Goal: Task Accomplishment & Management: Complete application form

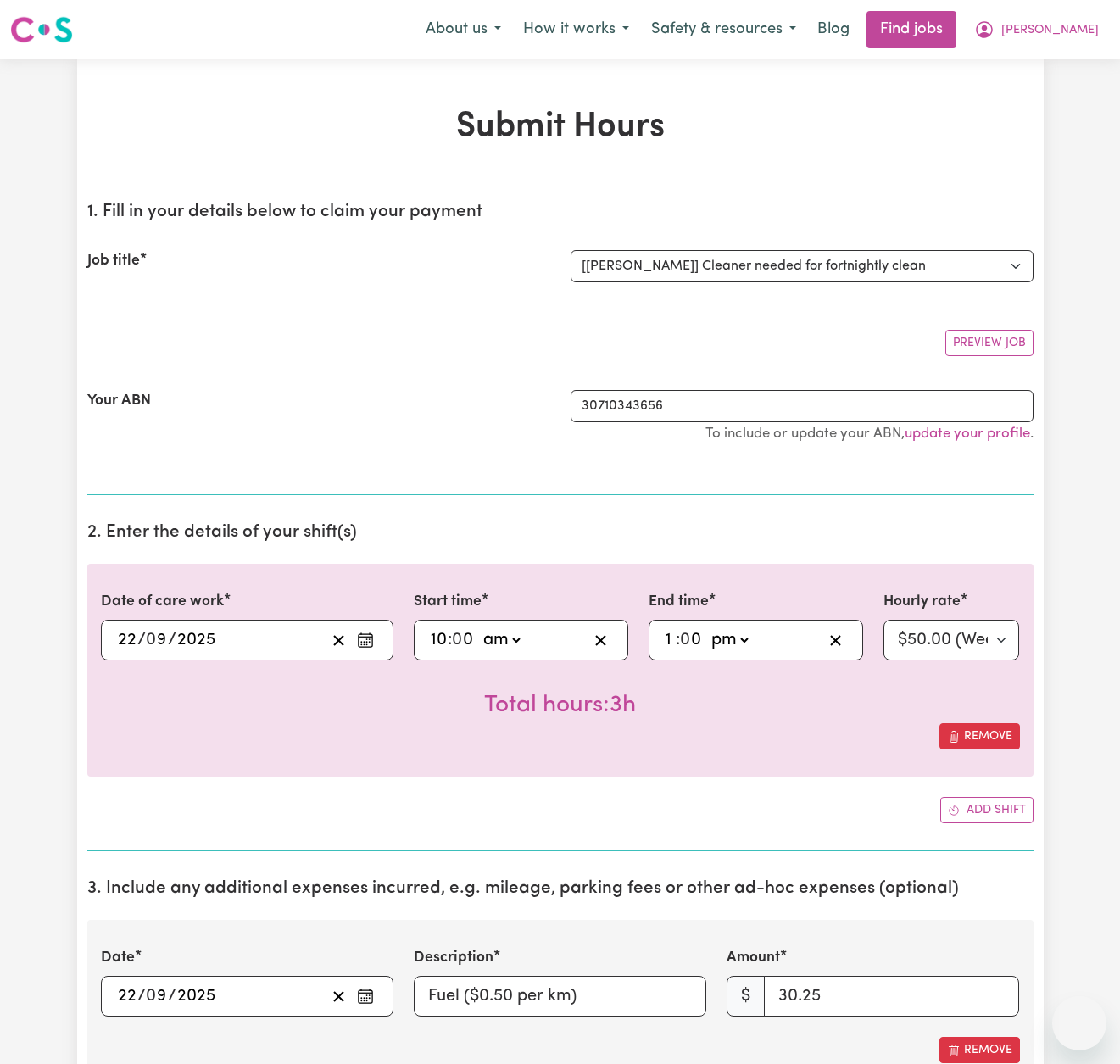
select select "13913"
select select "pm"
select select "50-Weekday"
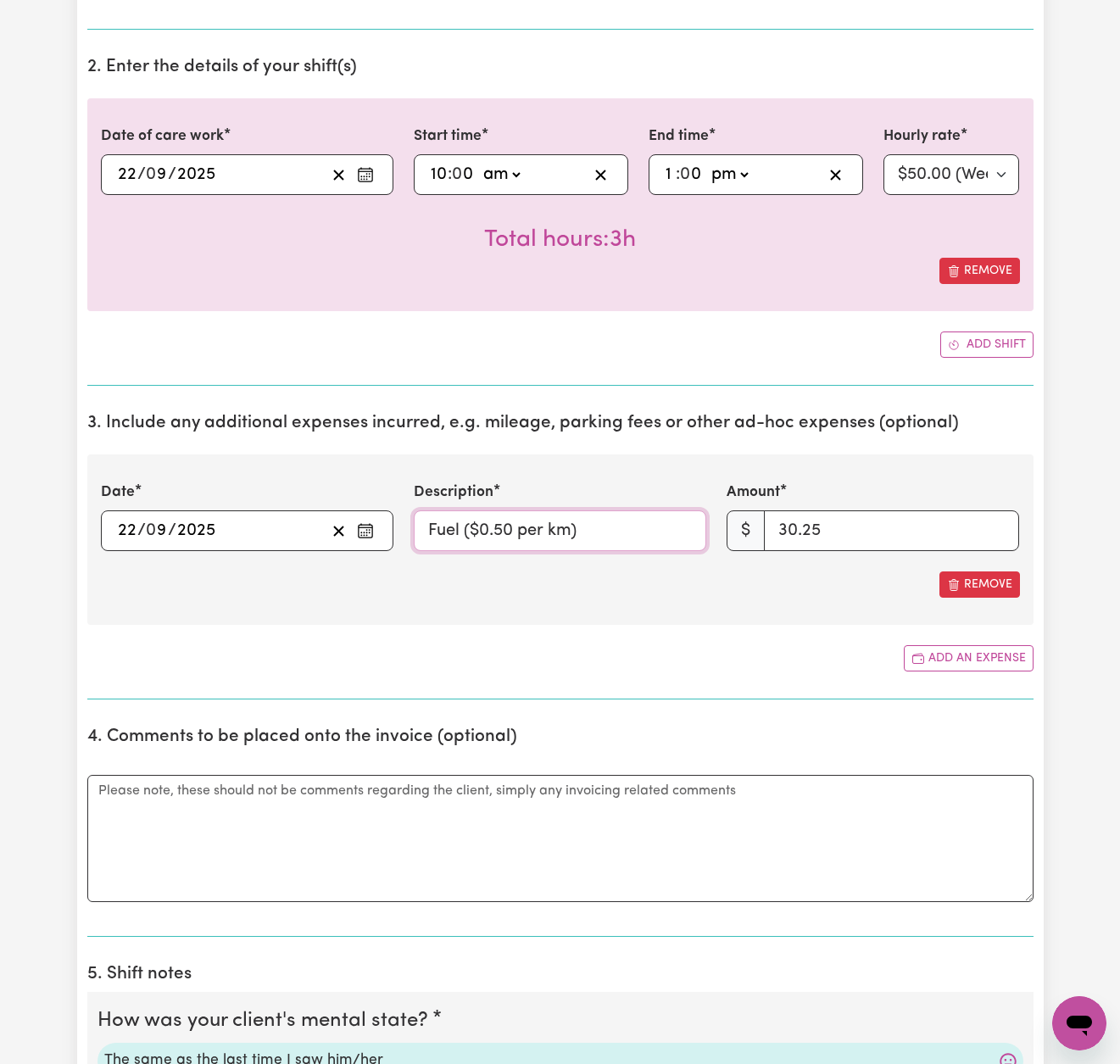
click at [550, 526] on input "Fuel ($0.50 per km)" at bounding box center [560, 530] width 292 height 41
drag, startPoint x: 586, startPoint y: 525, endPoint x: 463, endPoint y: 522, distance: 123.0
click at [463, 522] on input "Fuel ($0.50 x 60.5km)" at bounding box center [560, 530] width 292 height 41
type input "Fuel"
click at [329, 804] on textarea "Comments" at bounding box center [560, 838] width 946 height 127
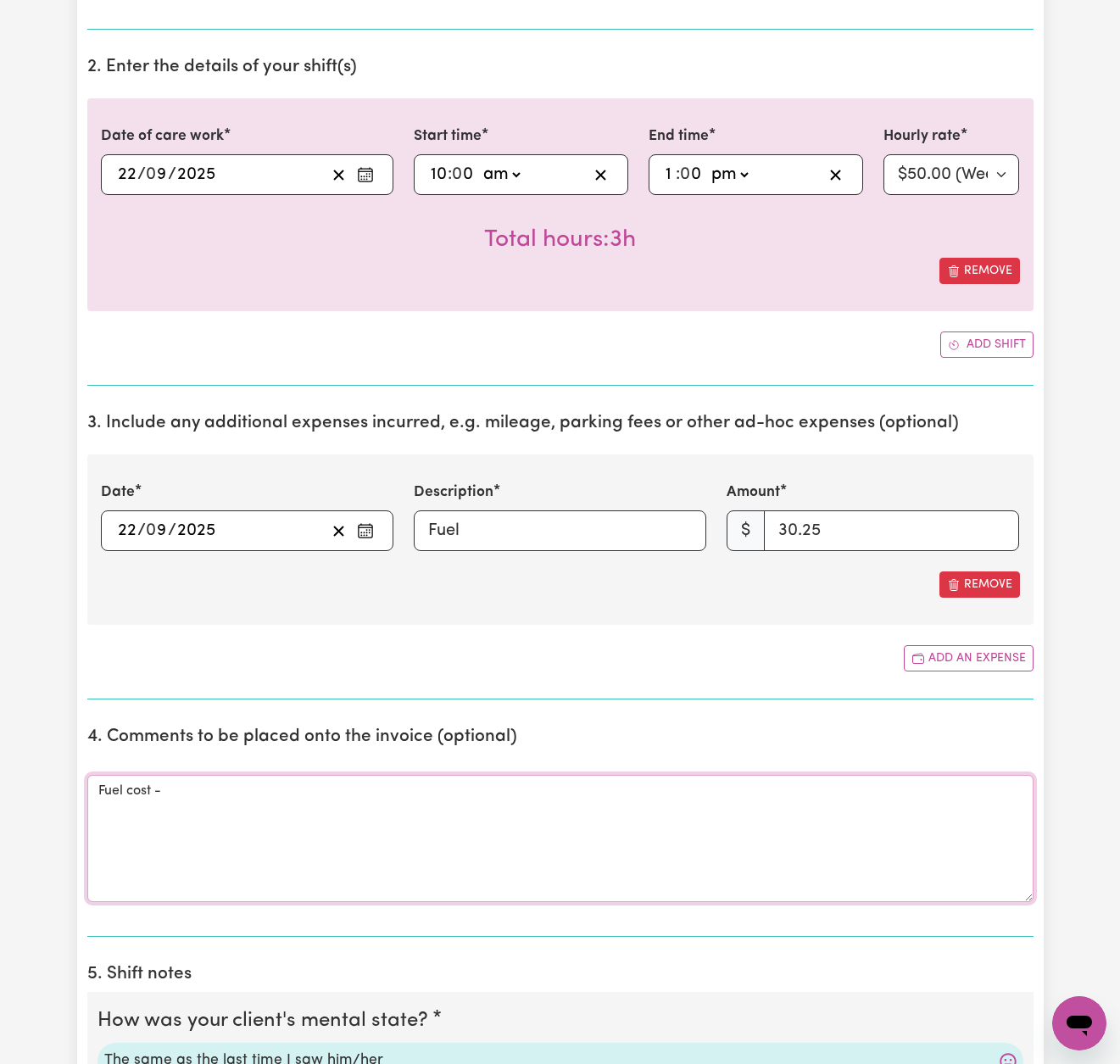
paste textarea "($0.50 x 60.5km)"
click at [172, 784] on textarea "Fuel cost - ($0.50 x 60.5km)" at bounding box center [560, 838] width 946 height 127
click at [283, 784] on textarea "Fuel cost - $0.50 x 60.5km)" at bounding box center [560, 838] width 946 height 127
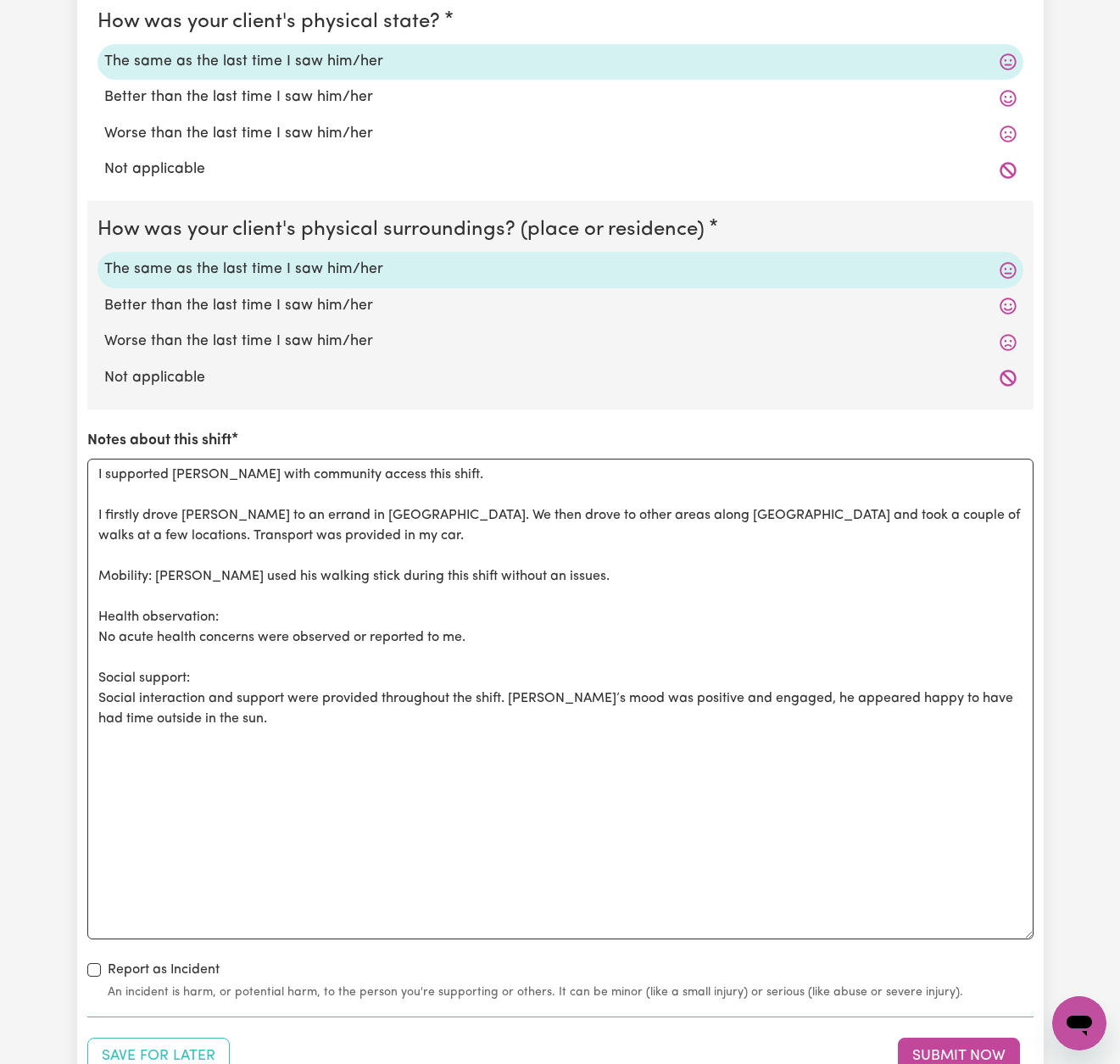
scroll to position [1675, 0]
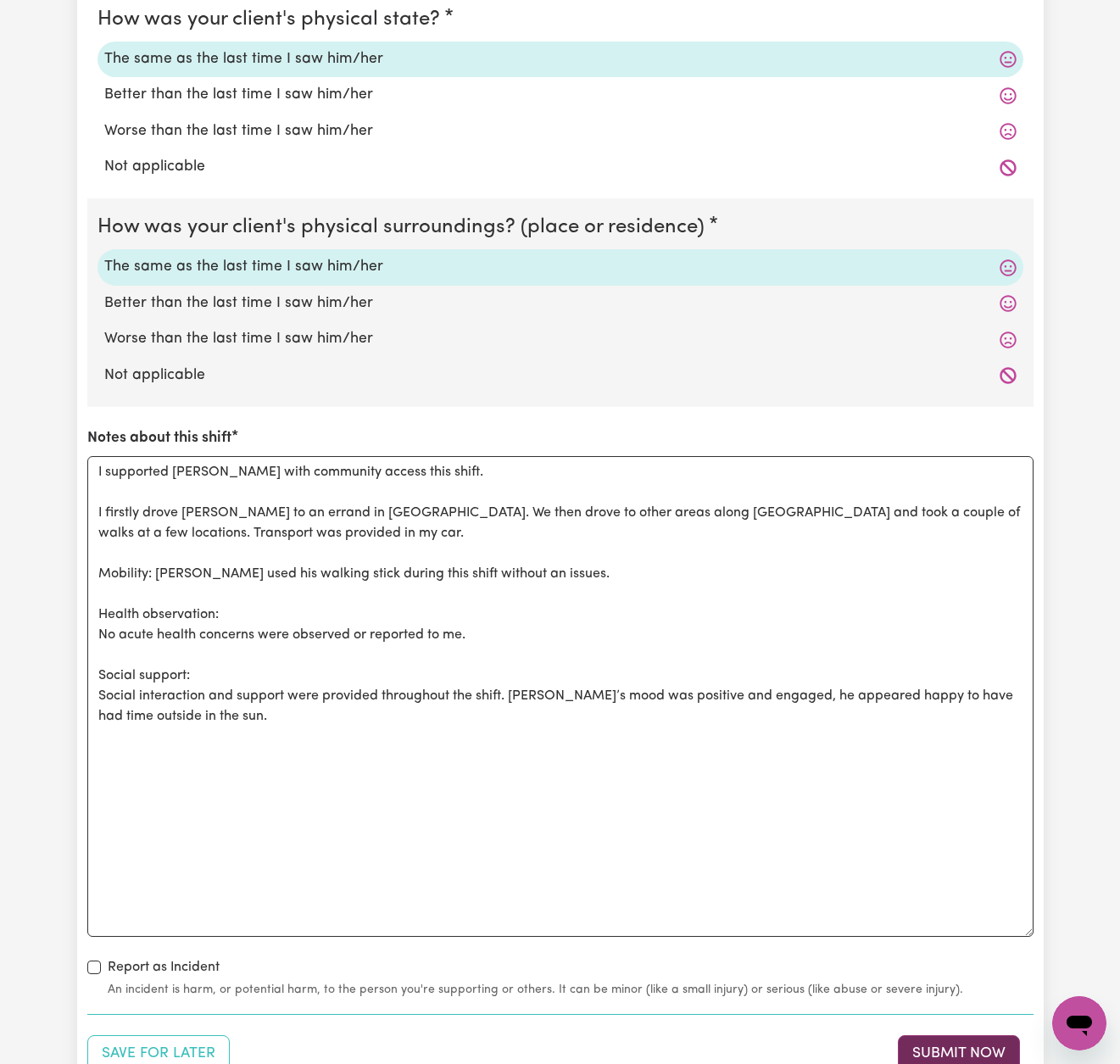
type textarea "Fuel cost - $0.50 x 60.5km"
click at [961, 1048] on button "Submit Now" at bounding box center [959, 1054] width 122 height 37
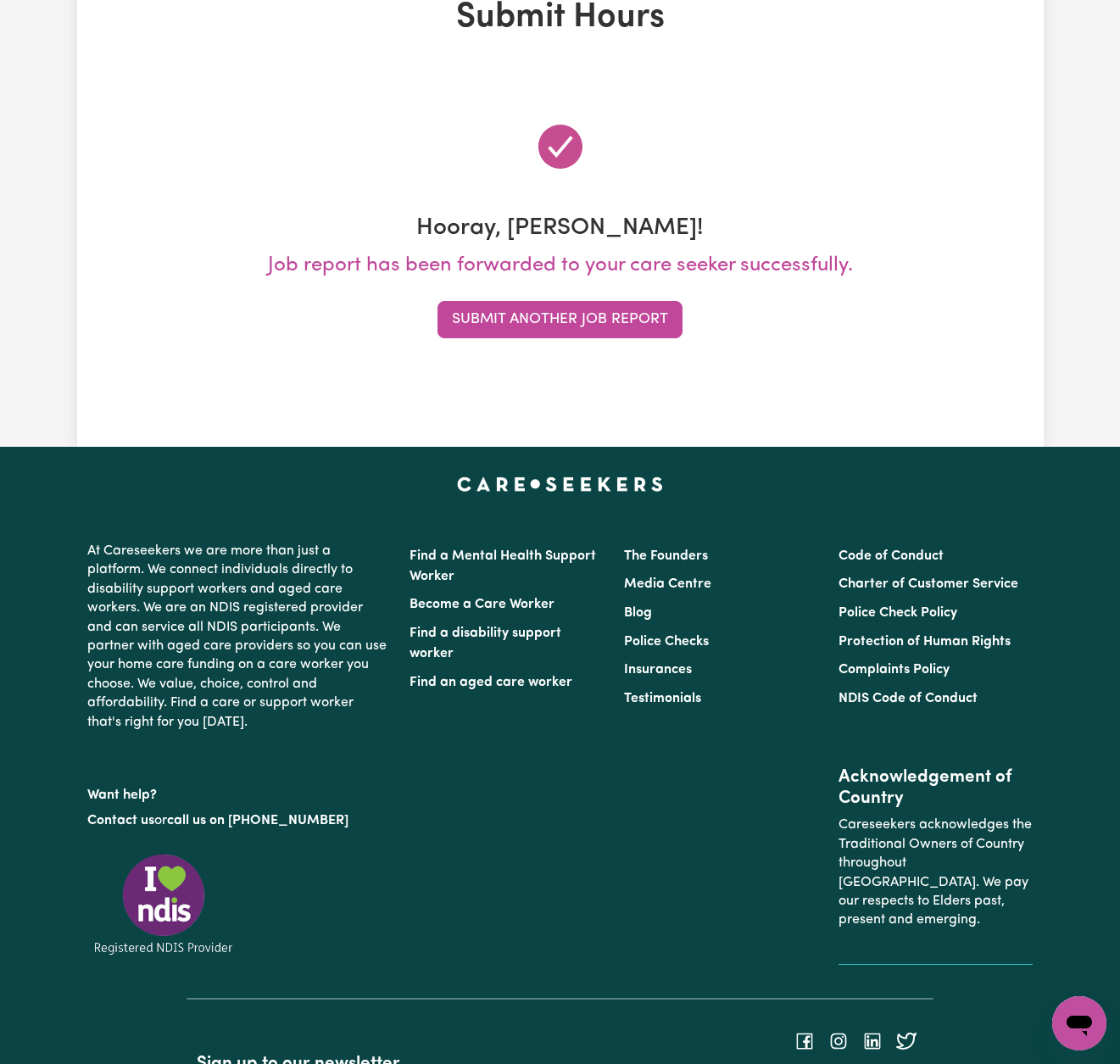
scroll to position [0, 0]
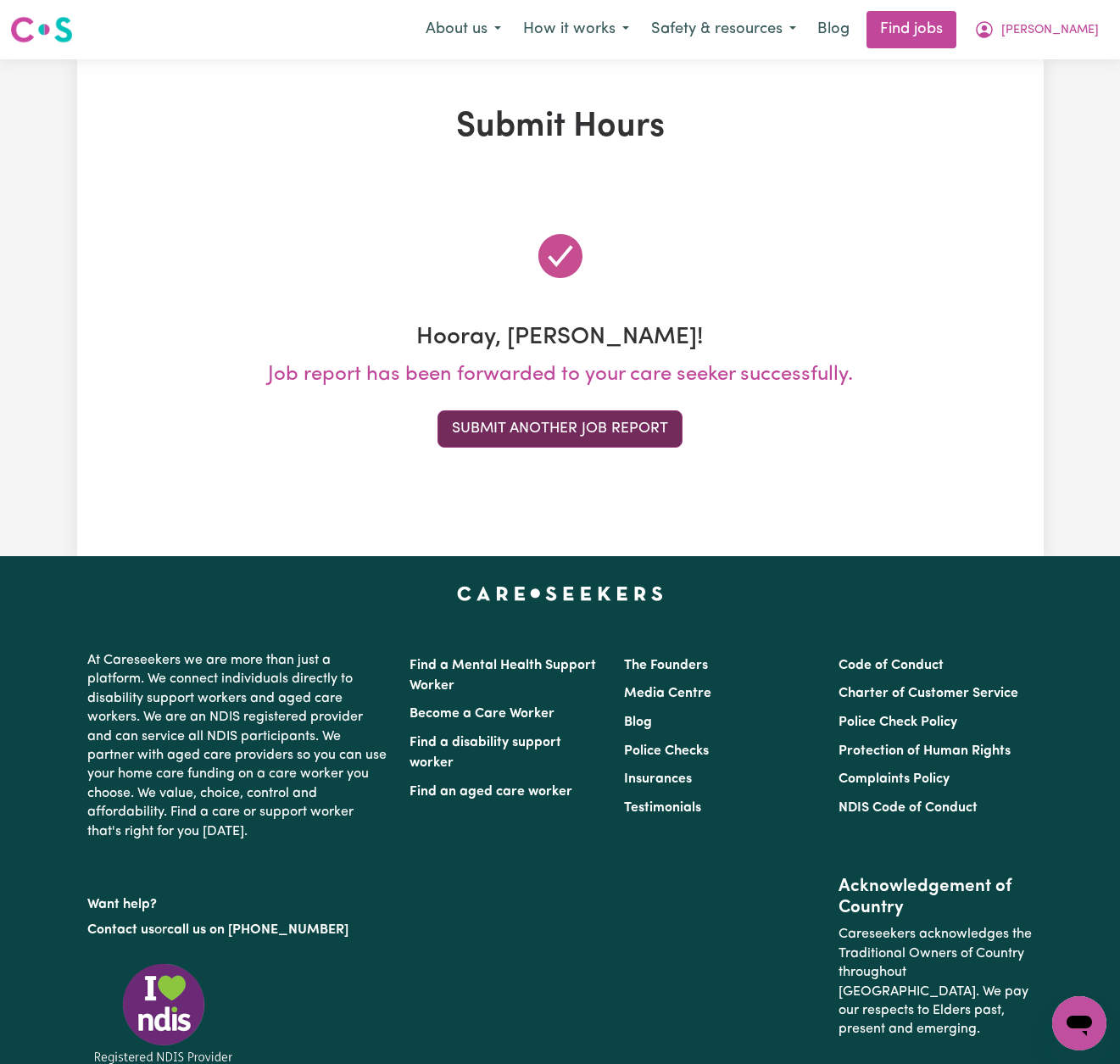
click at [568, 428] on button "Submit Another Job Report" at bounding box center [560, 429] width 245 height 37
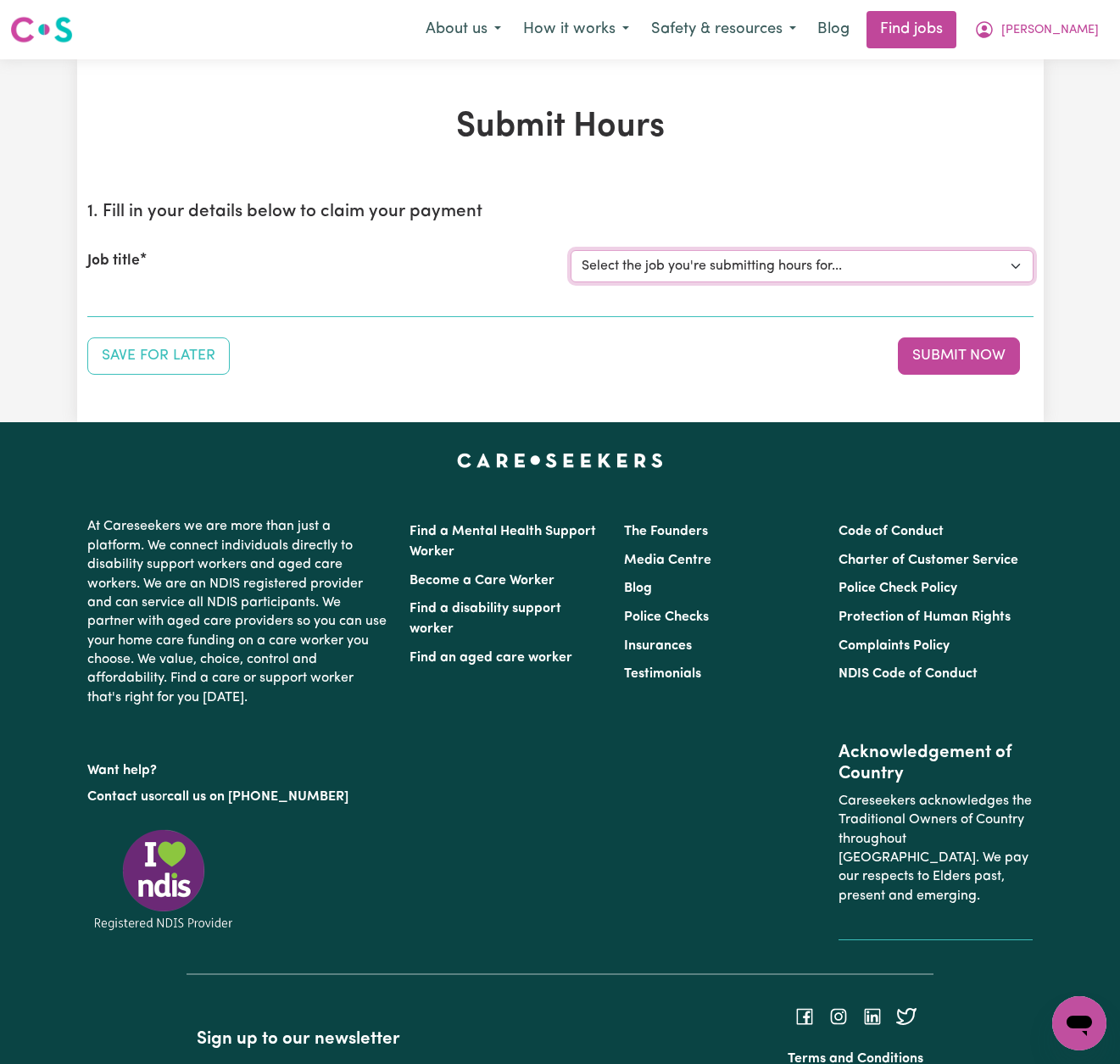
select select "14193"
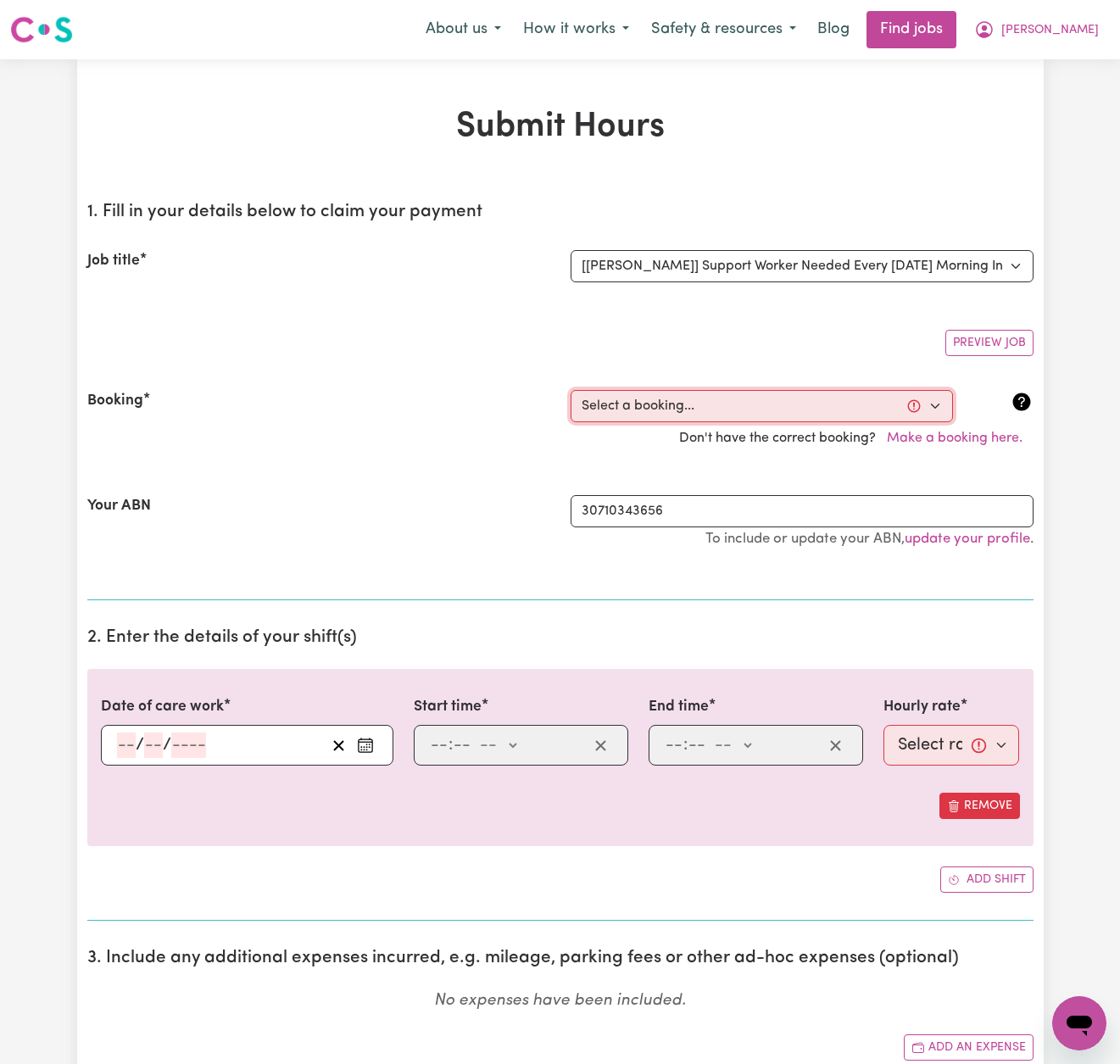
select select "356538"
type input "[DATE]"
type input "23"
type input "9"
type input "2025"
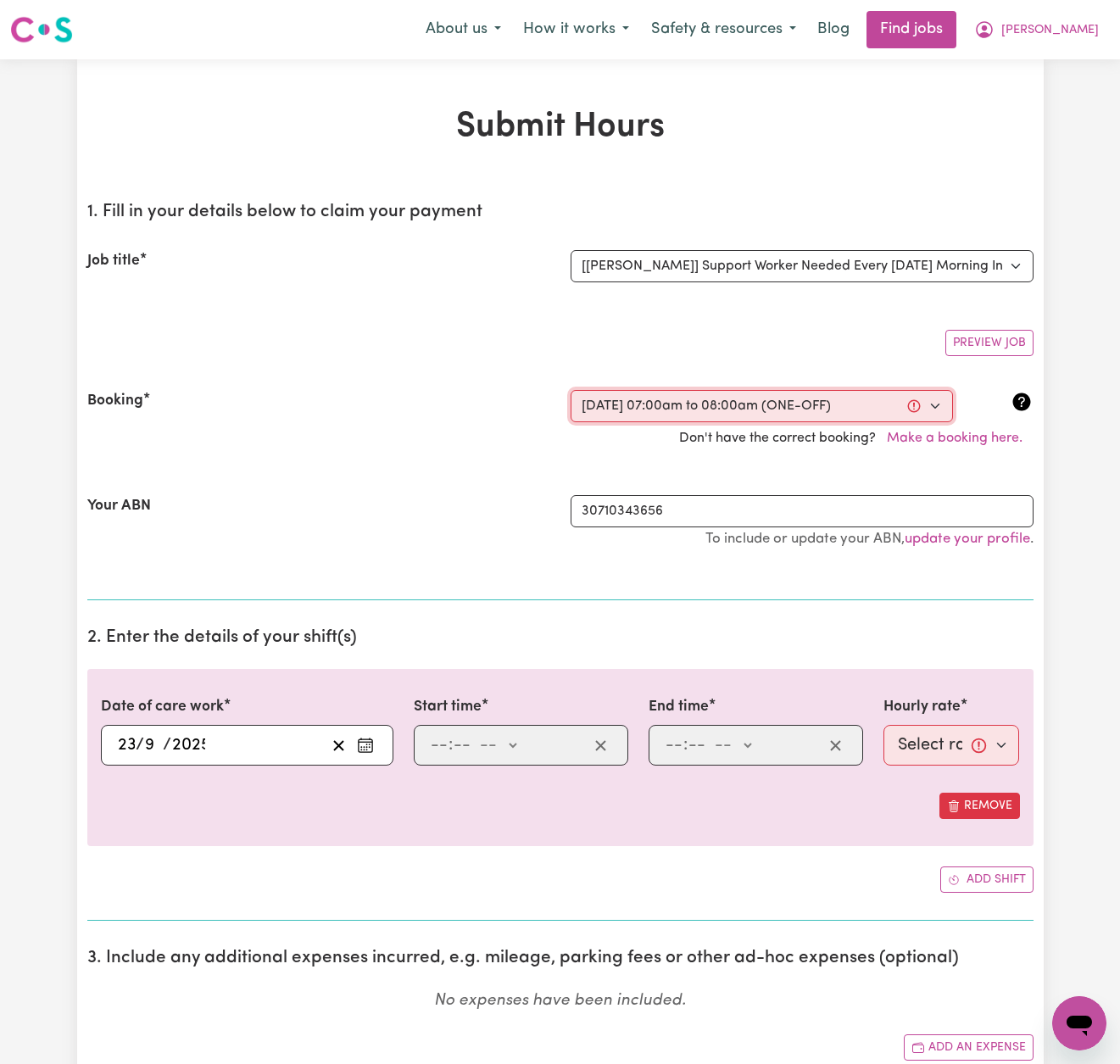
type input "07:00"
type input "7"
type input "0"
select select "am"
type input "08:00"
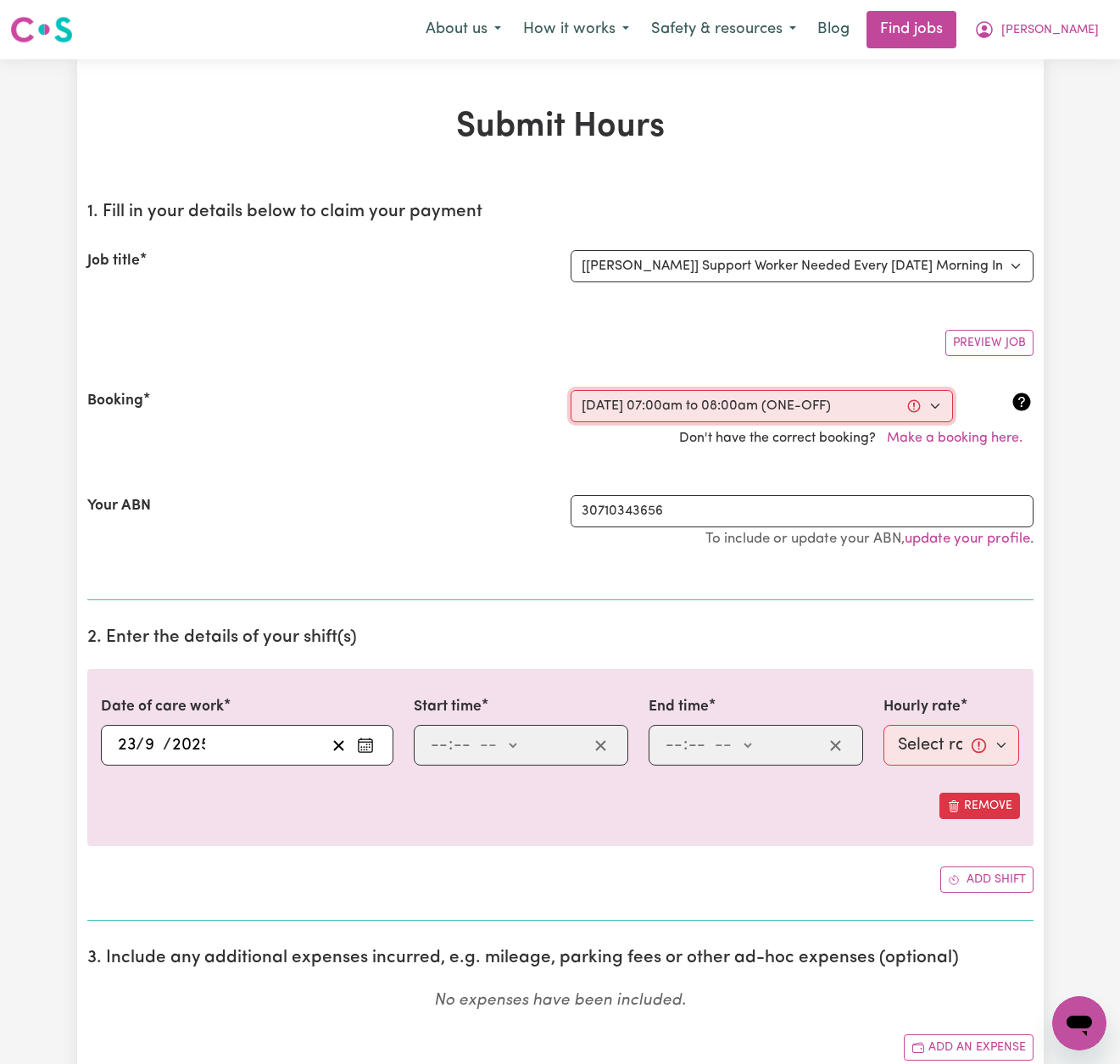
type input "8"
type input "0"
select select "am"
select select "54-Weekday"
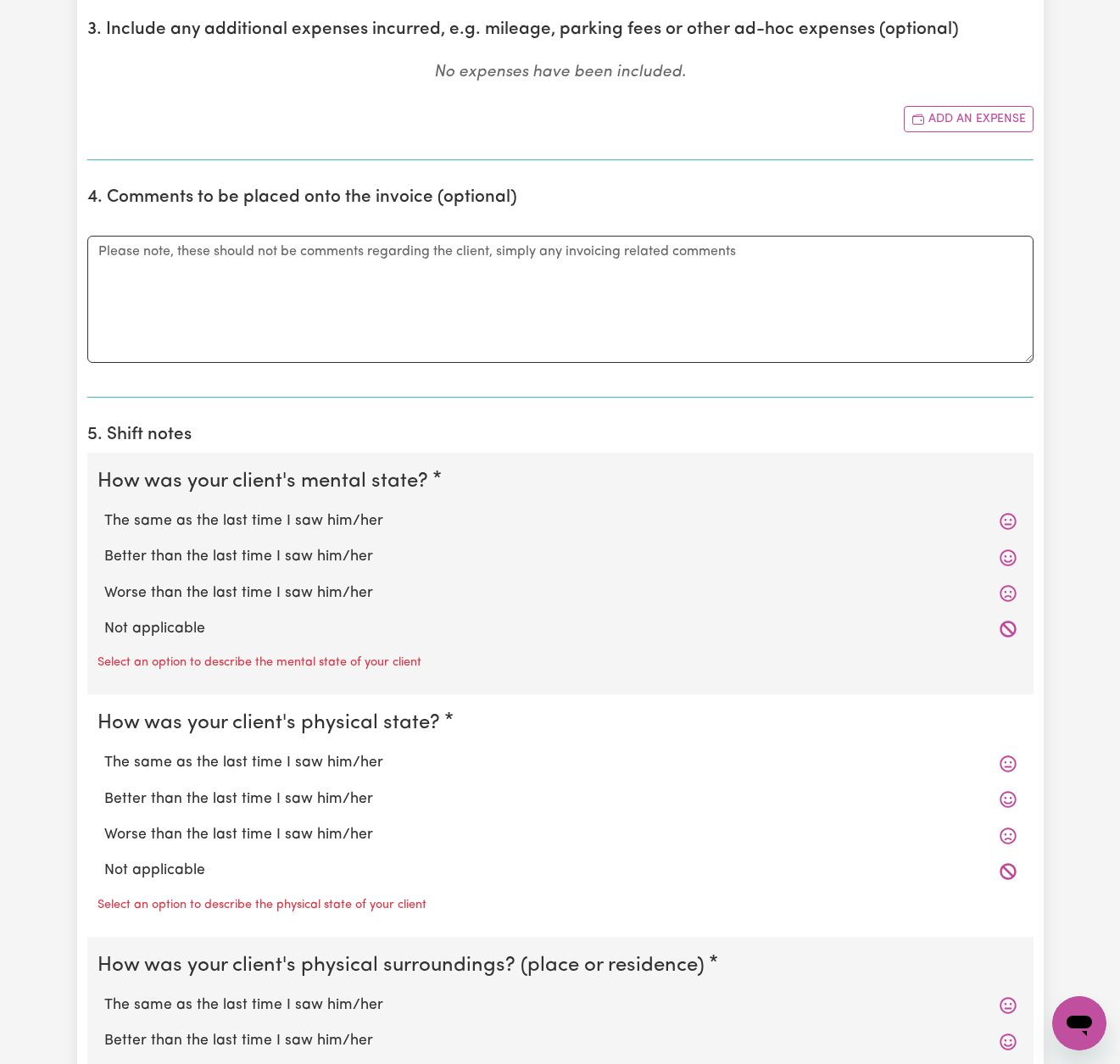
scroll to position [980, 0]
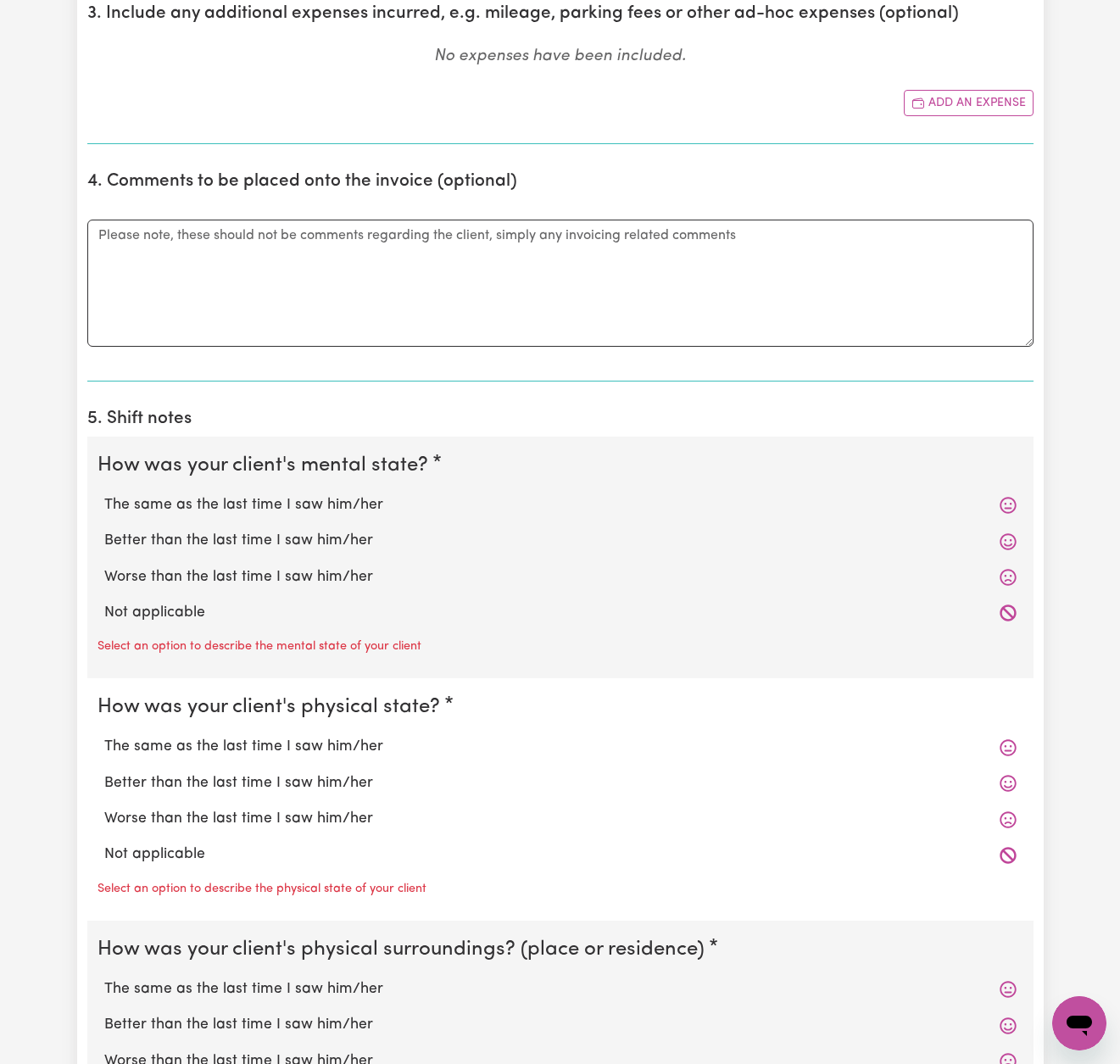
click at [338, 496] on label "The same as the last time I saw him/her" at bounding box center [560, 505] width 912 height 22
click at [104, 495] on input "The same as the last time I saw him/her" at bounding box center [103, 494] width 1 height 1
radio input "true"
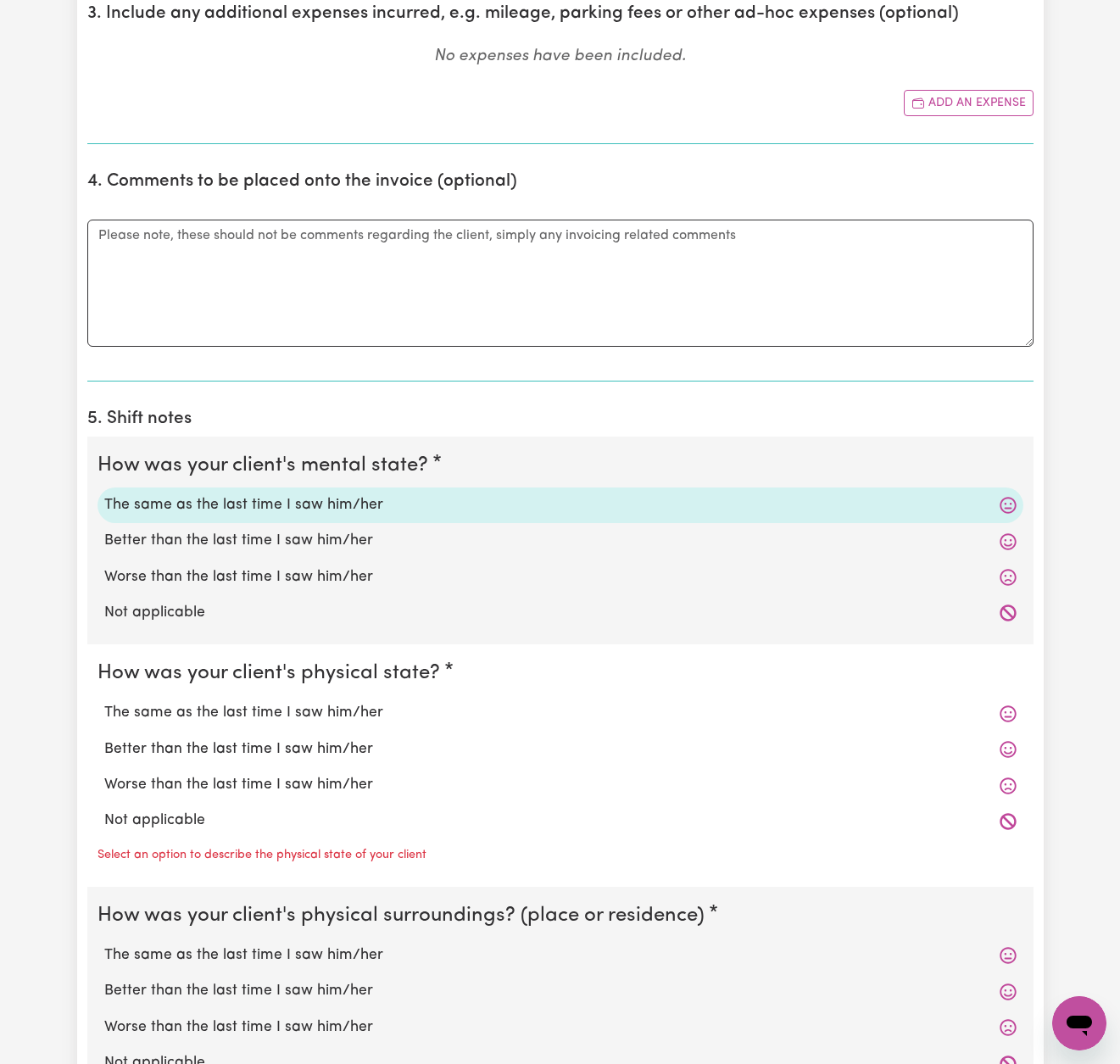
click at [341, 702] on label "The same as the last time I saw him/her" at bounding box center [560, 713] width 912 height 22
click at [104, 702] on input "The same as the last time I saw him/her" at bounding box center [103, 702] width 1 height 1
radio input "true"
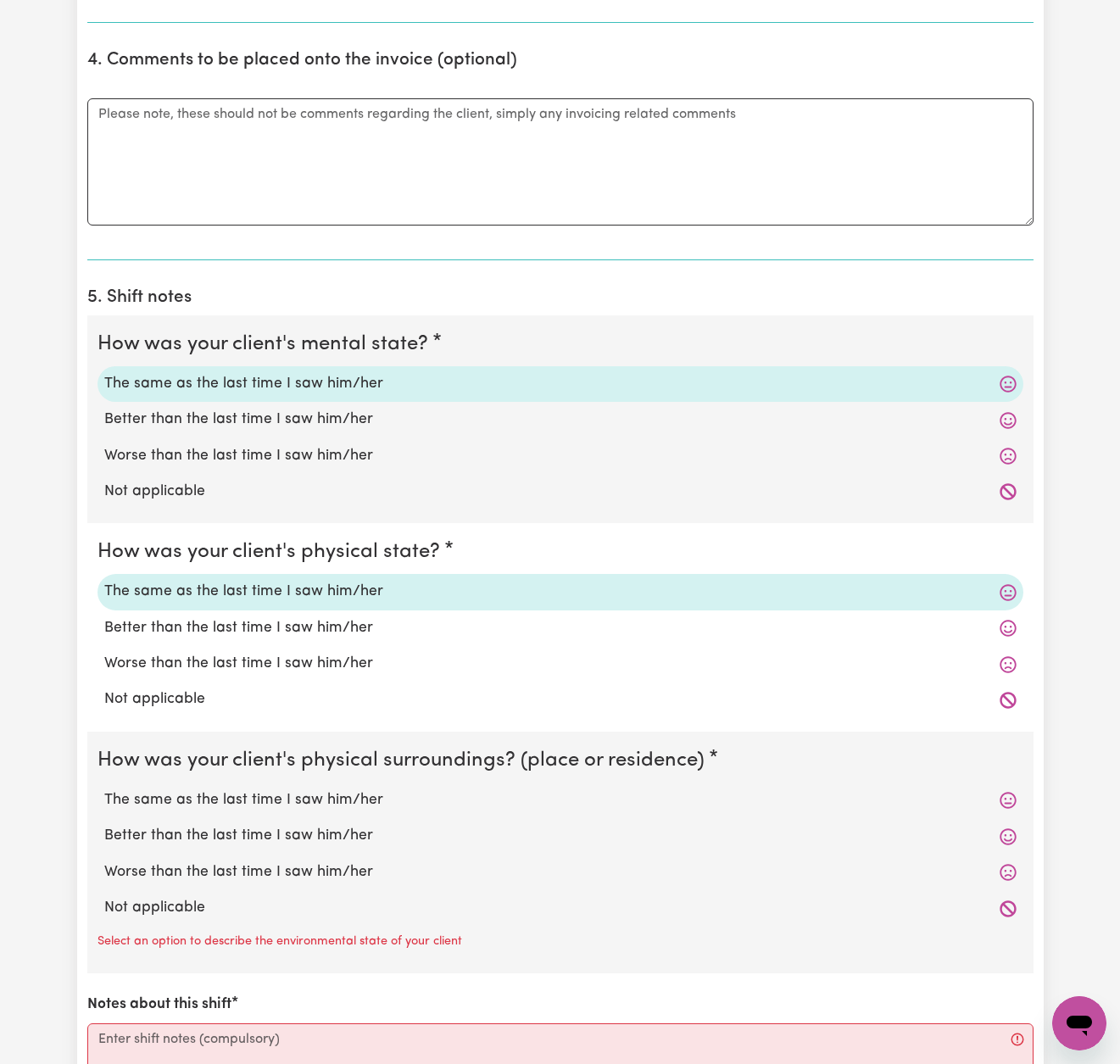
scroll to position [1207, 0]
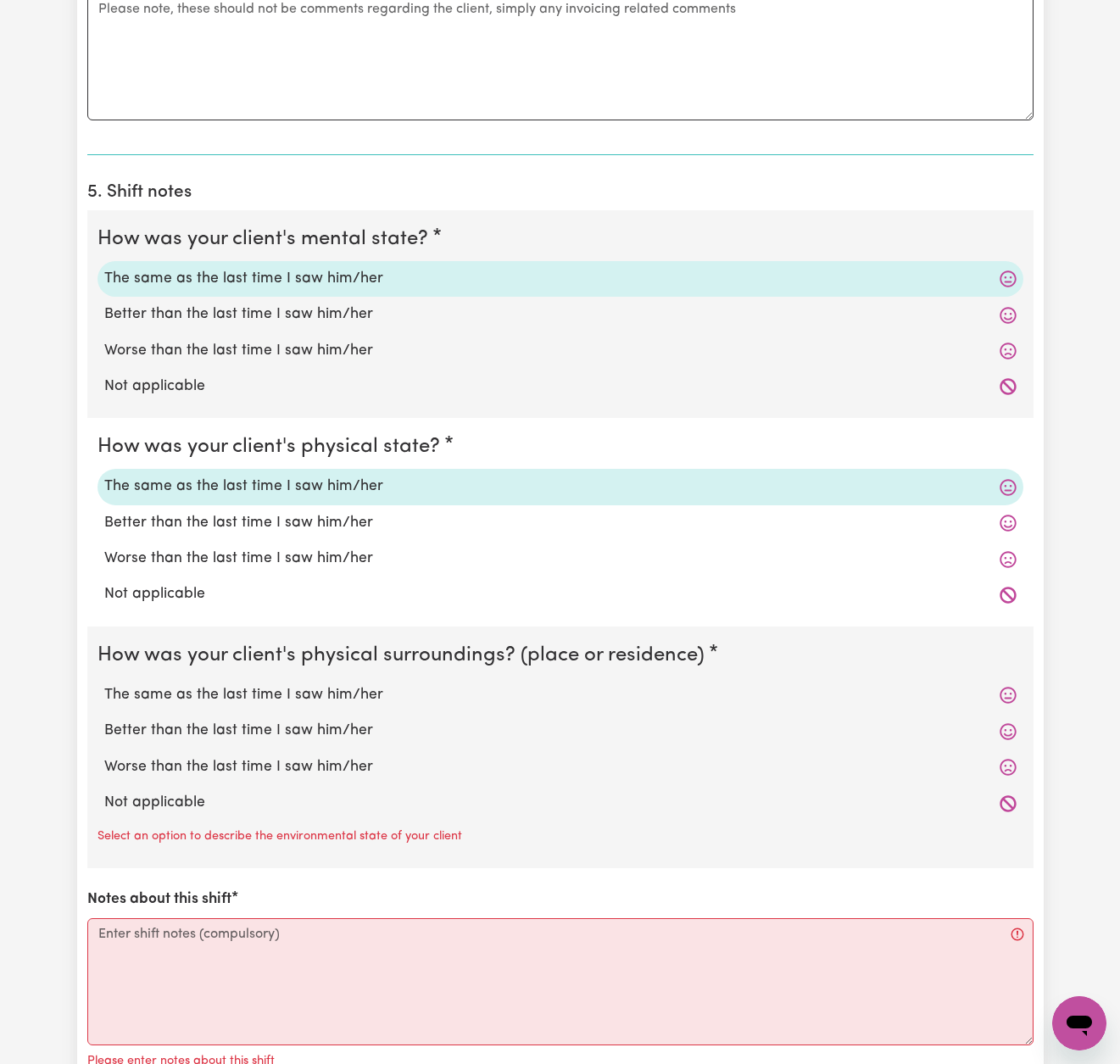
click at [338, 684] on label "The same as the last time I saw him/her" at bounding box center [560, 695] width 912 height 22
click at [104, 684] on input "The same as the last time I saw him/her" at bounding box center [103, 683] width 1 height 1
radio input "true"
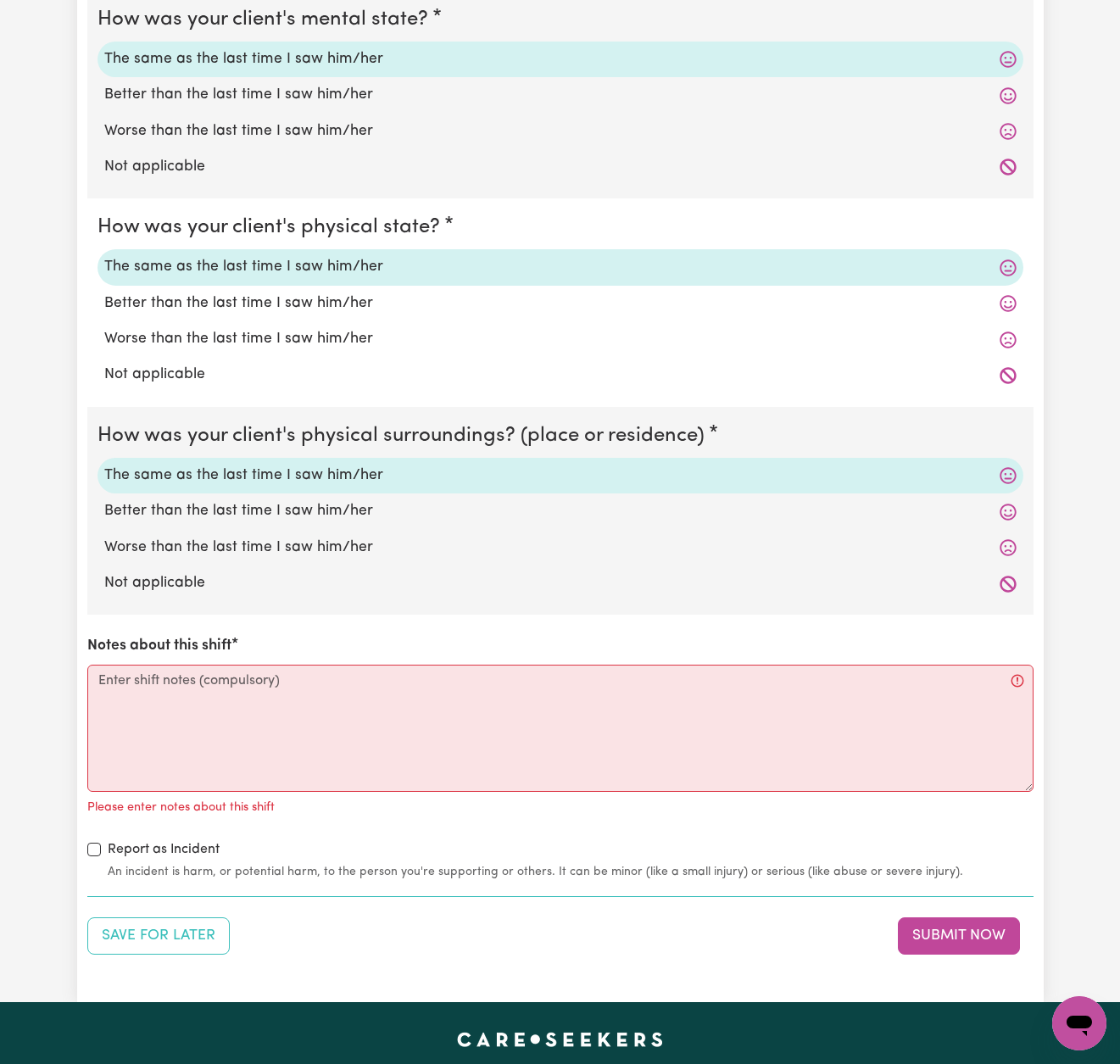
scroll to position [1486, 0]
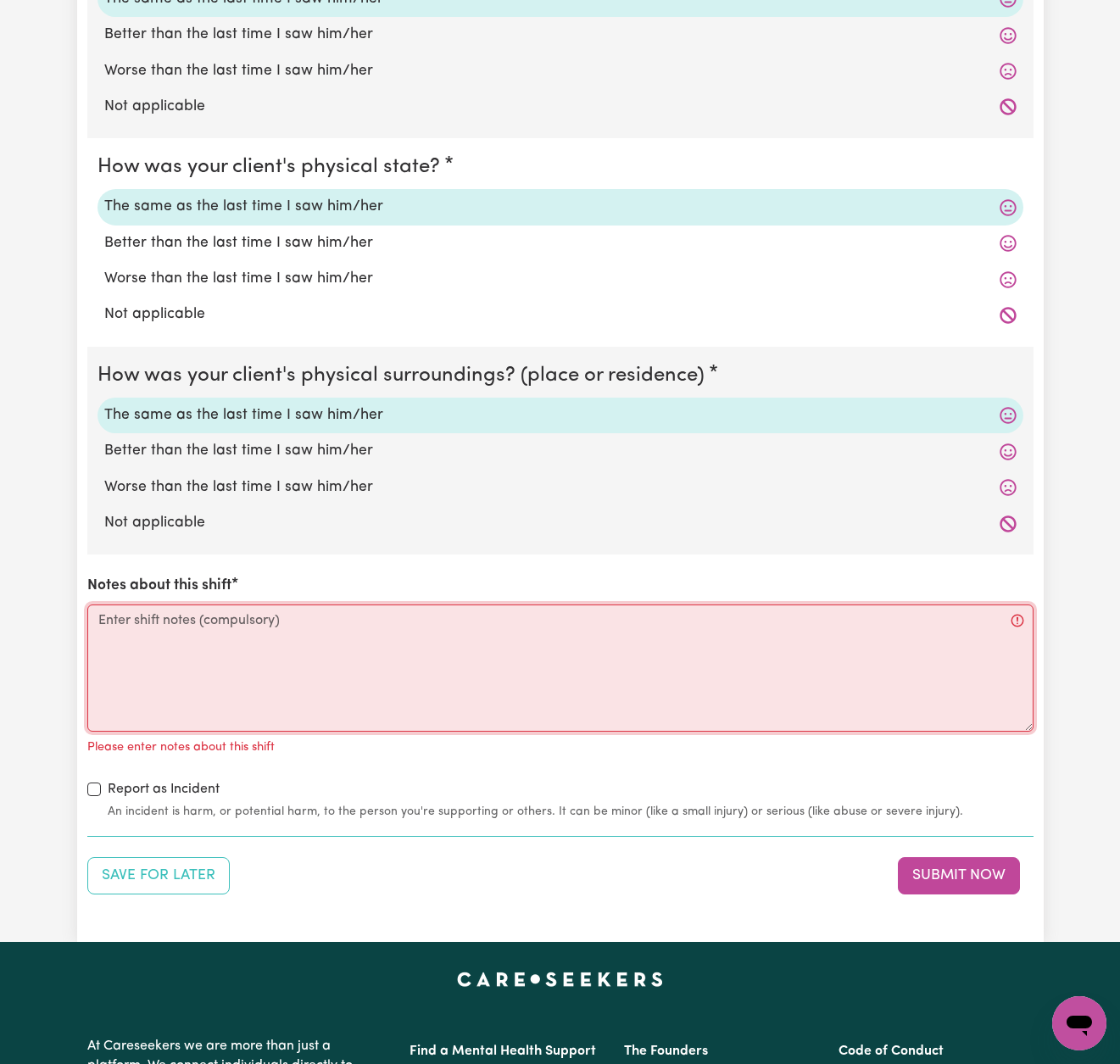
click at [609, 624] on textarea "Notes about this shift" at bounding box center [560, 668] width 946 height 127
paste textarea "[DATE] I assisted [PERSON_NAME] with his morning routine. Personal care: - Requ…"
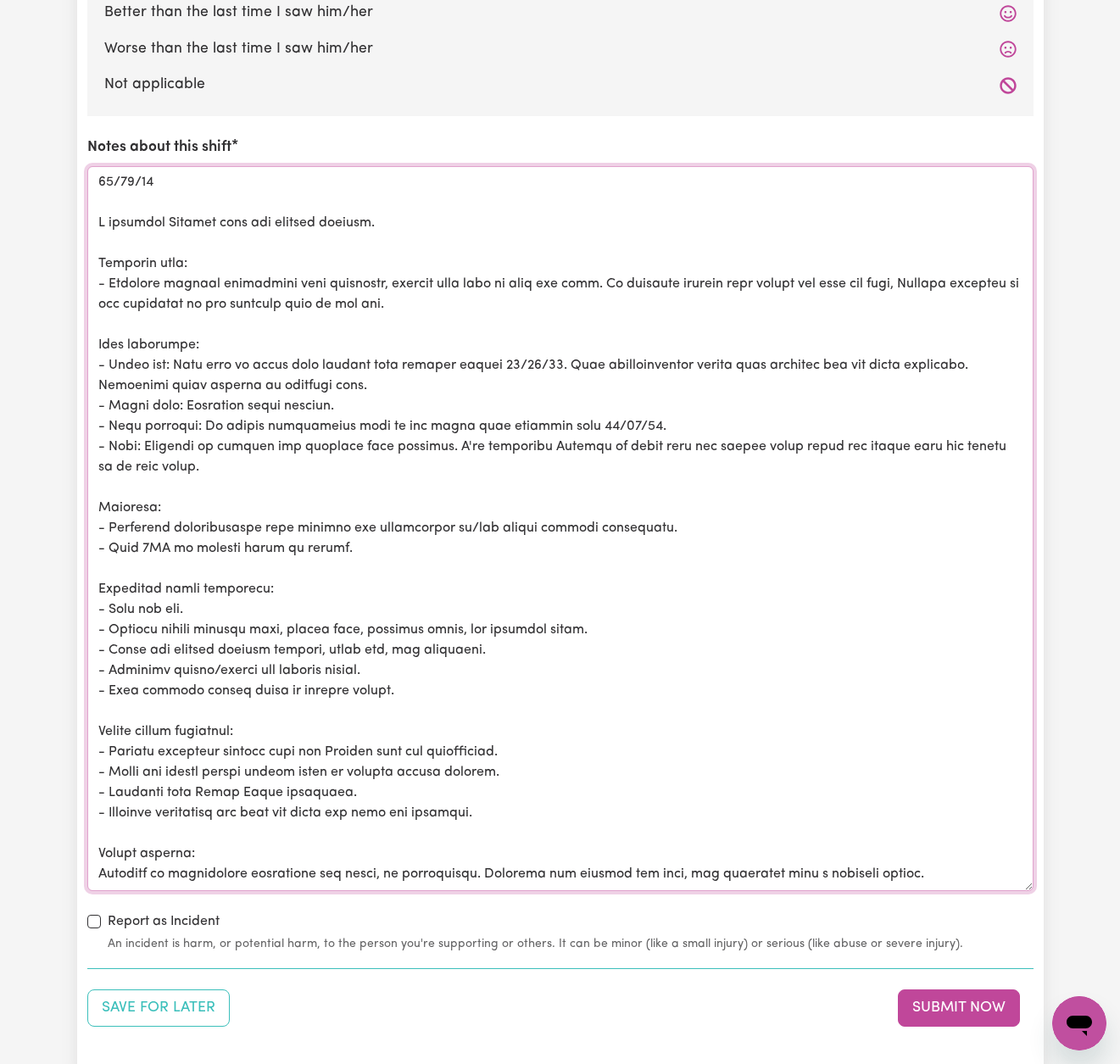
scroll to position [0, 0]
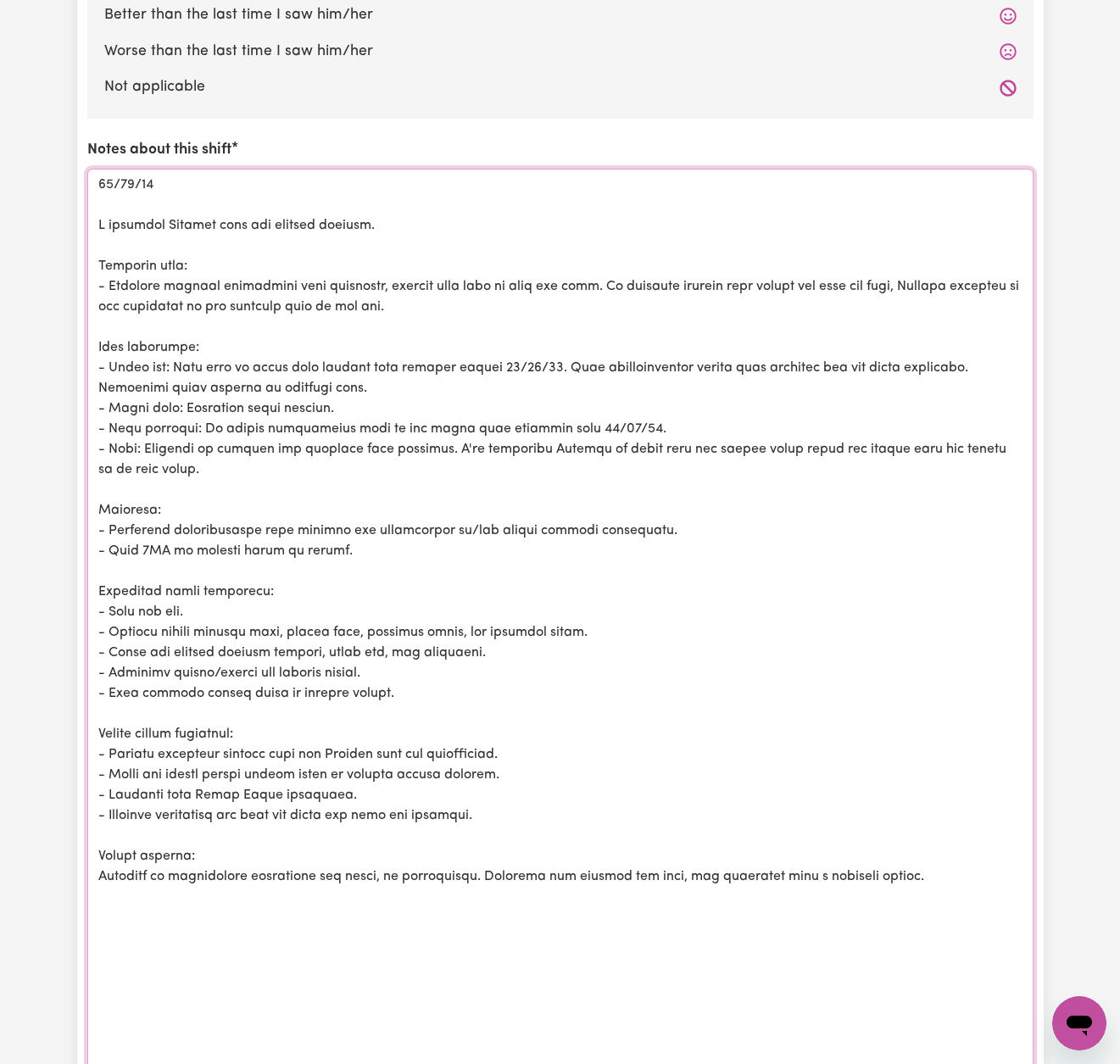
scroll to position [1921, 0]
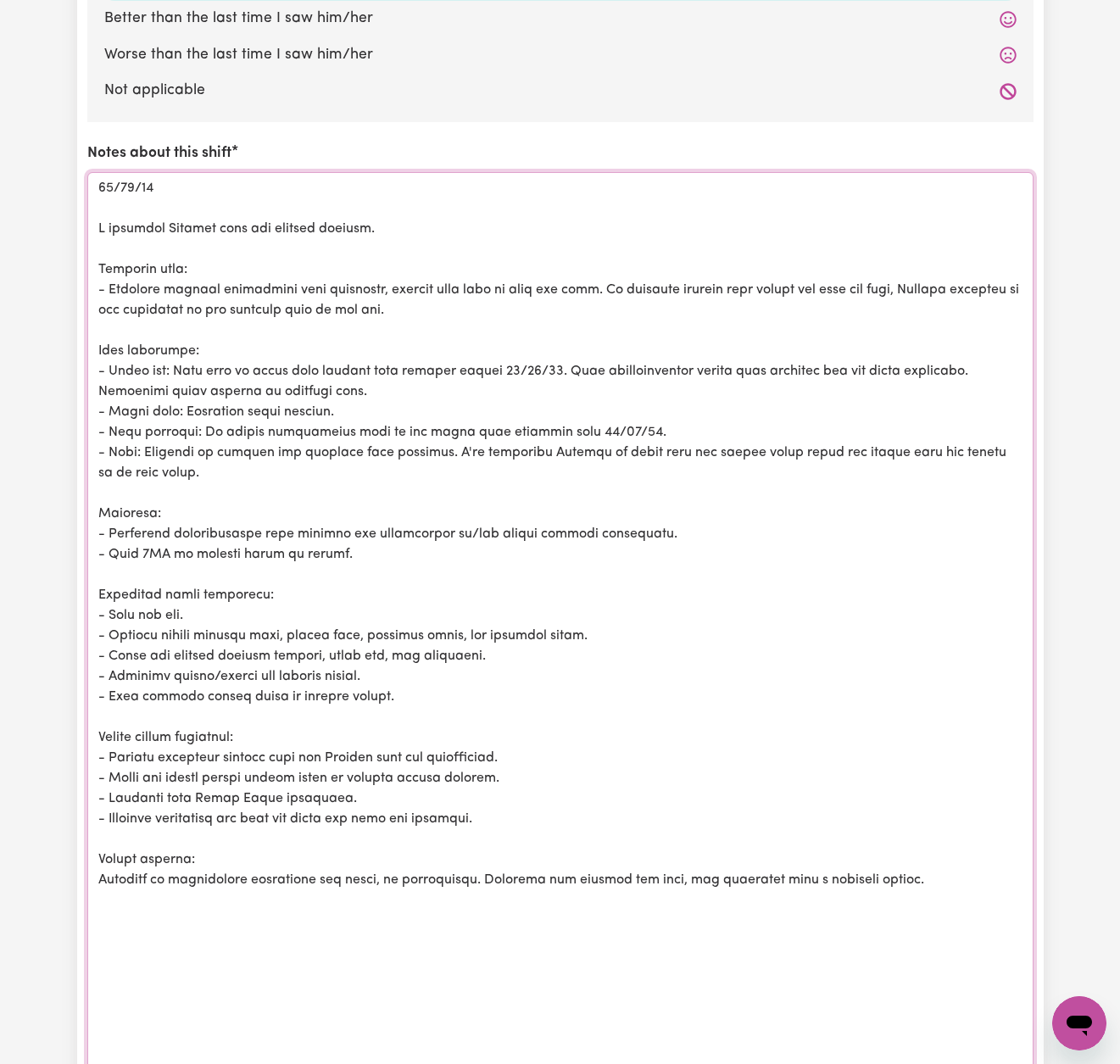
drag, startPoint x: 97, startPoint y: 222, endPoint x: 62, endPoint y: 170, distance: 62.7
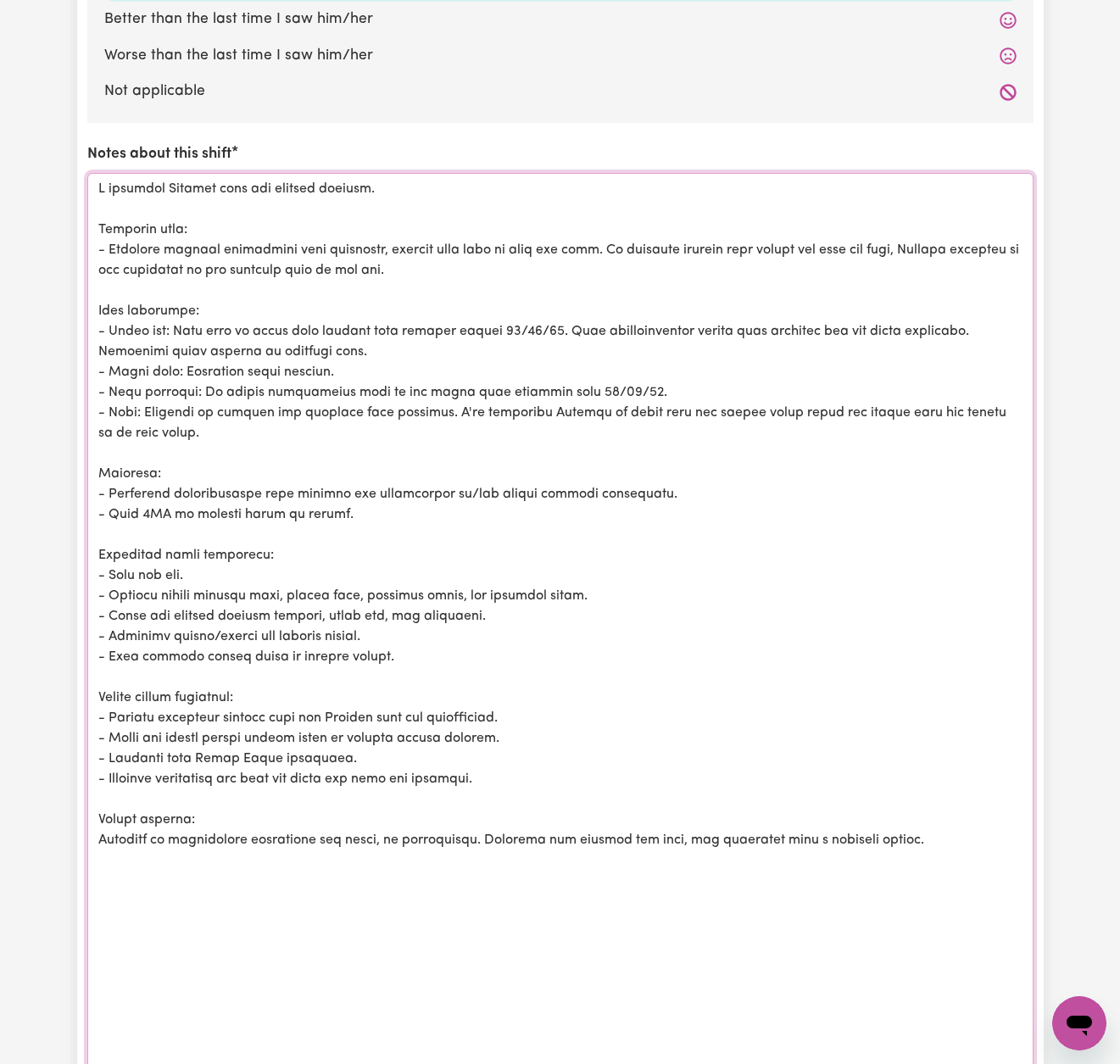
drag, startPoint x: 623, startPoint y: 236, endPoint x: 626, endPoint y: 250, distance: 14.3
click at [626, 250] on textarea "Notes about this shift" at bounding box center [560, 626] width 946 height 907
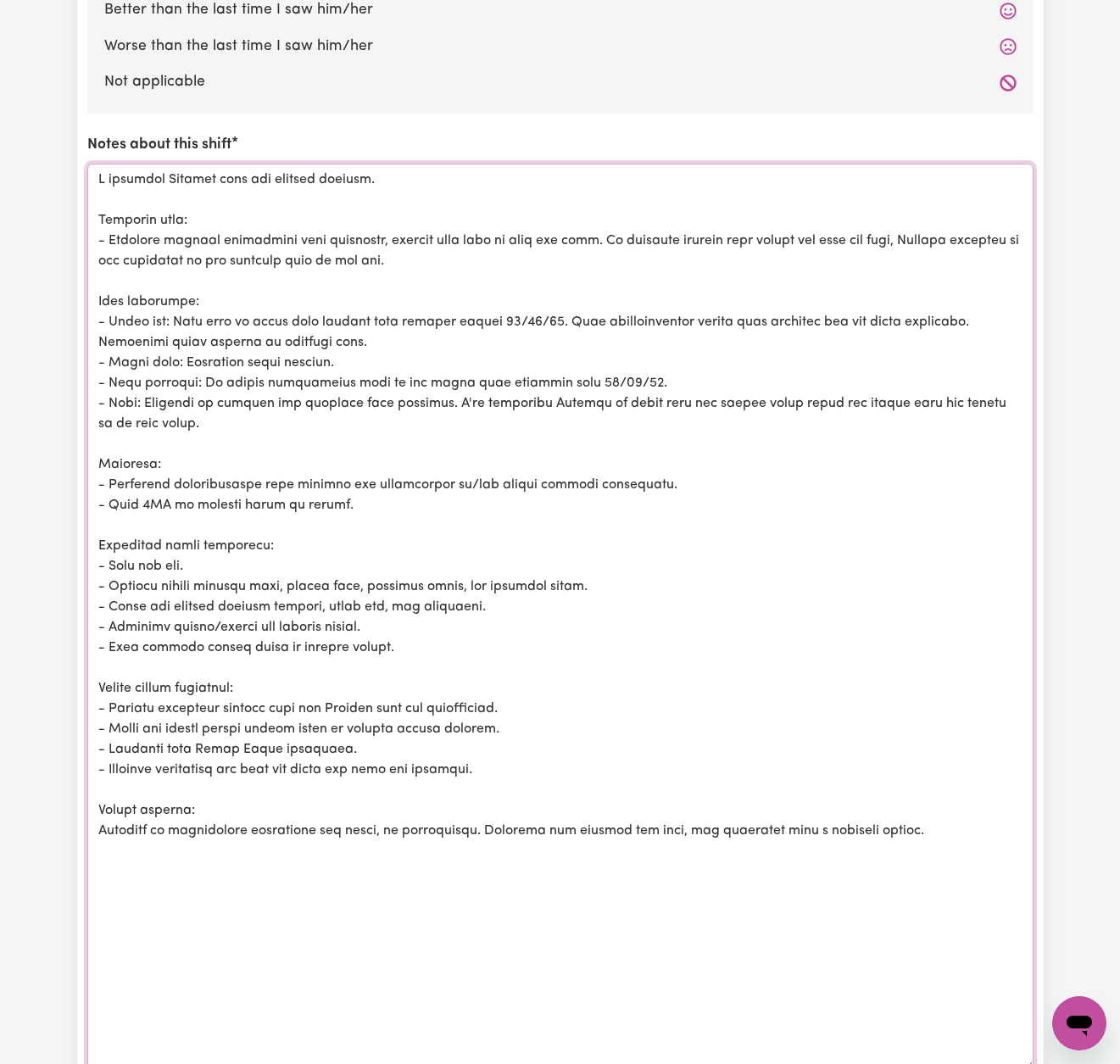
scroll to position [1929, 0]
paste textarea "moderate support with drying and dressing, specifically assistance to dry his b…"
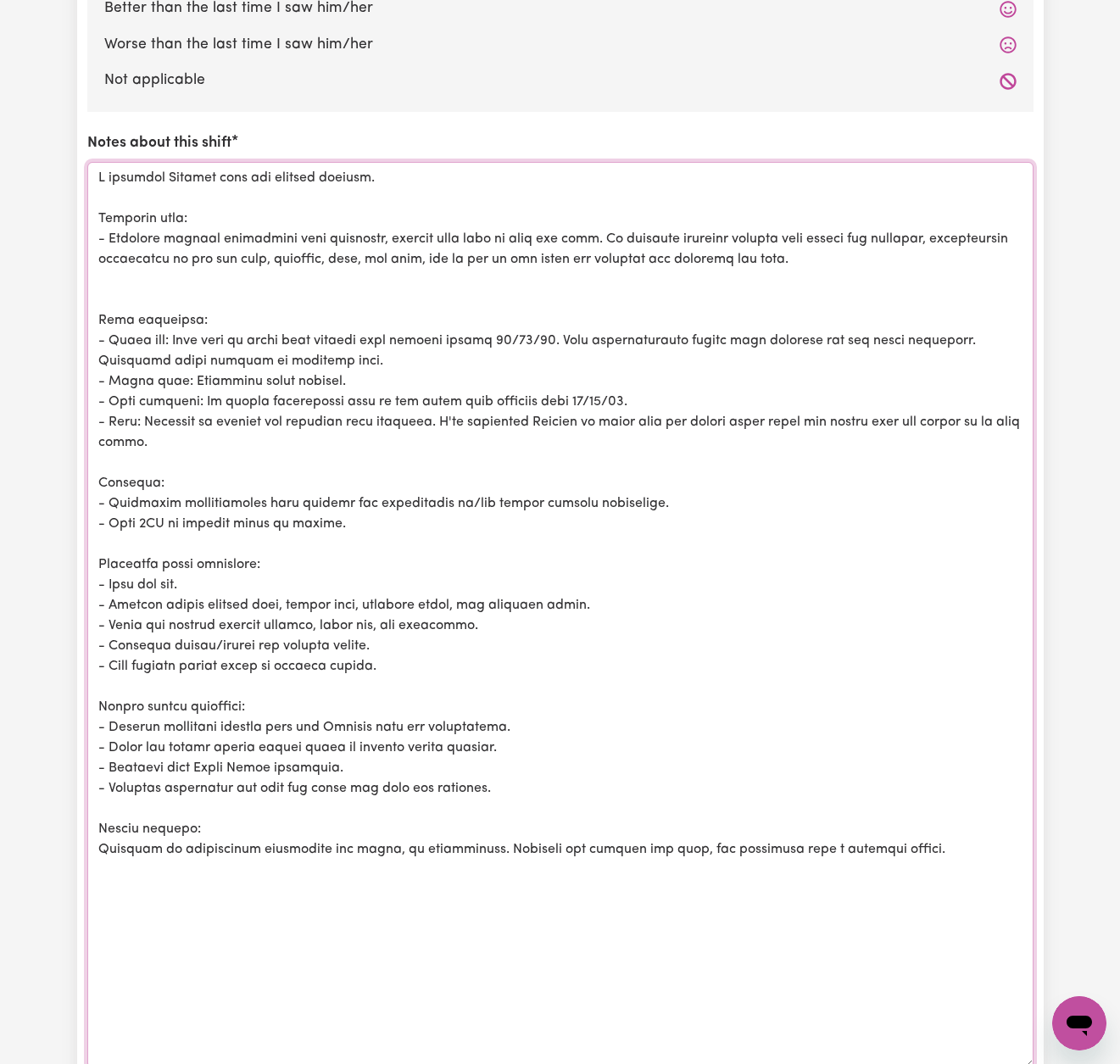
scroll to position [1925, 0]
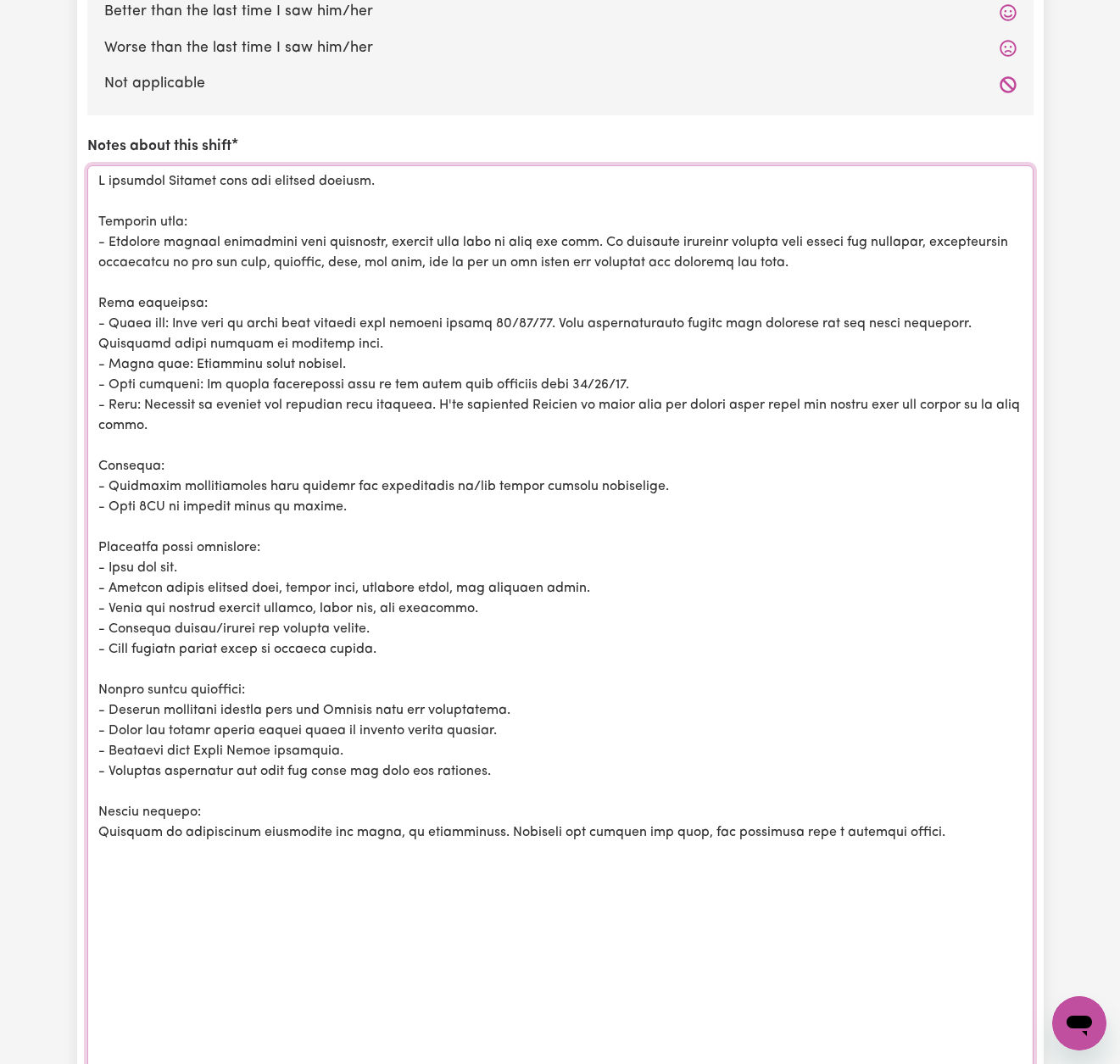
click at [513, 314] on textarea "Notes about this shift" at bounding box center [560, 618] width 946 height 907
click at [868, 312] on textarea "Notes about this shift" at bounding box center [560, 618] width 946 height 907
click at [585, 371] on textarea "Notes about this shift" at bounding box center [560, 618] width 946 height 907
click at [836, 394] on textarea "Notes about this shift" at bounding box center [560, 618] width 946 height 907
drag, startPoint x: 506, startPoint y: 396, endPoint x: 1016, endPoint y: 393, distance: 510.0
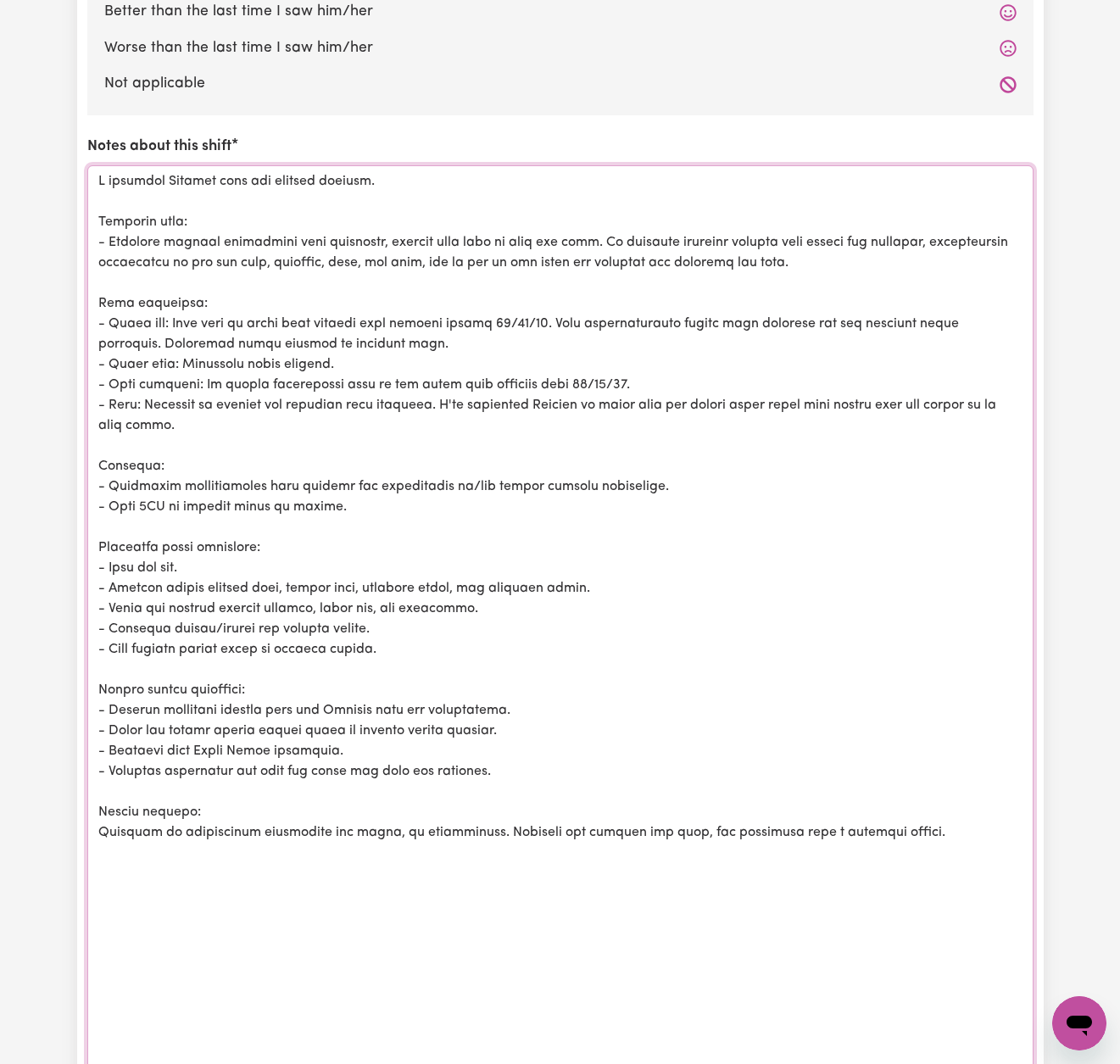
click at [1016, 393] on textarea "Notes about this shift" at bounding box center [560, 618] width 946 height 907
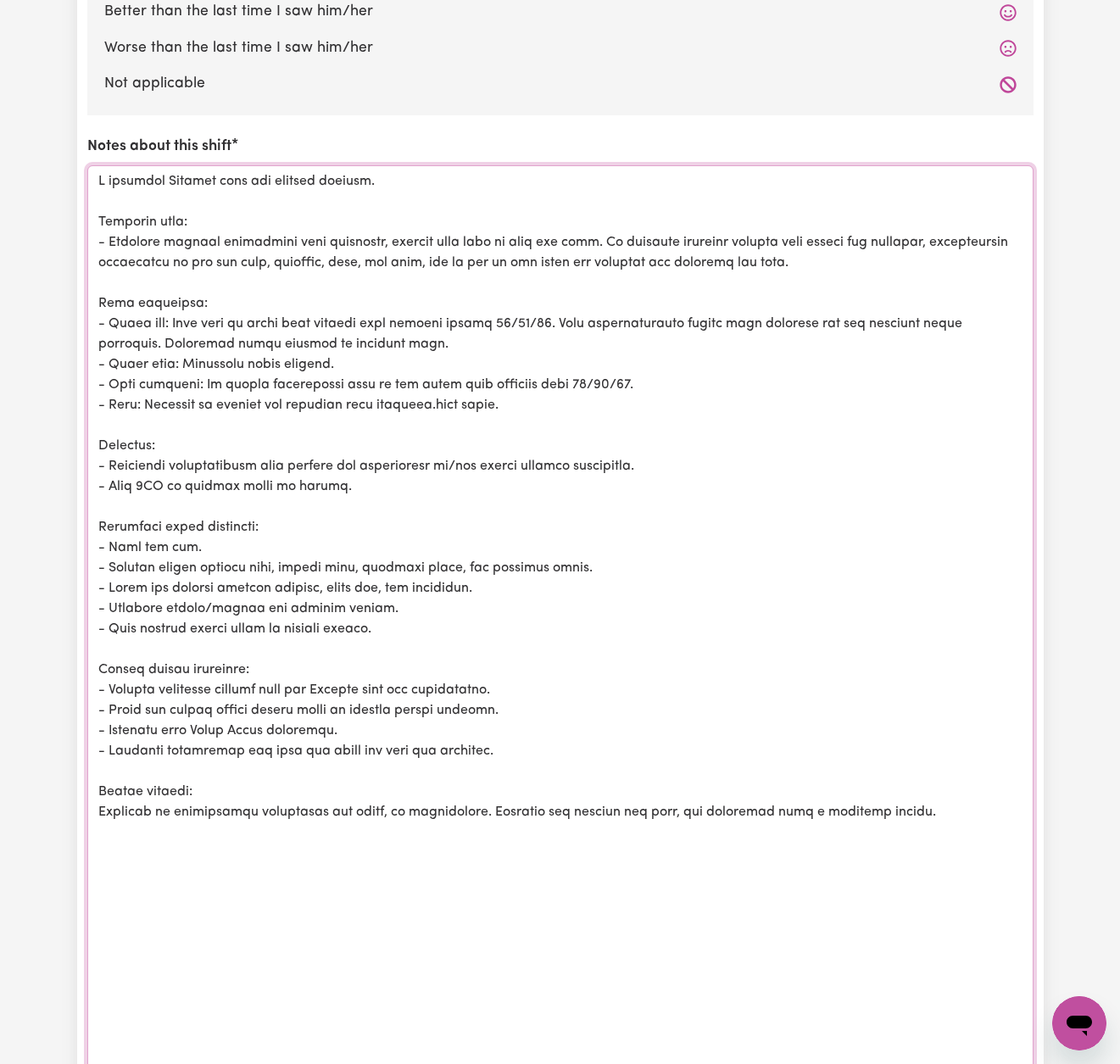
drag, startPoint x: 532, startPoint y: 392, endPoint x: 451, endPoint y: 392, distance: 81.0
click at [451, 392] on textarea "Notes about this shift" at bounding box center [560, 618] width 946 height 907
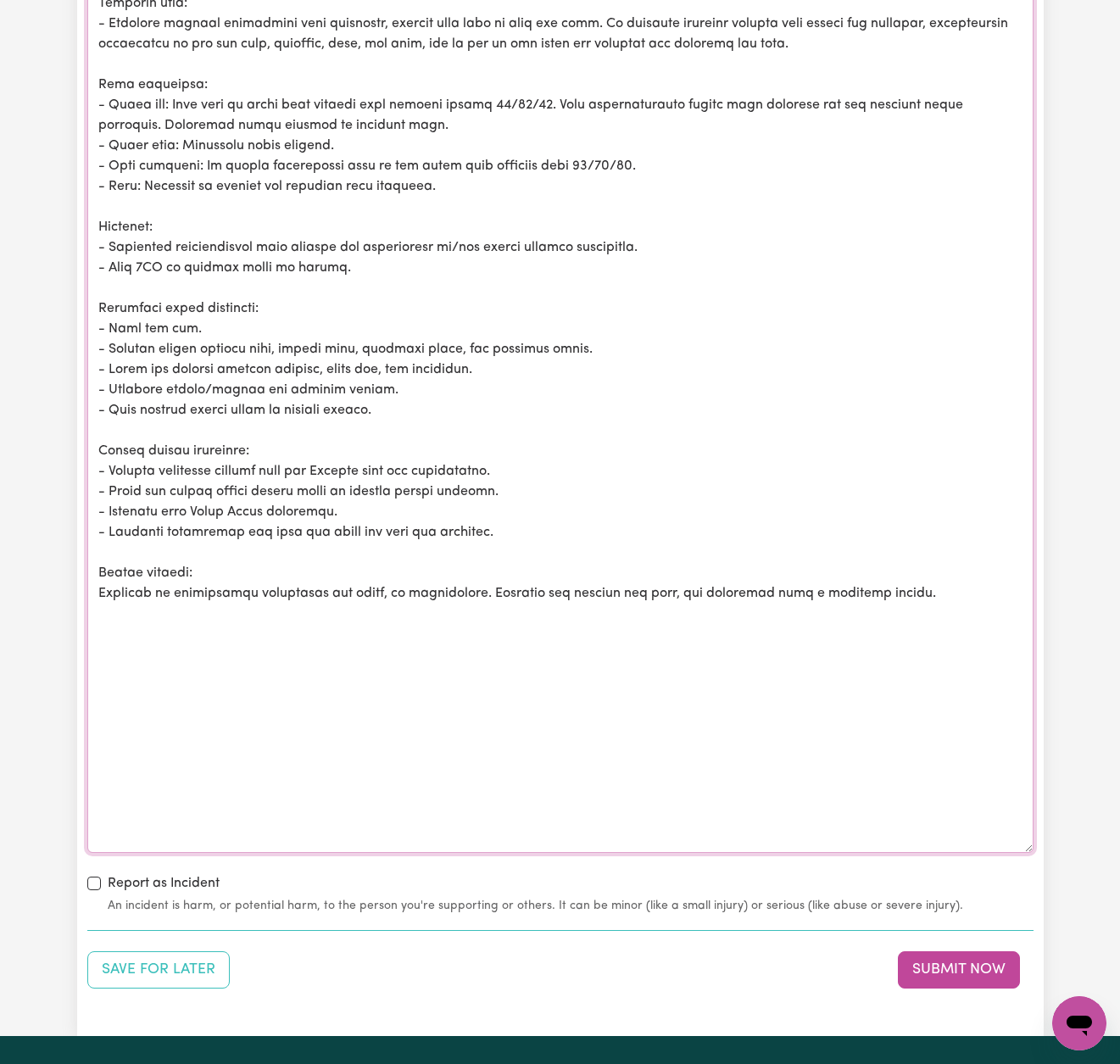
scroll to position [2151, 0]
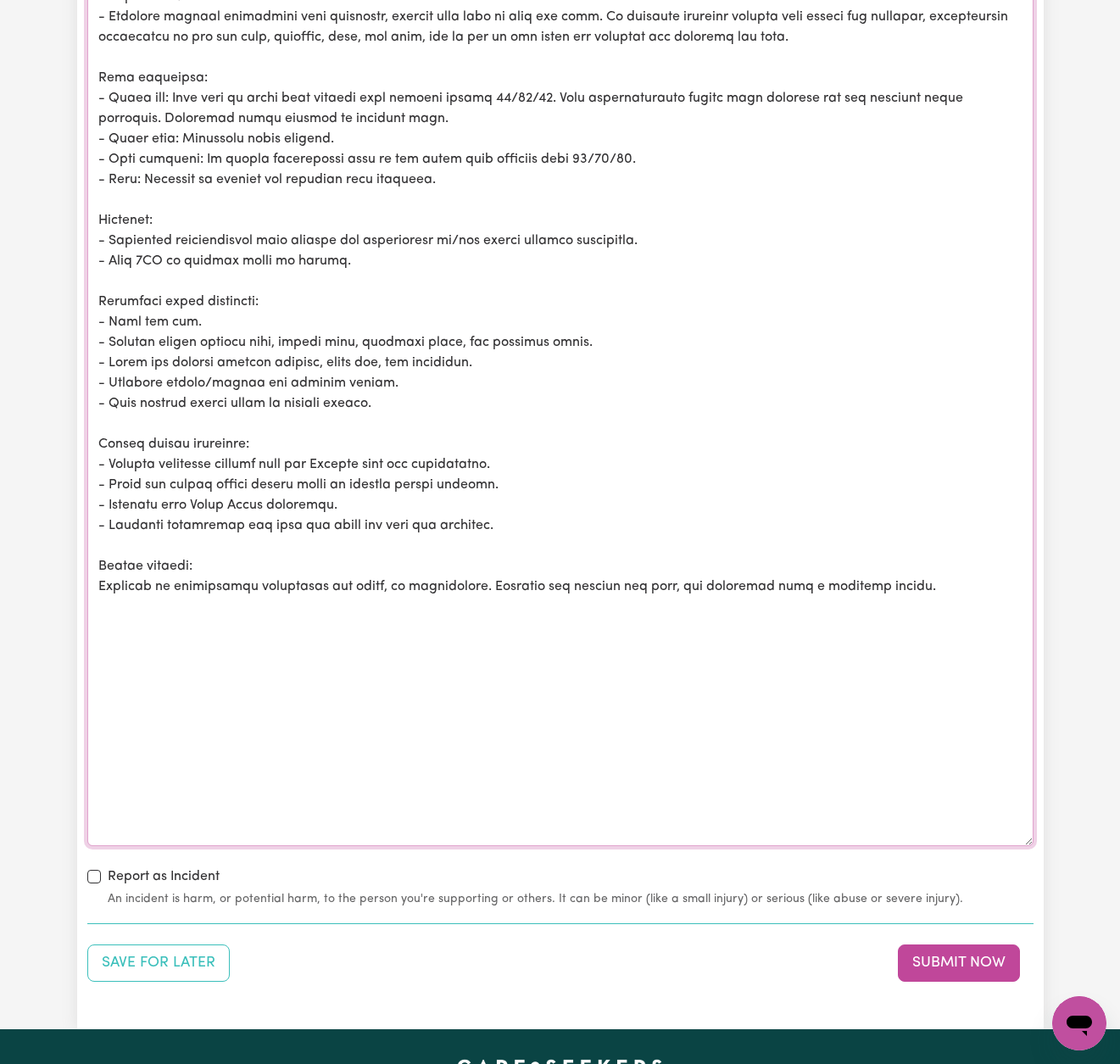
drag, startPoint x: 430, startPoint y: 399, endPoint x: 55, endPoint y: 392, distance: 375.1
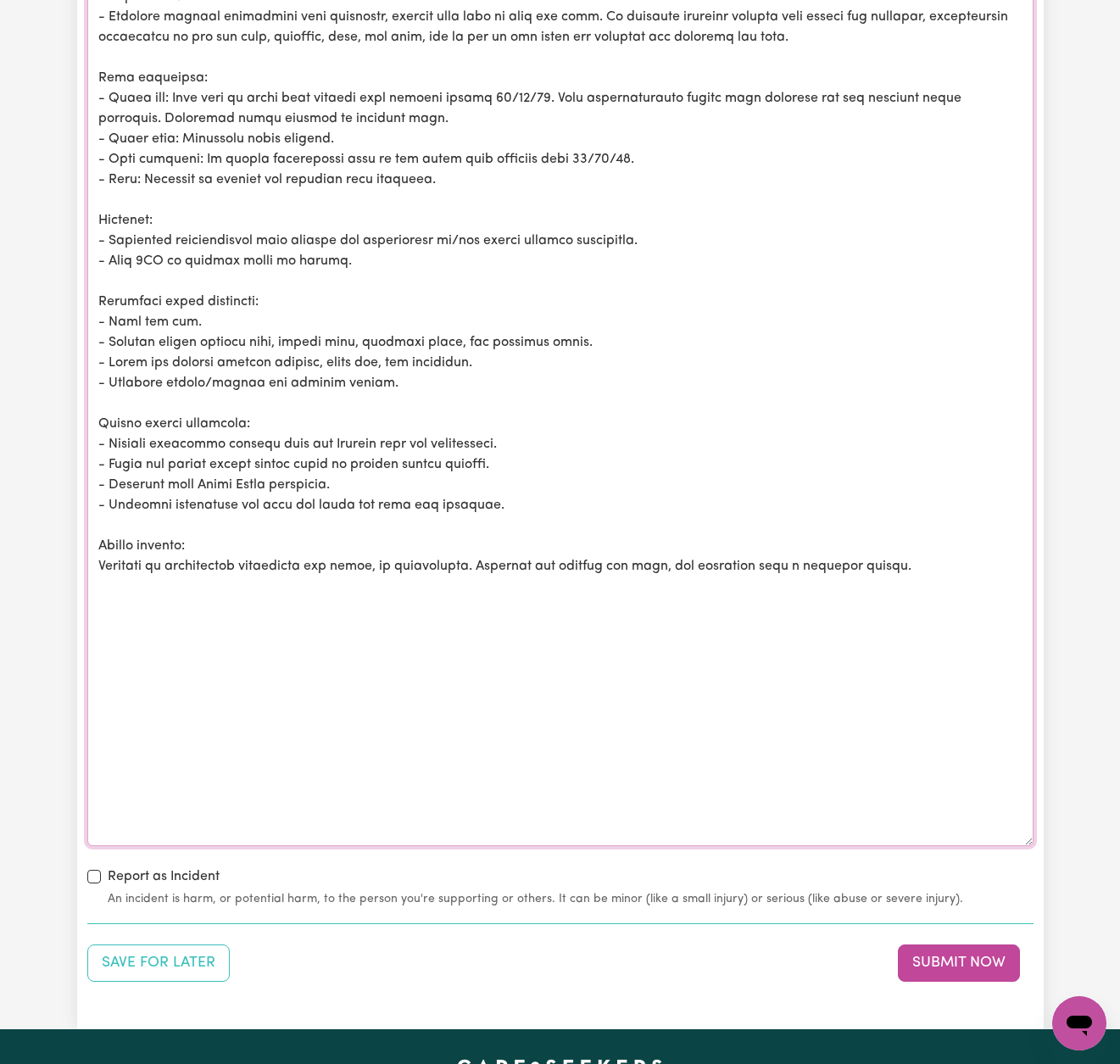
click at [953, 555] on textarea "Notes about this shift" at bounding box center [560, 393] width 946 height 907
click at [533, 555] on textarea "Notes about this shift" at bounding box center [560, 393] width 946 height 907
click at [938, 551] on textarea "Notes about this shift" at bounding box center [560, 393] width 946 height 907
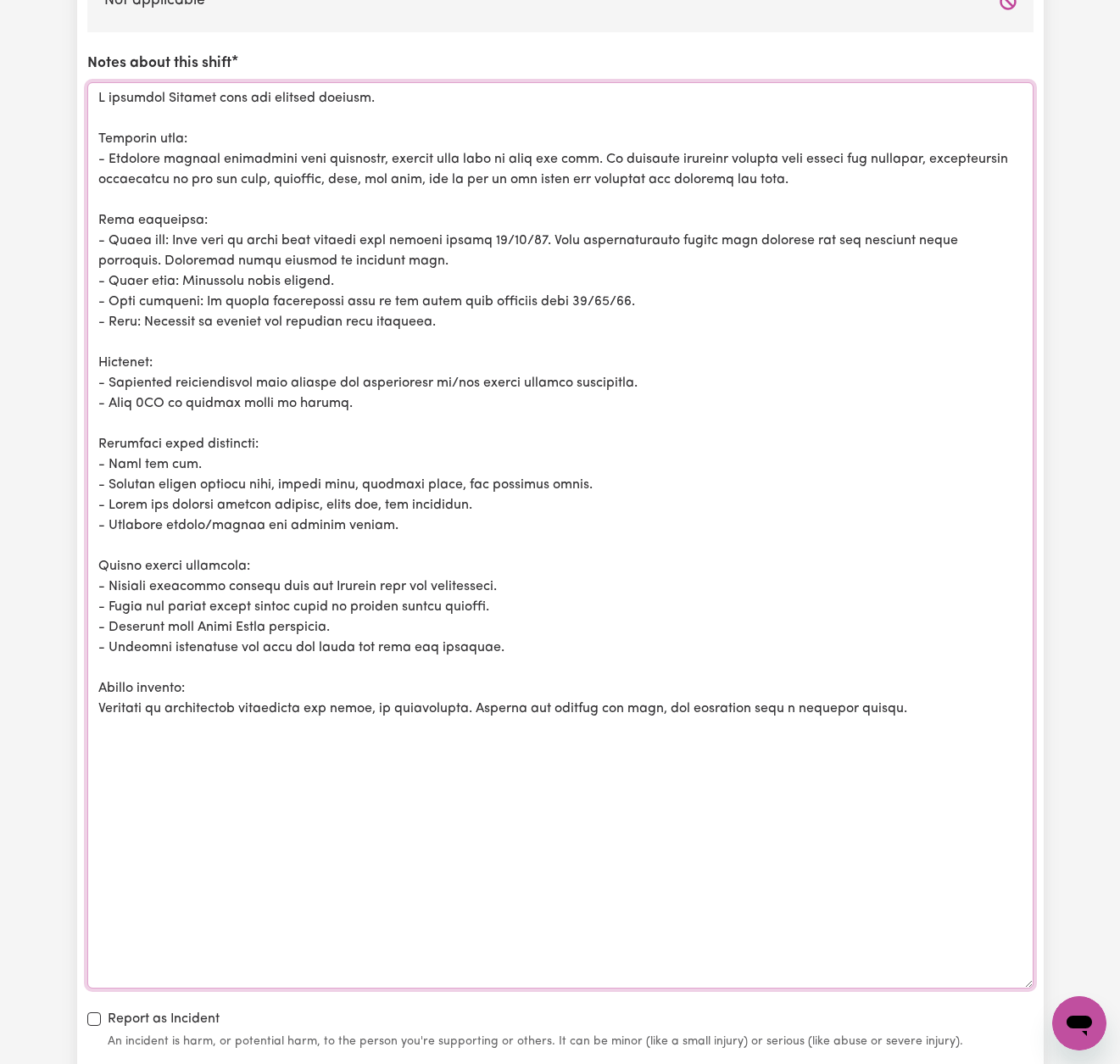
scroll to position [1911, 0]
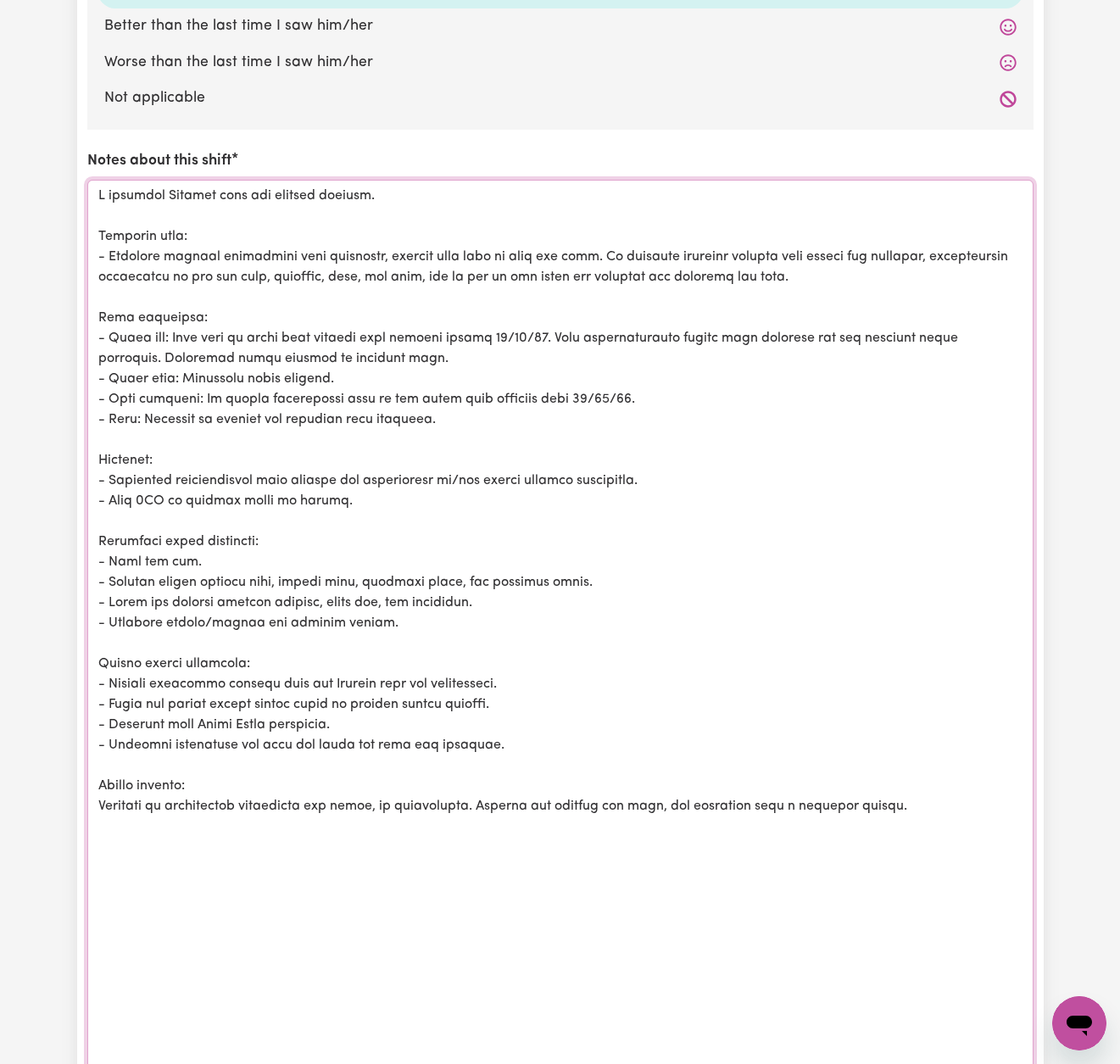
drag, startPoint x: 232, startPoint y: 595, endPoint x: 19, endPoint y: -19, distance: 649.9
click at [19, 0] on html "Menu About us How it works Safety & resources Blog Find jobs [PERSON_NAME] Subm…" at bounding box center [560, 72] width 1120 height 3966
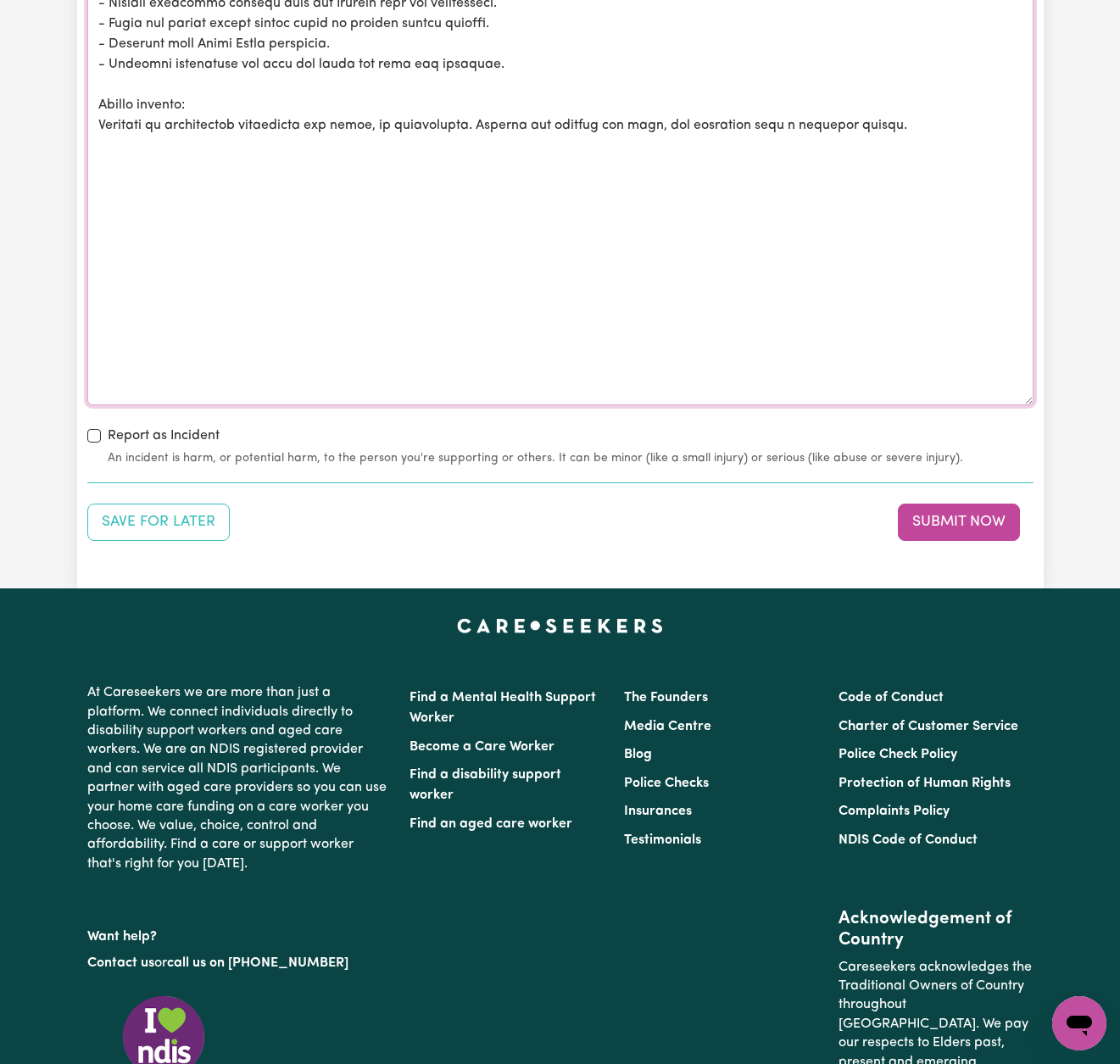
scroll to position [2623, 0]
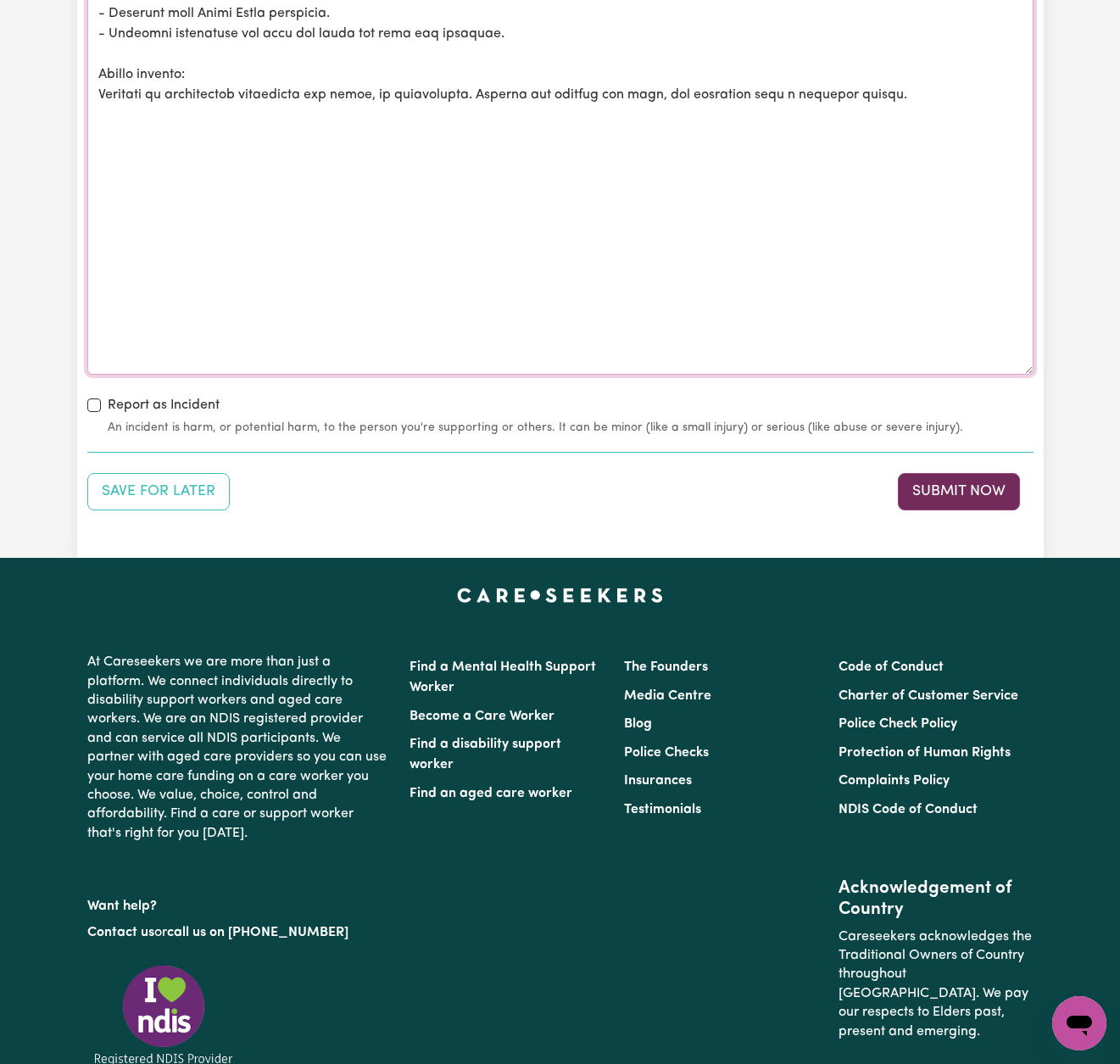
type textarea "I assisted [PERSON_NAME] with his morning routine. Personal care: - Required mi…"
click at [973, 478] on button "Submit Now" at bounding box center [959, 491] width 122 height 37
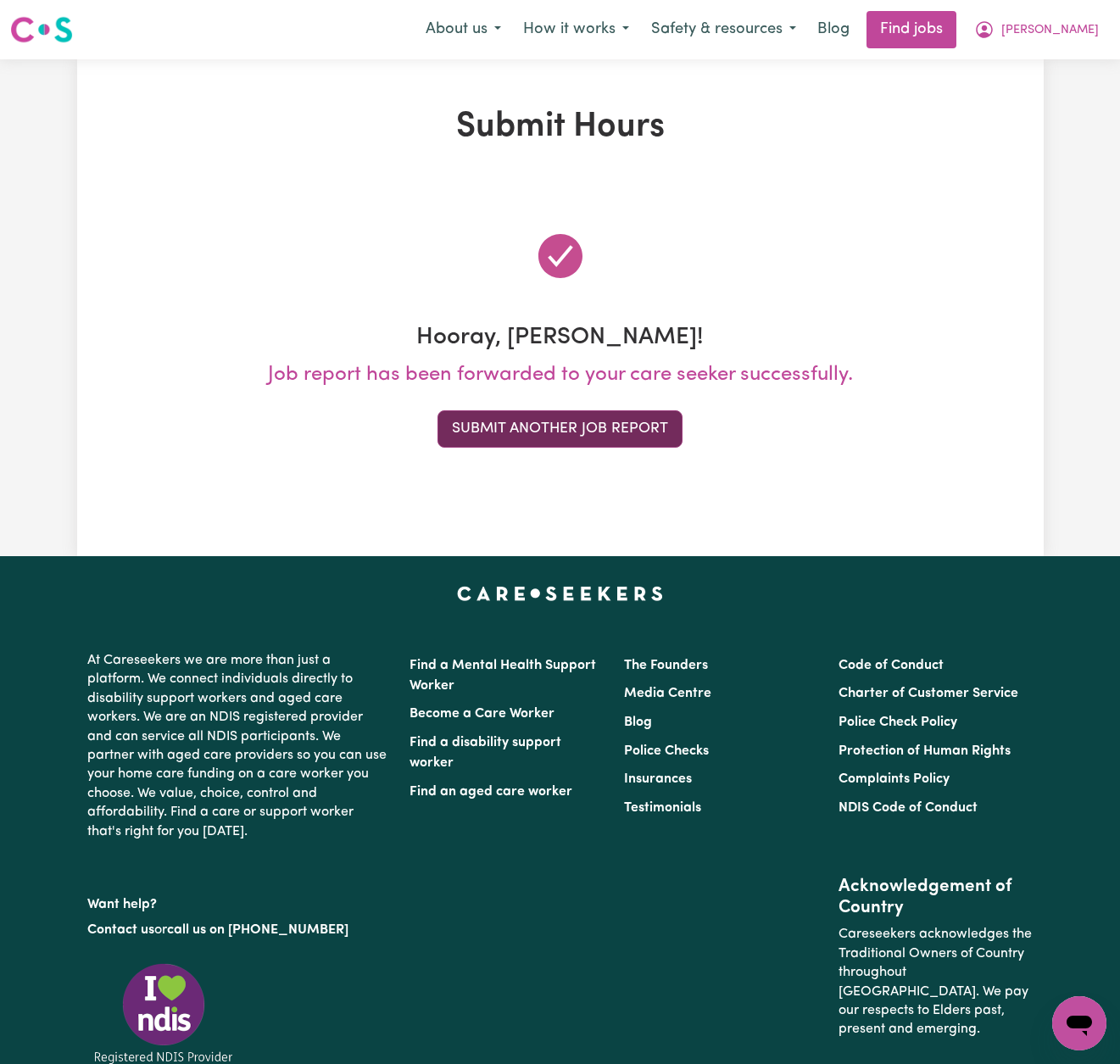
scroll to position [2, 0]
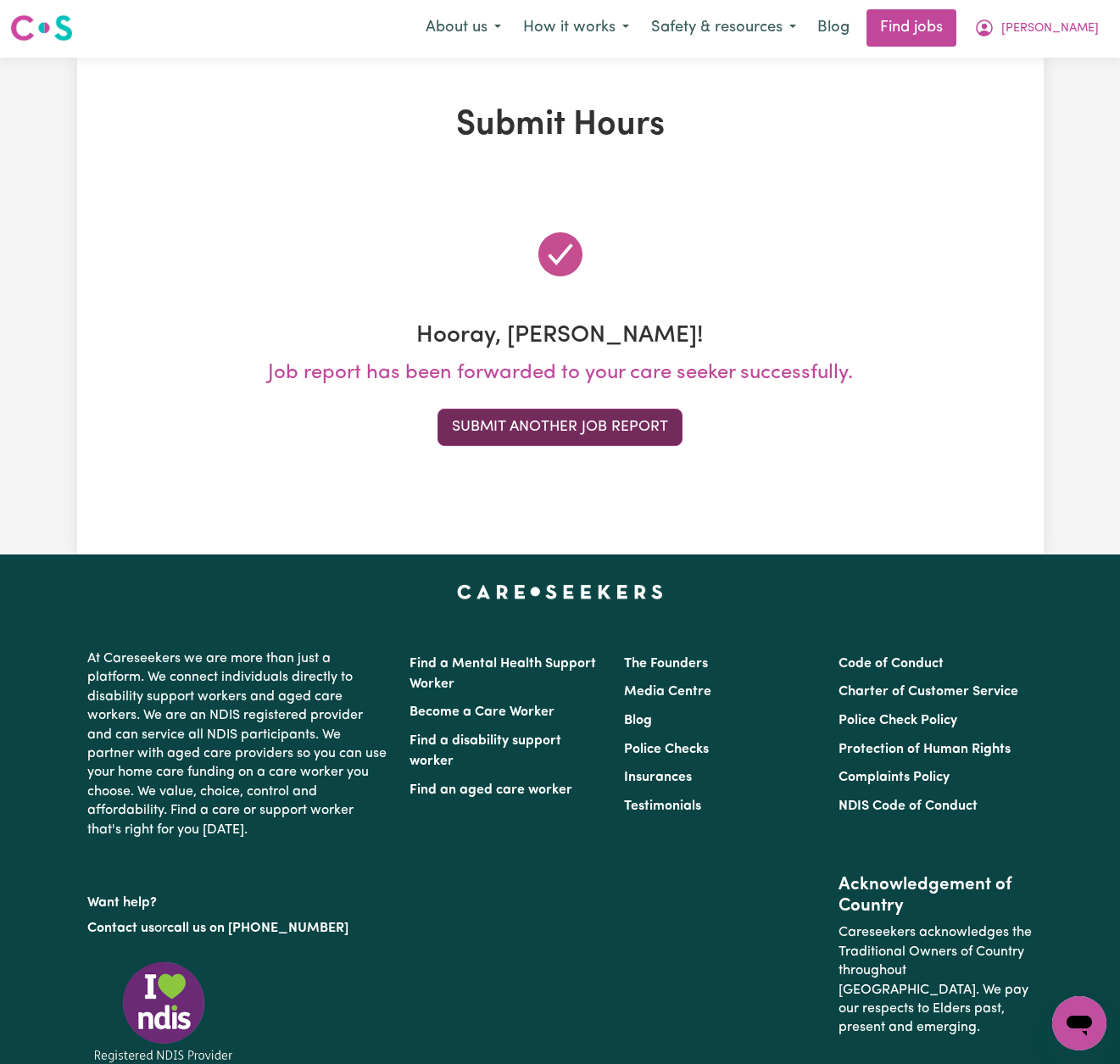
click at [650, 426] on button "Submit Another Job Report" at bounding box center [560, 427] width 245 height 37
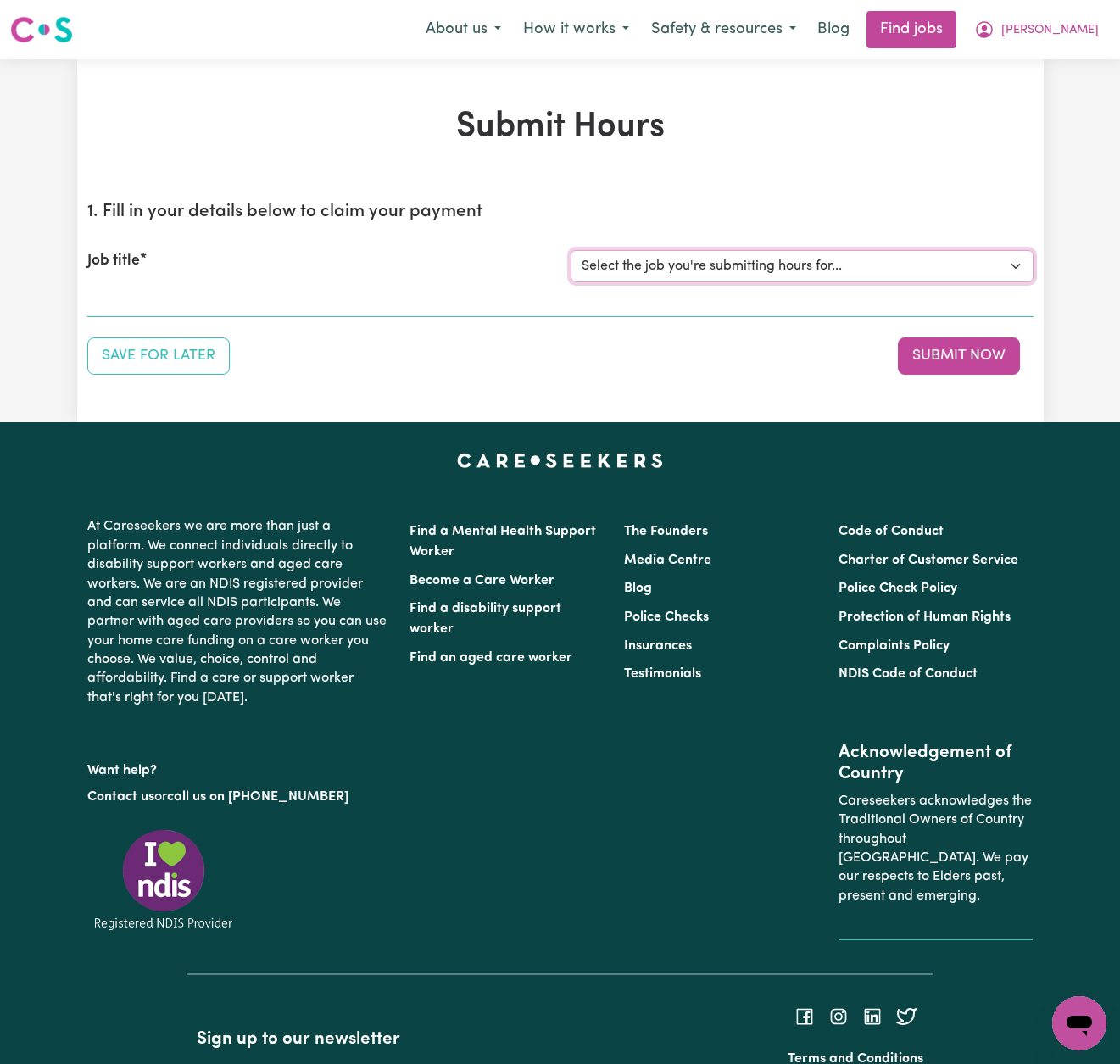
select select "13913"
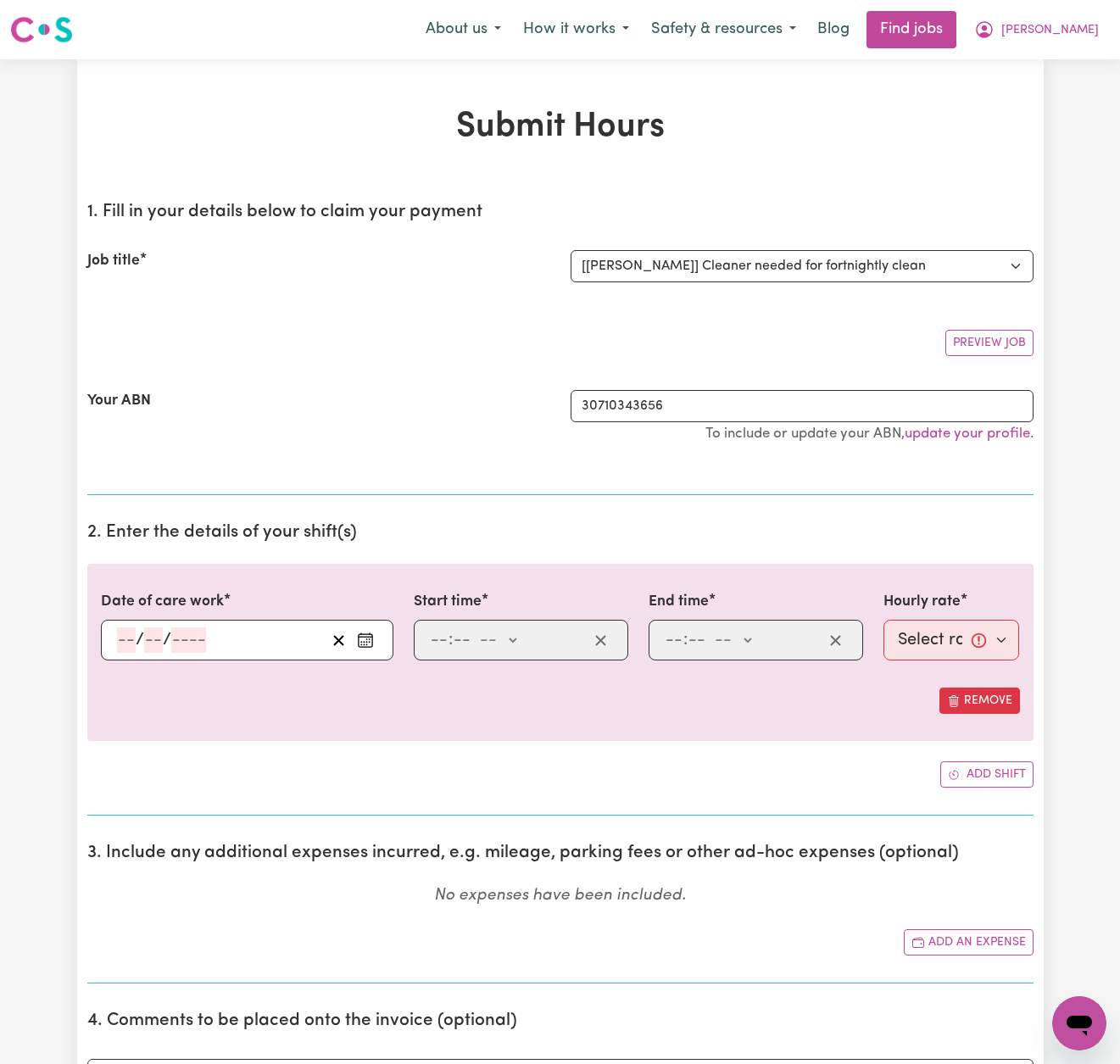
click at [360, 642] on icon "Enter the date of care work" at bounding box center [366, 641] width 17 height 17
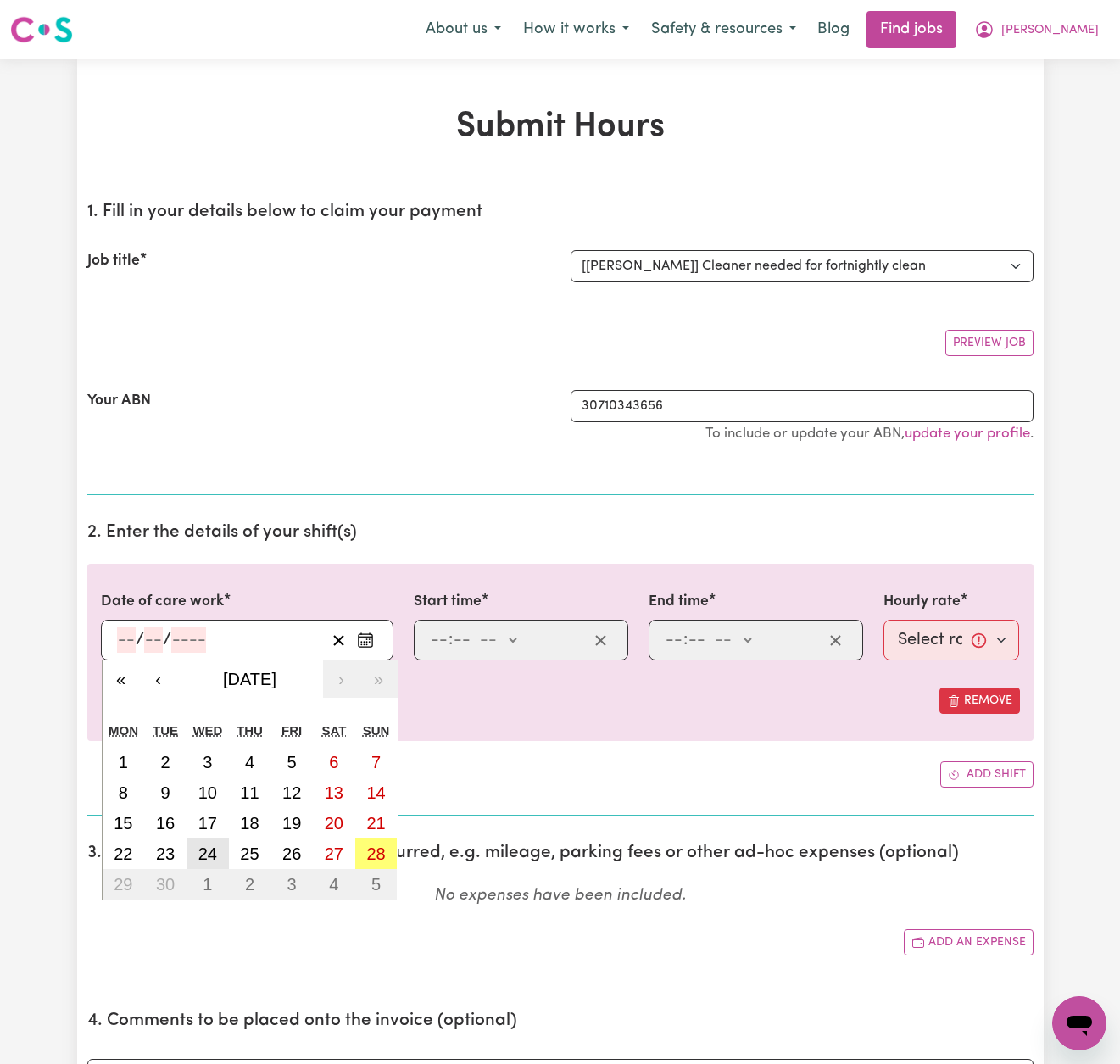
click at [205, 848] on abbr "24" at bounding box center [207, 853] width 18 height 18
type input "[DATE]"
type input "24"
type input "9"
type input "2025"
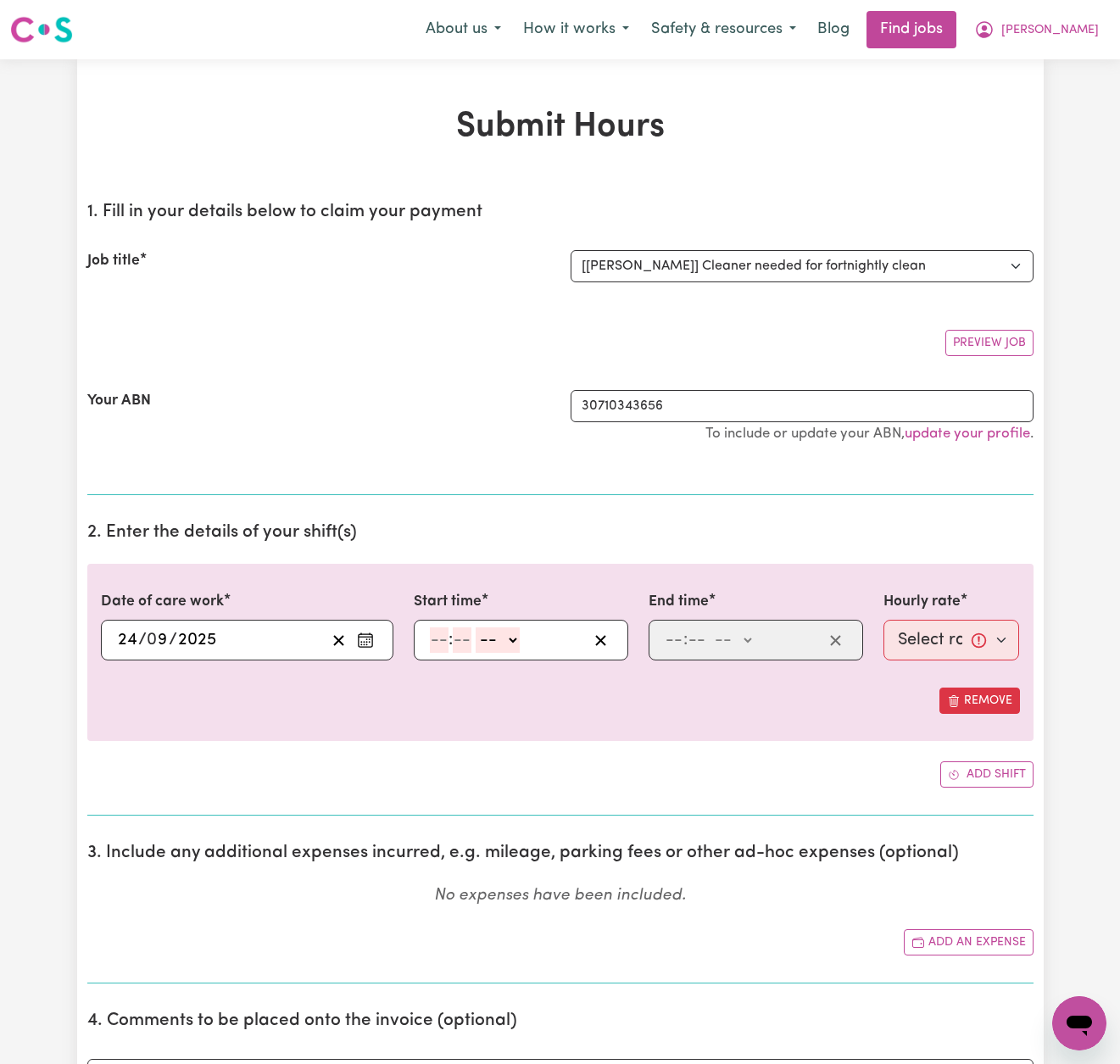
click at [435, 635] on input "number" at bounding box center [438, 640] width 18 height 25
type input "10"
type input "00"
select select "am"
type input "10:00"
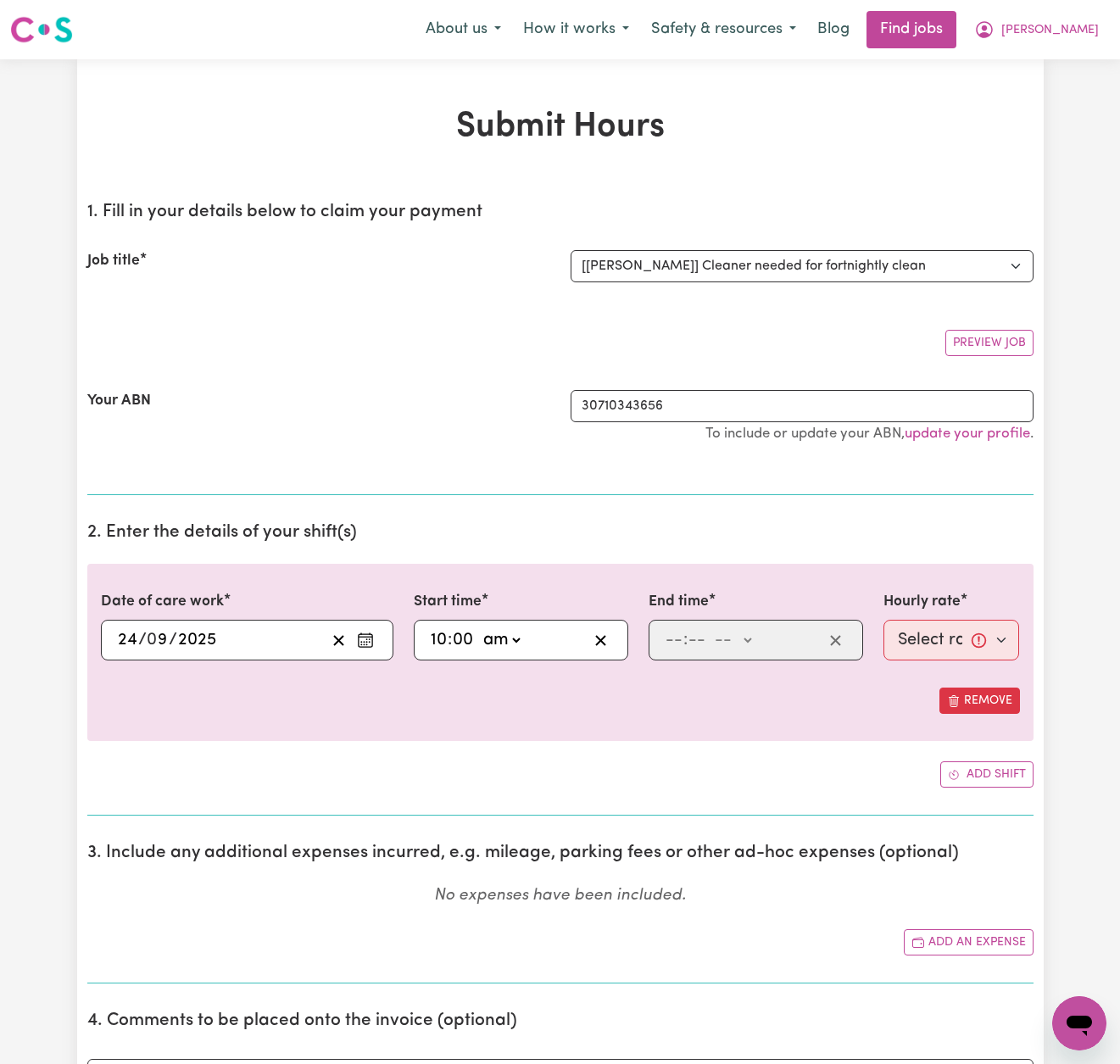
type input "0"
type input "12"
click at [670, 630] on input "12" at bounding box center [674, 640] width 17 height 25
type input "00"
select select "pm"
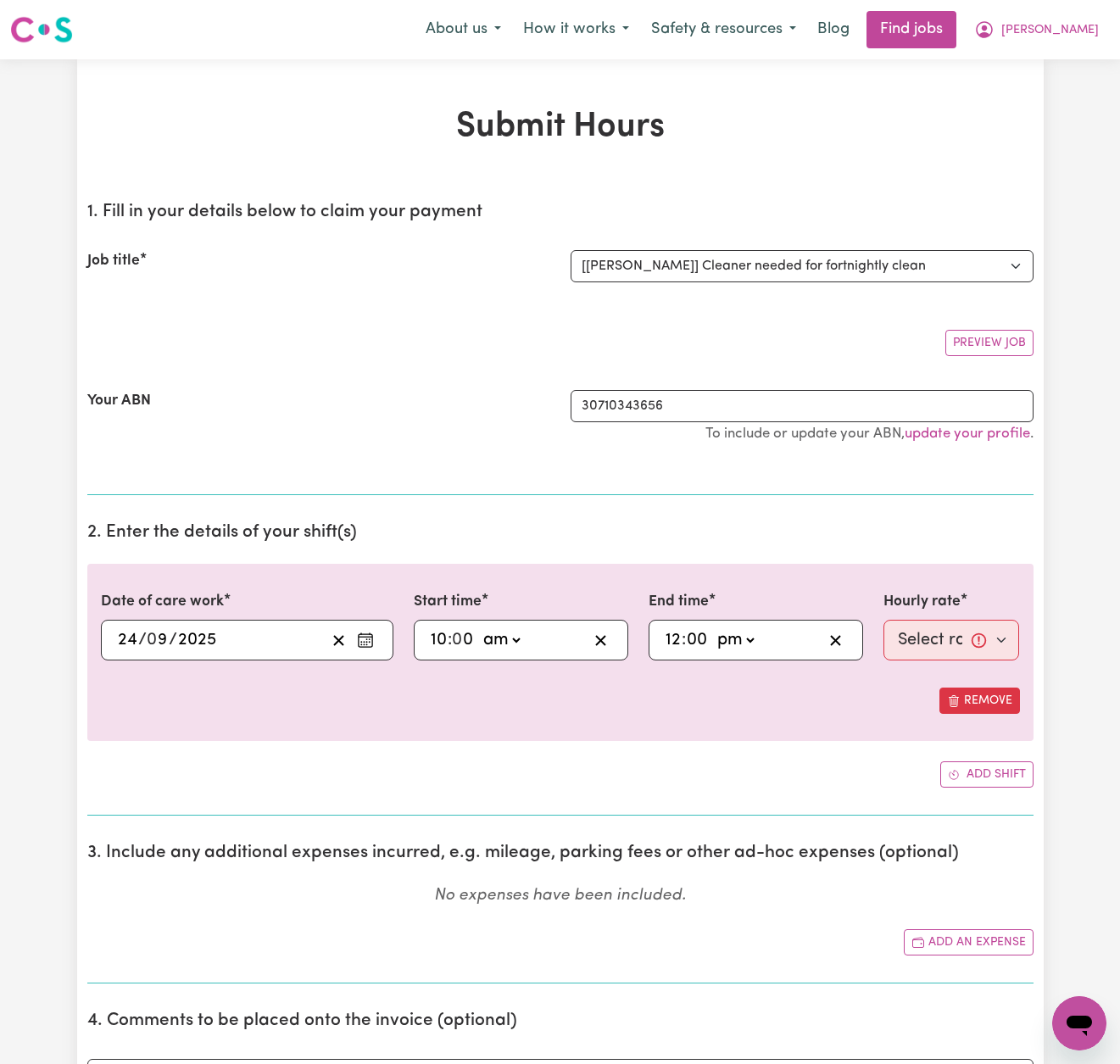
type input "12:00"
type input "0"
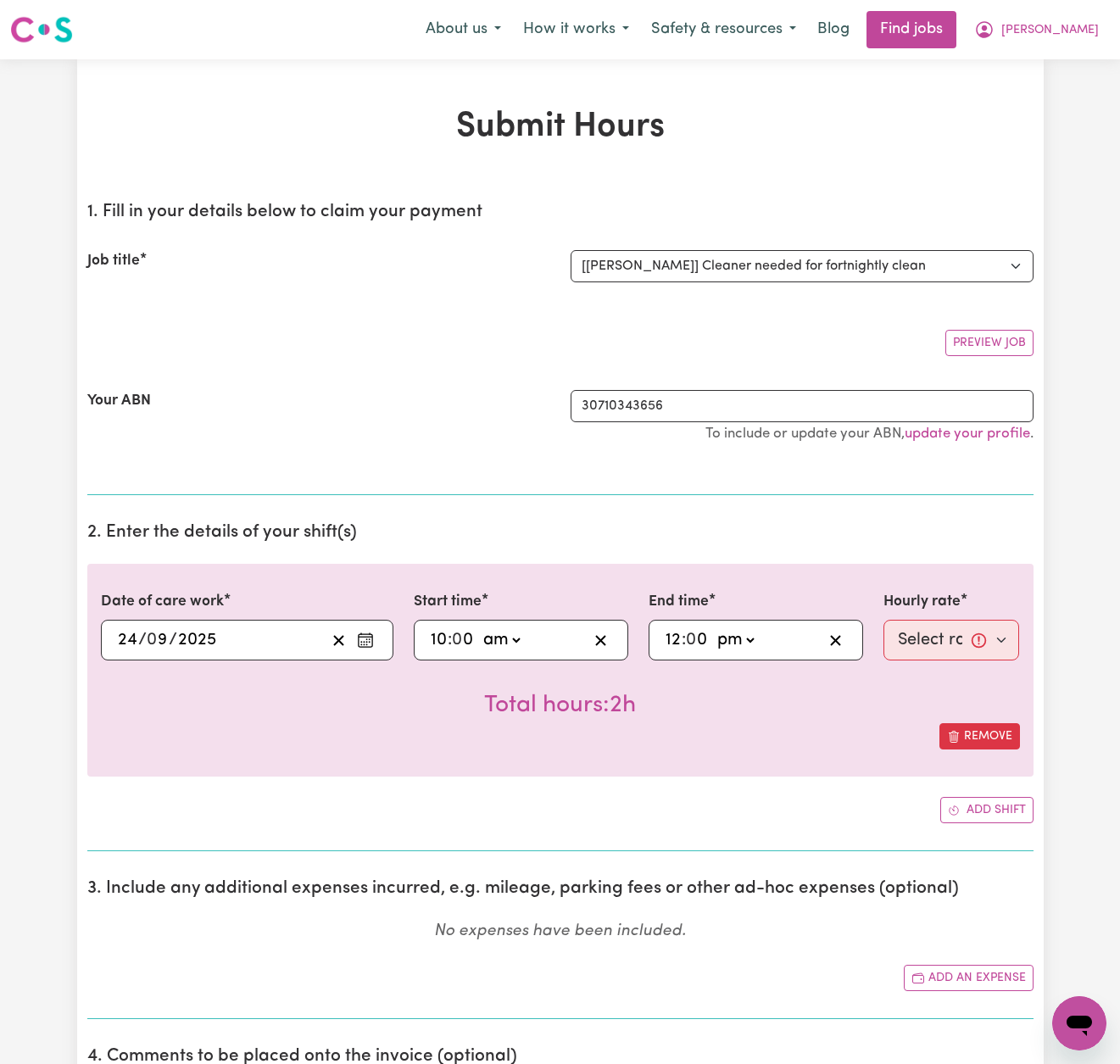
scroll to position [574, 0]
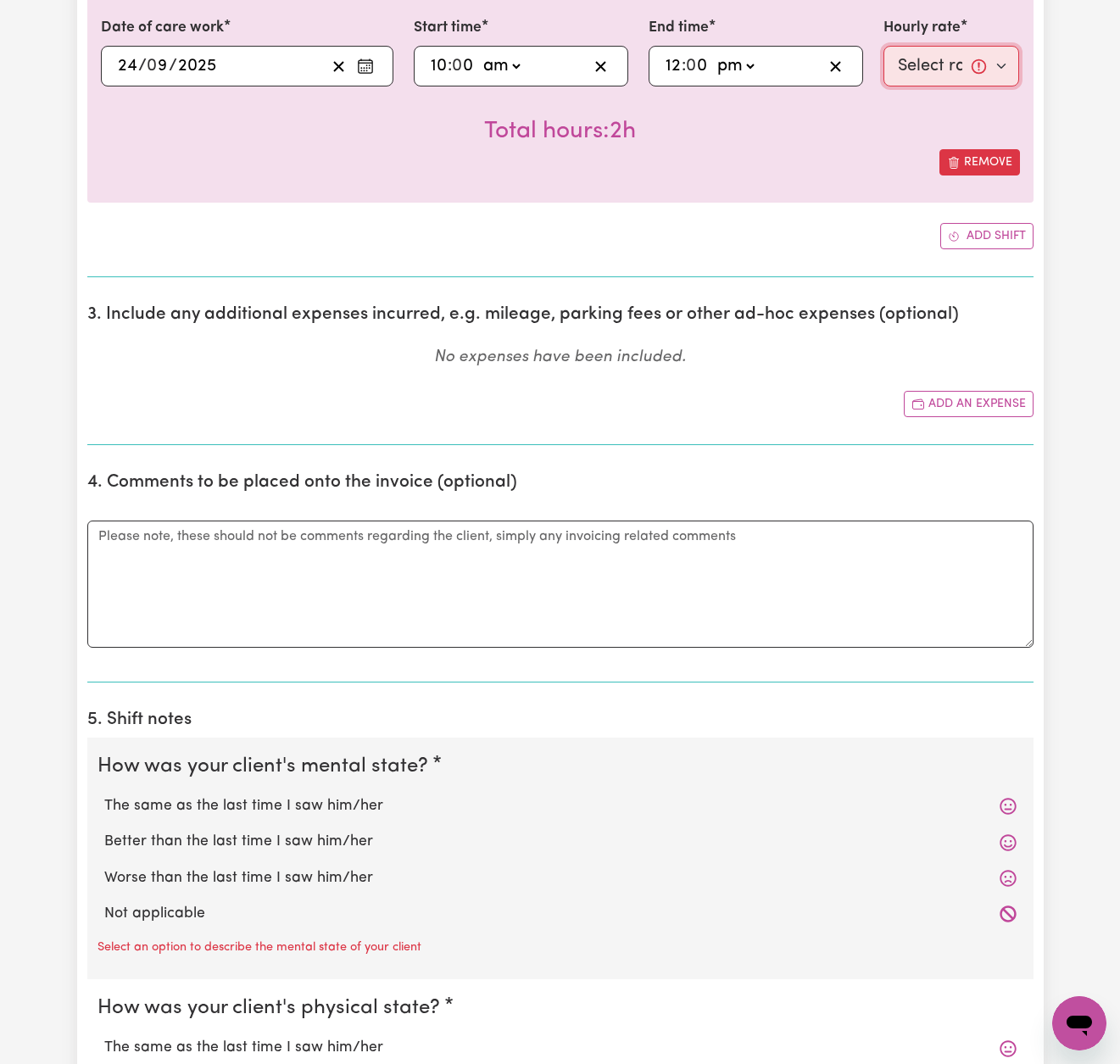
select select "50-Weekday"
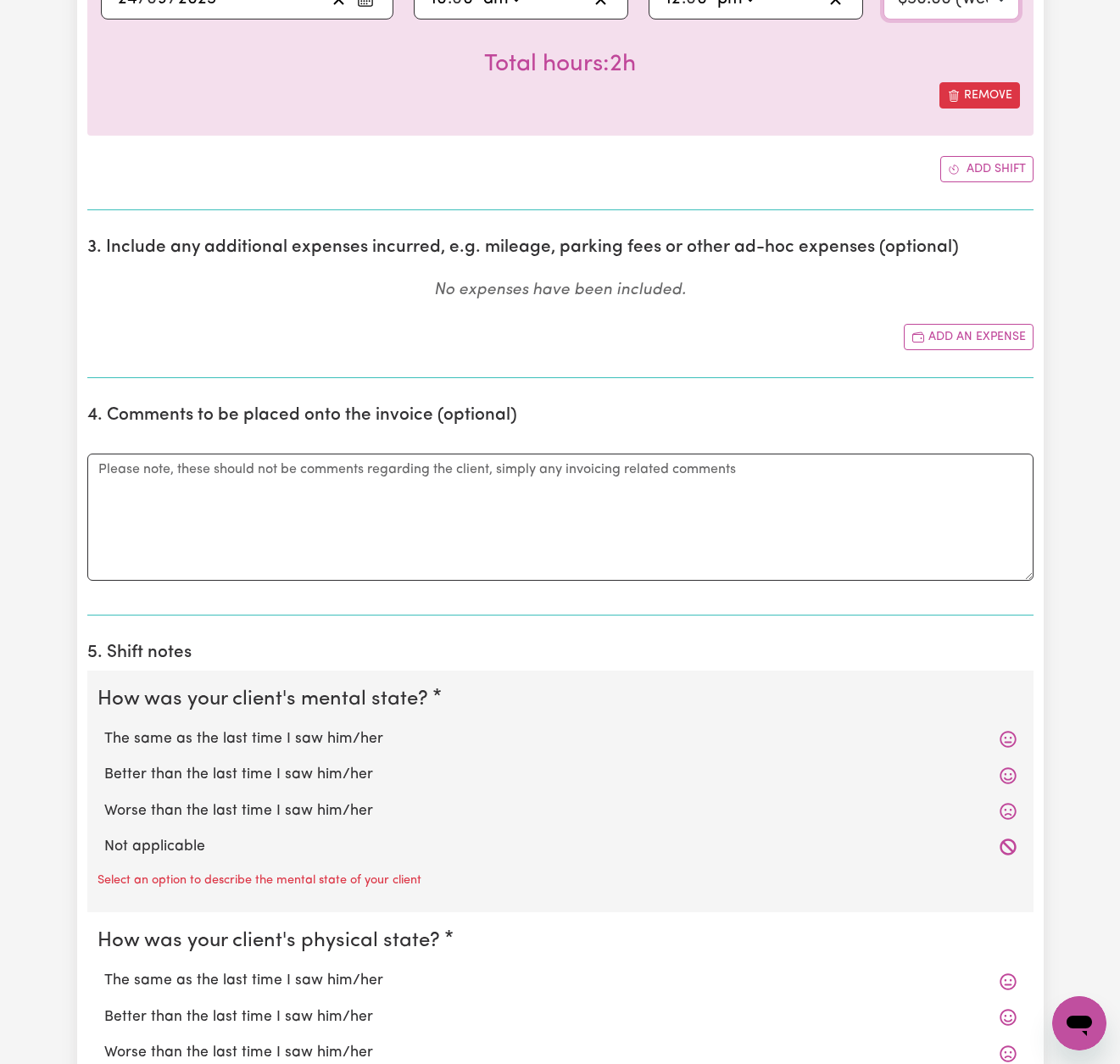
scroll to position [808, 0]
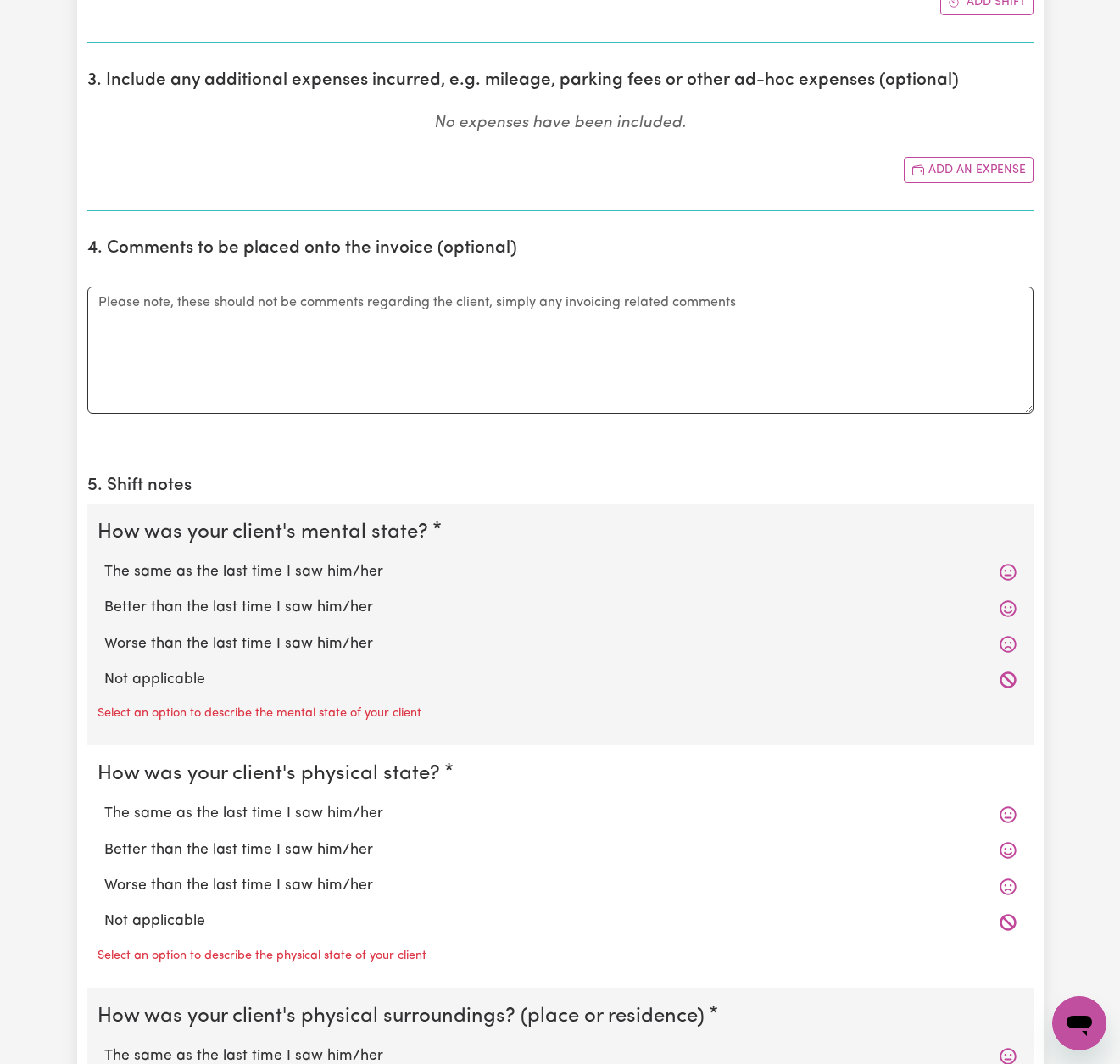
click at [340, 566] on label "The same as the last time I saw him/her" at bounding box center [560, 572] width 912 height 22
click at [104, 562] on input "The same as the last time I saw him/her" at bounding box center [103, 561] width 1 height 1
radio input "true"
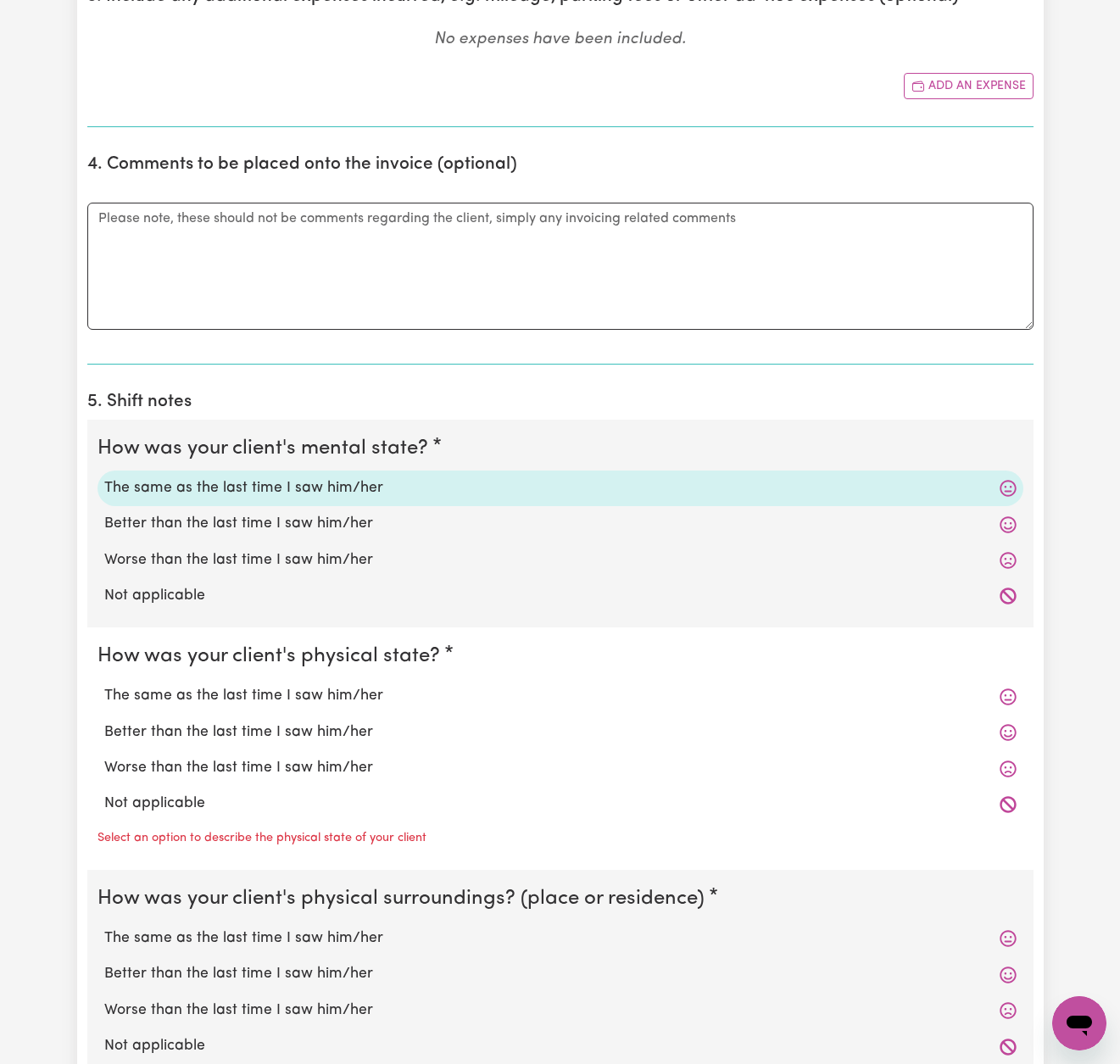
scroll to position [967, 0]
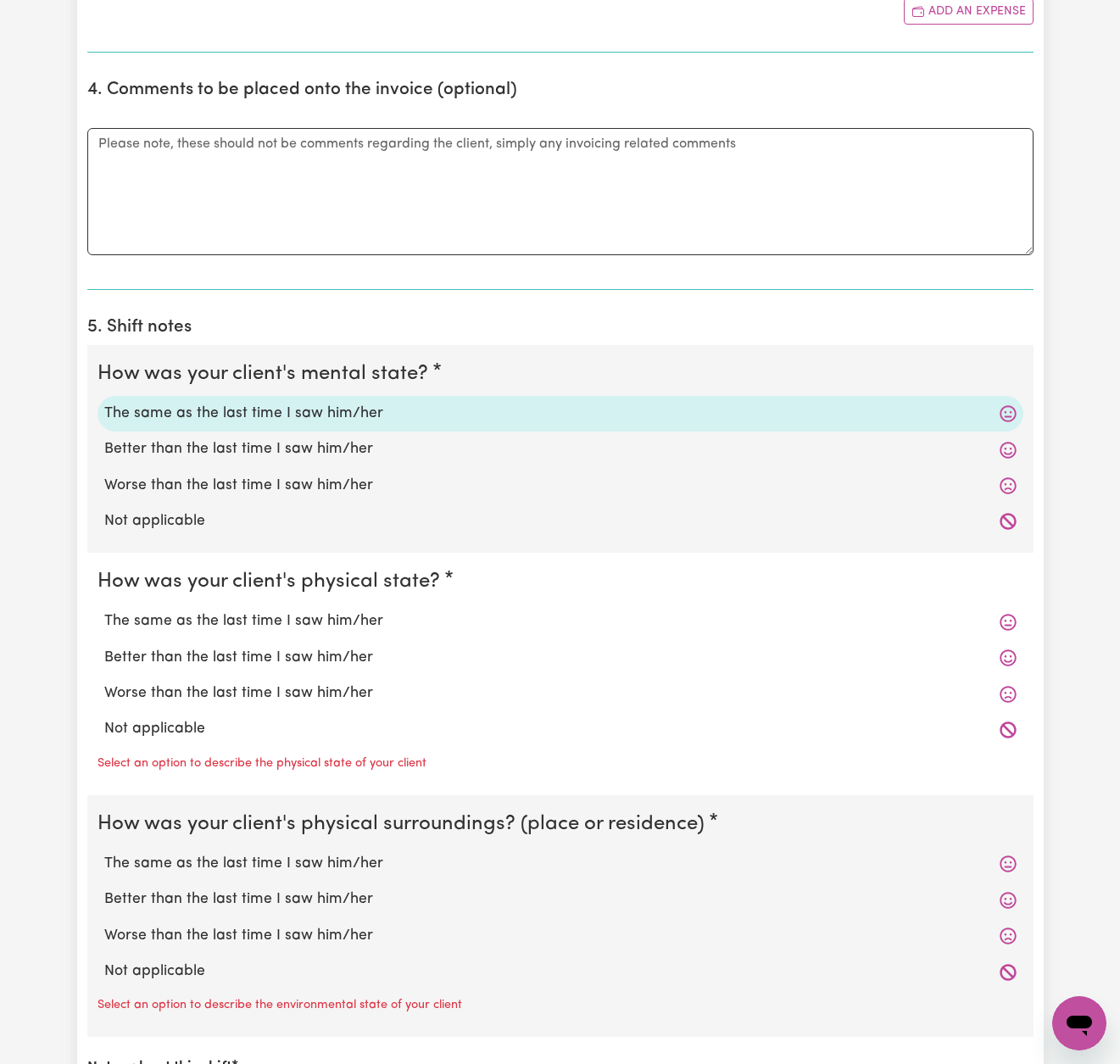
click at [317, 617] on label "The same as the last time I saw him/her" at bounding box center [560, 621] width 912 height 22
click at [104, 610] on input "The same as the last time I saw him/her" at bounding box center [103, 609] width 1 height 1
radio input "true"
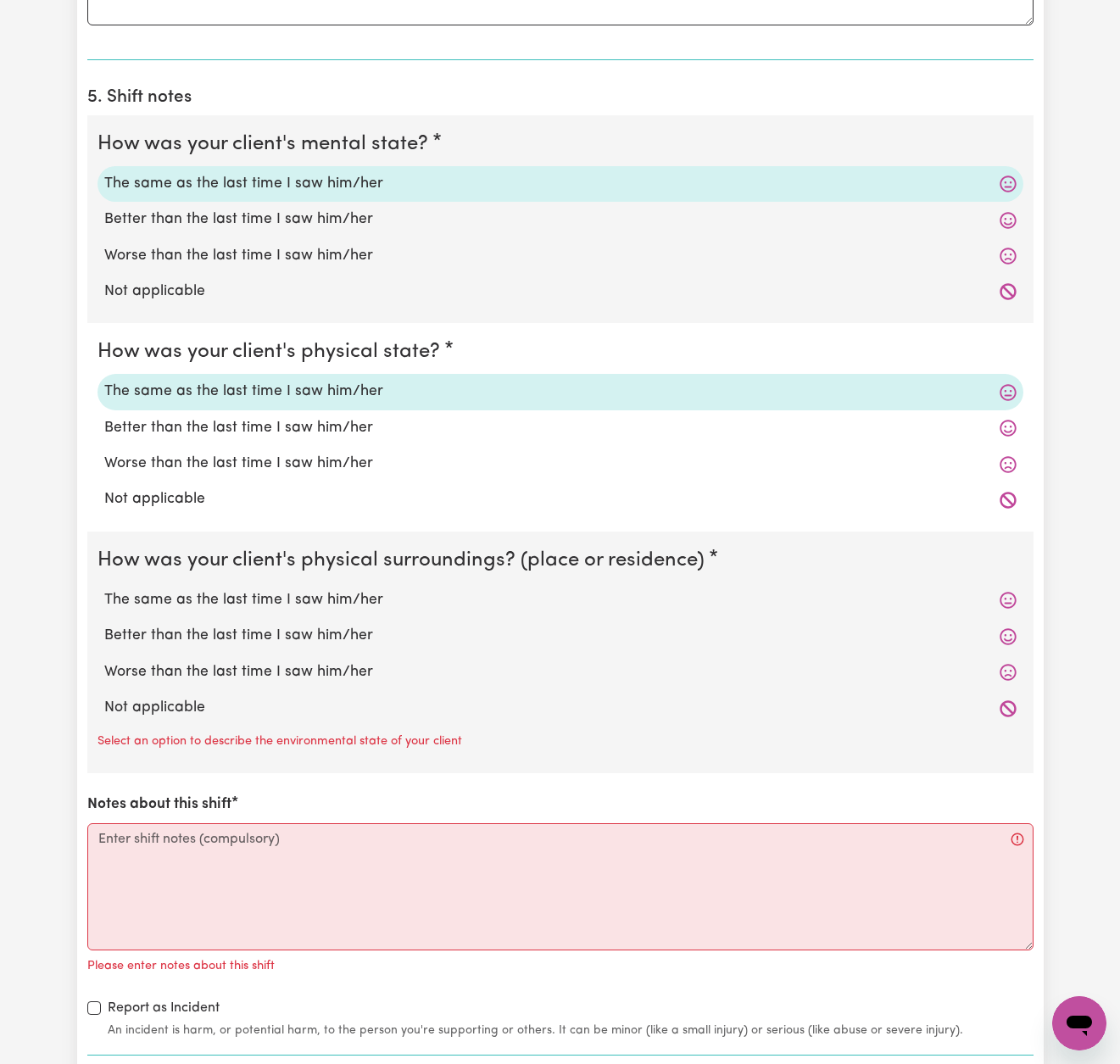
click at [315, 594] on label "The same as the last time I saw him/her" at bounding box center [560, 600] width 912 height 22
click at [104, 589] on input "The same as the last time I saw him/her" at bounding box center [103, 589] width 1 height 1
radio input "true"
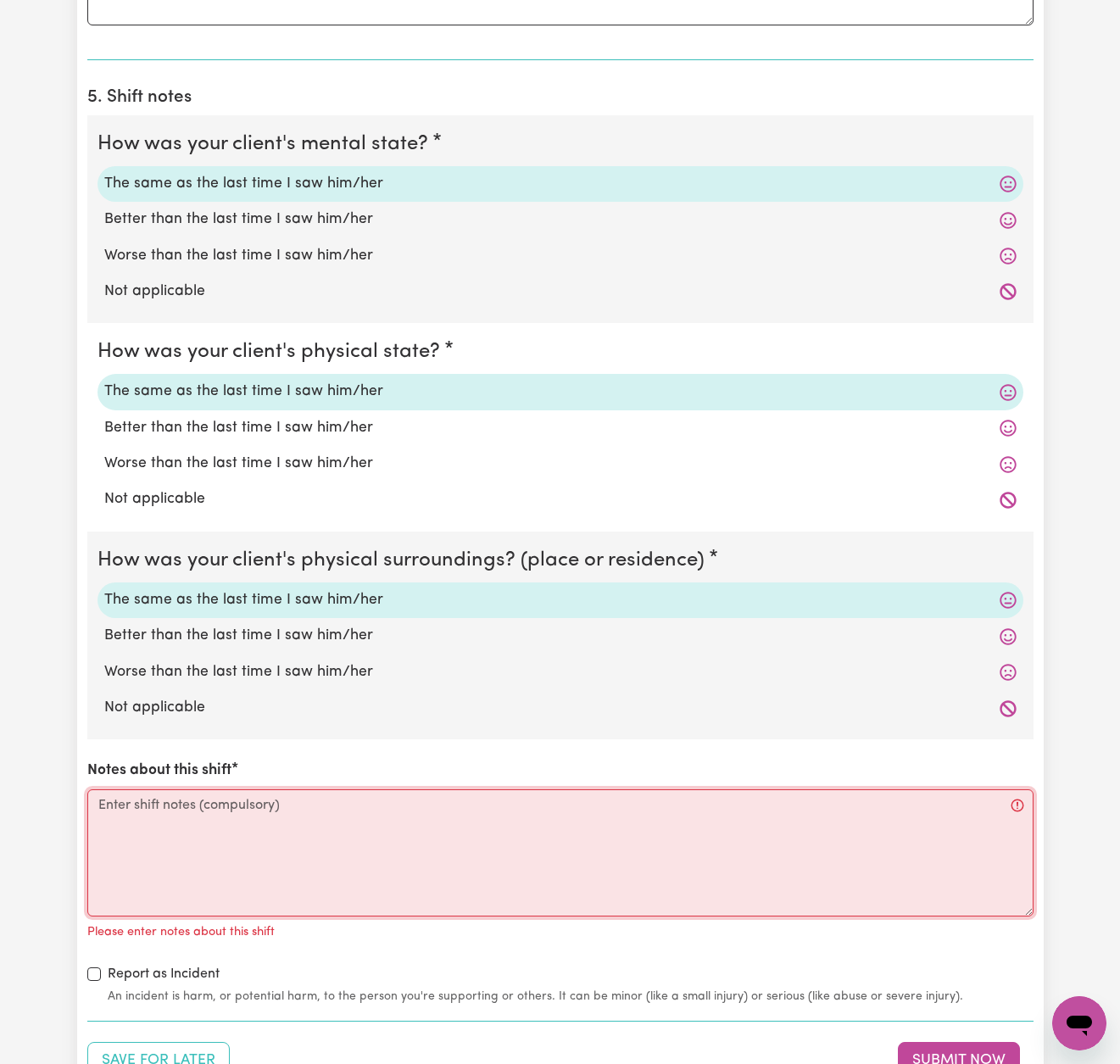
click at [323, 805] on textarea "Notes about this shift" at bounding box center [560, 853] width 946 height 127
paste textarea "I supported [PERSON_NAME] with household tasks and chores during this shift. Ho…"
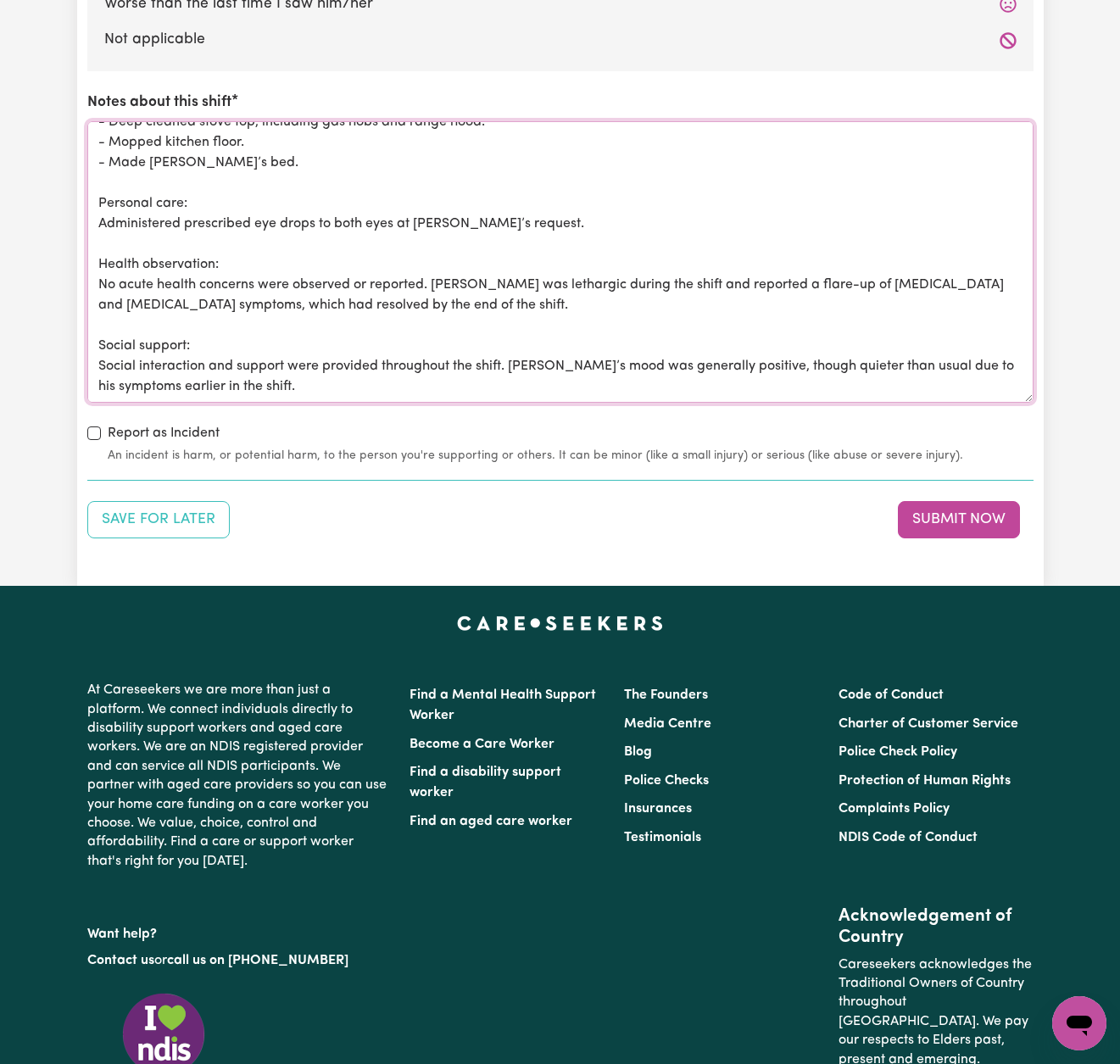
scroll to position [0, 0]
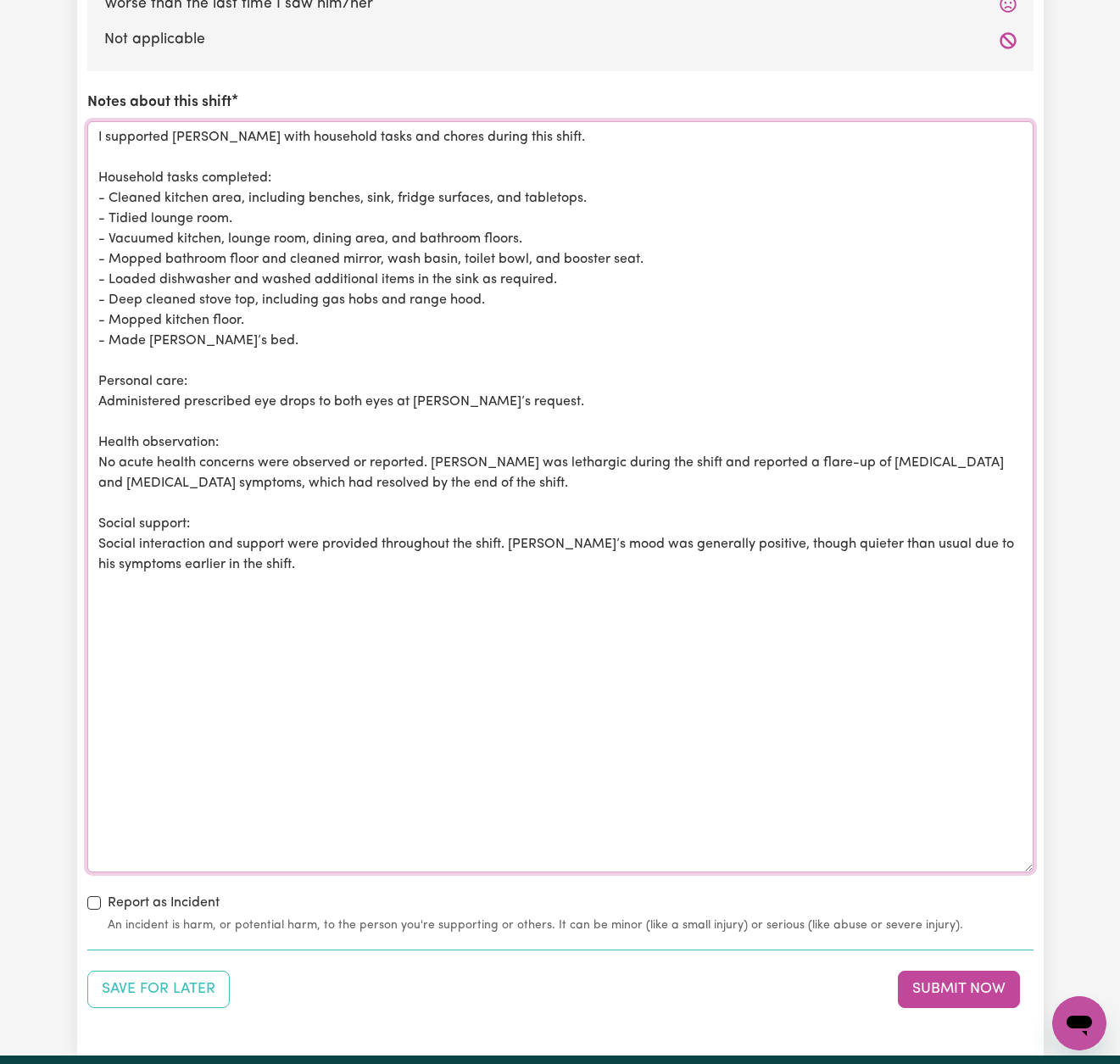
click at [1013, 851] on textarea "I supported [PERSON_NAME] with household tasks and chores during this shift. Ho…" at bounding box center [560, 496] width 946 height 751
drag, startPoint x: 152, startPoint y: 289, endPoint x: 107, endPoint y: 289, distance: 45.0
click at [107, 289] on textarea "I supported [PERSON_NAME] with household tasks and chores during this shift. Ho…" at bounding box center [560, 496] width 946 height 751
drag, startPoint x: 230, startPoint y: 293, endPoint x: 195, endPoint y: 289, distance: 35.2
click at [197, 289] on textarea "I supported [PERSON_NAME] with household tasks and chores during this shift. Ho…" at bounding box center [560, 496] width 946 height 751
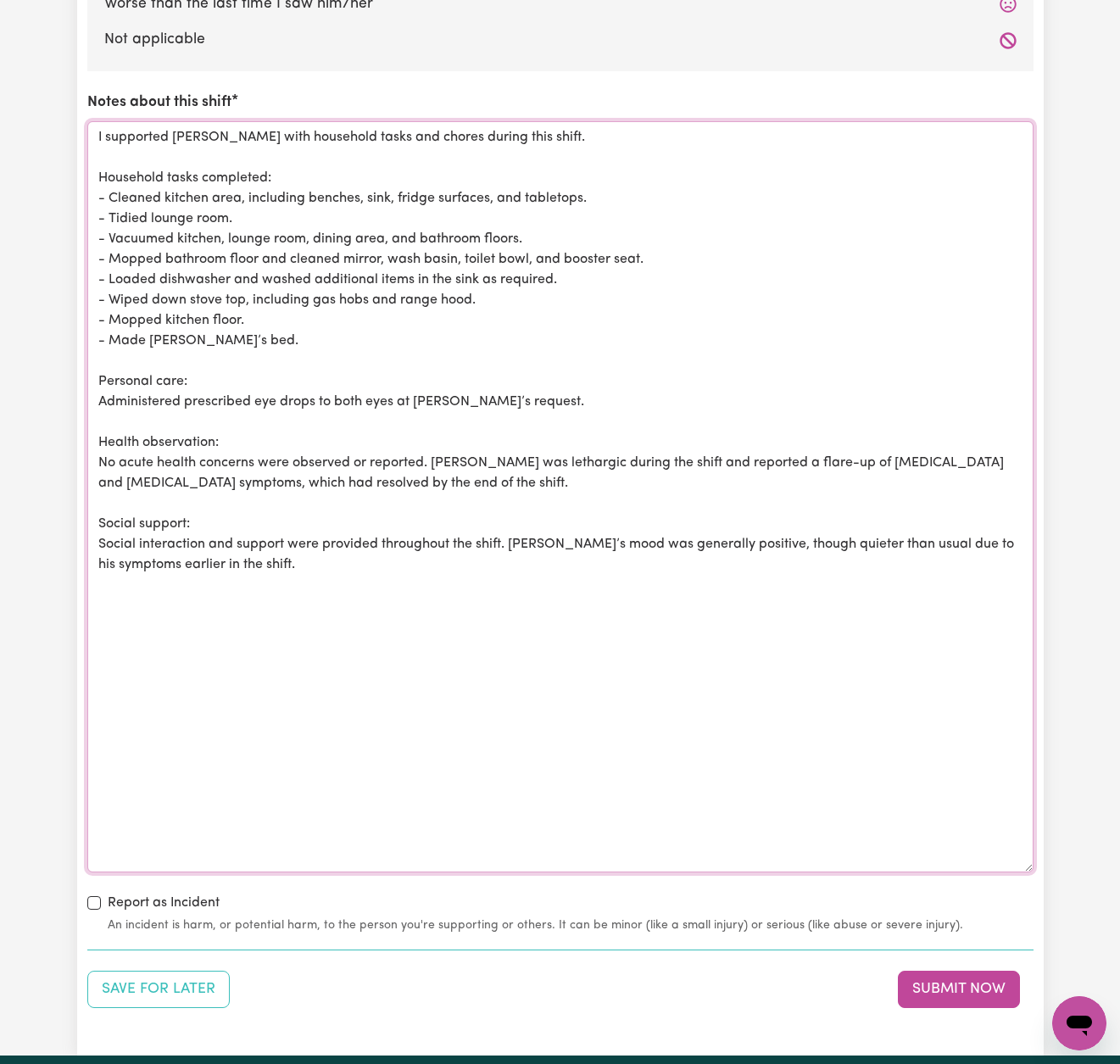
drag, startPoint x: 240, startPoint y: 289, endPoint x: 190, endPoint y: 289, distance: 50.0
click at [190, 289] on textarea "I supported [PERSON_NAME] with household tasks and chores during this shift. Ho…" at bounding box center [560, 496] width 946 height 751
click at [498, 188] on textarea "I supported [PERSON_NAME] with household tasks and chores during this shift. Ho…" at bounding box center [560, 496] width 946 height 751
paste textarea "stove top"
drag, startPoint x: 255, startPoint y: 316, endPoint x: 85, endPoint y: 301, distance: 170.7
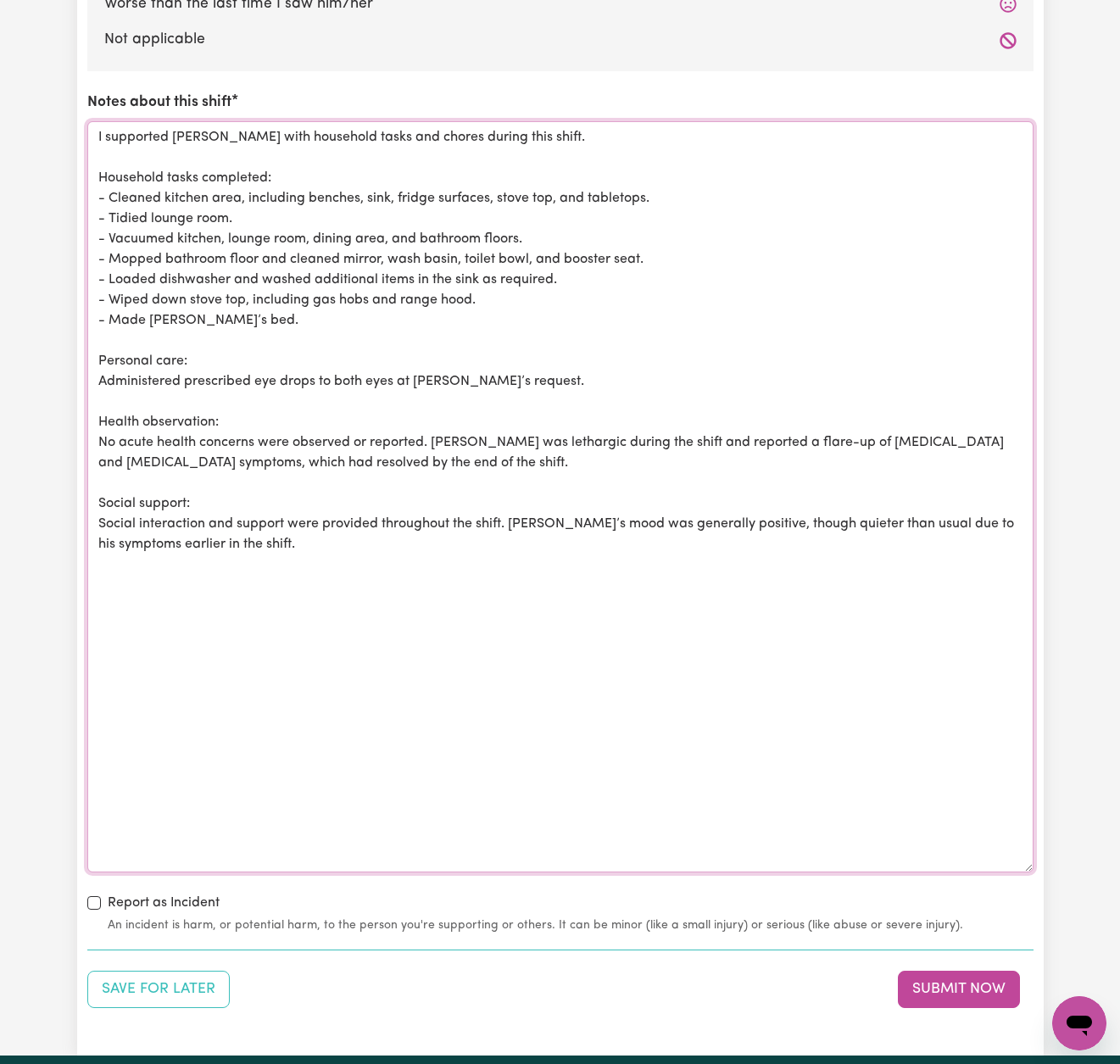
click at [237, 311] on textarea "I supported [PERSON_NAME] with household tasks and chores during this shift. Ho…" at bounding box center [560, 496] width 946 height 751
drag, startPoint x: 330, startPoint y: 453, endPoint x: 83, endPoint y: 427, distance: 248.4
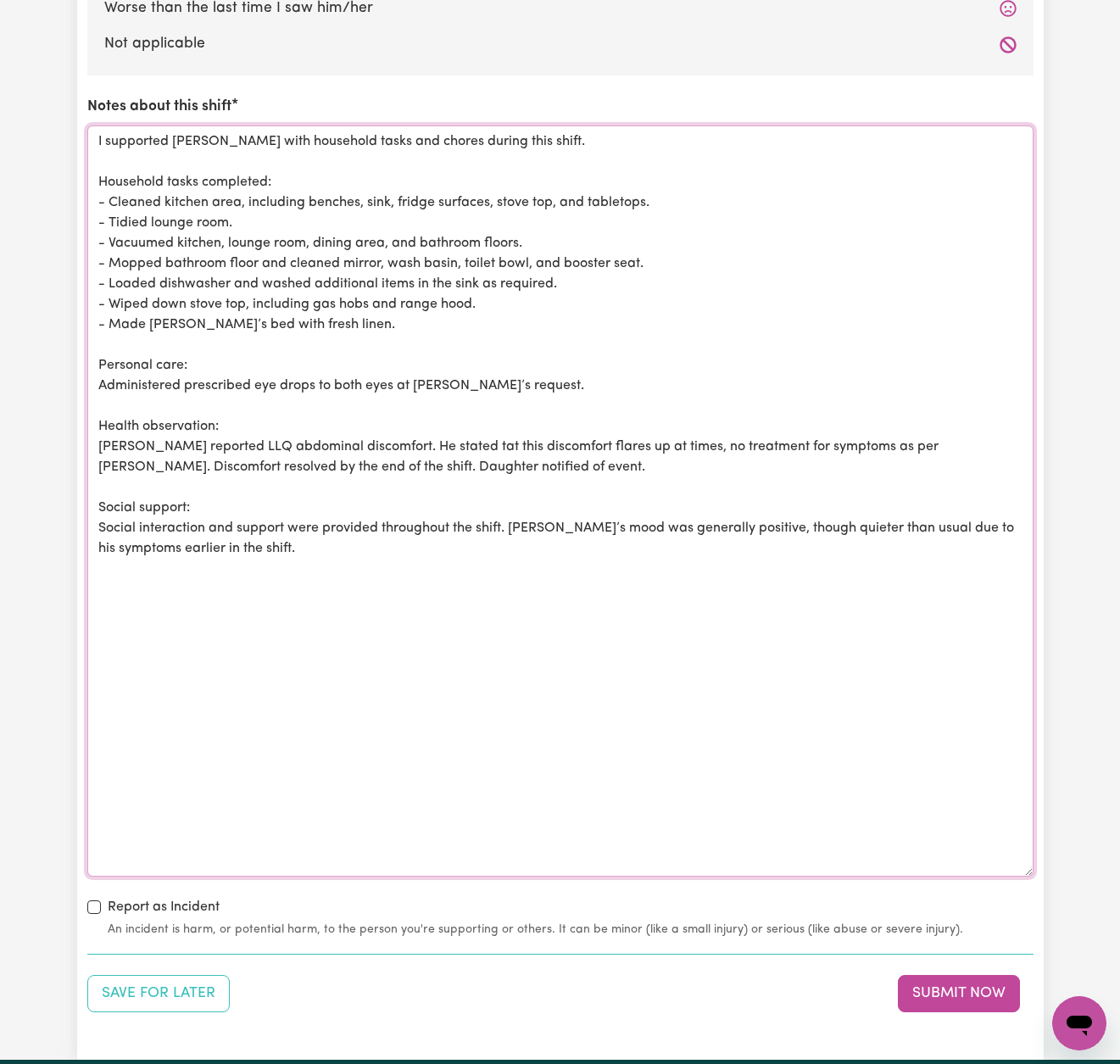
scroll to position [1859, 0]
click at [810, 517] on textarea "Notes about this shift" at bounding box center [560, 502] width 946 height 751
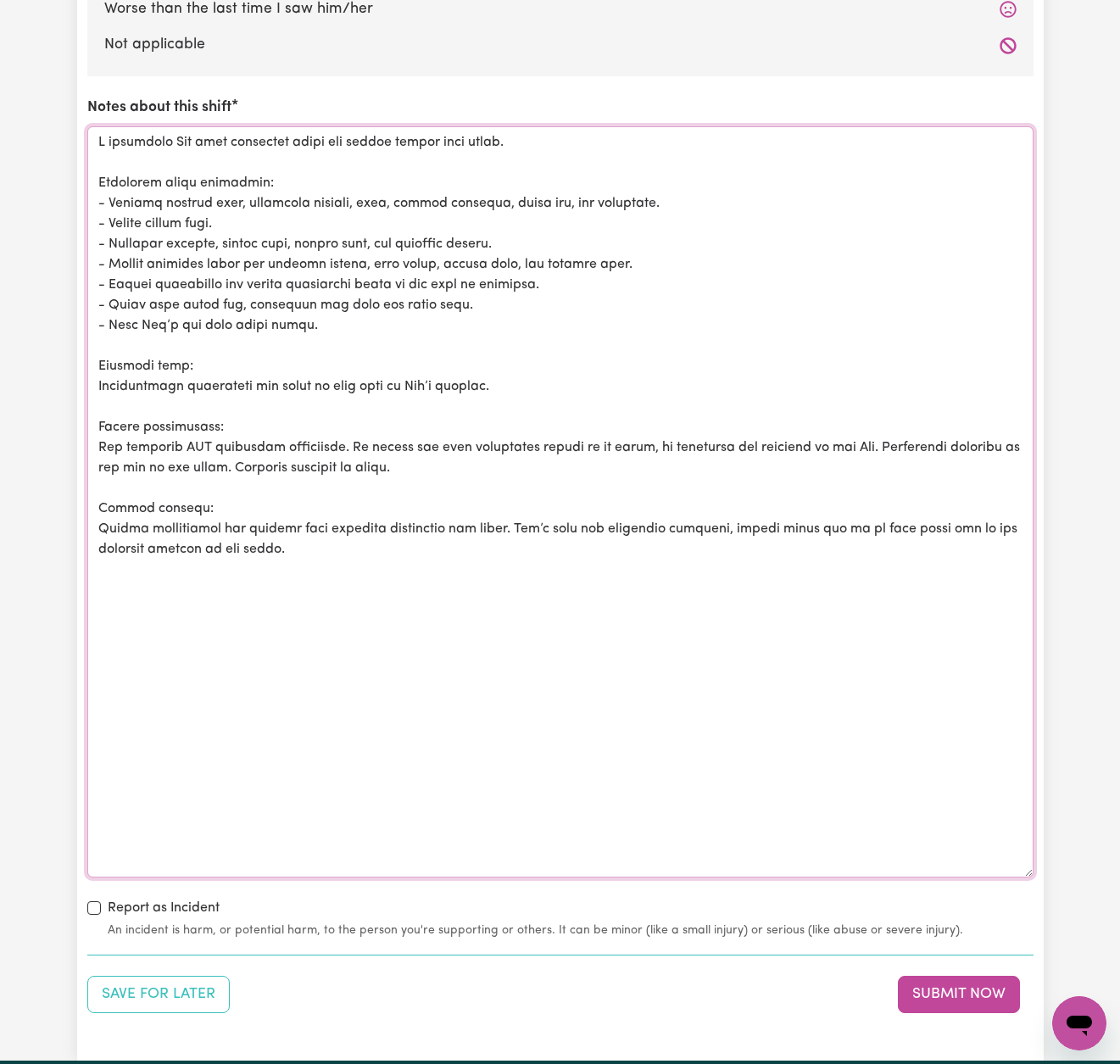
scroll to position [1855, 0]
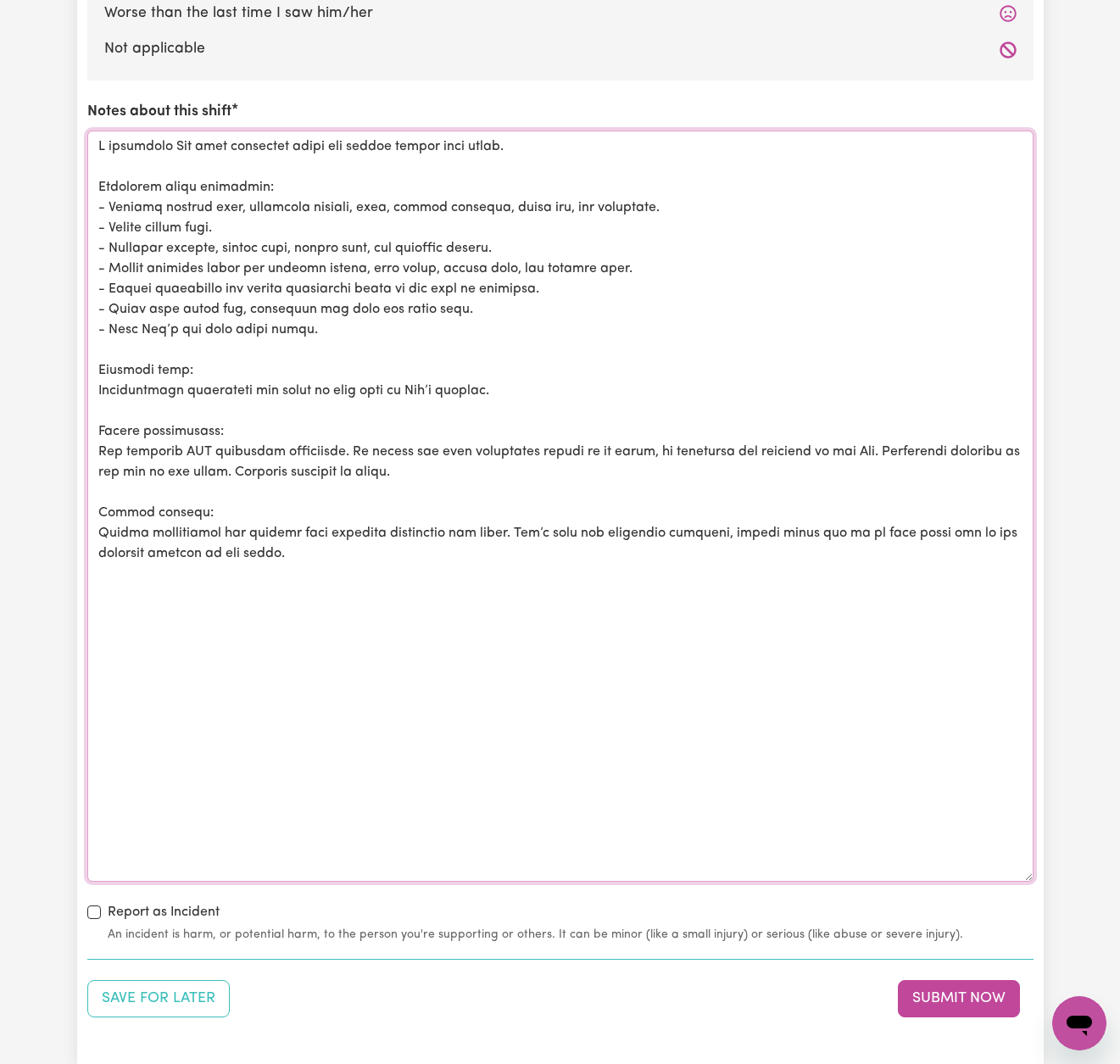
drag, startPoint x: 853, startPoint y: 519, endPoint x: 977, endPoint y: 522, distance: 124.0
click at [977, 522] on textarea "Notes about this shift" at bounding box center [560, 506] width 946 height 751
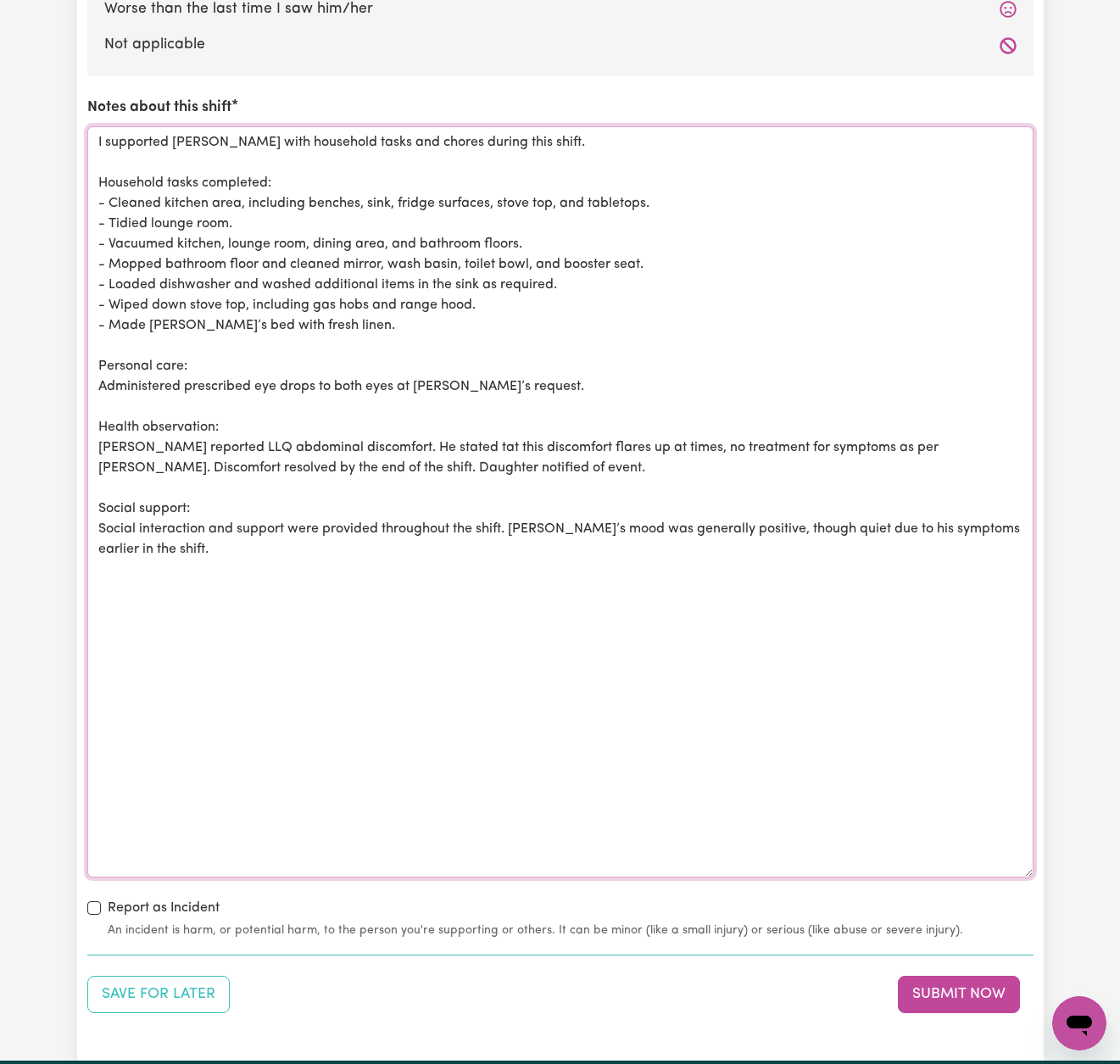
click at [277, 541] on textarea "I supported [PERSON_NAME] with household tasks and chores during this shift. Ho…" at bounding box center [560, 502] width 946 height 751
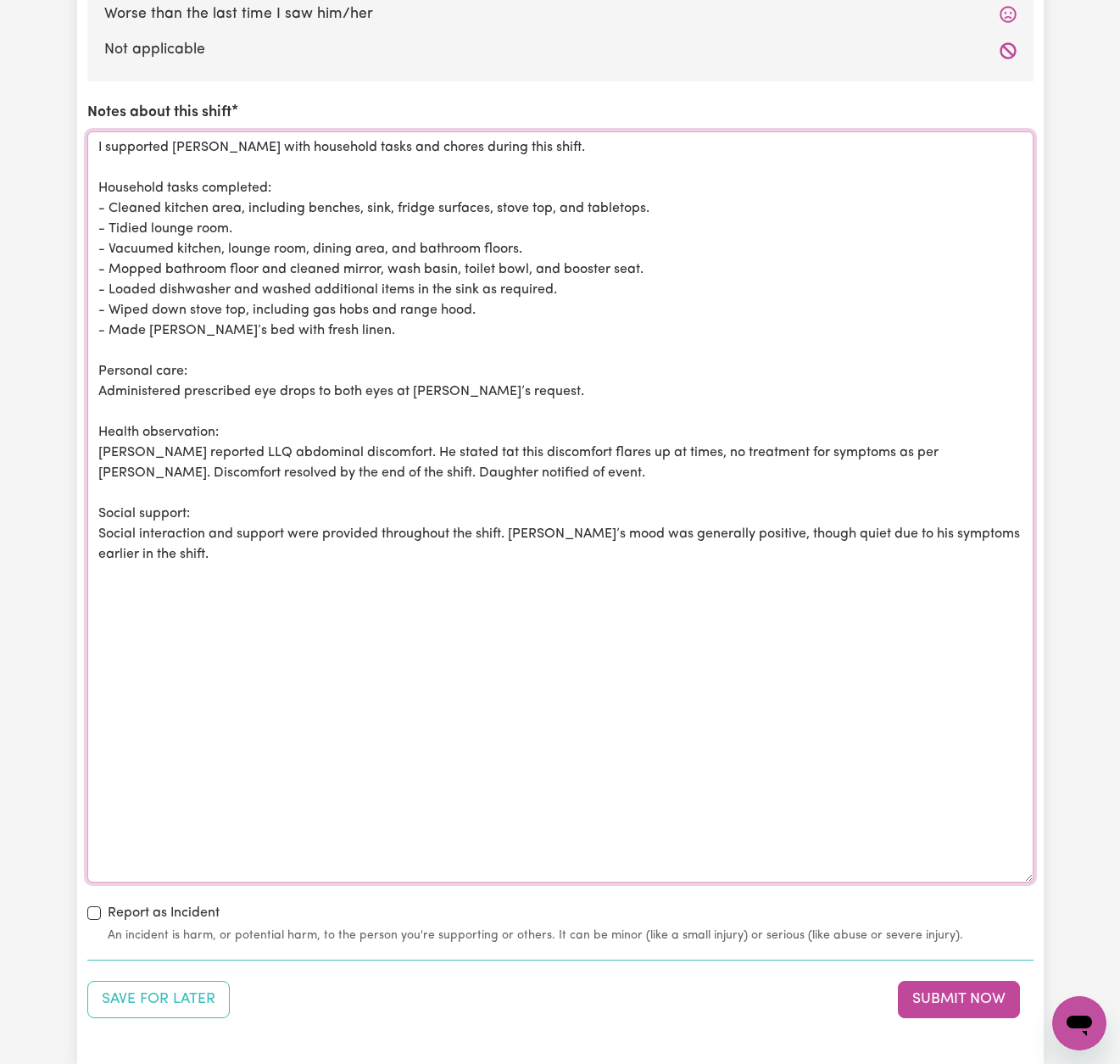
scroll to position [1853, 0]
drag, startPoint x: 169, startPoint y: 539, endPoint x: 0, endPoint y: 93, distance: 476.9
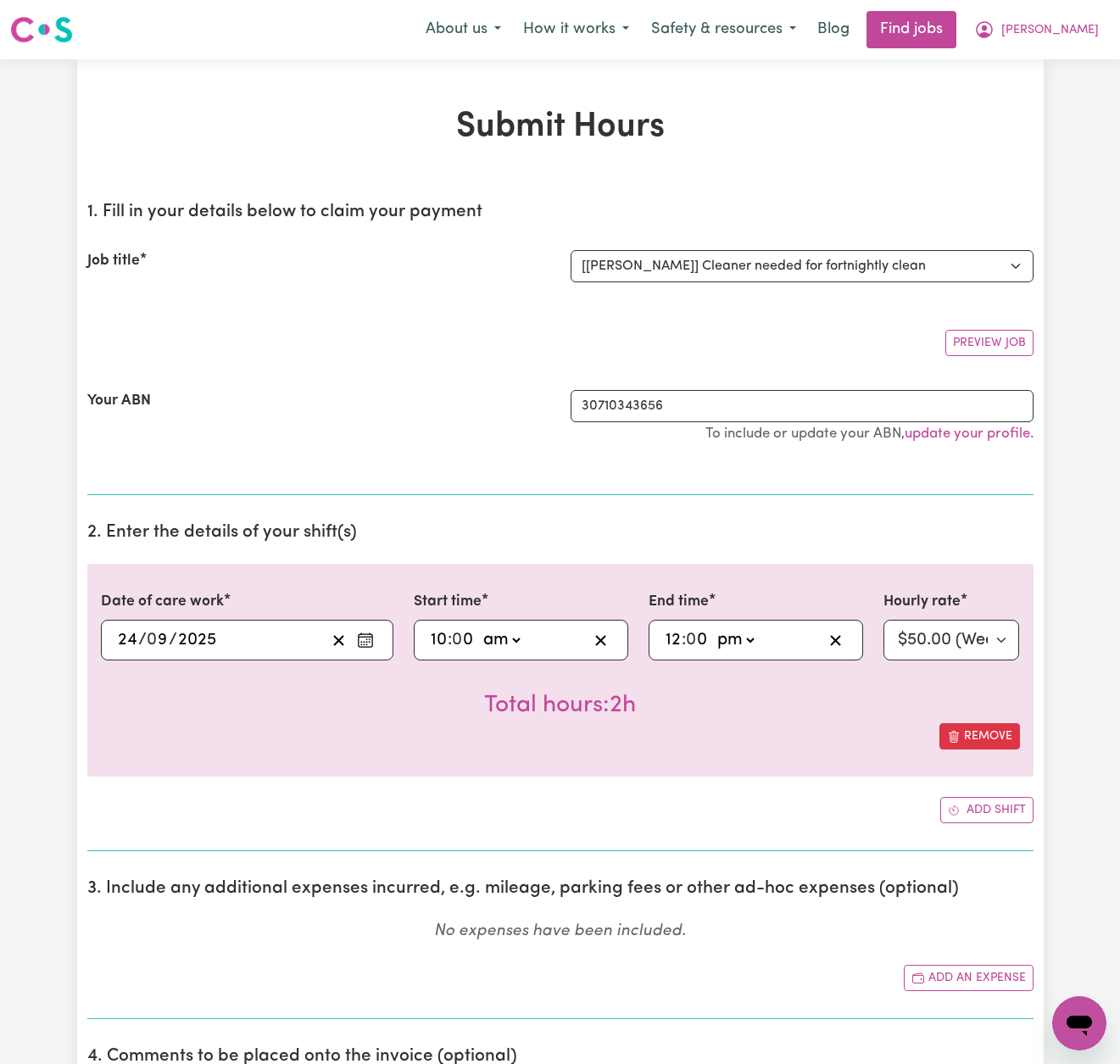
scroll to position [0, 0]
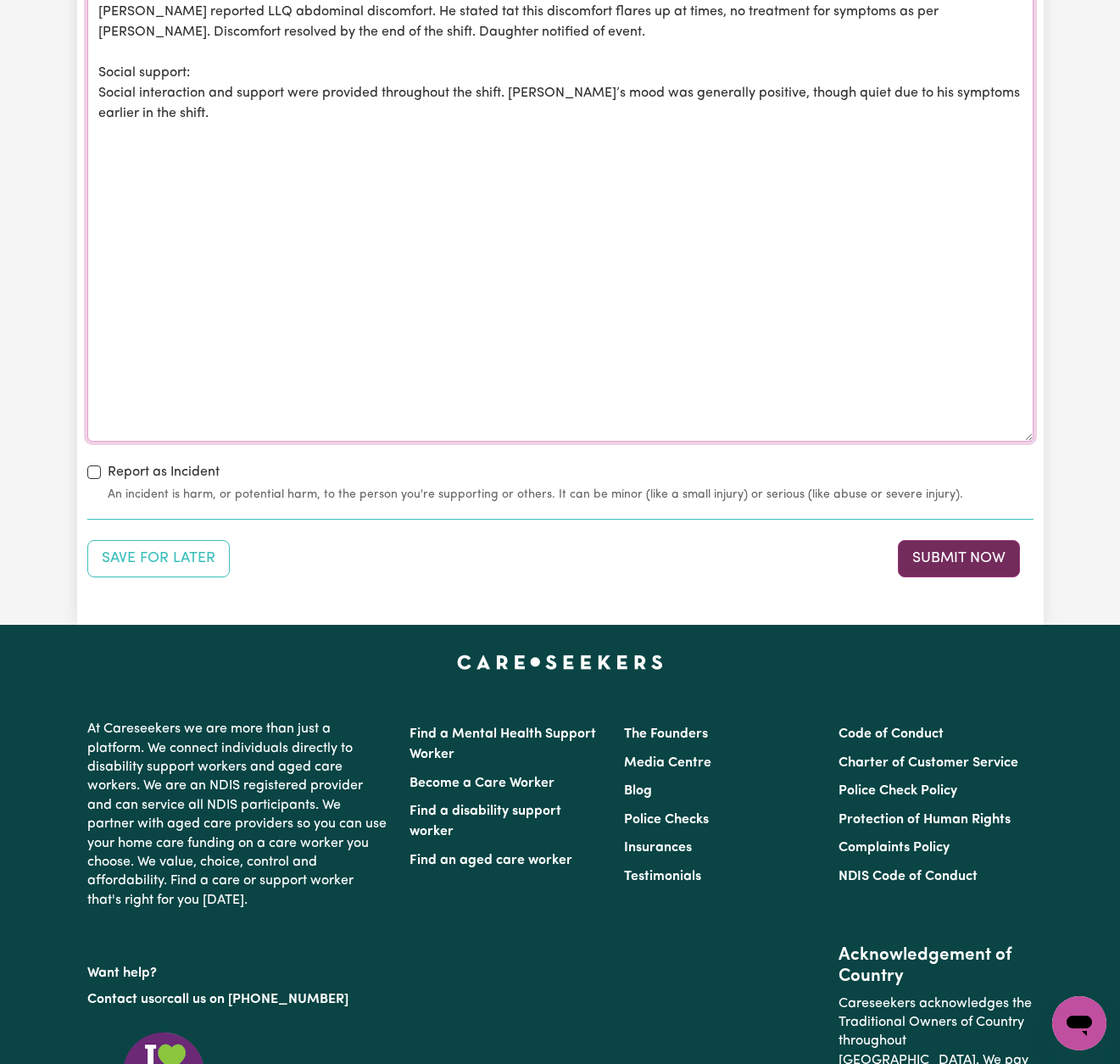
type textarea "I supported [PERSON_NAME] with household tasks and chores during this shift. Ho…"
click at [963, 552] on button "Submit Now" at bounding box center [959, 558] width 122 height 37
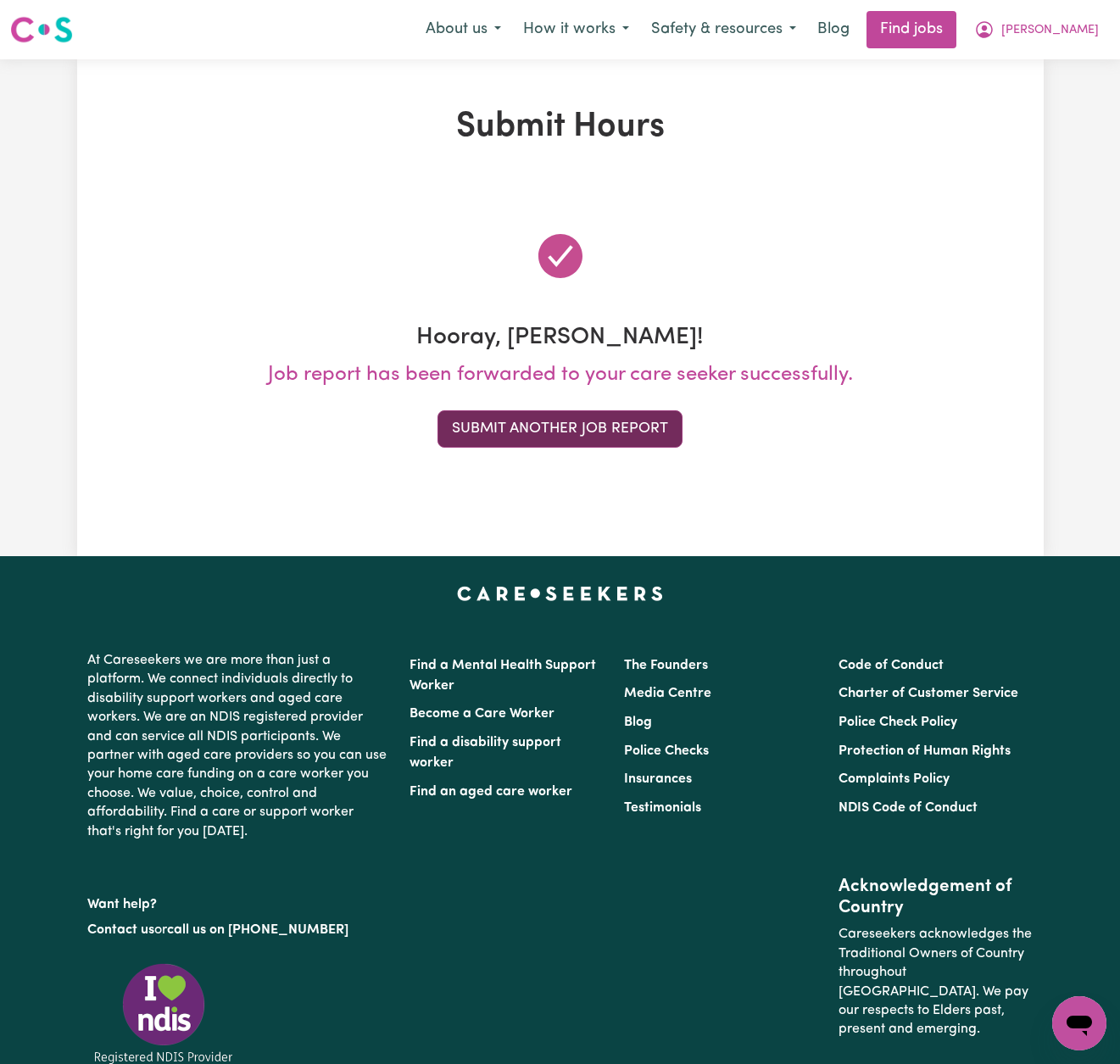
click at [630, 430] on button "Submit Another Job Report" at bounding box center [560, 429] width 245 height 37
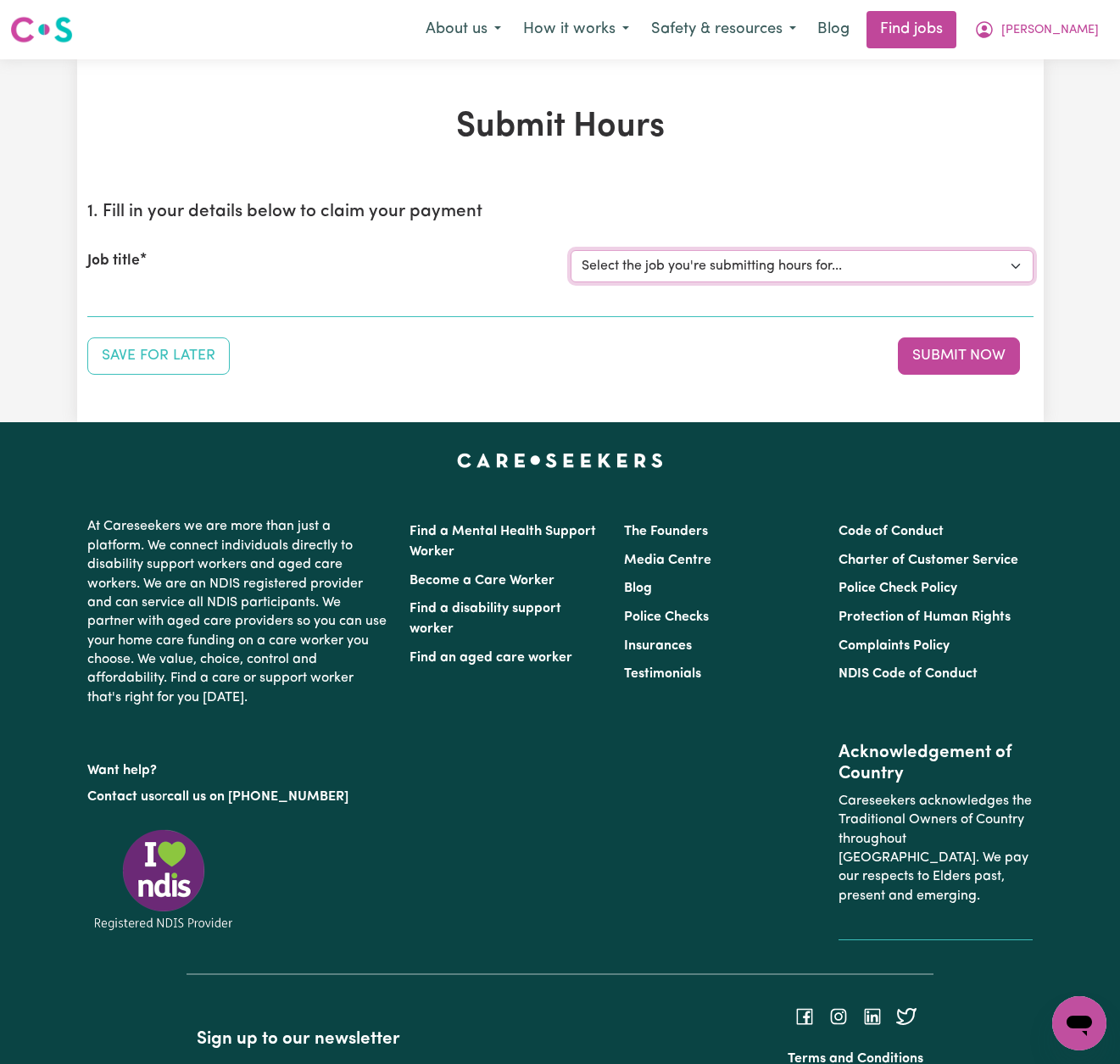
select select "12863"
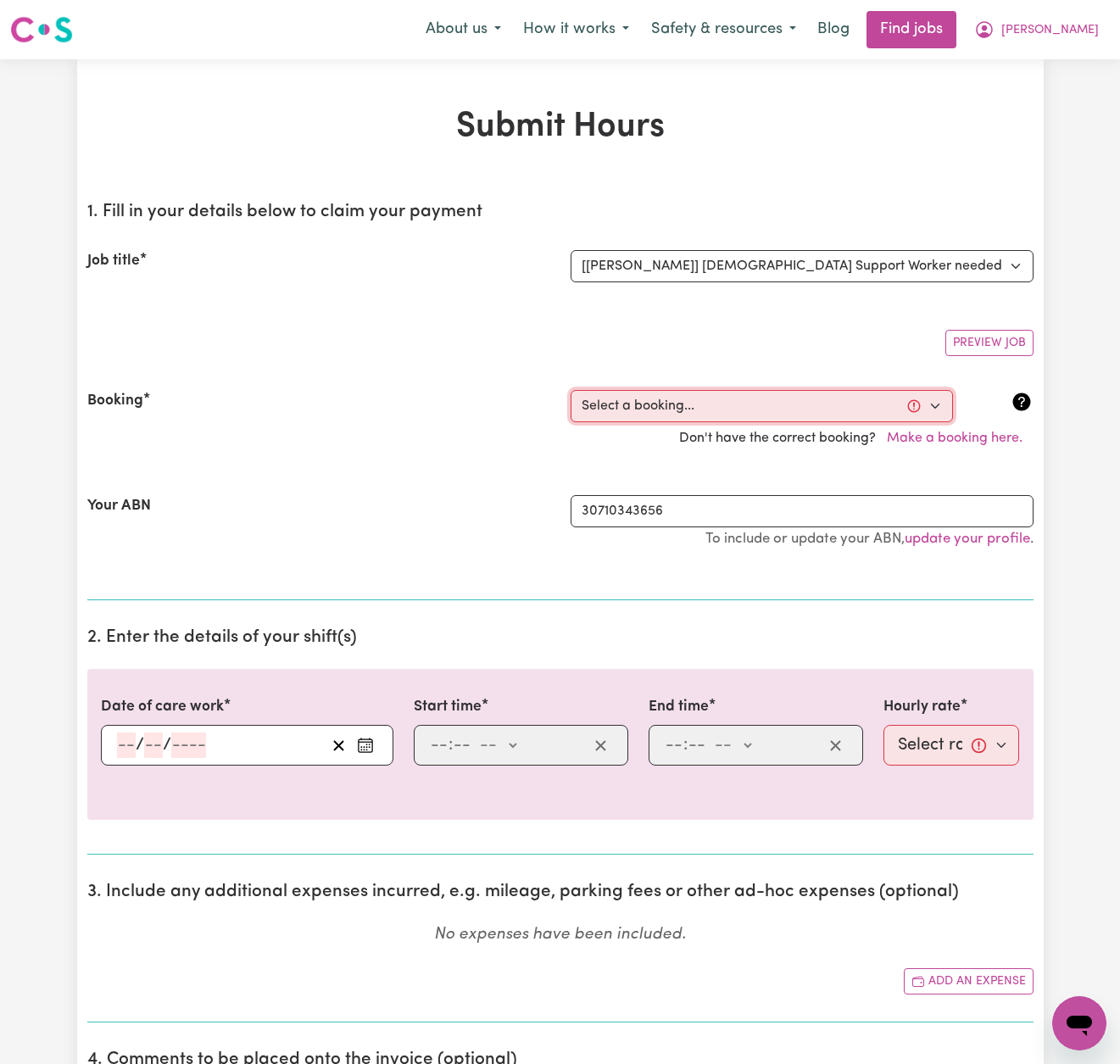
select select "352413"
type input "[DATE]"
type input "25"
type input "9"
type input "2025"
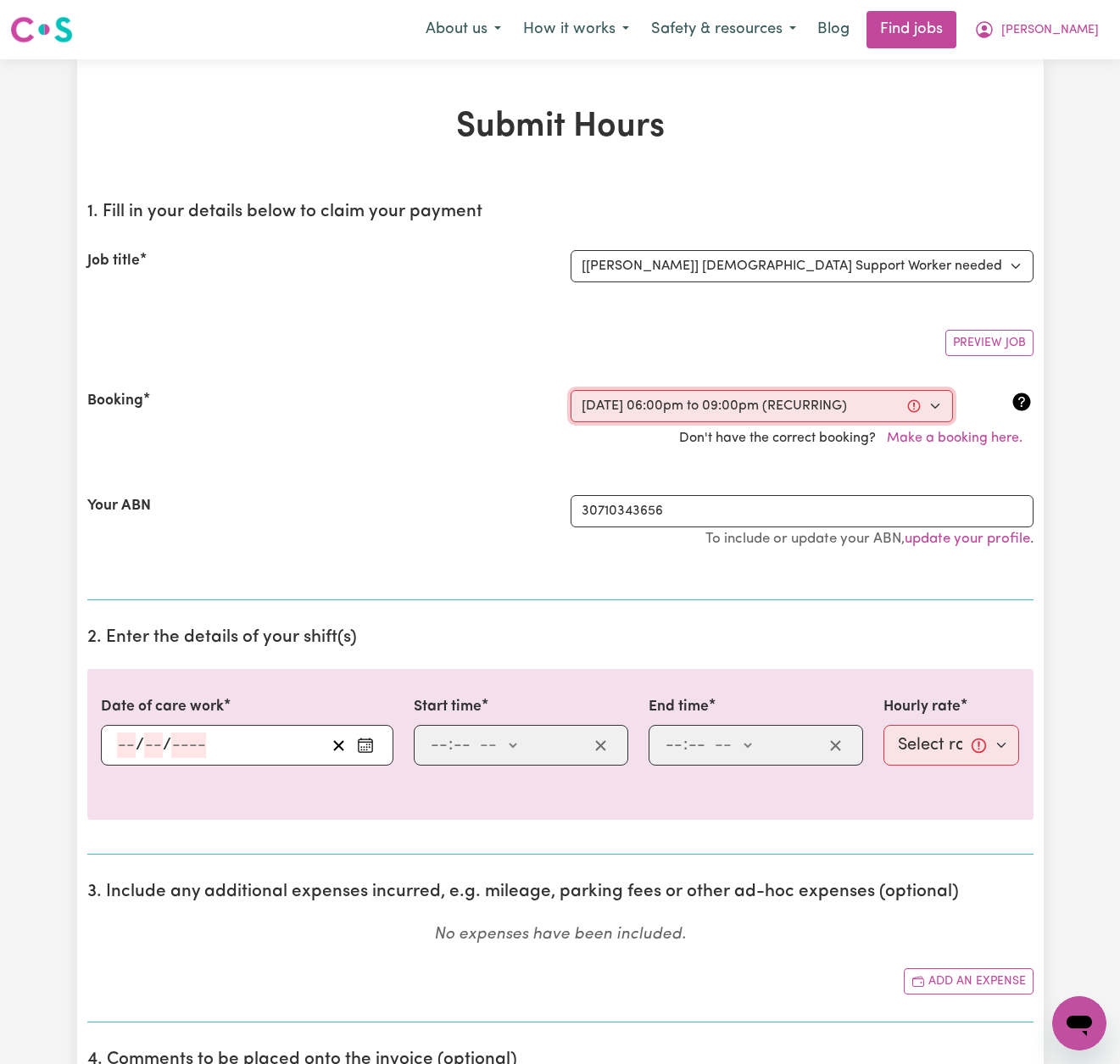
type input "18:00"
type input "6"
type input "0"
select select "pm"
type input "21:00"
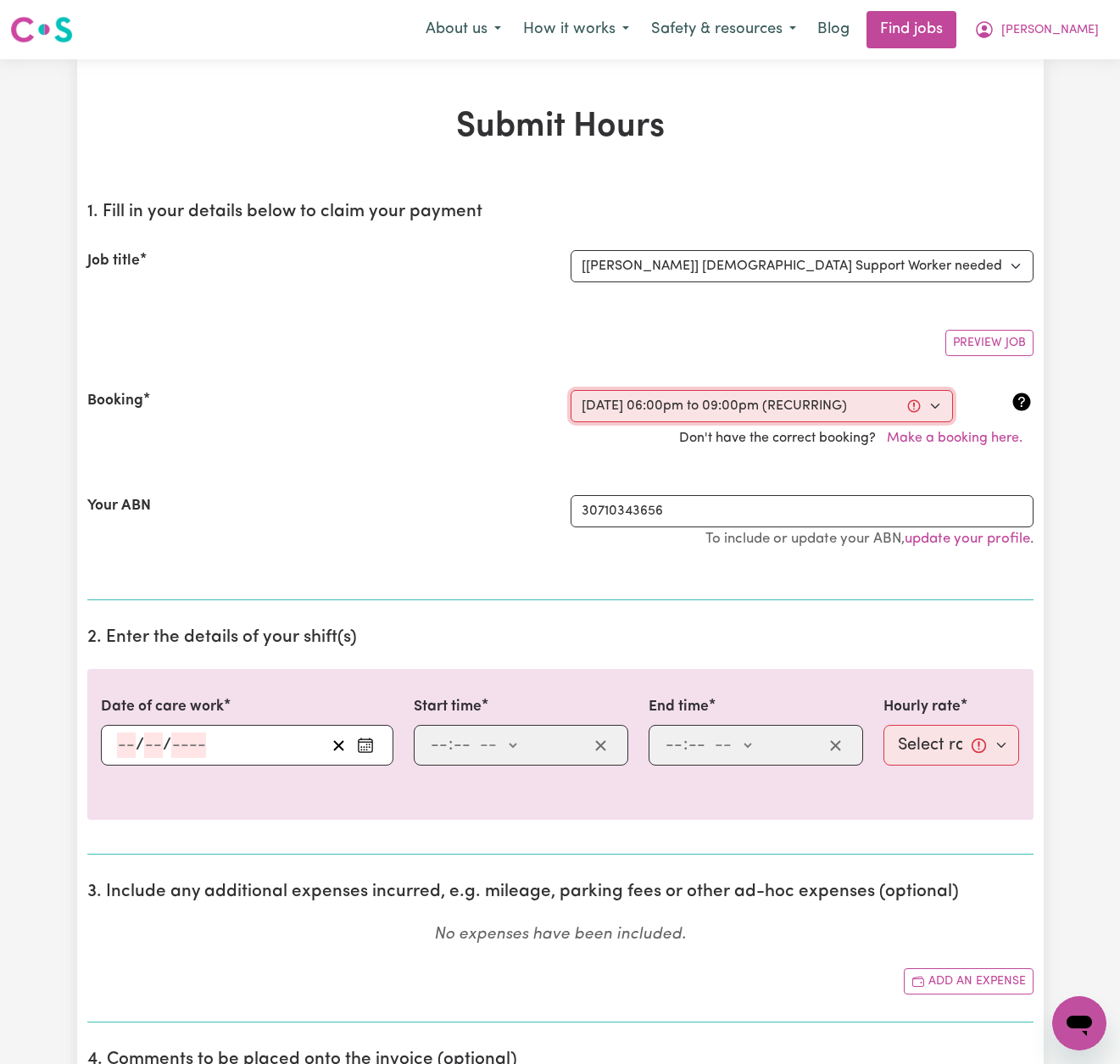
type input "9"
type input "0"
select select "pm"
select select "50-Weekday"
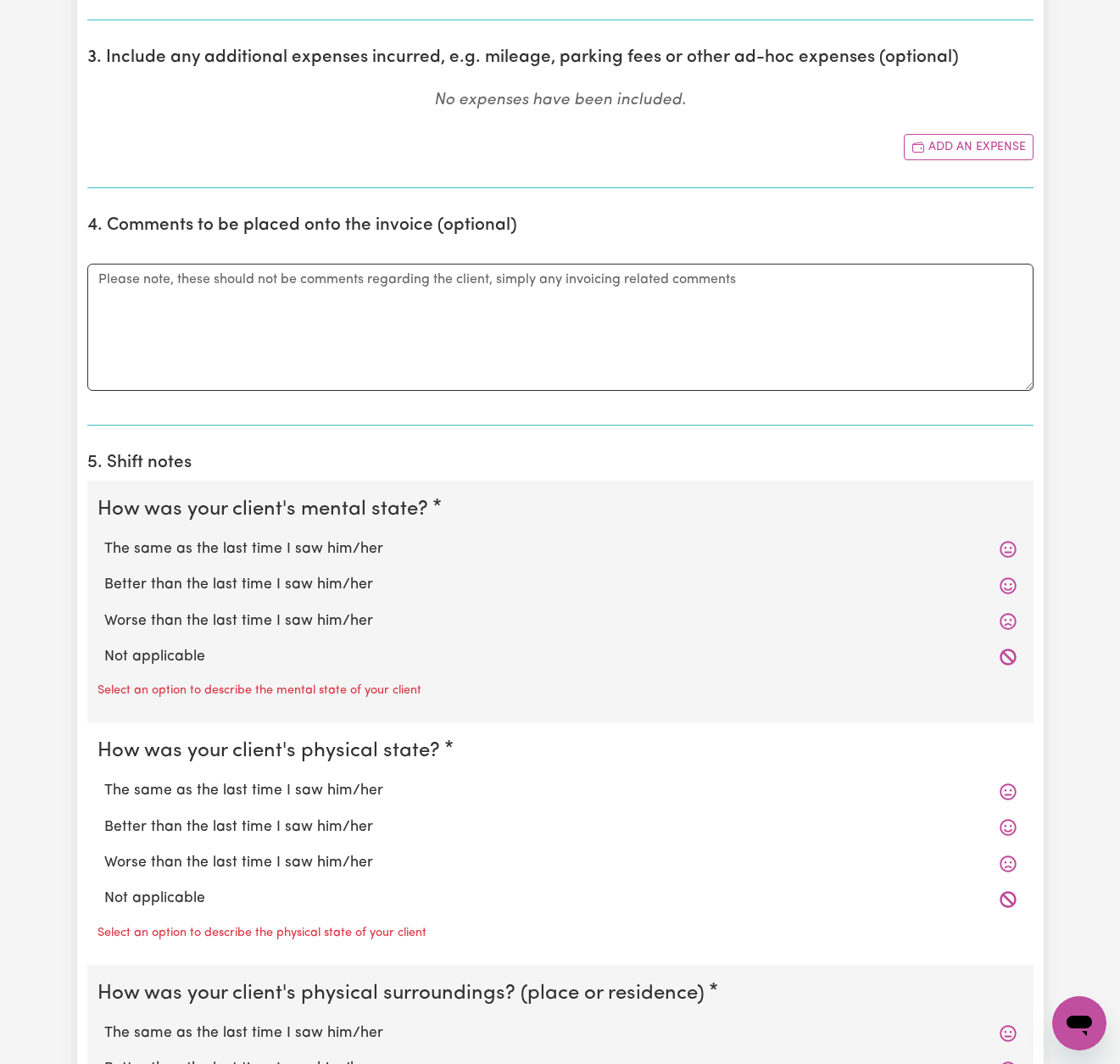
scroll to position [876, 0]
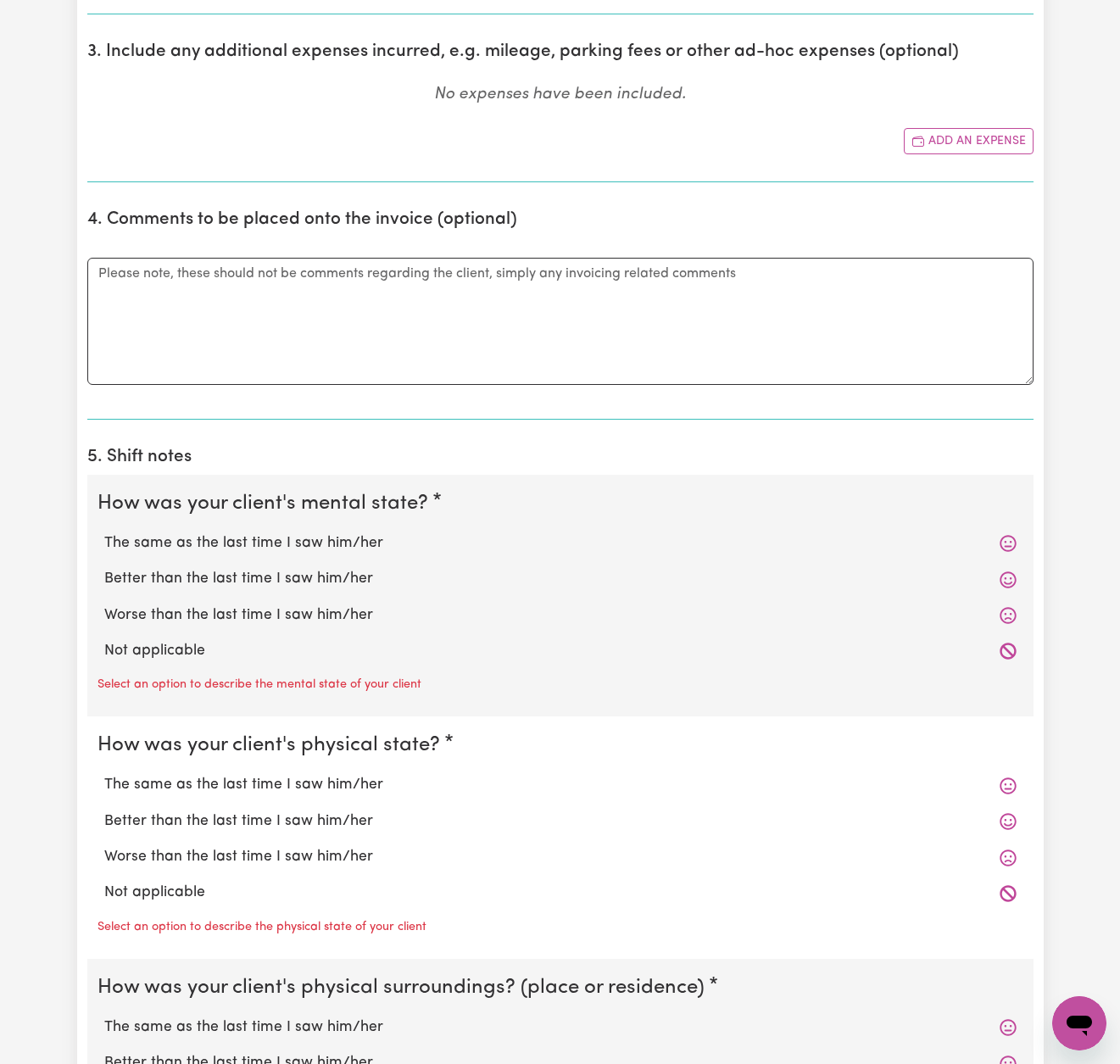
click at [330, 534] on label "The same as the last time I saw him/her" at bounding box center [560, 543] width 912 height 22
click at [104, 533] on input "The same as the last time I saw him/her" at bounding box center [103, 532] width 1 height 1
radio input "true"
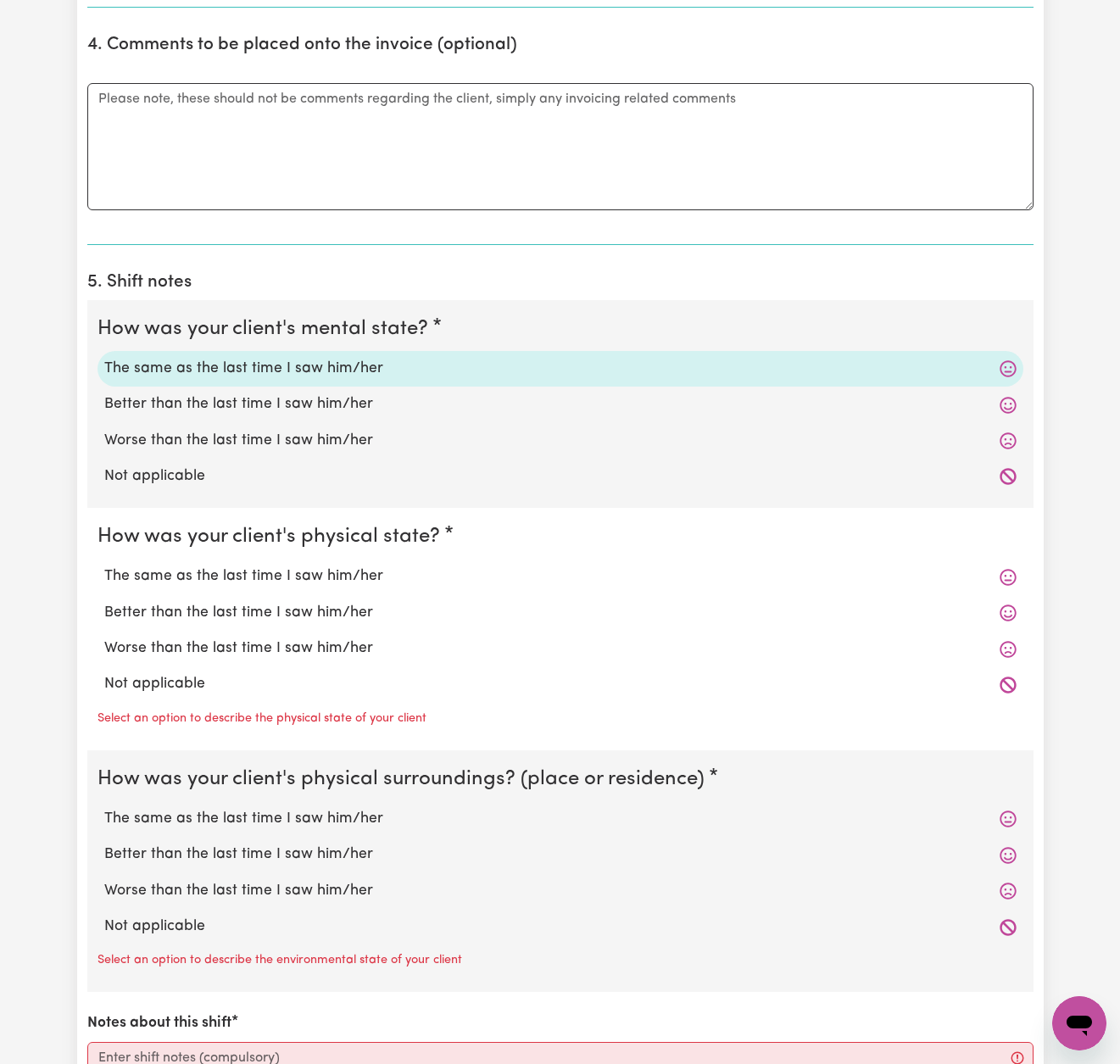
scroll to position [1091, 0]
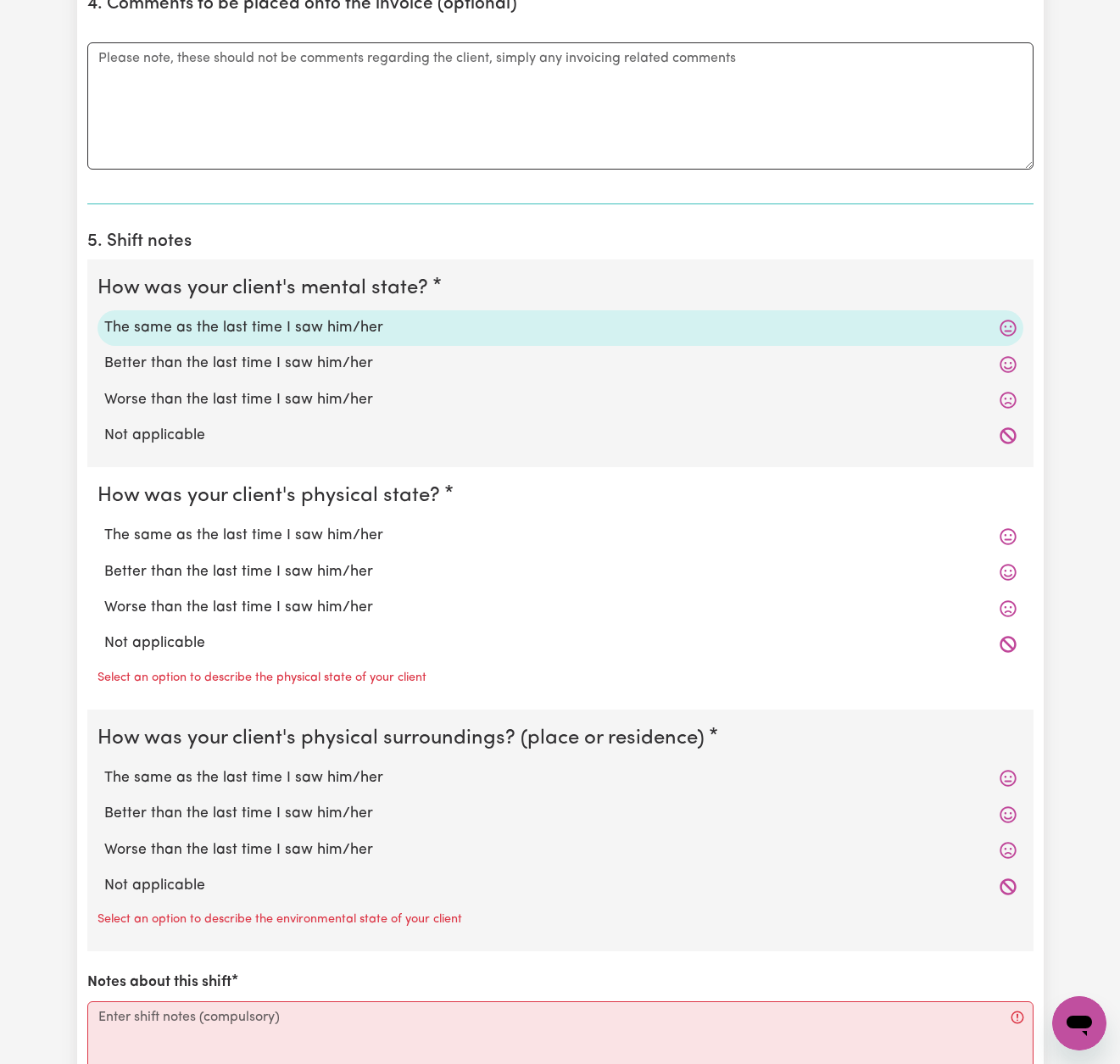
click at [329, 532] on label "The same as the last time I saw him/her" at bounding box center [560, 535] width 912 height 22
click at [104, 525] on input "The same as the last time I saw him/her" at bounding box center [103, 524] width 1 height 1
radio input "true"
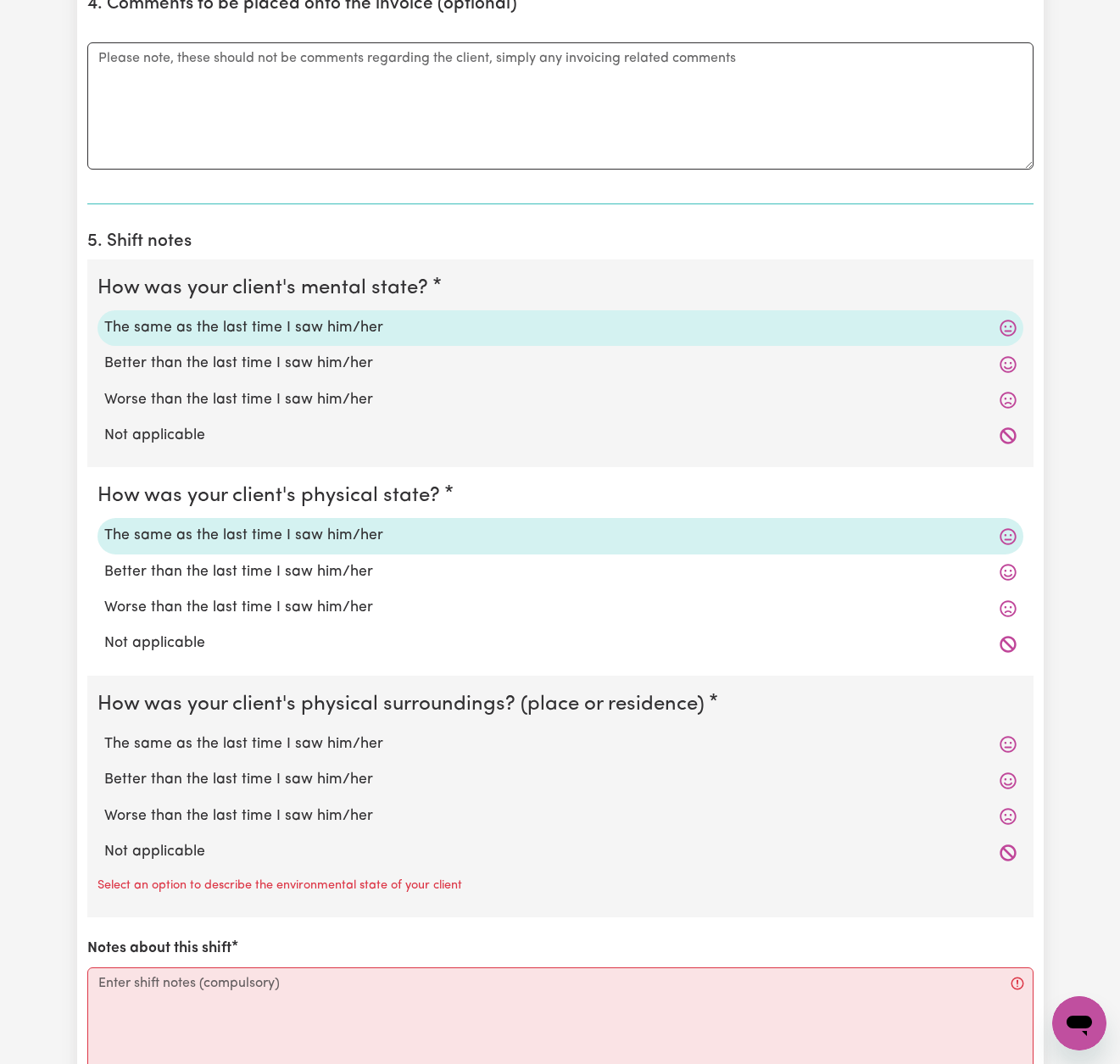
click at [335, 734] on label "The same as the last time I saw him/her" at bounding box center [560, 744] width 912 height 22
click at [104, 733] on input "The same as the last time I saw him/her" at bounding box center [103, 733] width 1 height 1
radio input "true"
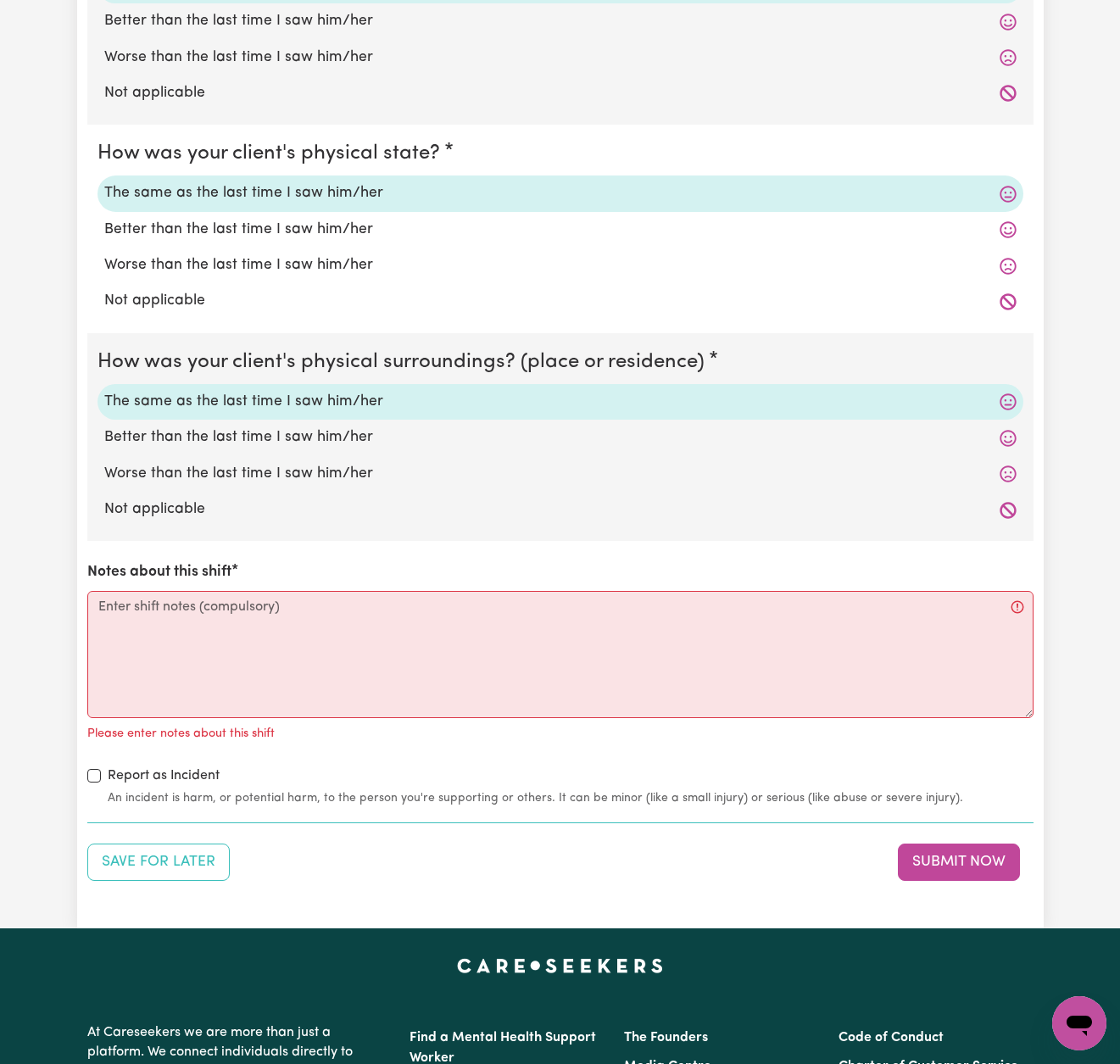
scroll to position [1587, 0]
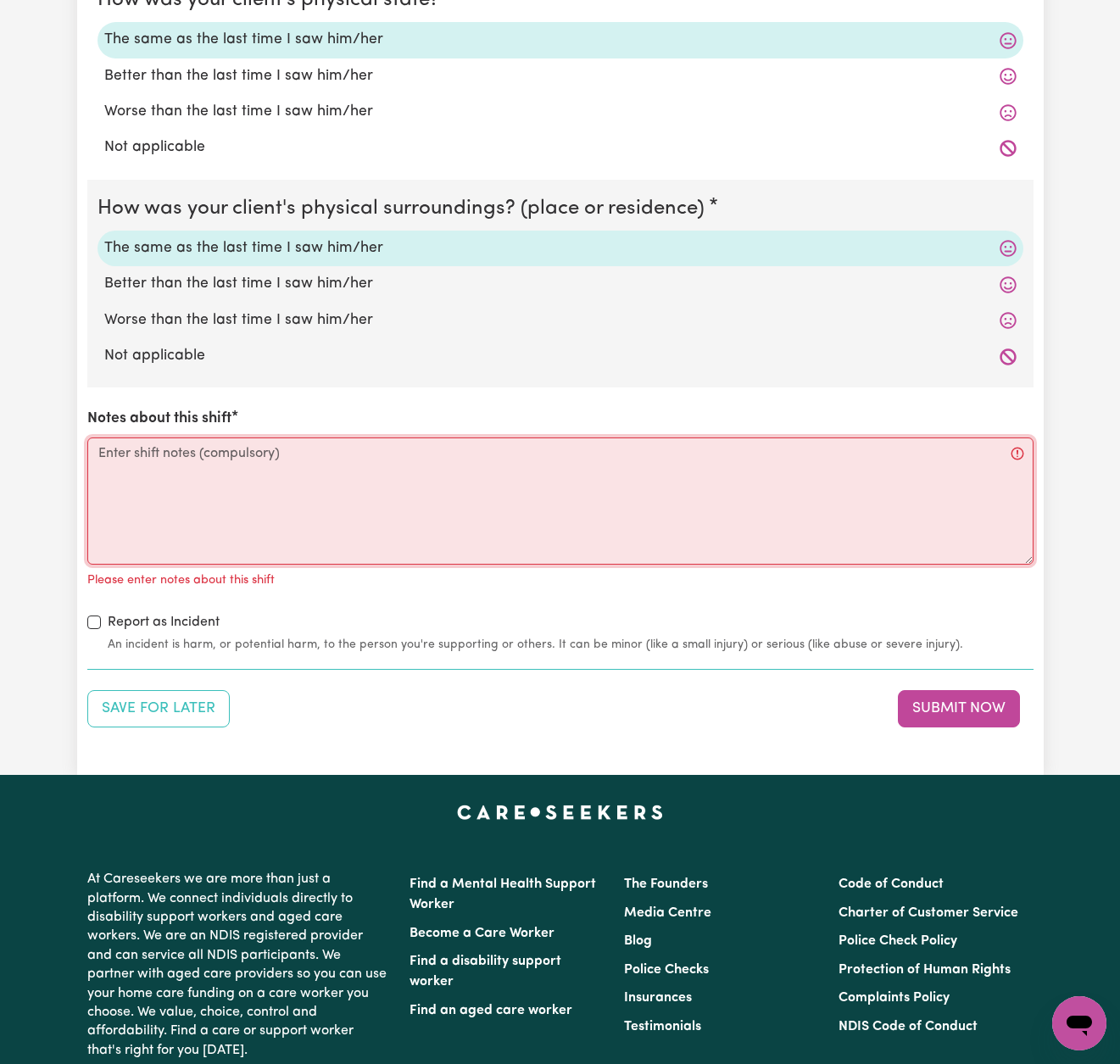
click at [656, 463] on textarea "Notes about this shift" at bounding box center [560, 501] width 946 height 127
paste textarea "L ipsumdol Sitam cons adipiscin elitse doeius temp incid, utlaboree dol magnaal…"
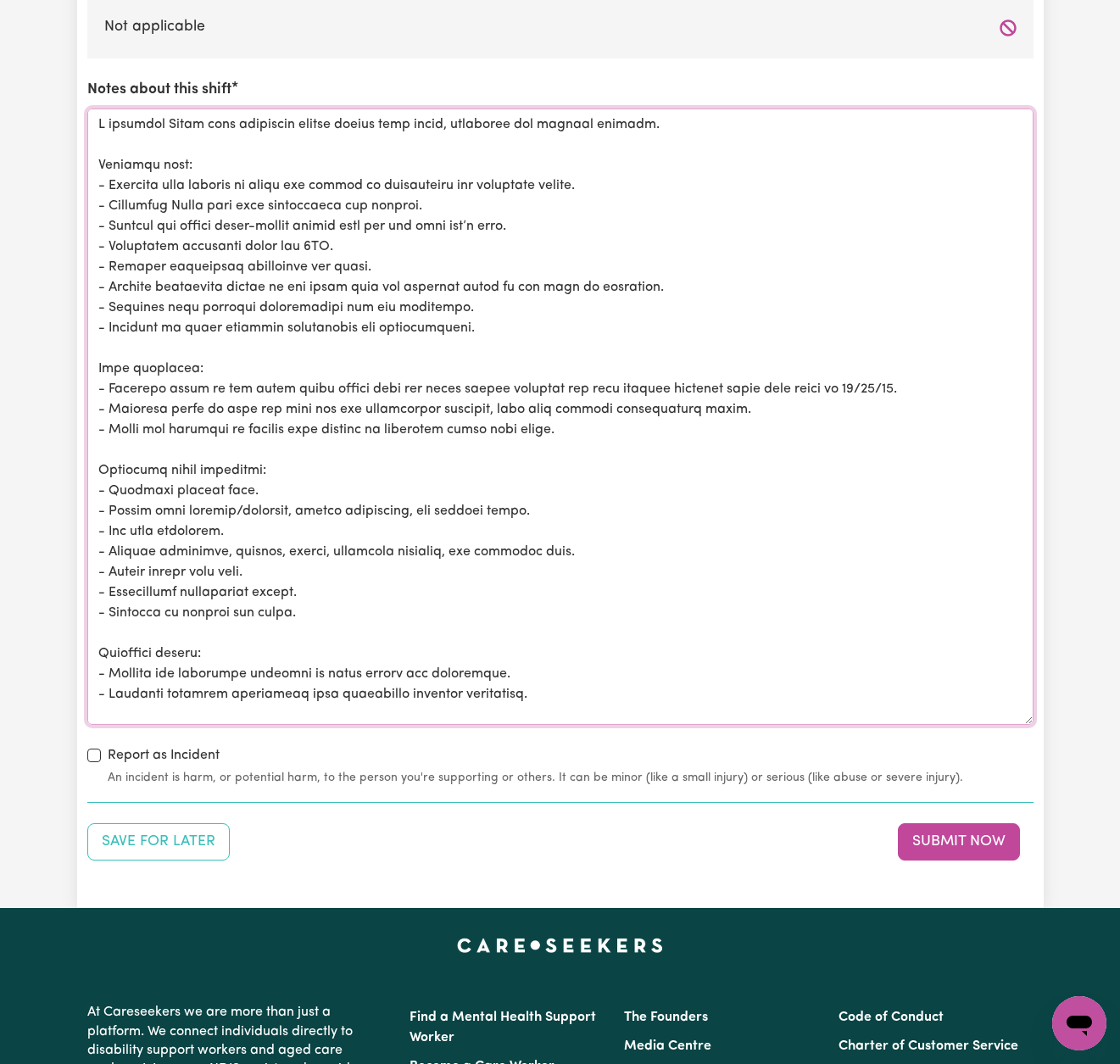
scroll to position [1908, 0]
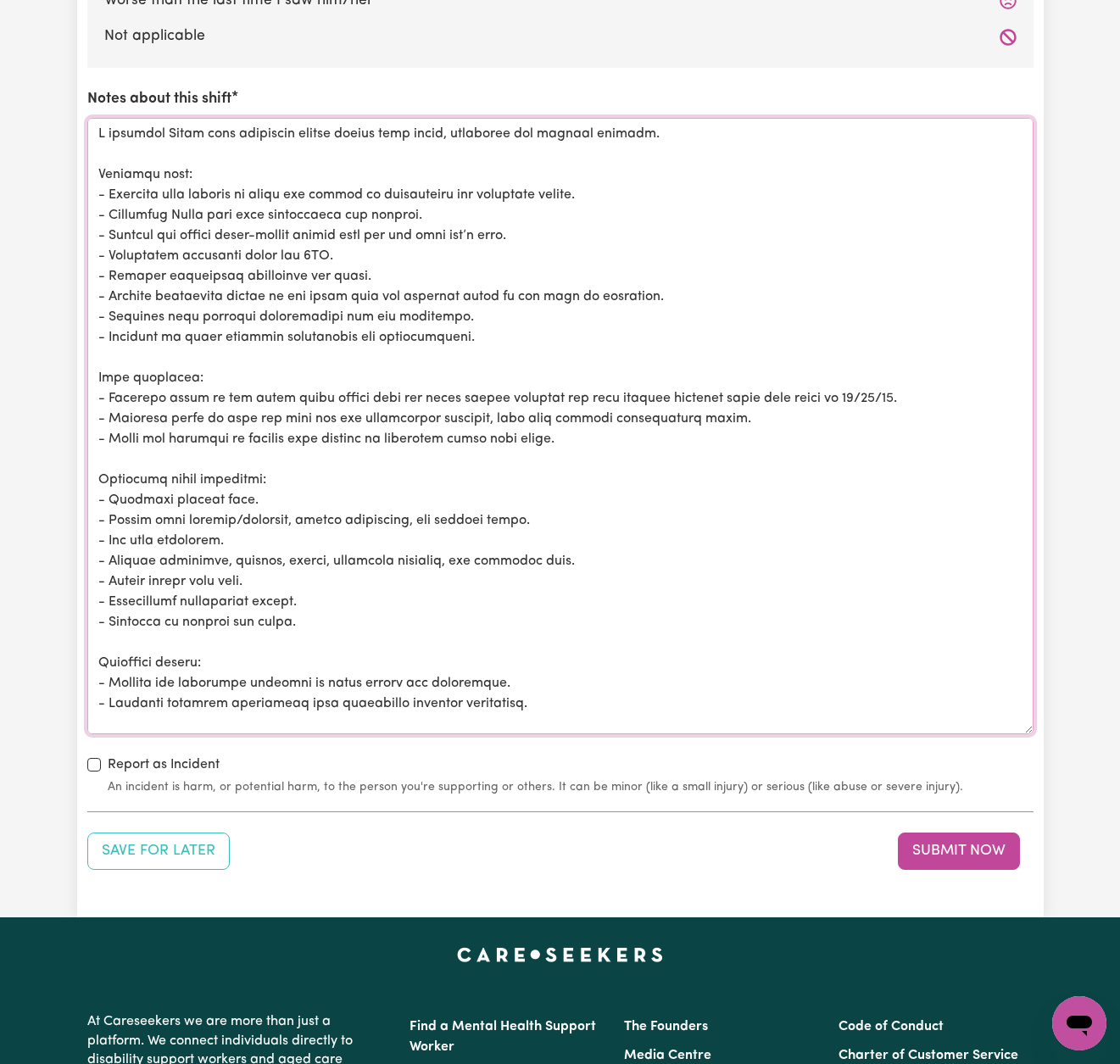
click at [566, 223] on textarea "Notes about this shift" at bounding box center [560, 426] width 946 height 616
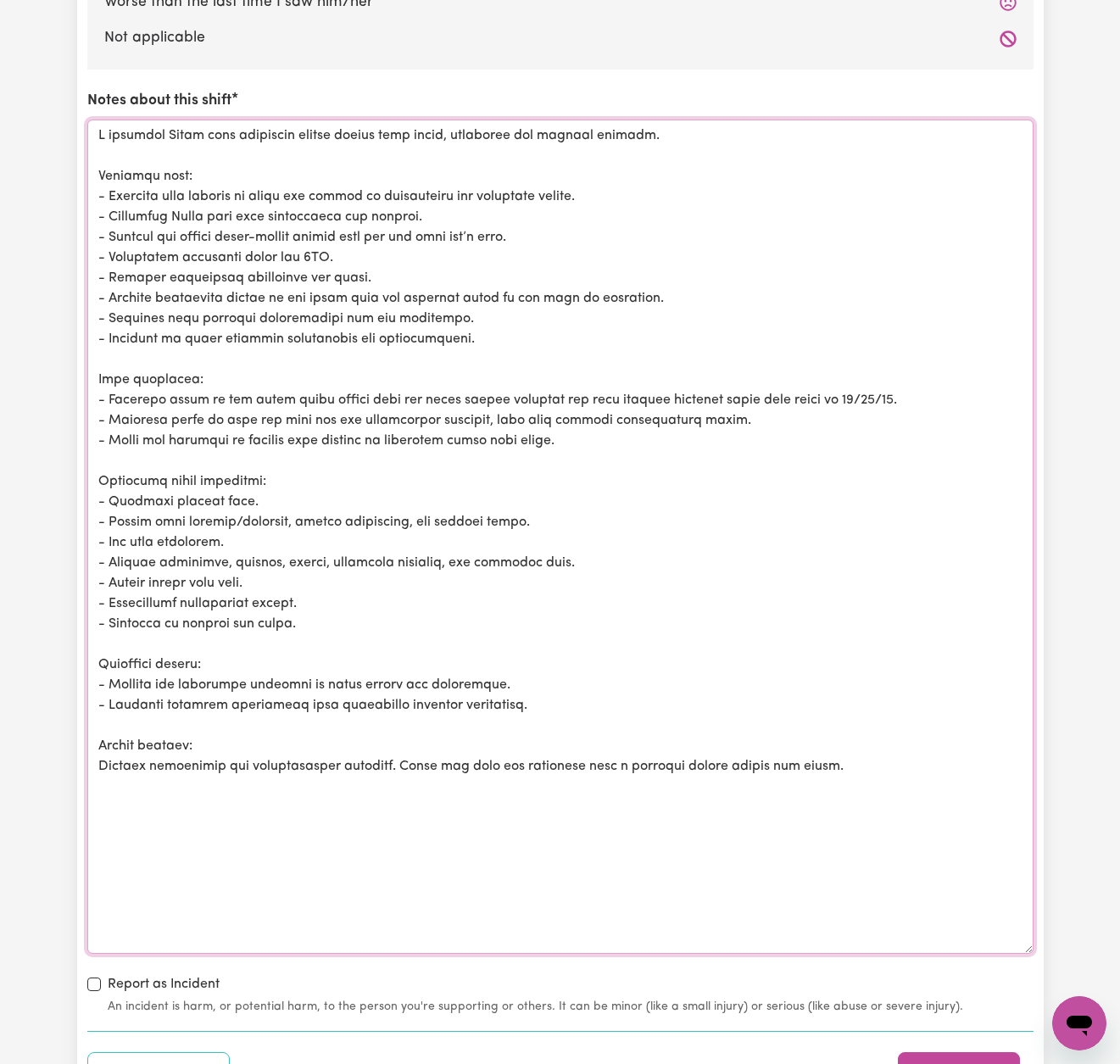
drag, startPoint x: 551, startPoint y: 227, endPoint x: 94, endPoint y: 226, distance: 457.0
click at [94, 226] on textarea "Notes about this shift" at bounding box center [560, 537] width 946 height 835
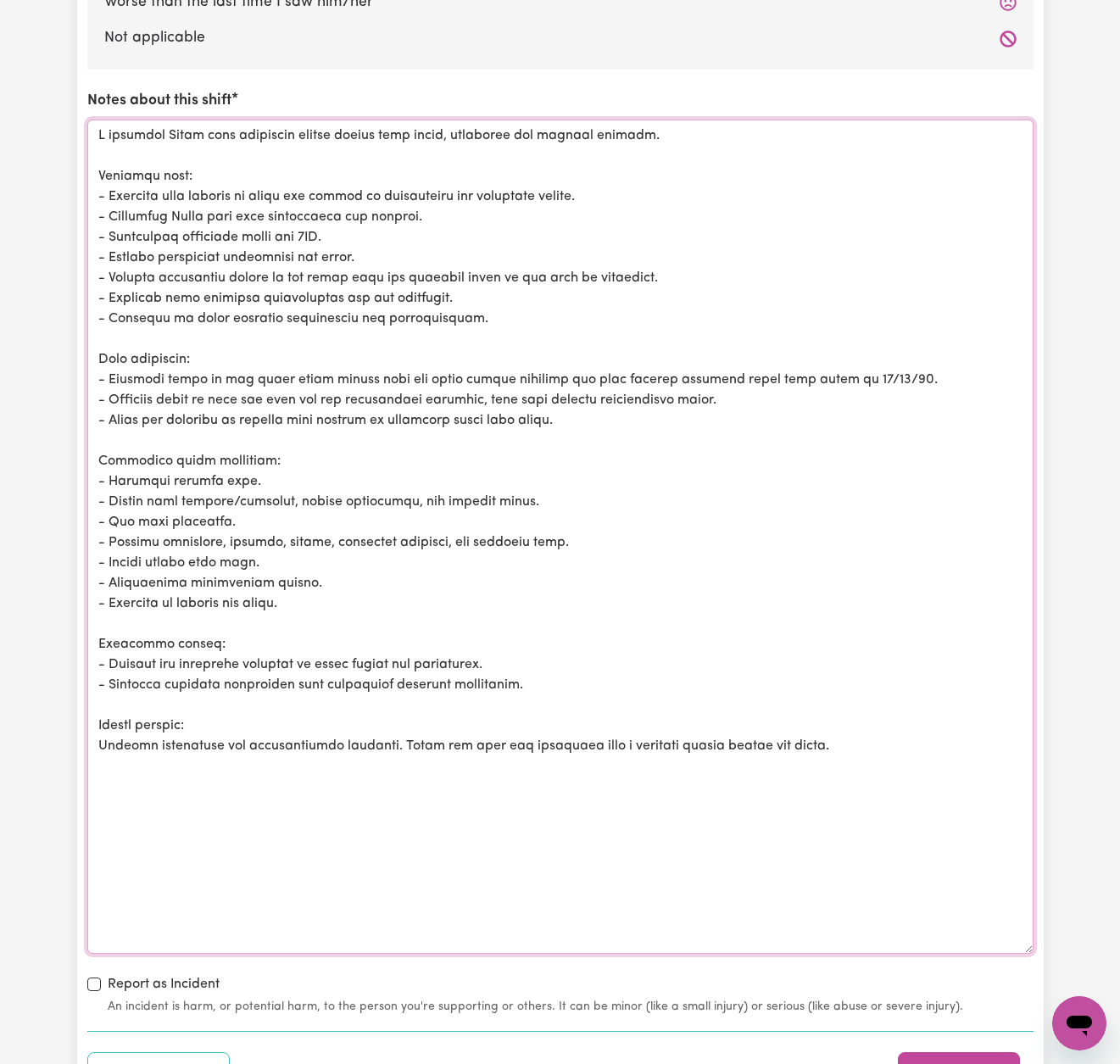
click at [275, 266] on textarea "Notes about this shift" at bounding box center [560, 537] width 946 height 835
click at [861, 366] on textarea "Notes about this shift" at bounding box center [560, 537] width 946 height 835
drag, startPoint x: 483, startPoint y: 391, endPoint x: 744, endPoint y: 387, distance: 261.0
click at [746, 390] on textarea "Notes about this shift" at bounding box center [560, 537] width 946 height 835
drag, startPoint x: 237, startPoint y: 389, endPoint x: 219, endPoint y: 389, distance: 18.0
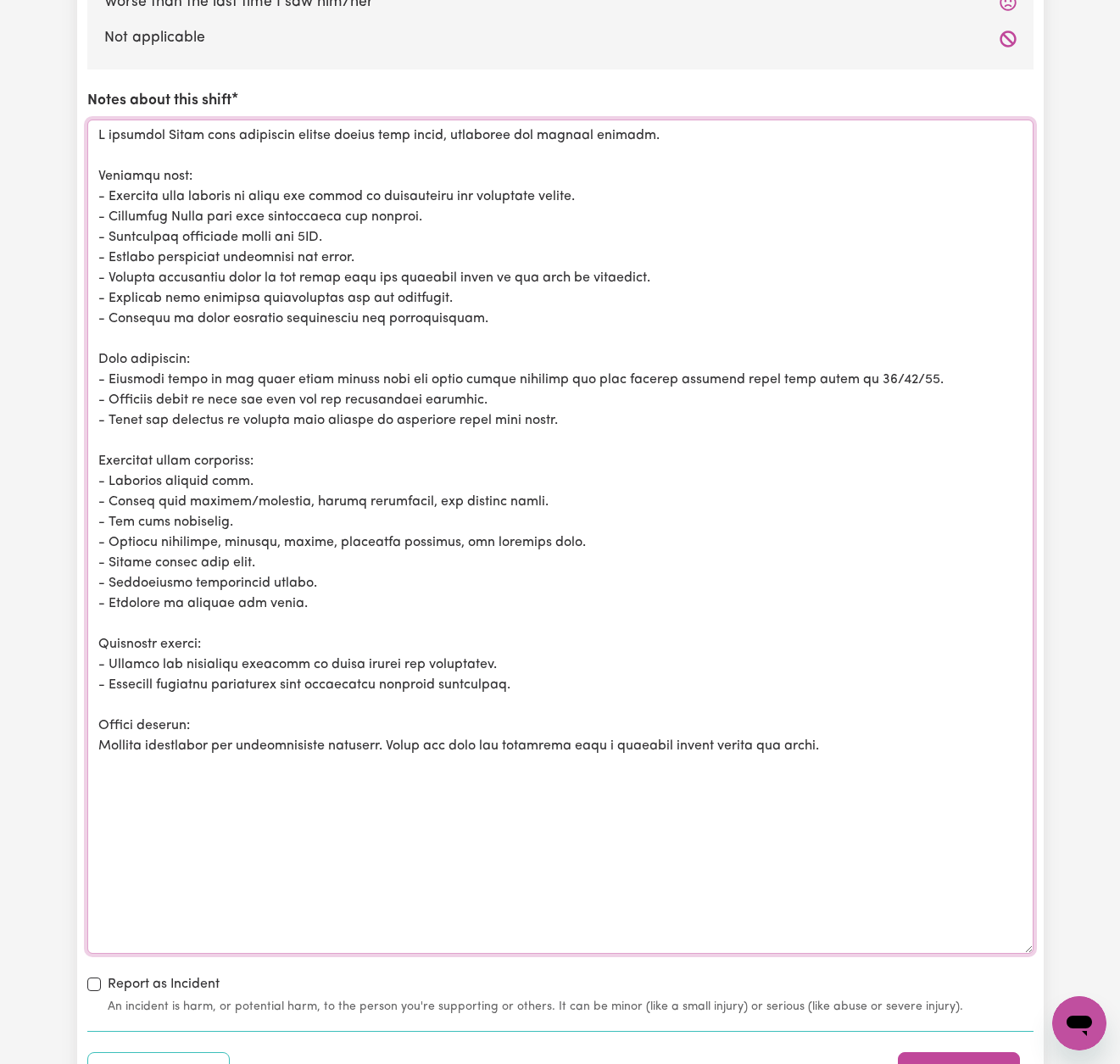
click at [220, 389] on textarea "Notes about this shift" at bounding box center [560, 537] width 946 height 835
drag, startPoint x: 371, startPoint y: 391, endPoint x: 303, endPoint y: 389, distance: 68.0
click at [303, 389] on textarea "Notes about this shift" at bounding box center [560, 537] width 946 height 835
click at [338, 388] on textarea "Notes about this shift" at bounding box center [560, 537] width 946 height 835
drag, startPoint x: 562, startPoint y: 413, endPoint x: 93, endPoint y: 411, distance: 469.0
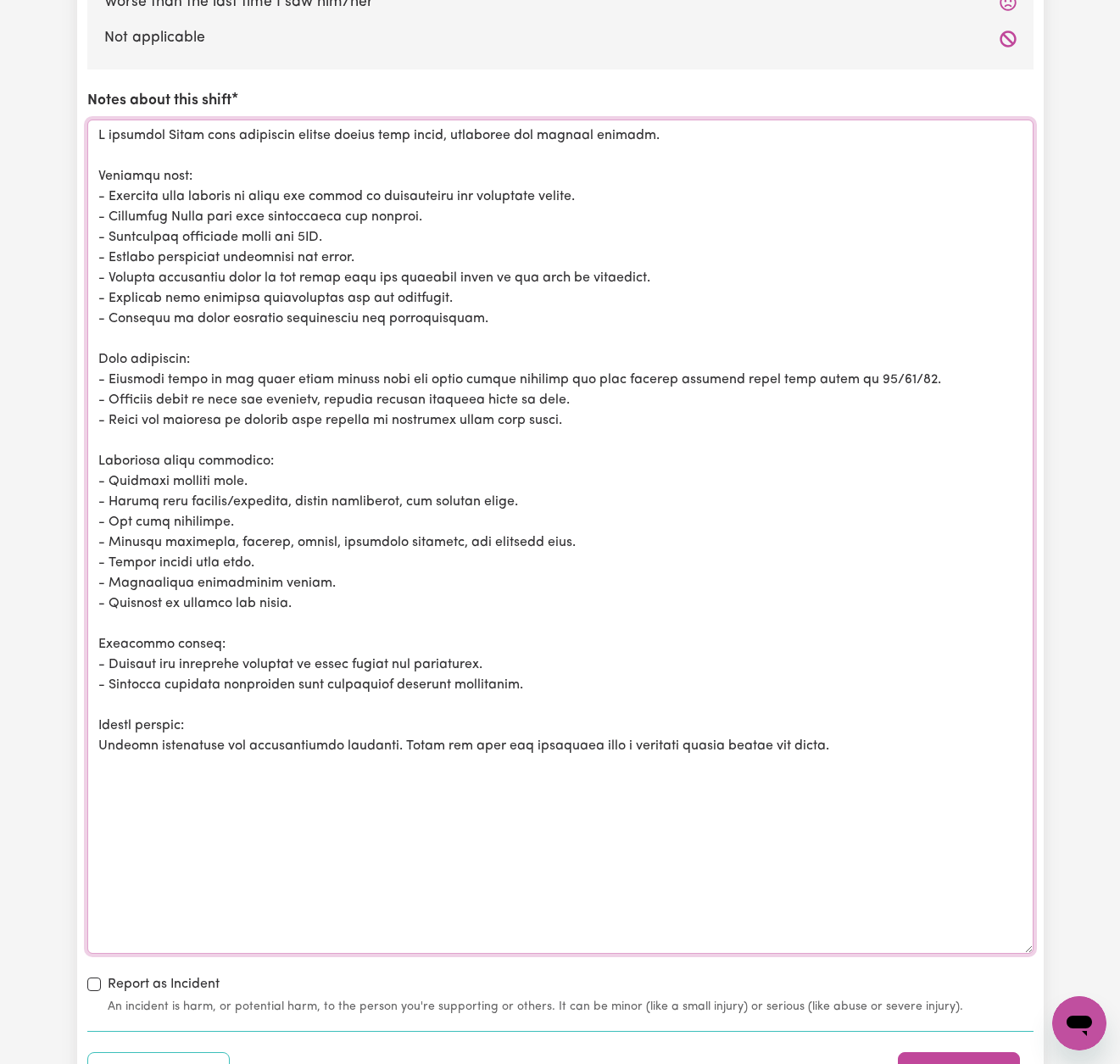
click at [93, 411] on textarea "Notes about this shift" at bounding box center [560, 537] width 946 height 835
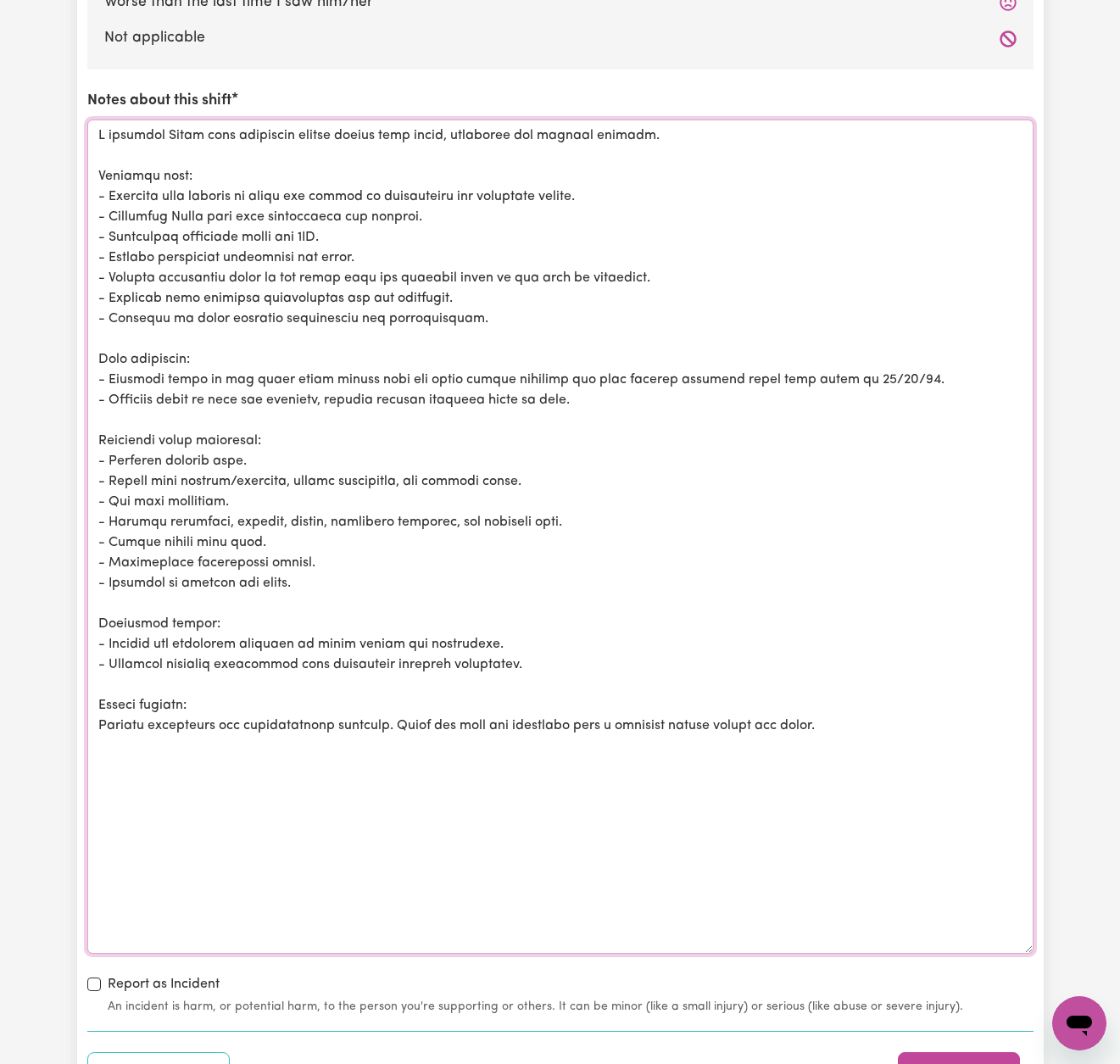
drag, startPoint x: 323, startPoint y: 553, endPoint x: 90, endPoint y: 549, distance: 233.0
click at [90, 549] on textarea "Notes about this shift" at bounding box center [560, 537] width 946 height 835
paste textarea "Washed, hung, folded, and put away clothing."
click at [97, 550] on textarea "Notes about this shift" at bounding box center [560, 537] width 946 height 835
click at [517, 305] on textarea "Notes about this shift" at bounding box center [560, 537] width 946 height 835
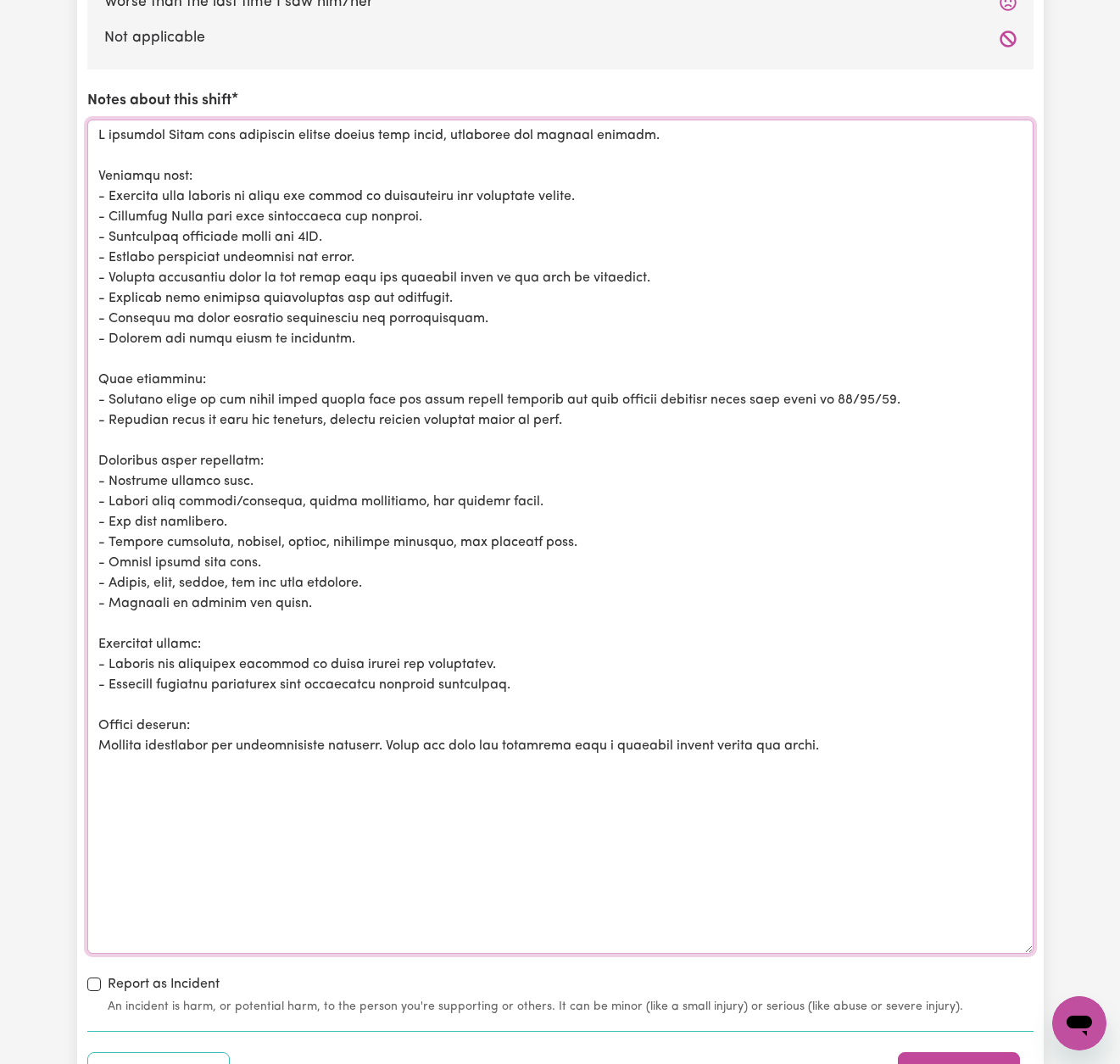
click at [110, 571] on textarea "Notes about this shift" at bounding box center [560, 537] width 946 height 835
drag, startPoint x: 307, startPoint y: 570, endPoint x: 111, endPoint y: 576, distance: 196.1
click at [111, 576] on textarea "Notes about this shift" at bounding box center [560, 537] width 946 height 835
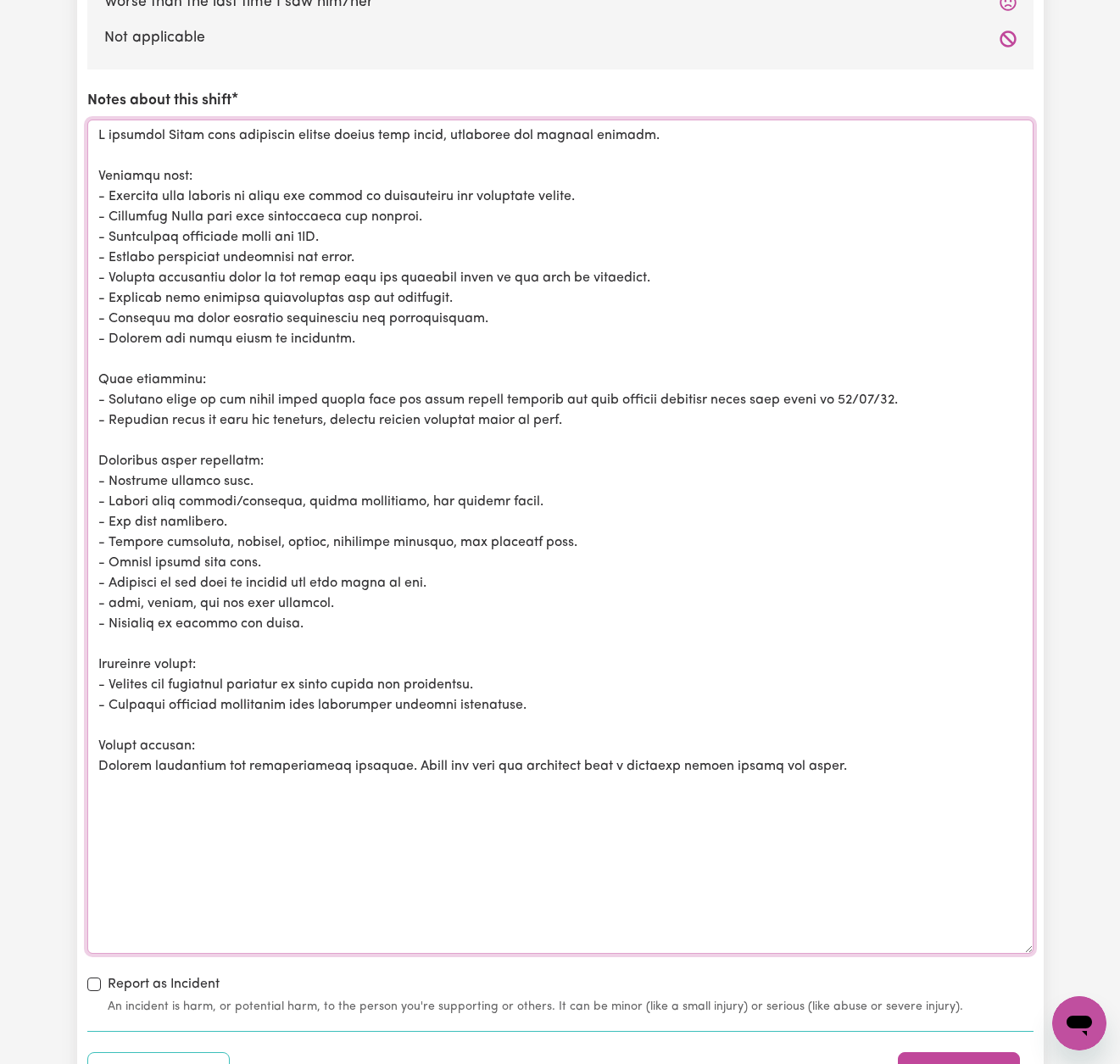
drag, startPoint x: 130, startPoint y: 593, endPoint x: 112, endPoint y: 592, distance: 18.0
click at [111, 592] on textarea "Notes about this shift" at bounding box center [560, 537] width 946 height 835
click at [156, 592] on textarea "Notes about this shift" at bounding box center [560, 537] width 946 height 835
click at [243, 594] on textarea "Notes about this shift" at bounding box center [560, 537] width 946 height 835
click at [353, 596] on textarea "Notes about this shift" at bounding box center [560, 537] width 946 height 835
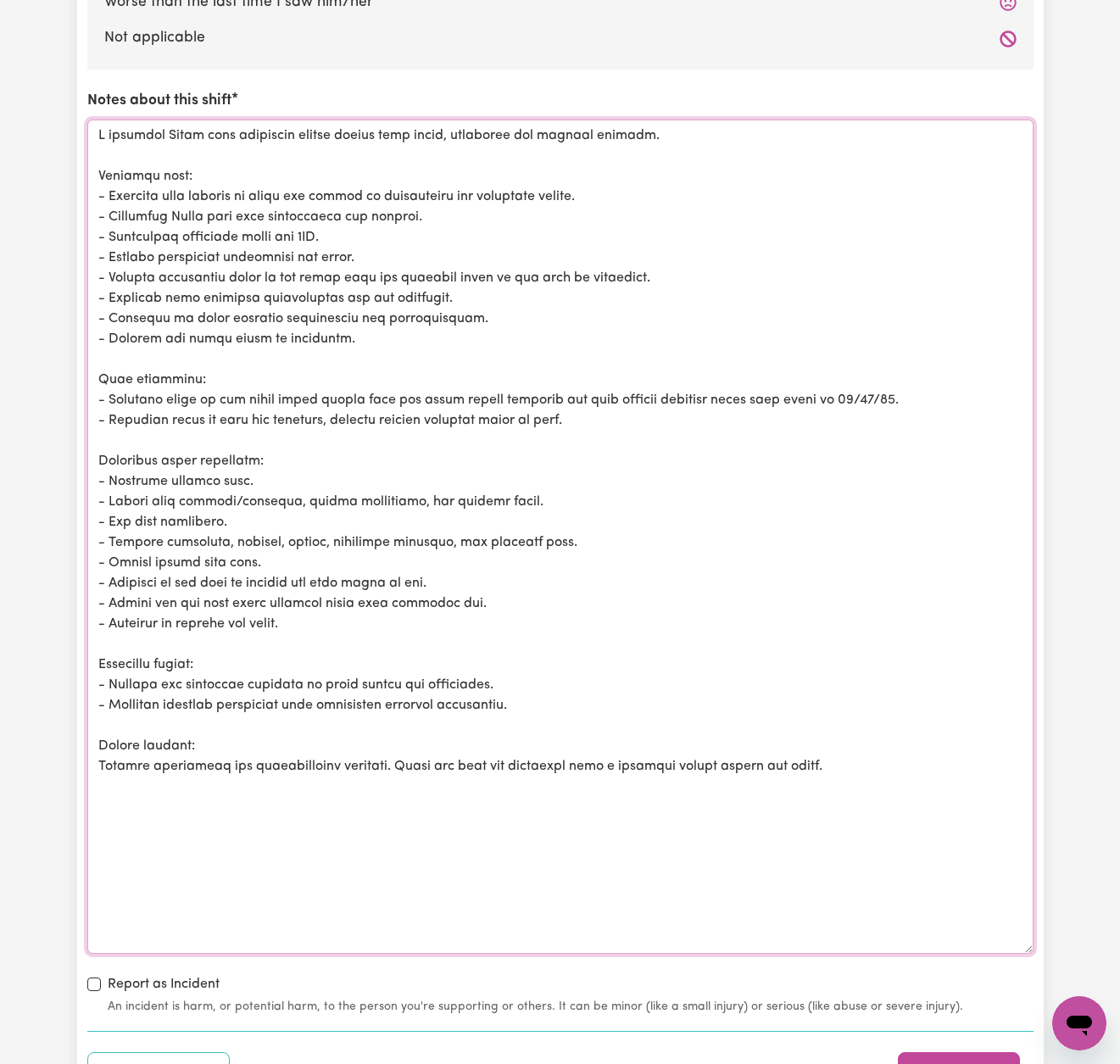
click at [899, 748] on textarea "Notes about this shift" at bounding box center [560, 537] width 946 height 835
drag, startPoint x: 266, startPoint y: 756, endPoint x: 96, endPoint y: 752, distance: 170.0
click at [96, 752] on textarea "Notes about this shift" at bounding box center [560, 537] width 946 height 835
drag, startPoint x: 310, startPoint y: 755, endPoint x: 192, endPoint y: 755, distance: 118.0
click at [192, 755] on textarea "Notes about this shift" at bounding box center [560, 537] width 946 height 835
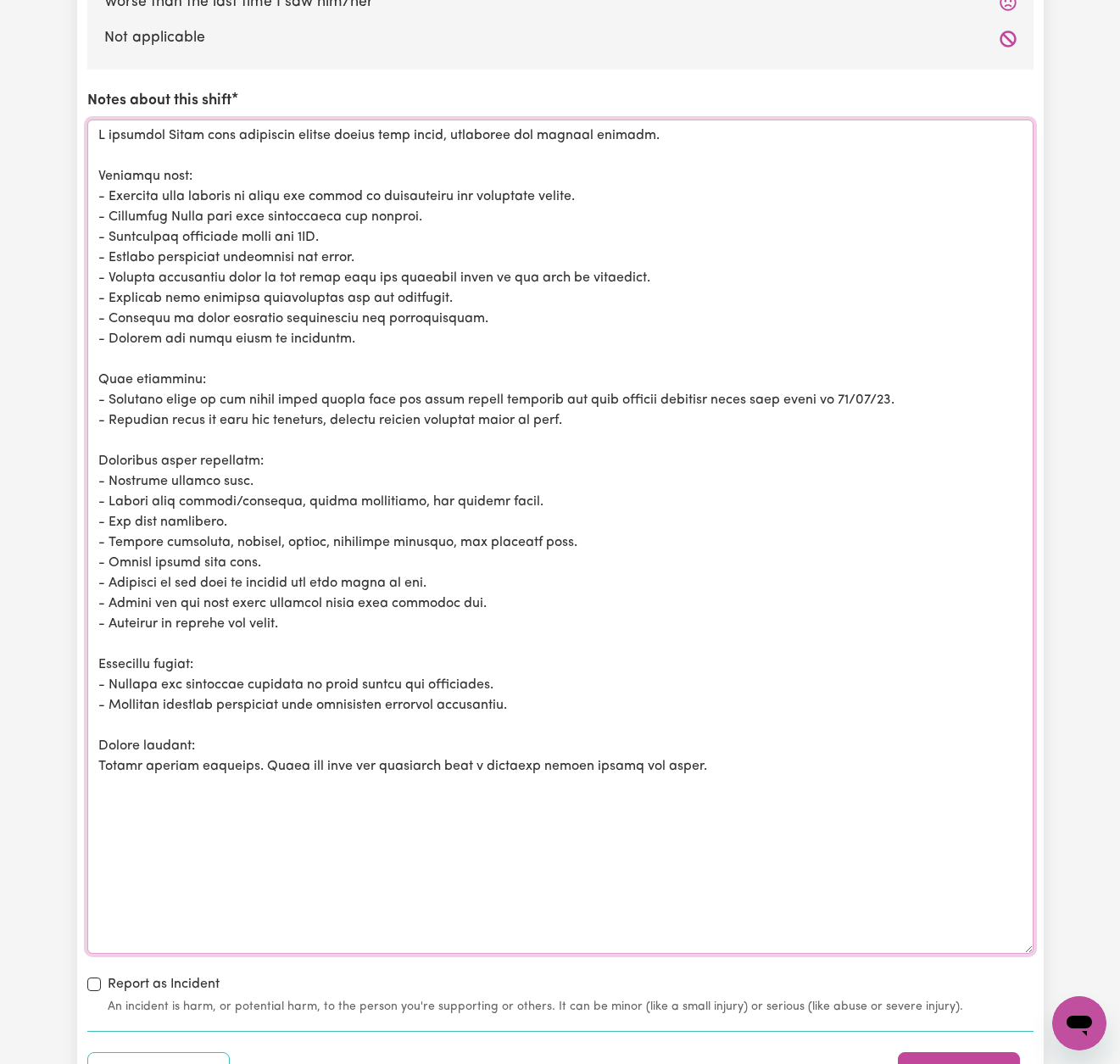
click at [245, 756] on textarea "Notes about this shift" at bounding box center [560, 537] width 946 height 835
click at [823, 753] on textarea "Notes about this shift" at bounding box center [560, 537] width 946 height 835
drag, startPoint x: 800, startPoint y: 755, endPoint x: 0, endPoint y: 116, distance: 1023.9
drag, startPoint x: 1104, startPoint y: 323, endPoint x: 803, endPoint y: 550, distance: 377.0
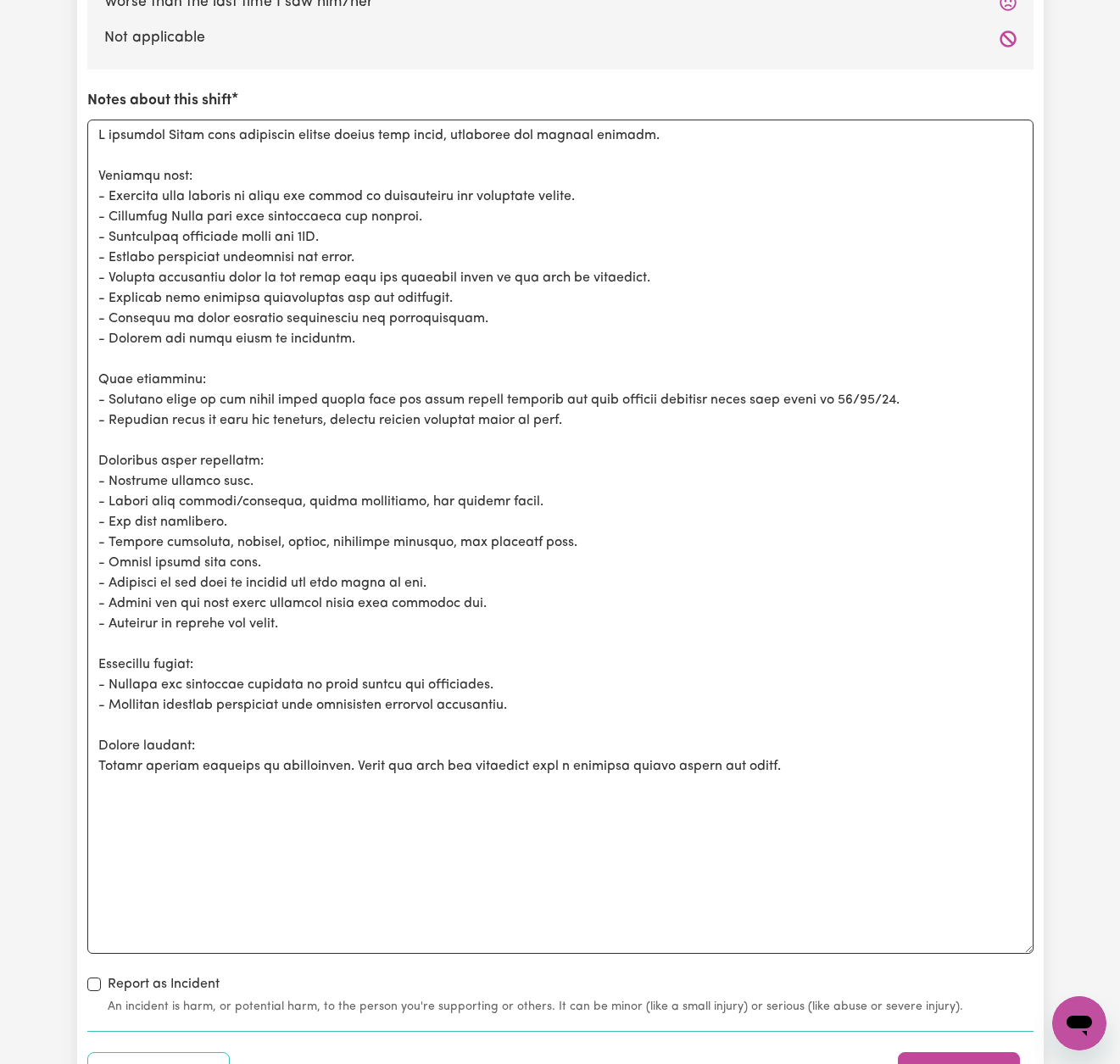
click at [803, 550] on textarea "Notes about this shift" at bounding box center [560, 537] width 946 height 835
click at [226, 333] on textarea "Notes about this shift" at bounding box center [560, 537] width 946 height 835
click at [273, 267] on textarea "Notes about this shift" at bounding box center [560, 537] width 946 height 835
drag, startPoint x: 721, startPoint y: 268, endPoint x: 110, endPoint y: 270, distance: 611.0
click at [110, 270] on textarea "Notes about this shift" at bounding box center [560, 537] width 946 height 835
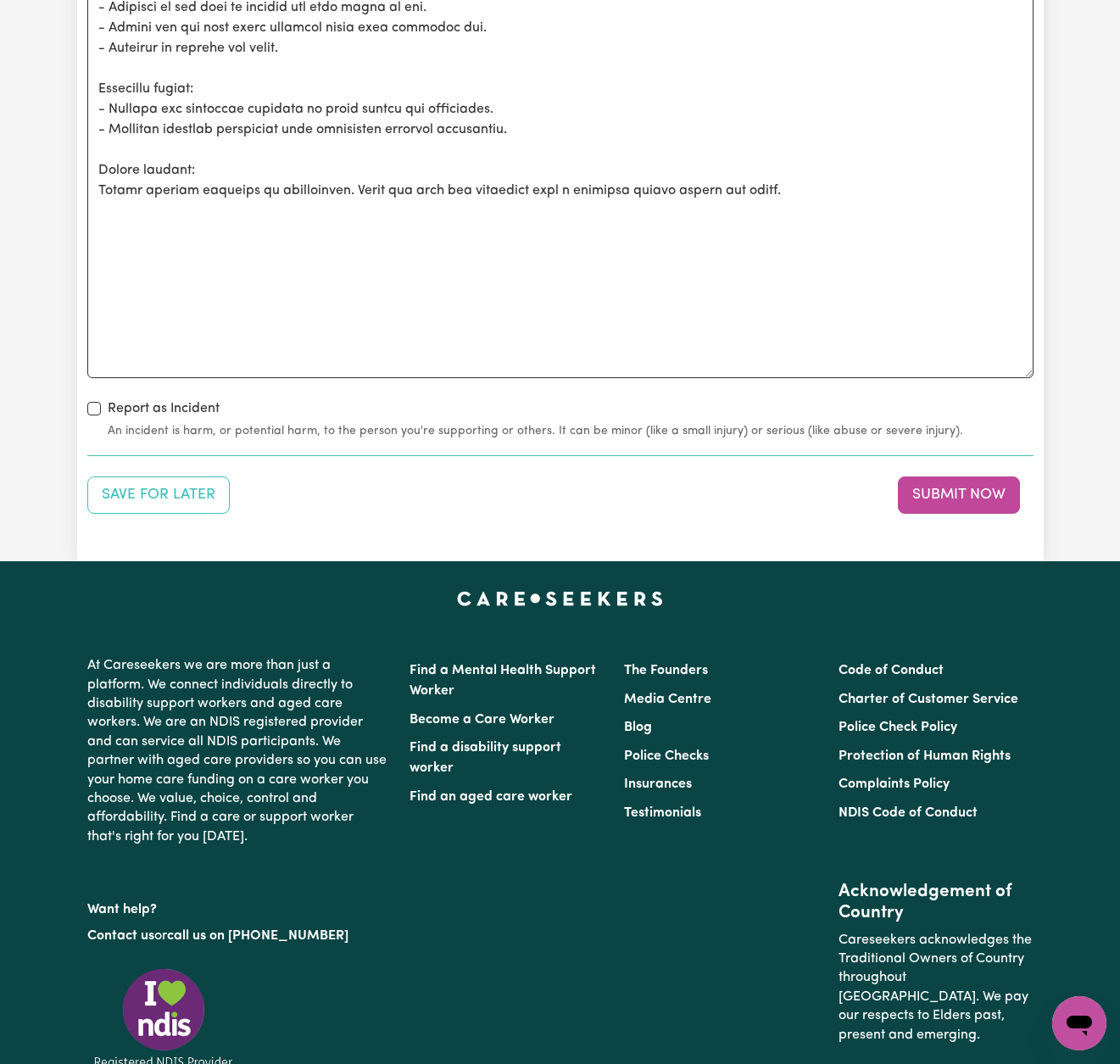
scroll to position [2491, 0]
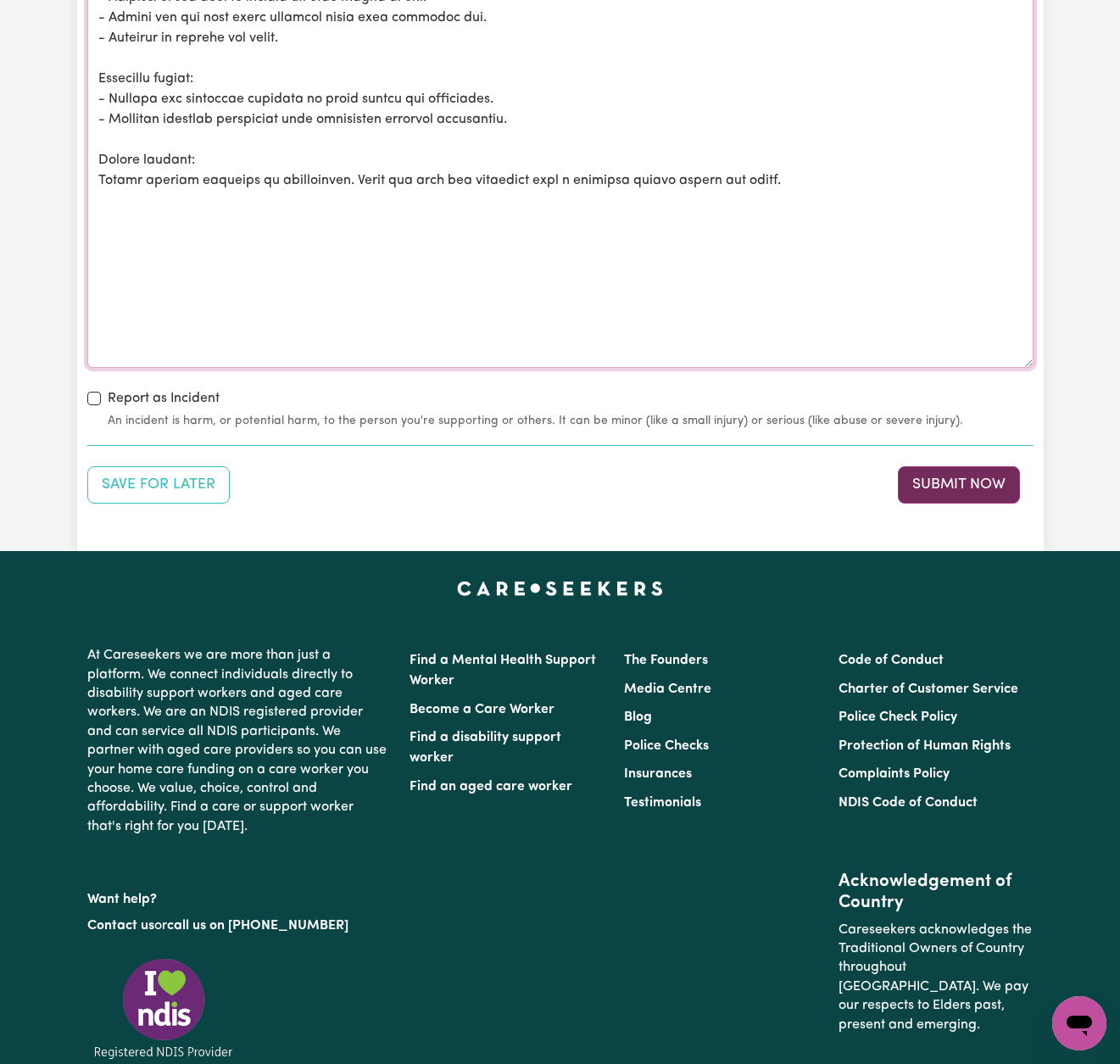
type textarea "I assisted [PERSON_NAME] with community access during this shift, including his…"
click at [956, 470] on button "Submit Now" at bounding box center [959, 484] width 122 height 37
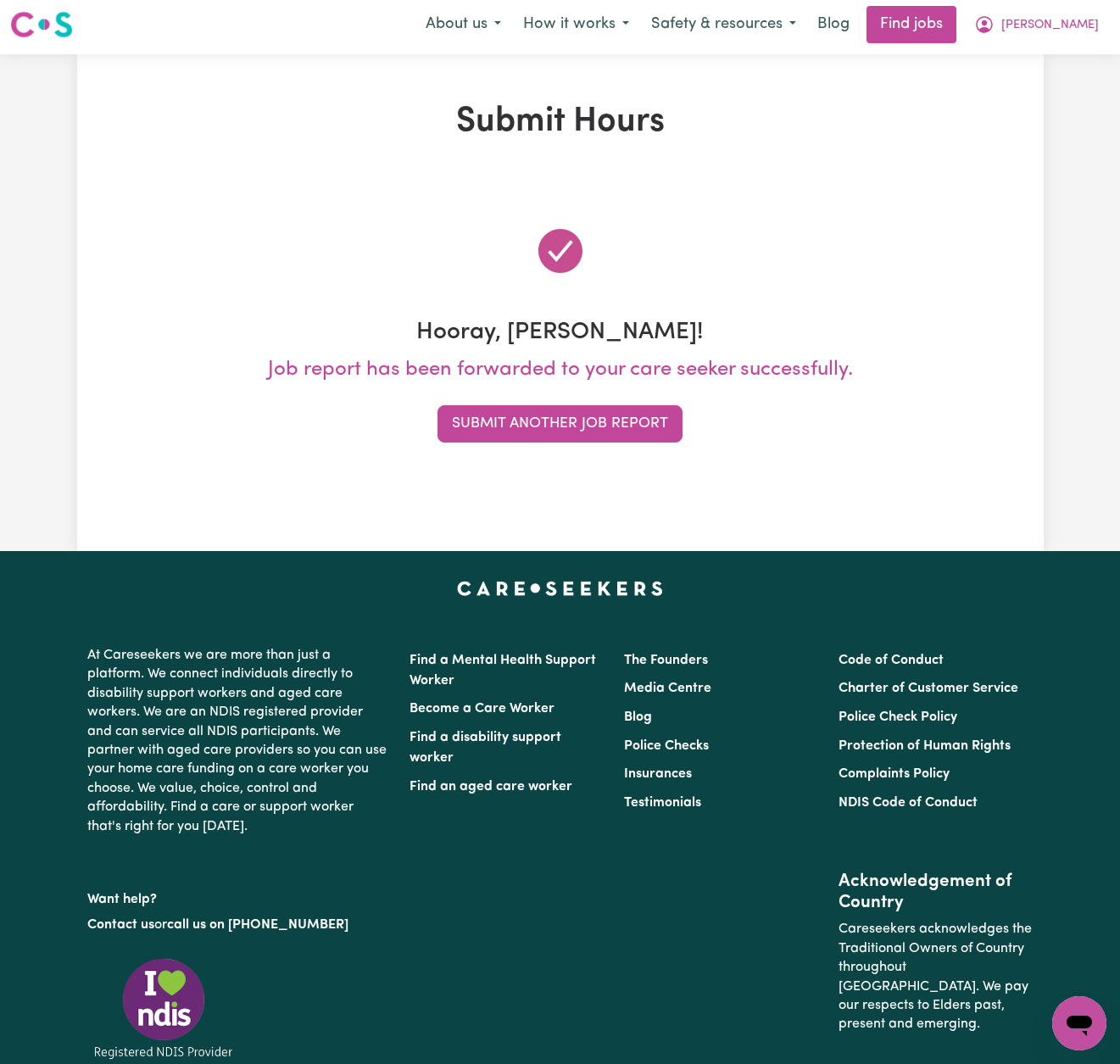
scroll to position [0, 0]
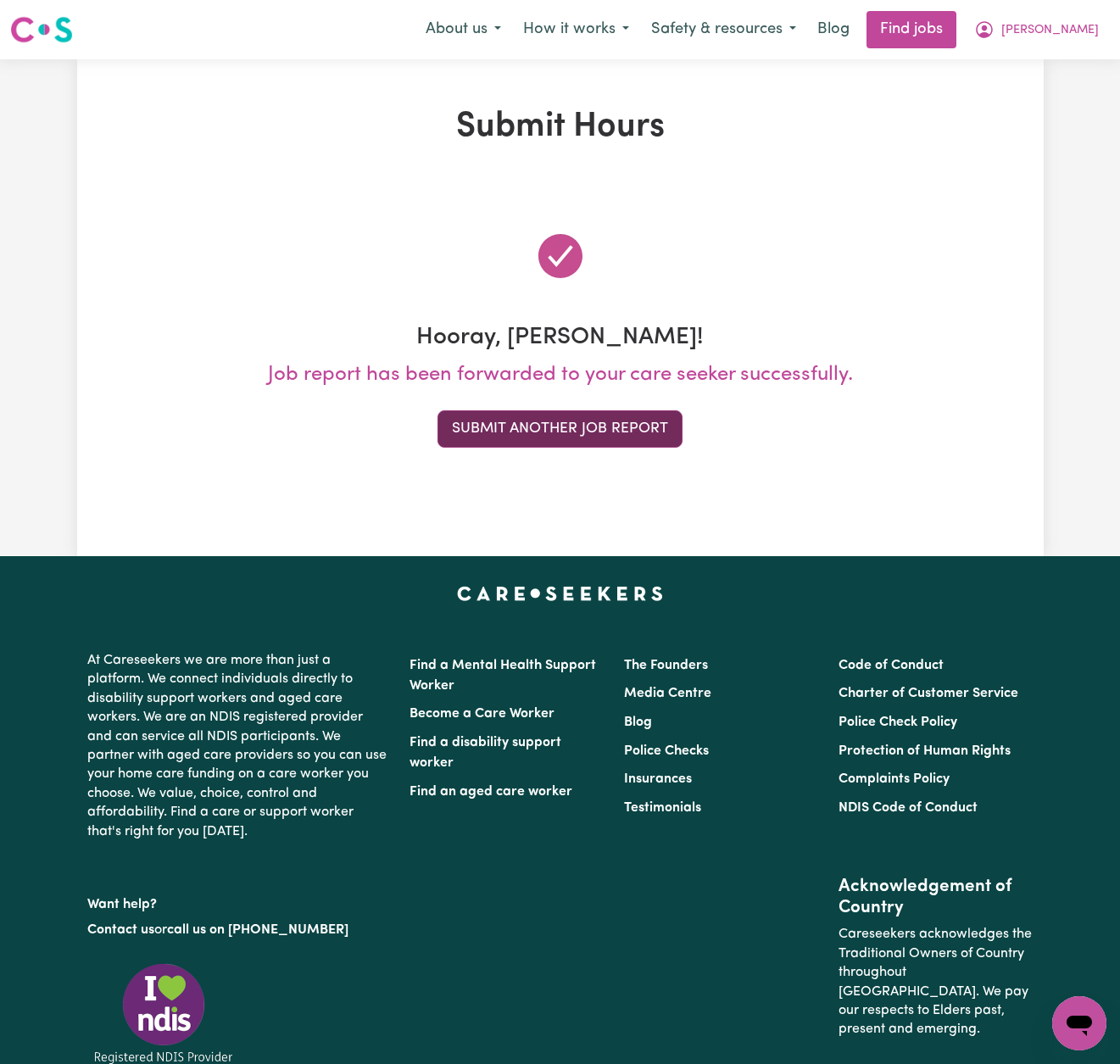
click at [670, 429] on button "Submit Another Job Report" at bounding box center [560, 429] width 245 height 37
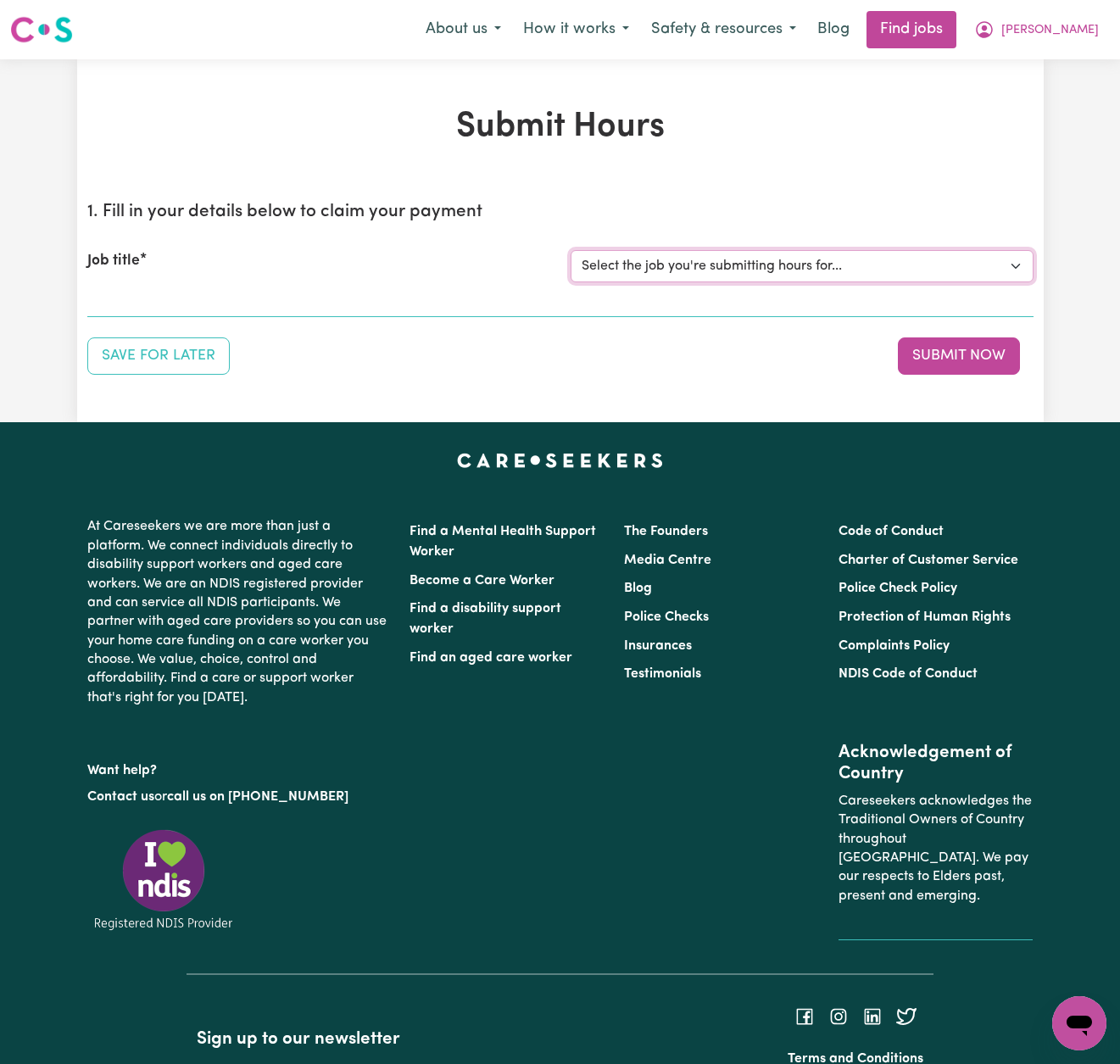
select select "14193"
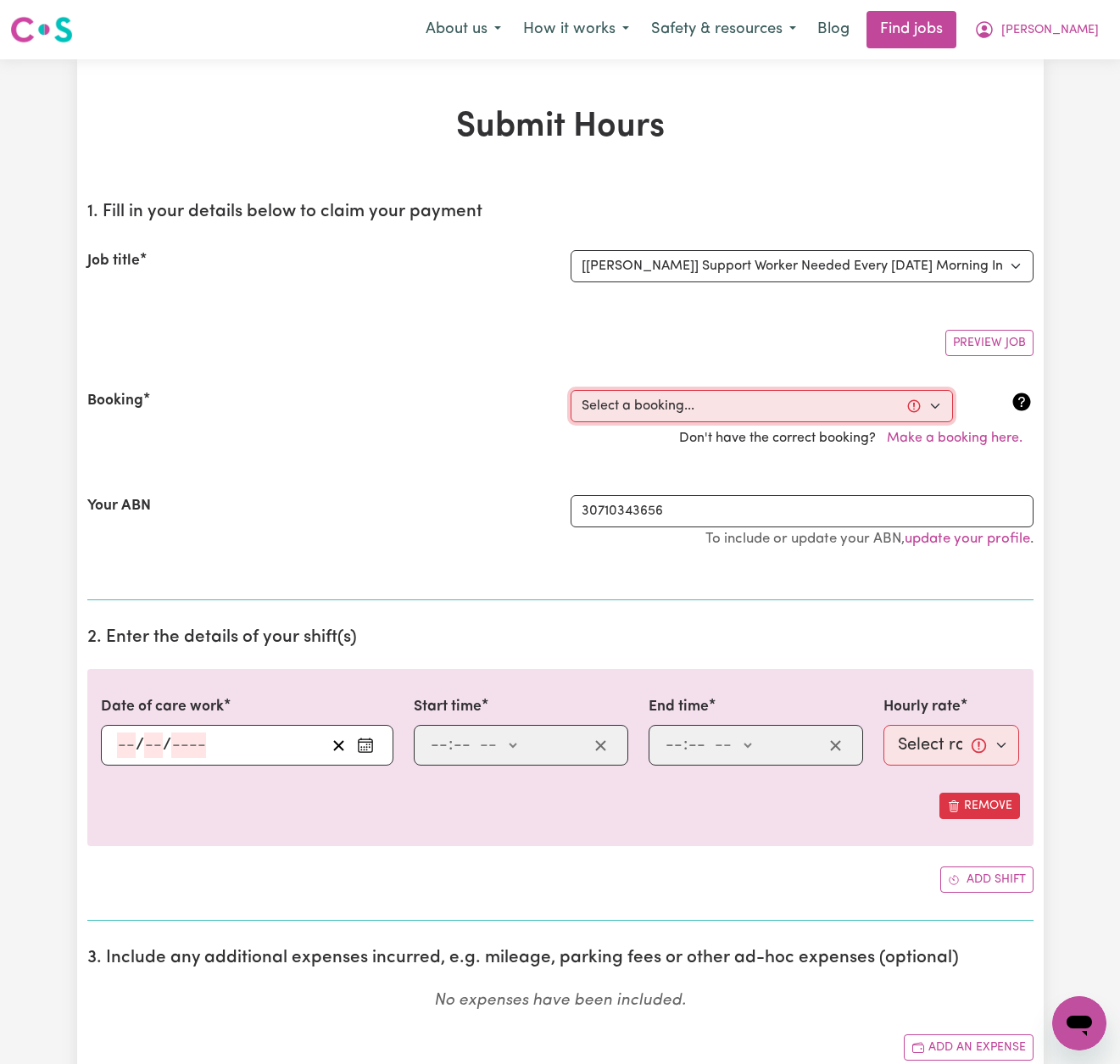
select select "352758"
type input "[DATE]"
type input "28"
type input "9"
type input "2025"
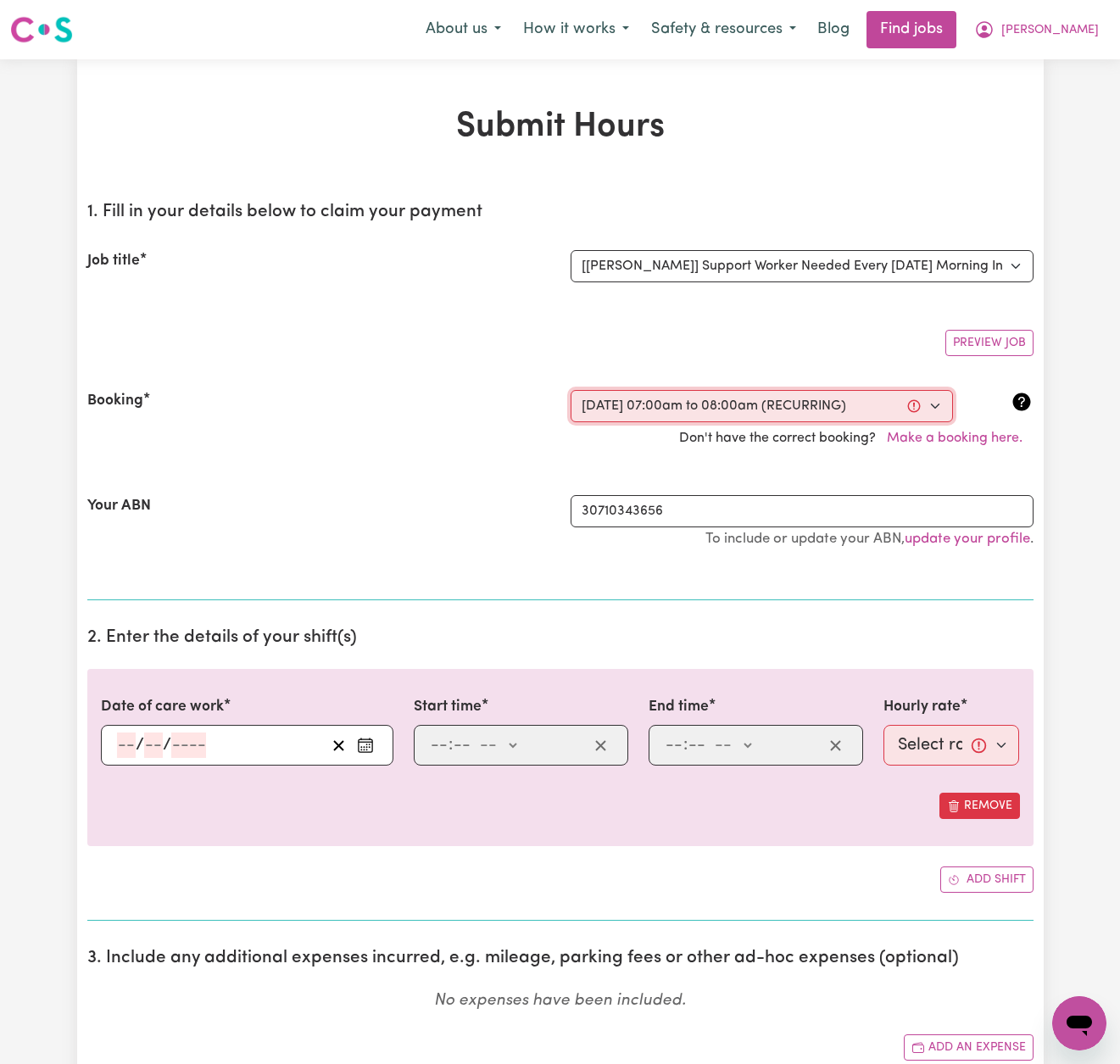
type input "07:00"
type input "7"
type input "0"
select select "am"
type input "08:00"
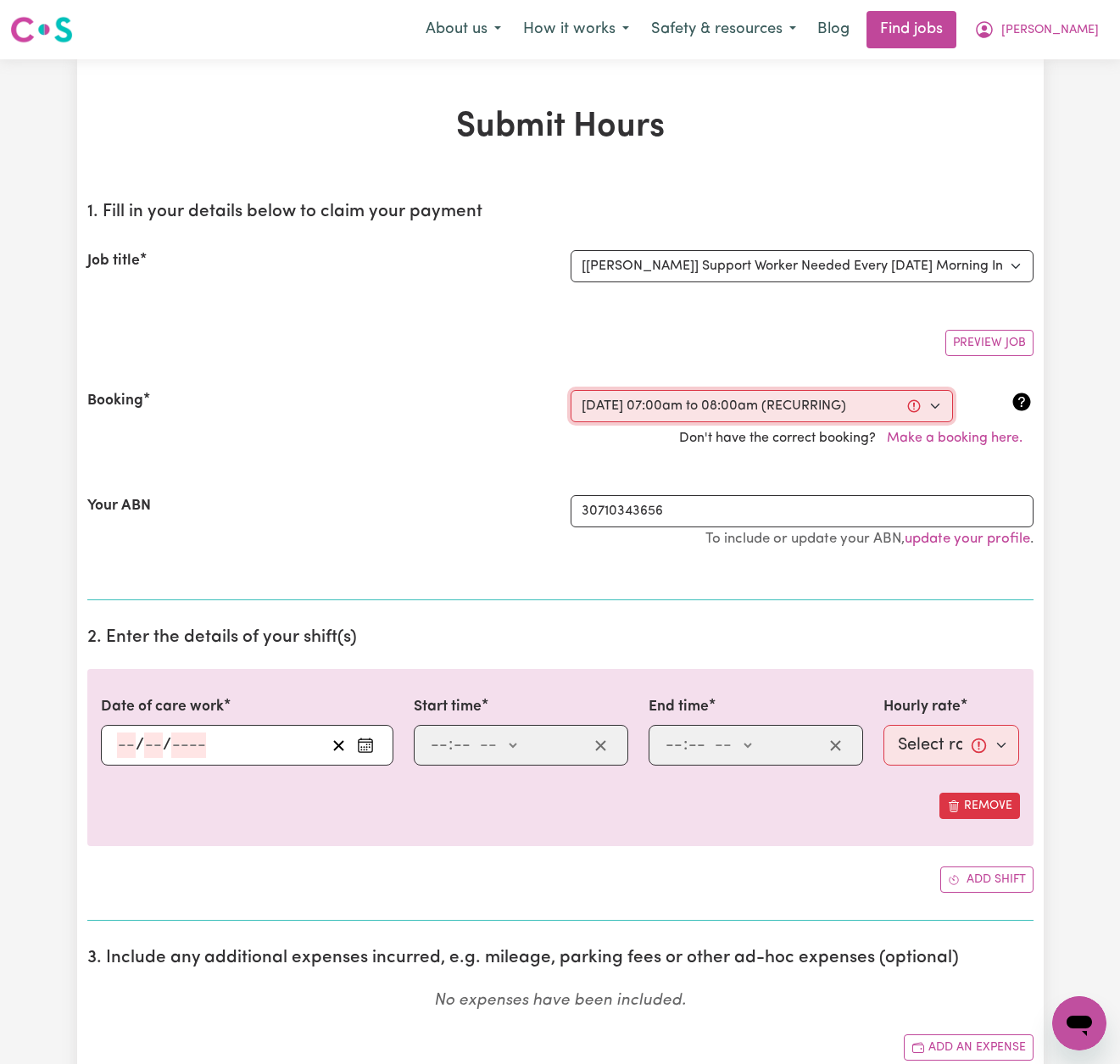
type input "8"
type input "0"
select select "am"
select select "79-[DATE]"
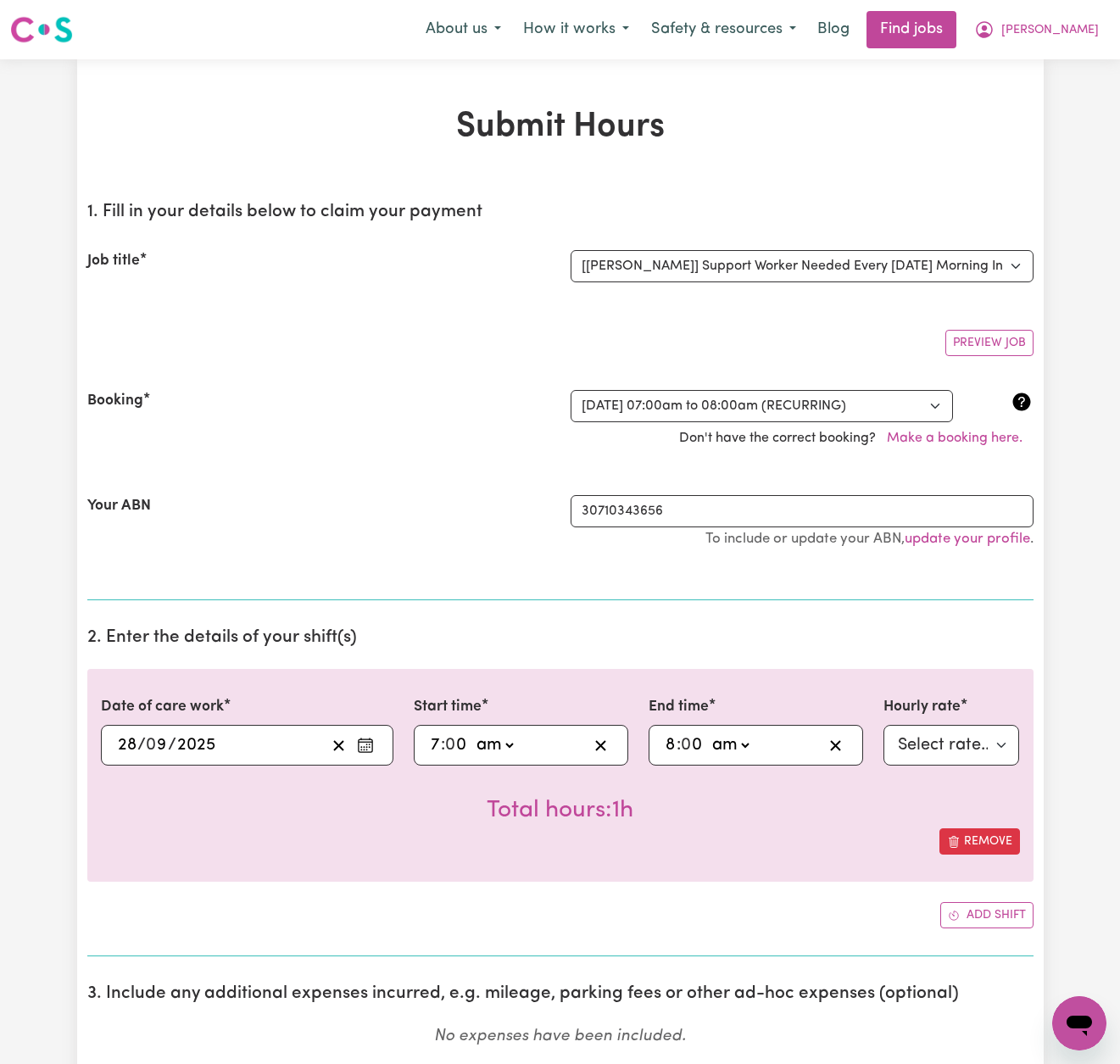
click at [434, 733] on input "7" at bounding box center [435, 745] width 11 height 25
type input "8"
type input "08:00"
type input "00"
type input "09:00"
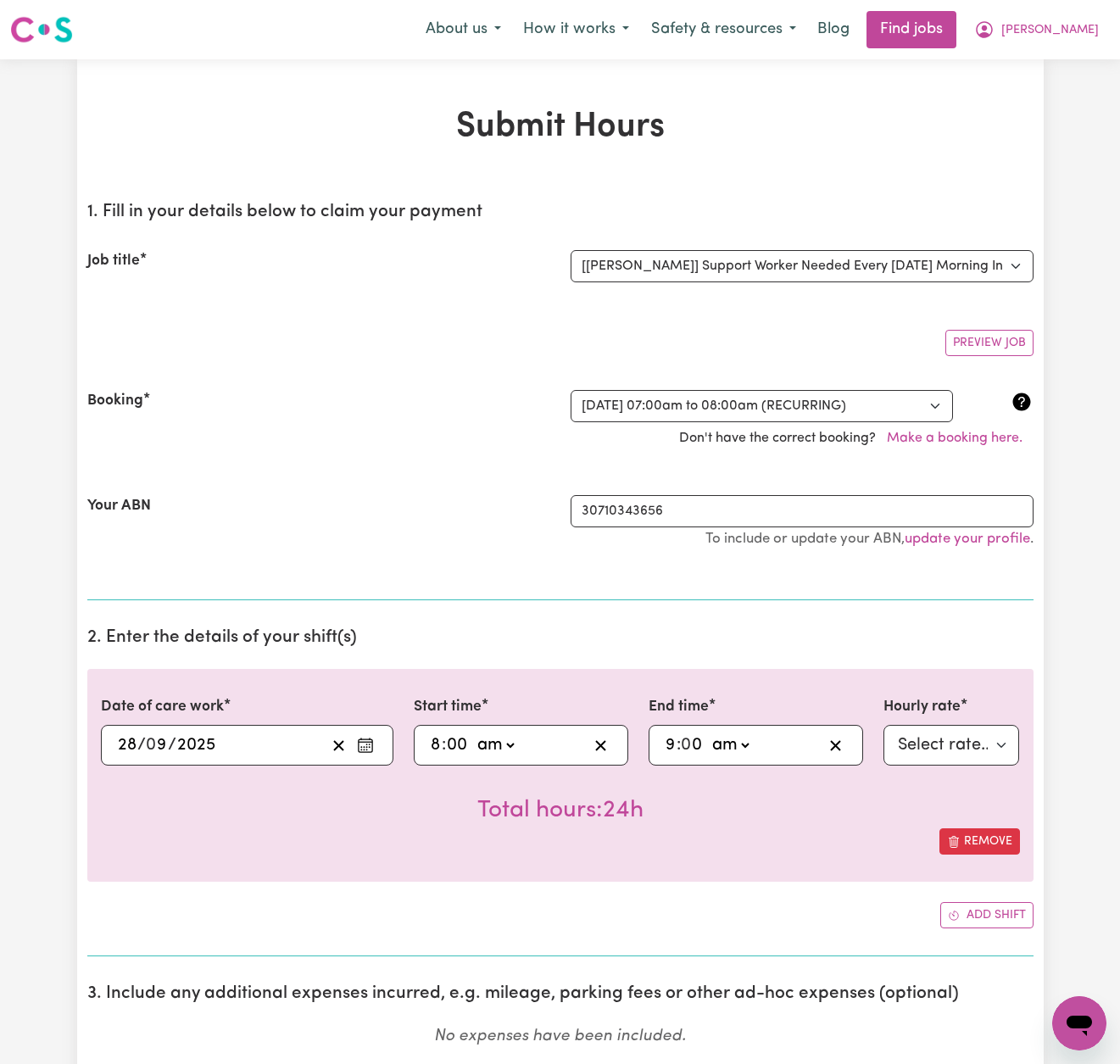
type input "9"
click at [530, 555] on div "Your ABN" at bounding box center [319, 530] width 483 height 70
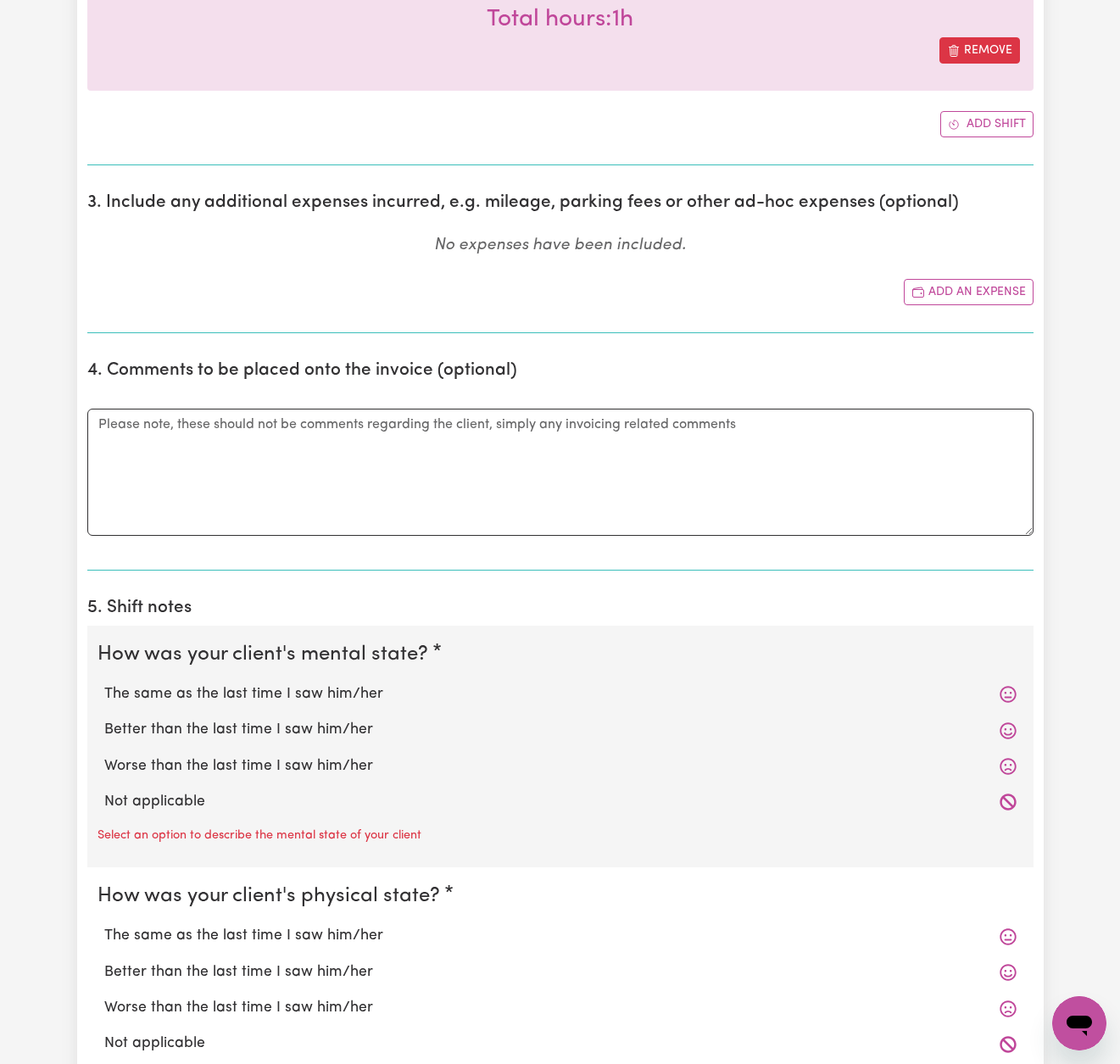
scroll to position [805, 0]
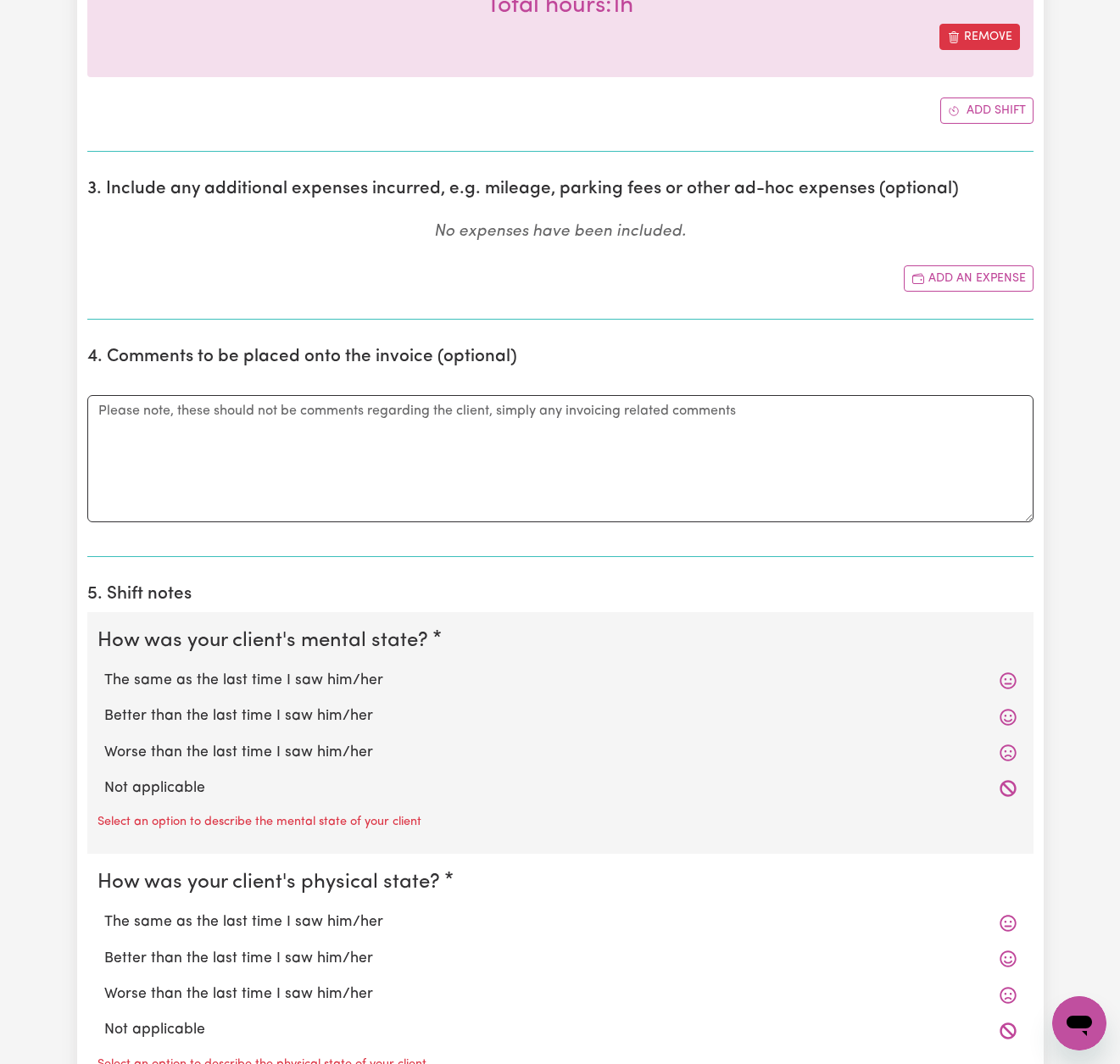
click at [364, 679] on label "The same as the last time I saw him/her" at bounding box center [560, 681] width 912 height 22
click at [104, 670] on input "The same as the last time I saw him/her" at bounding box center [103, 669] width 1 height 1
radio input "true"
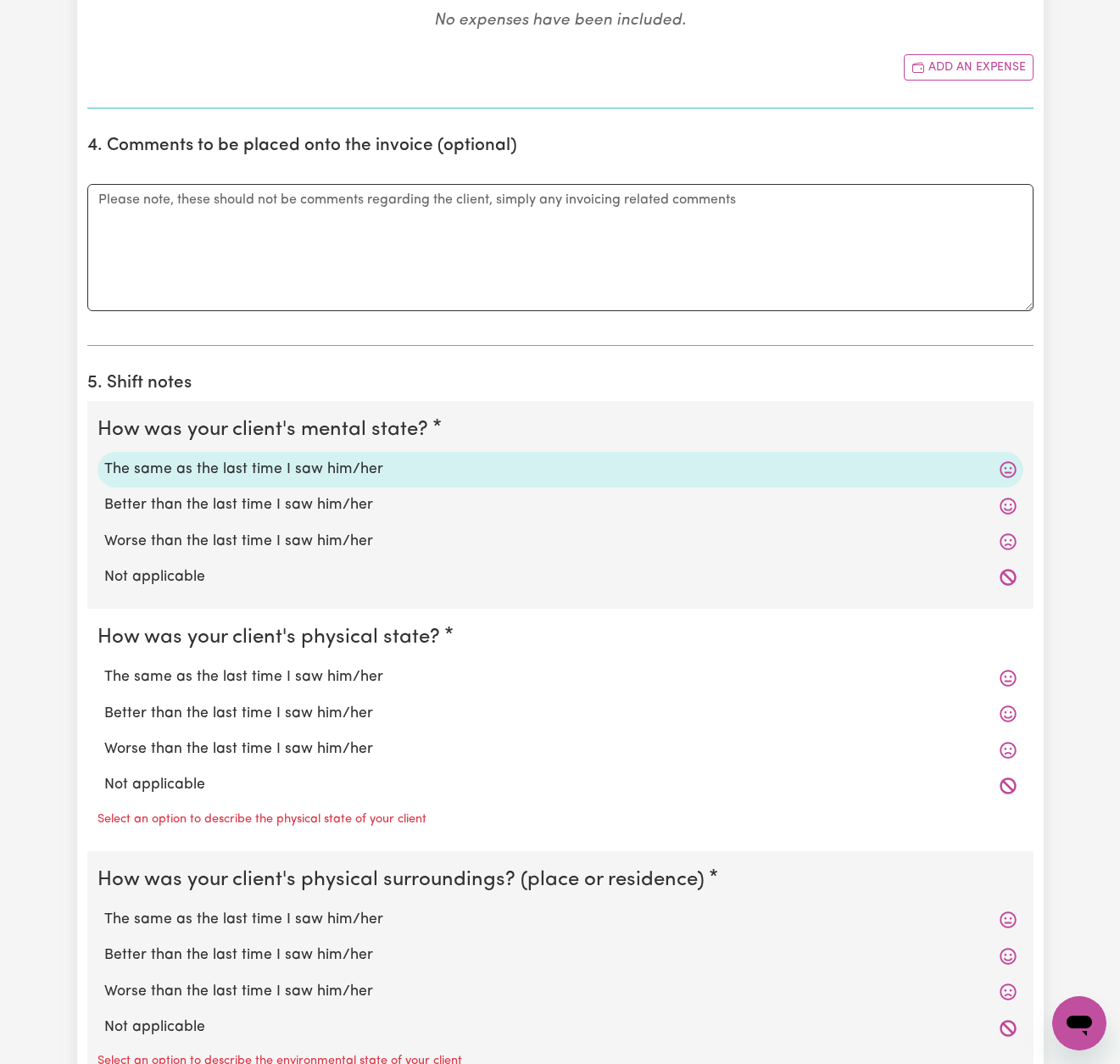
click at [354, 673] on label "The same as the last time I saw him/her" at bounding box center [560, 677] width 912 height 22
click at [104, 667] on input "The same as the last time I saw him/her" at bounding box center [103, 666] width 1 height 1
radio input "true"
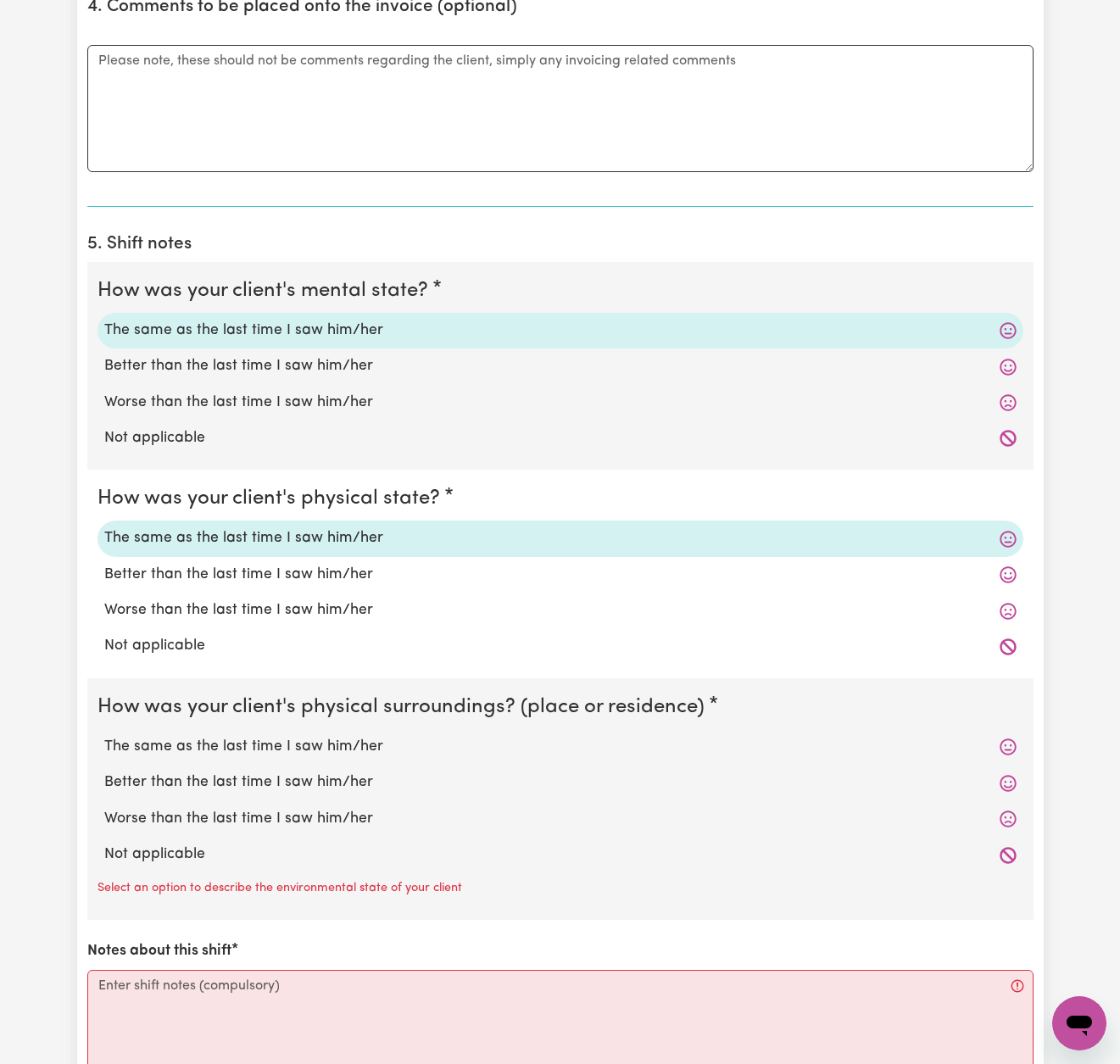
scroll to position [1177, 0]
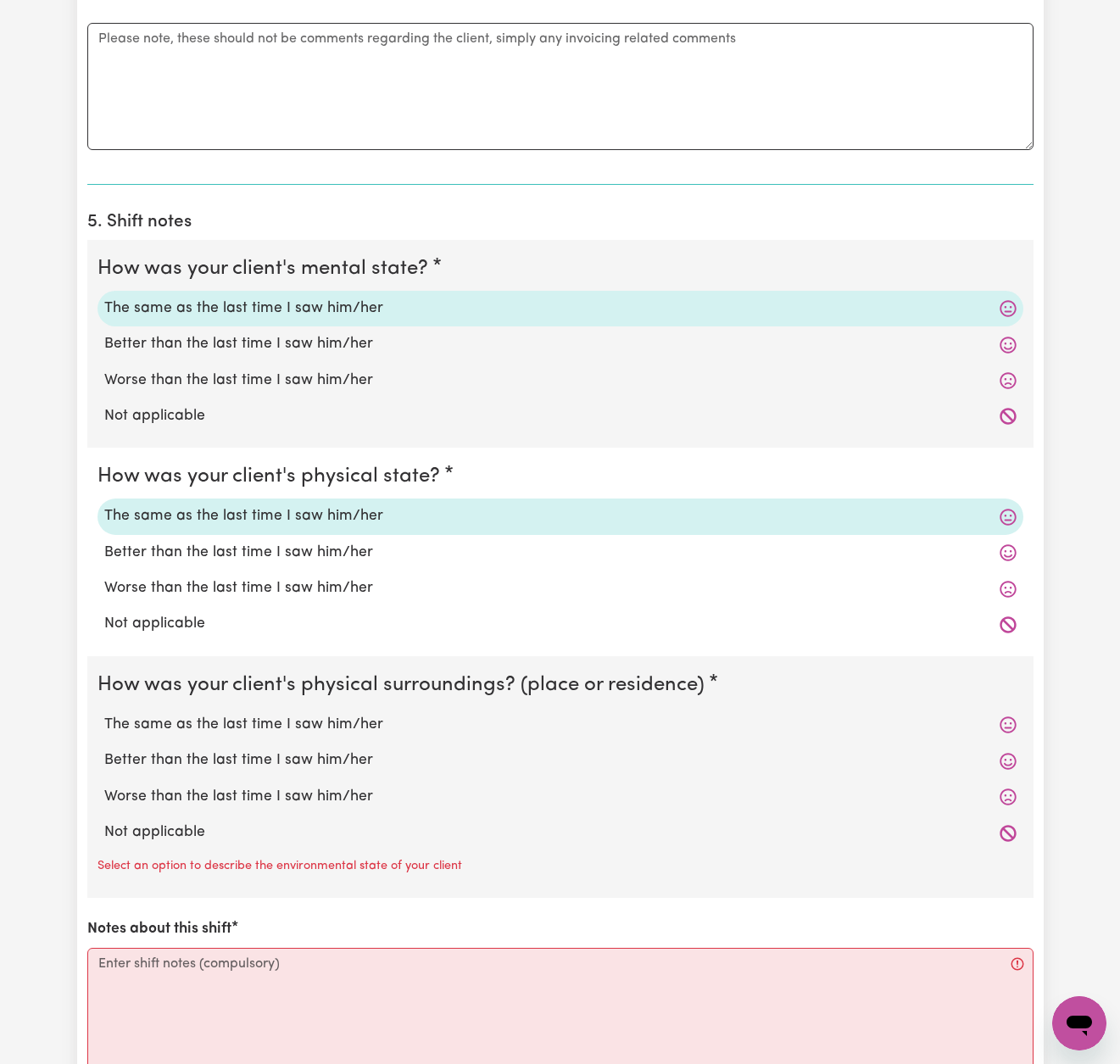
click at [331, 717] on label "The same as the last time I saw him/her" at bounding box center [560, 724] width 912 height 22
click at [104, 714] on input "The same as the last time I saw him/her" at bounding box center [103, 713] width 1 height 1
radio input "true"
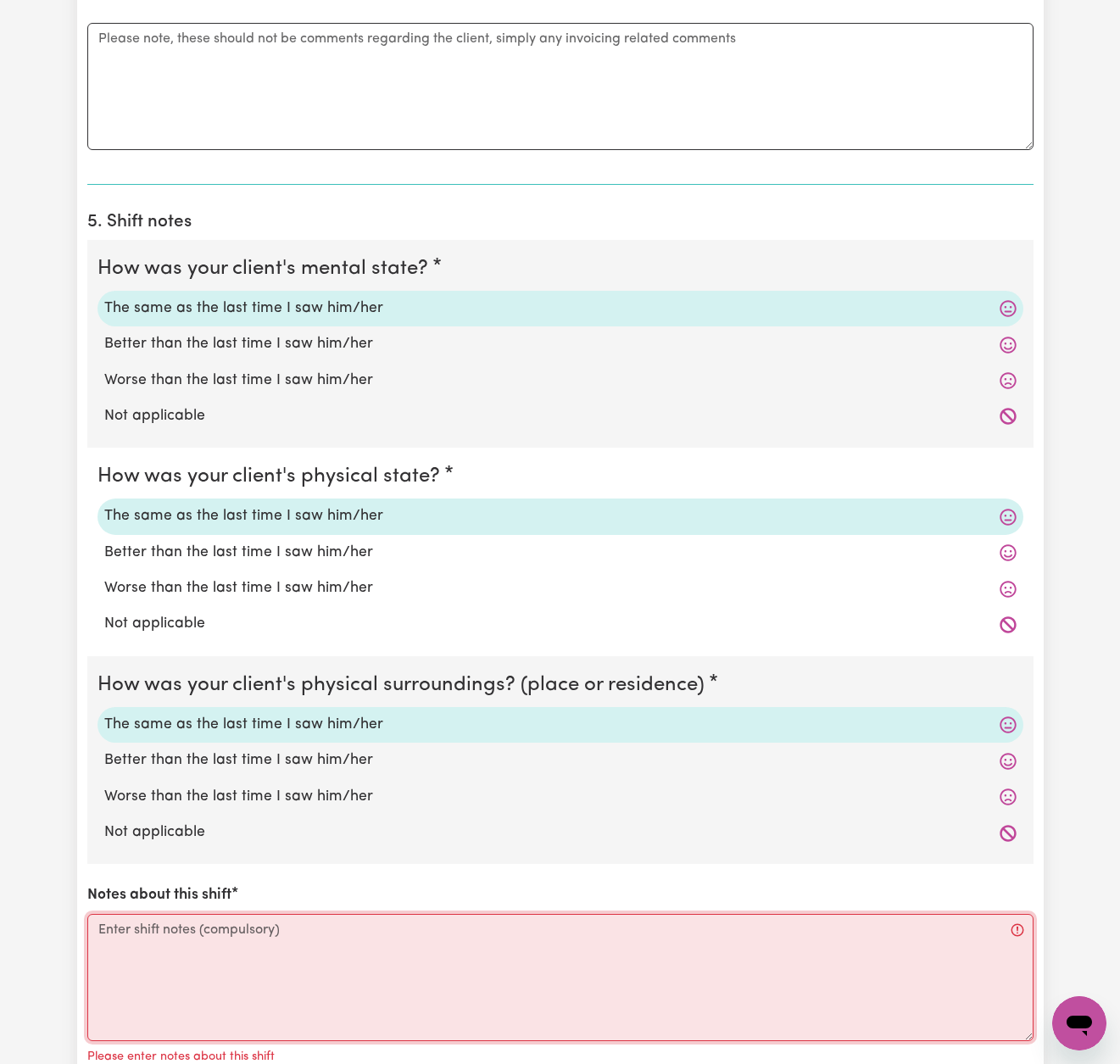
click at [257, 919] on textarea "Notes about this shift" at bounding box center [560, 977] width 946 height 127
paste textarea "I assisted [PERSON_NAME] with his morning routine. Personal care: - Required mi…"
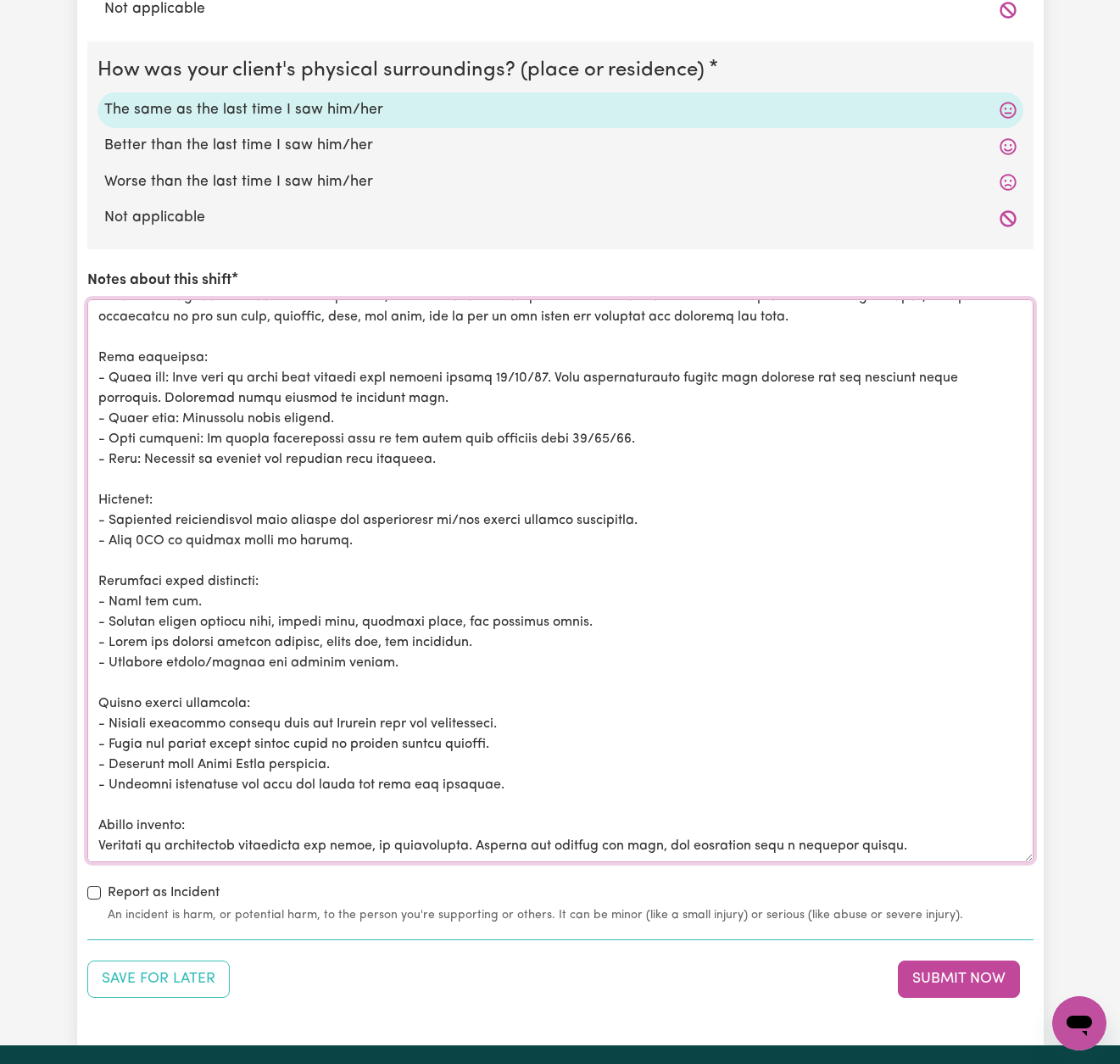
scroll to position [0, 0]
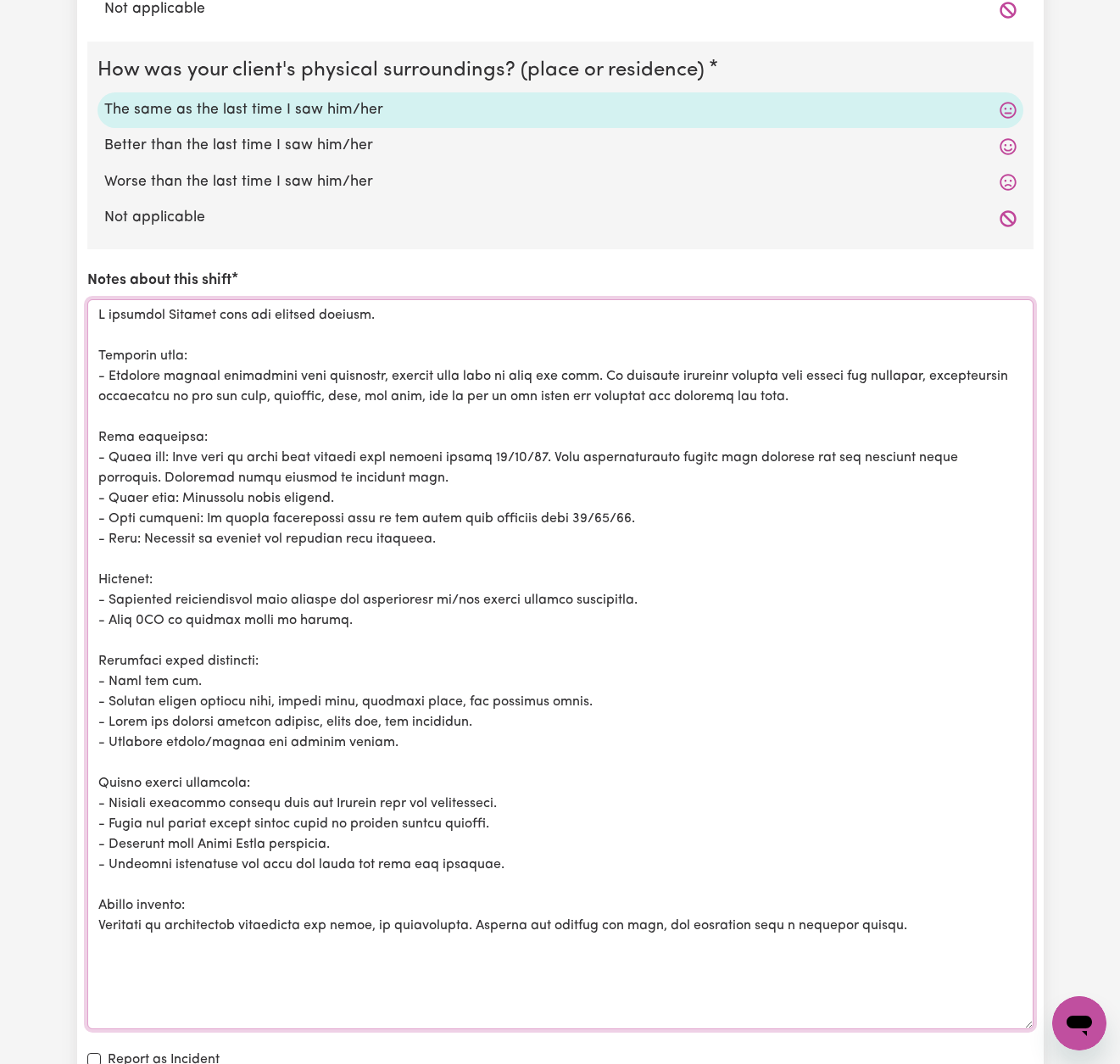
click at [737, 360] on textarea "Notes about this shift" at bounding box center [560, 664] width 946 height 730
click at [693, 362] on textarea "Notes about this shift" at bounding box center [560, 664] width 946 height 730
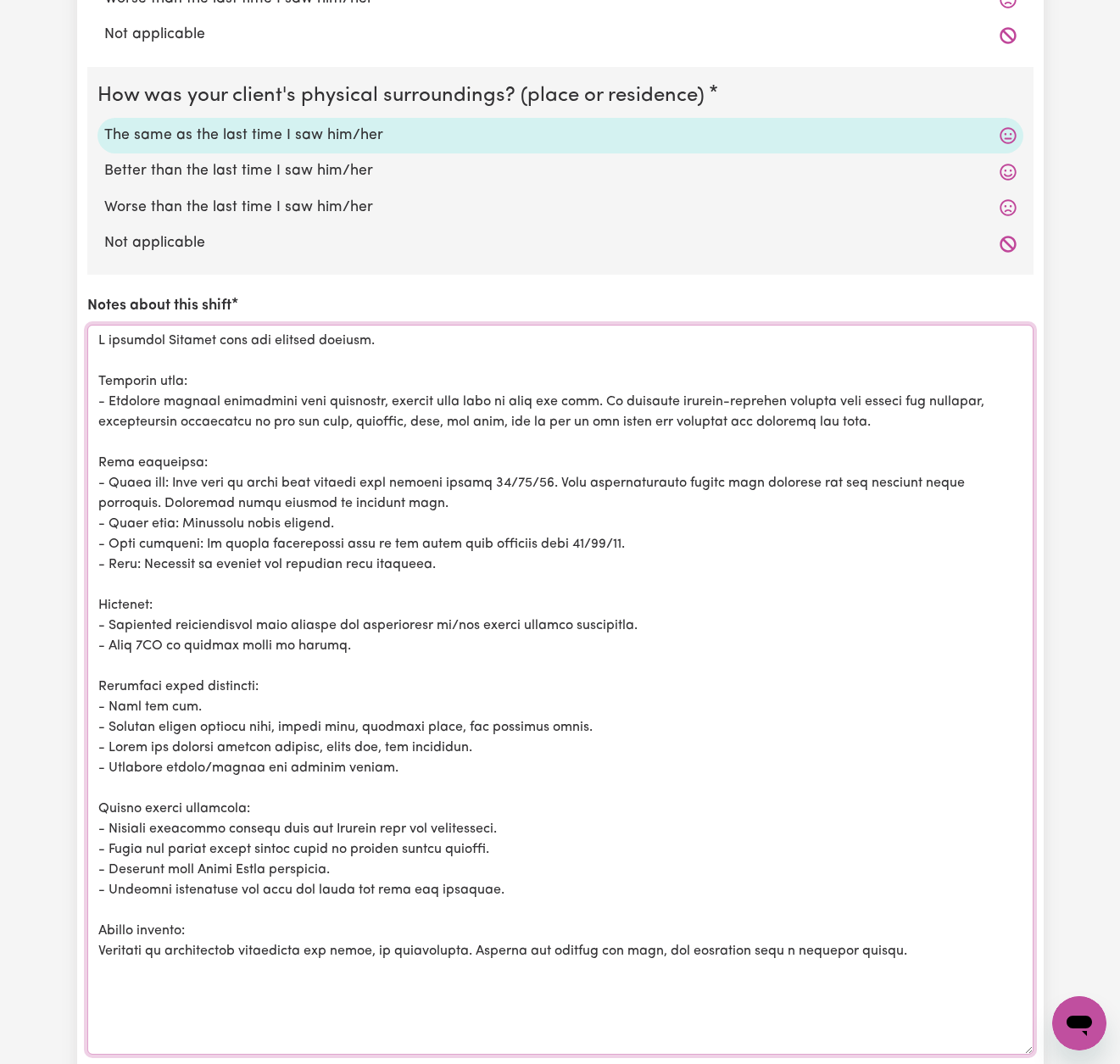
scroll to position [1767, 1]
click at [478, 411] on textarea "Notes about this shift" at bounding box center [560, 690] width 946 height 730
drag, startPoint x: 770, startPoint y: 411, endPoint x: 484, endPoint y: 410, distance: 286.0
click at [484, 410] on textarea "Notes about this shift" at bounding box center [560, 692] width 946 height 730
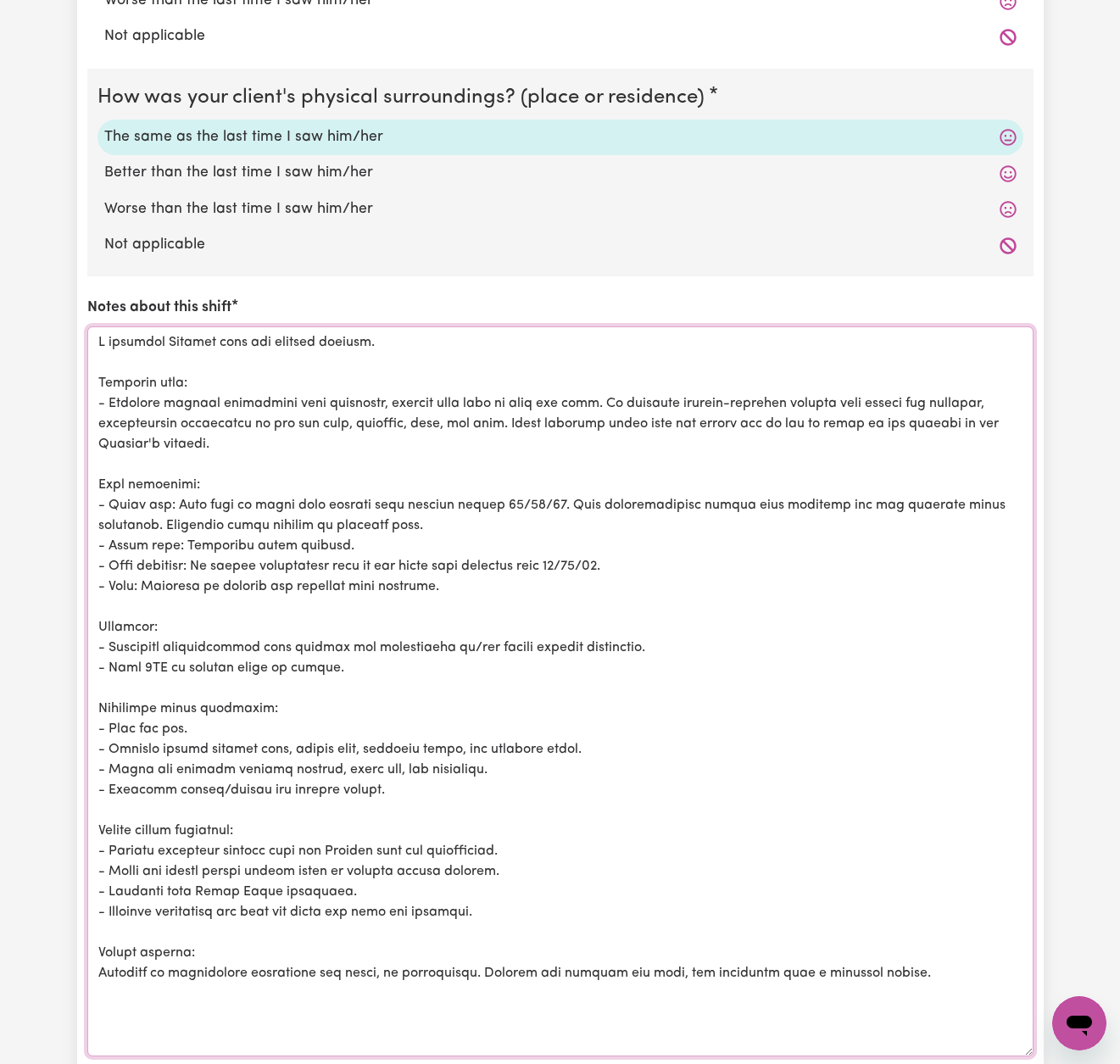
click at [686, 415] on textarea "Notes about this shift" at bounding box center [560, 692] width 946 height 730
drag, startPoint x: 314, startPoint y: 494, endPoint x: 553, endPoint y: 498, distance: 239.0
click at [553, 498] on textarea "Notes about this shift" at bounding box center [560, 692] width 946 height 730
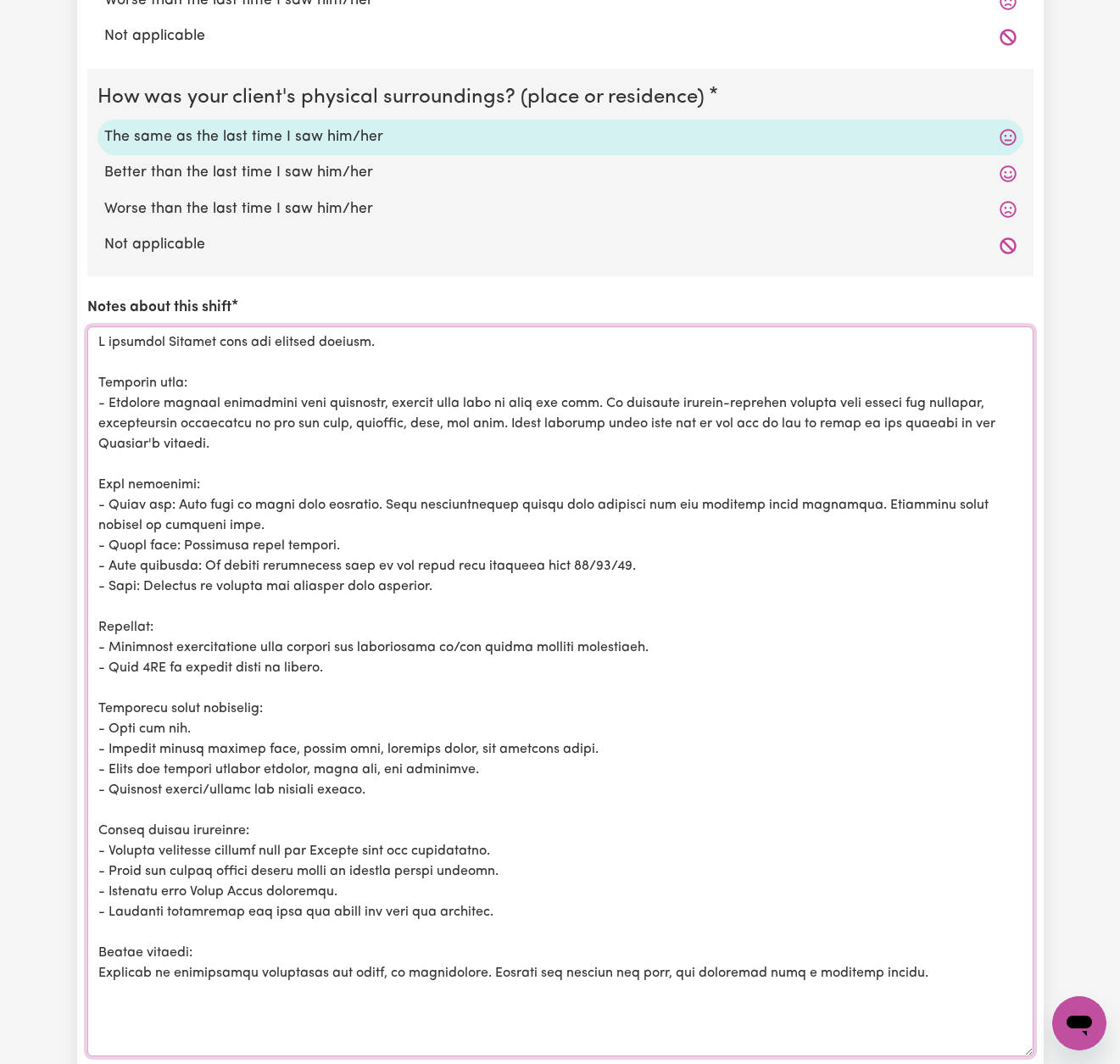
click at [824, 495] on textarea "Notes about this shift" at bounding box center [560, 692] width 946 height 730
click at [182, 513] on textarea "Notes about this shift" at bounding box center [560, 692] width 946 height 730
click at [823, 495] on textarea "Notes about this shift" at bounding box center [560, 692] width 946 height 730
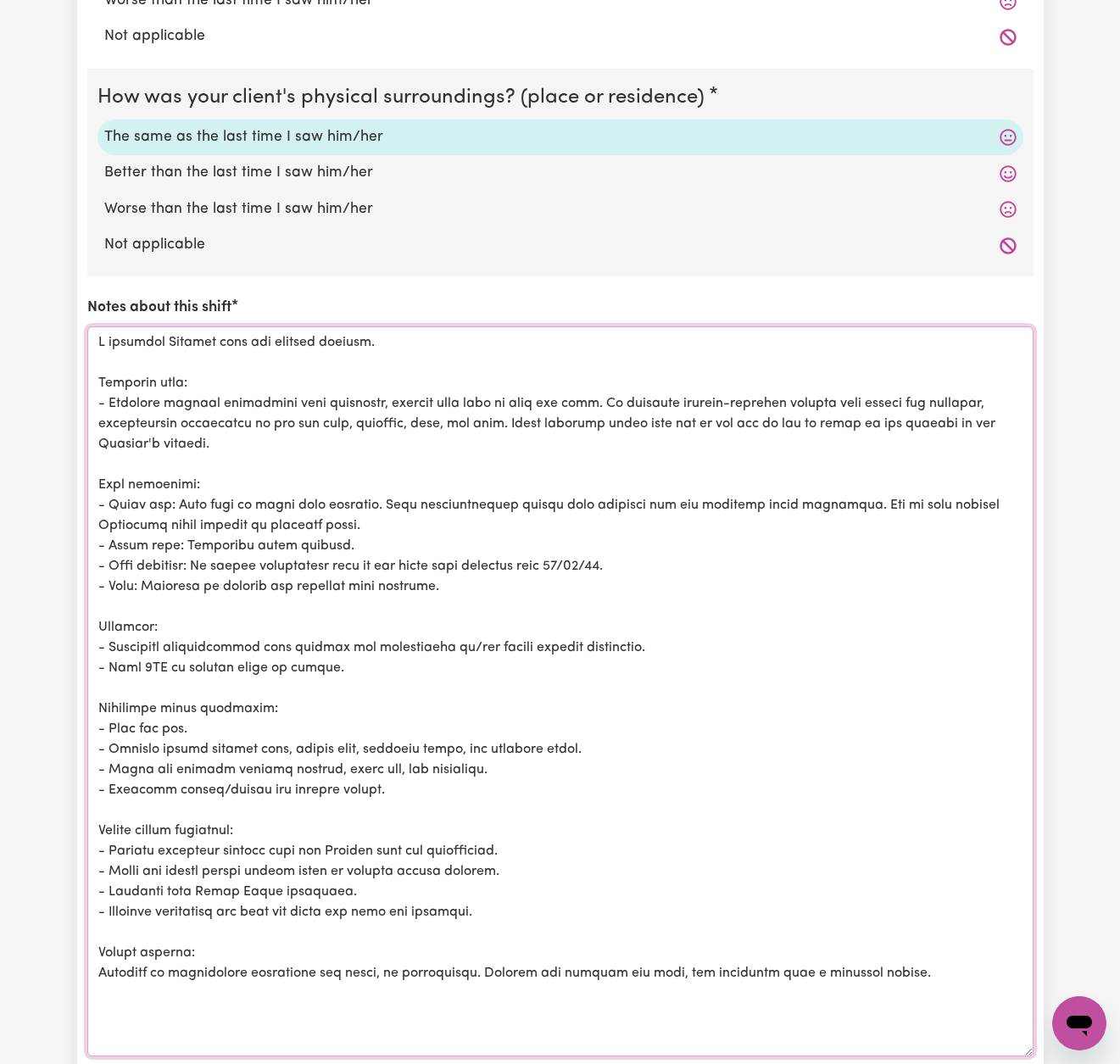
click at [857, 491] on textarea "Notes about this shift" at bounding box center [560, 692] width 946 height 730
click at [990, 492] on textarea "Notes about this shift" at bounding box center [560, 692] width 946 height 730
click at [582, 557] on textarea "Notes about this shift" at bounding box center [560, 692] width 946 height 730
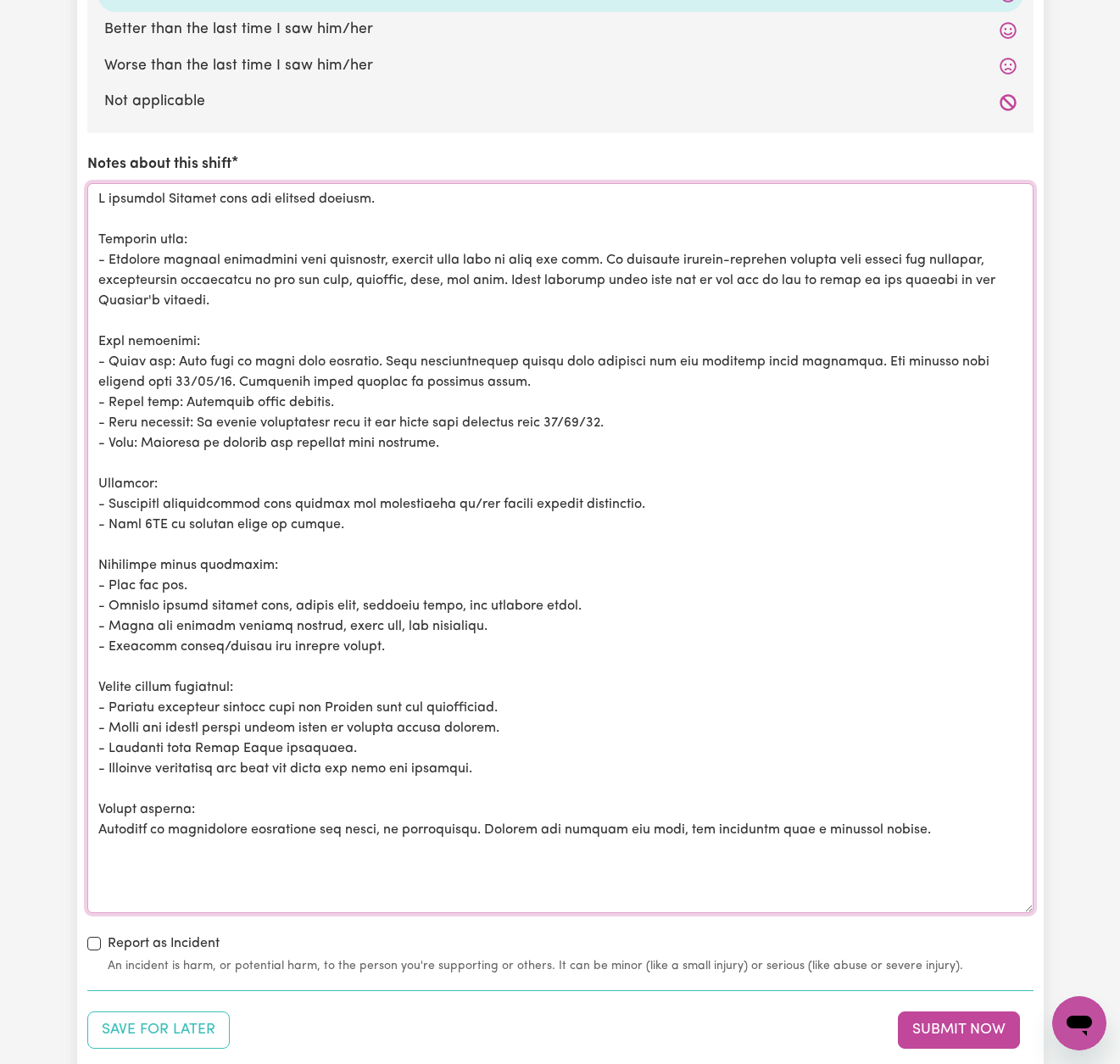
scroll to position [1909, 0]
drag, startPoint x: 189, startPoint y: 511, endPoint x: 143, endPoint y: 511, distance: 46.0
click at [143, 511] on textarea "Notes about this shift" at bounding box center [560, 547] width 946 height 730
click at [307, 510] on textarea "Notes about this shift" at bounding box center [560, 547] width 946 height 730
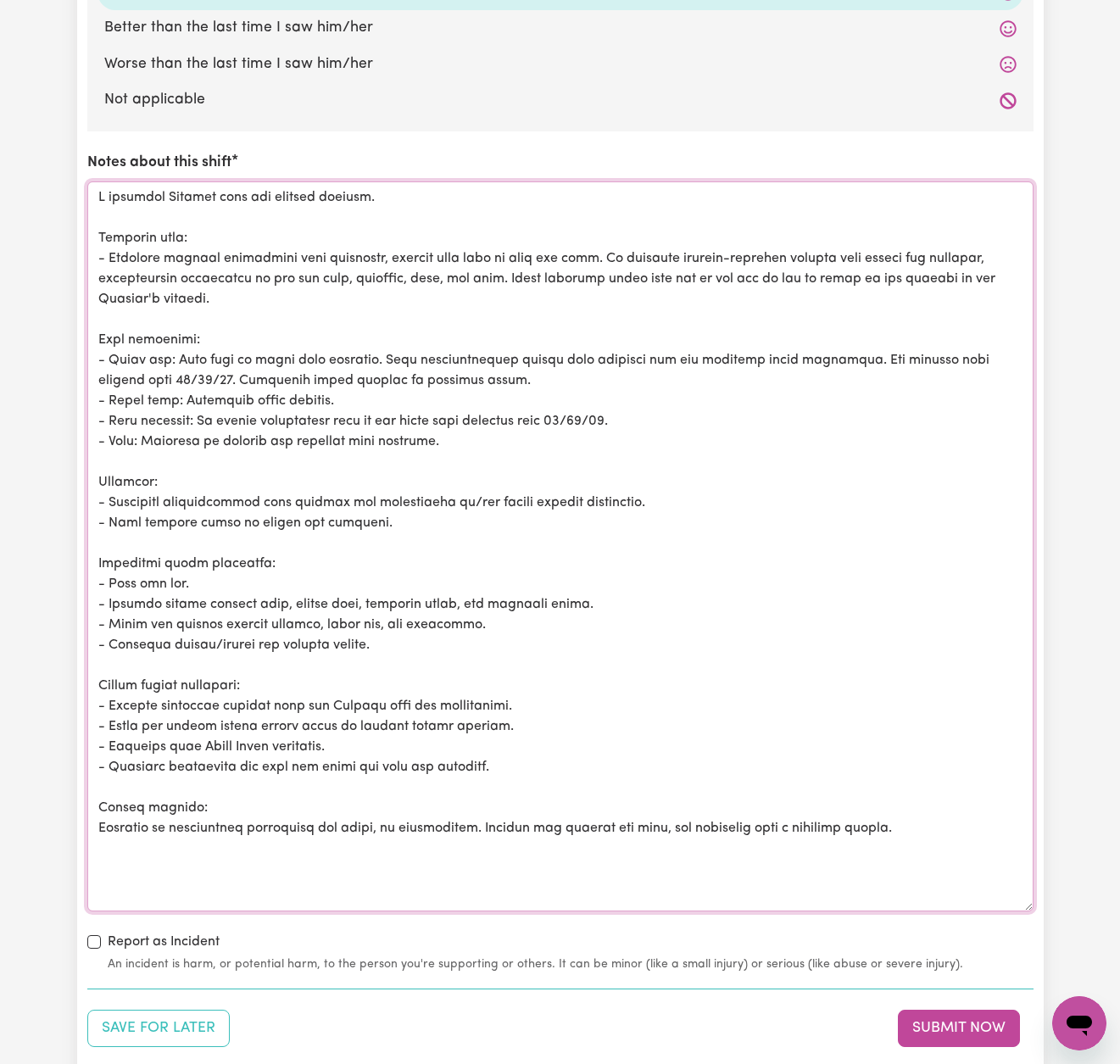
click at [340, 614] on textarea "Notes about this shift" at bounding box center [560, 547] width 946 height 730
drag, startPoint x: 536, startPoint y: 616, endPoint x: 423, endPoint y: 612, distance: 113.1
click at [423, 612] on textarea "Notes about this shift" at bounding box center [560, 547] width 946 height 730
drag, startPoint x: 424, startPoint y: 642, endPoint x: 110, endPoint y: 635, distance: 314.1
click at [110, 635] on textarea "Notes about this shift" at bounding box center [560, 547] width 946 height 730
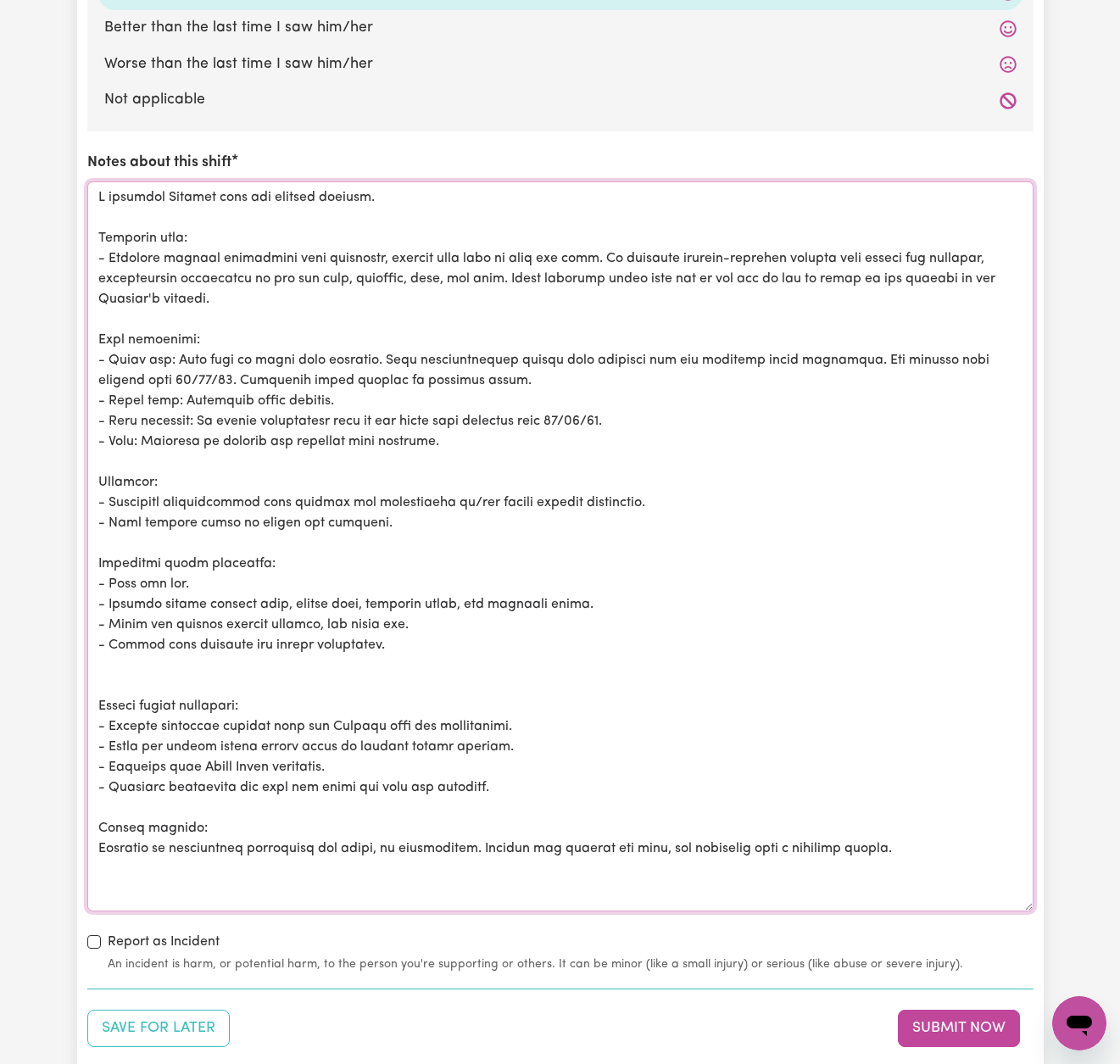
click at [409, 636] on textarea "Notes about this shift" at bounding box center [560, 547] width 946 height 730
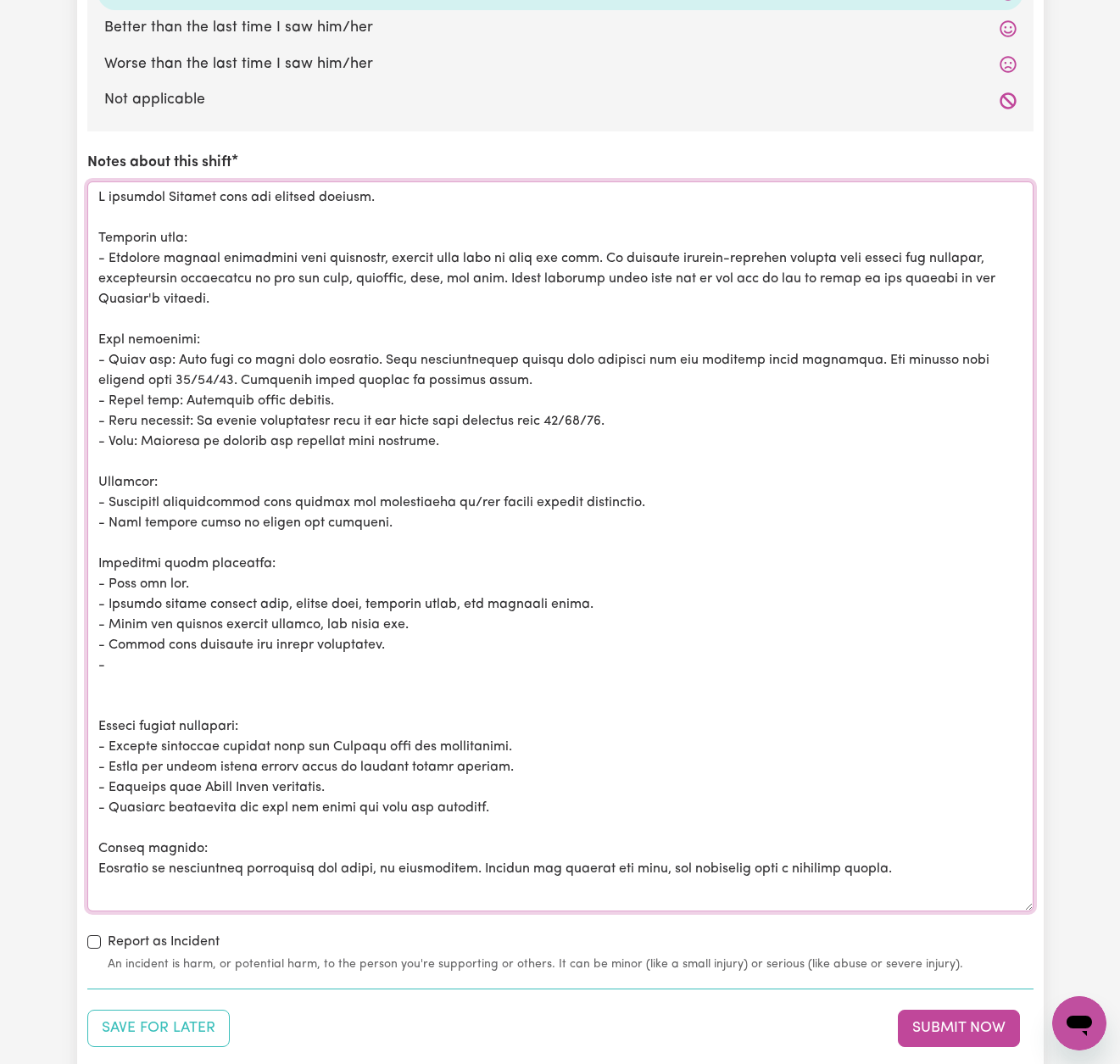
click at [189, 284] on textarea "Notes about this shift" at bounding box center [560, 547] width 946 height 730
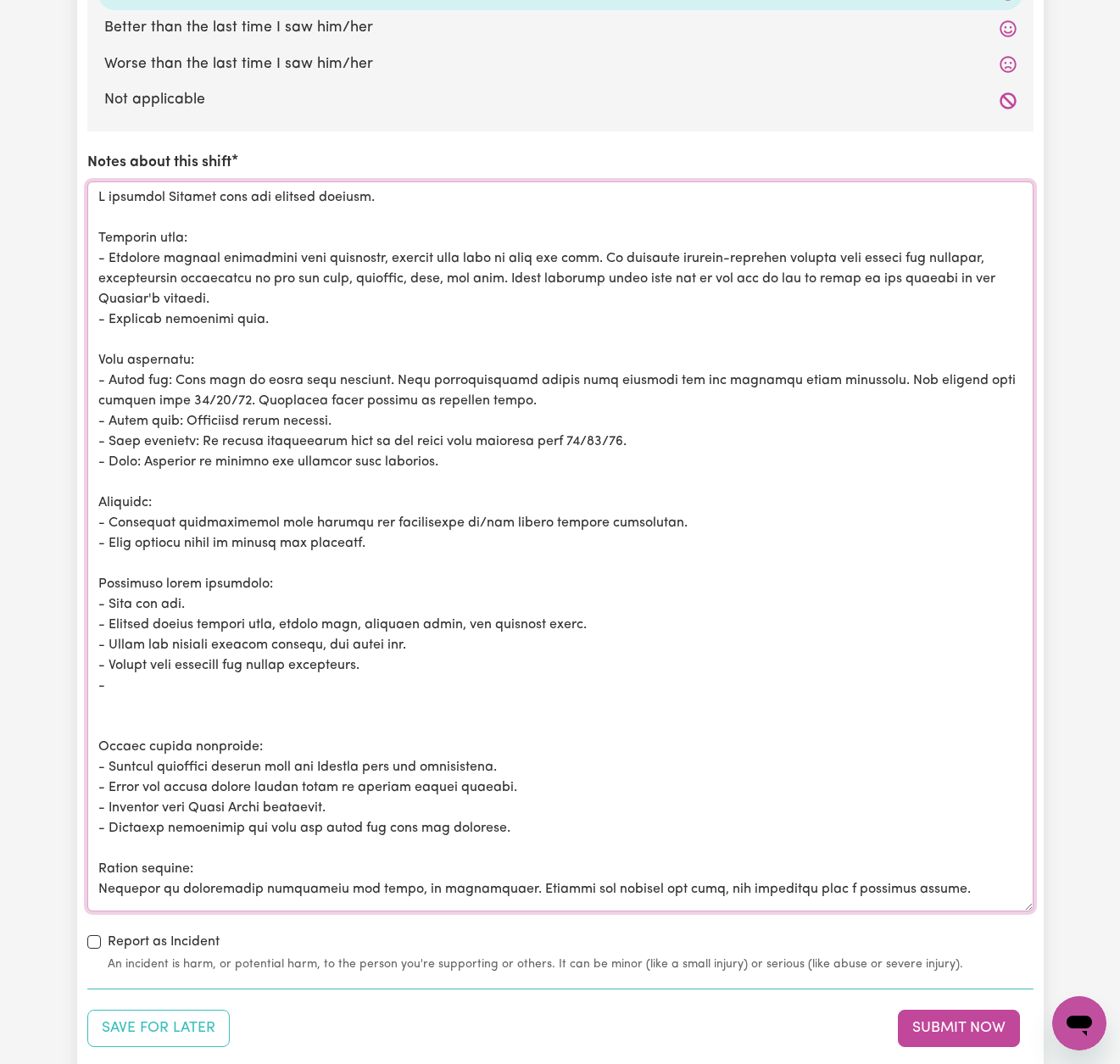
click at [451, 613] on textarea "Notes about this shift" at bounding box center [560, 547] width 946 height 730
click at [830, 609] on textarea "Notes about this shift" at bounding box center [560, 547] width 946 height 730
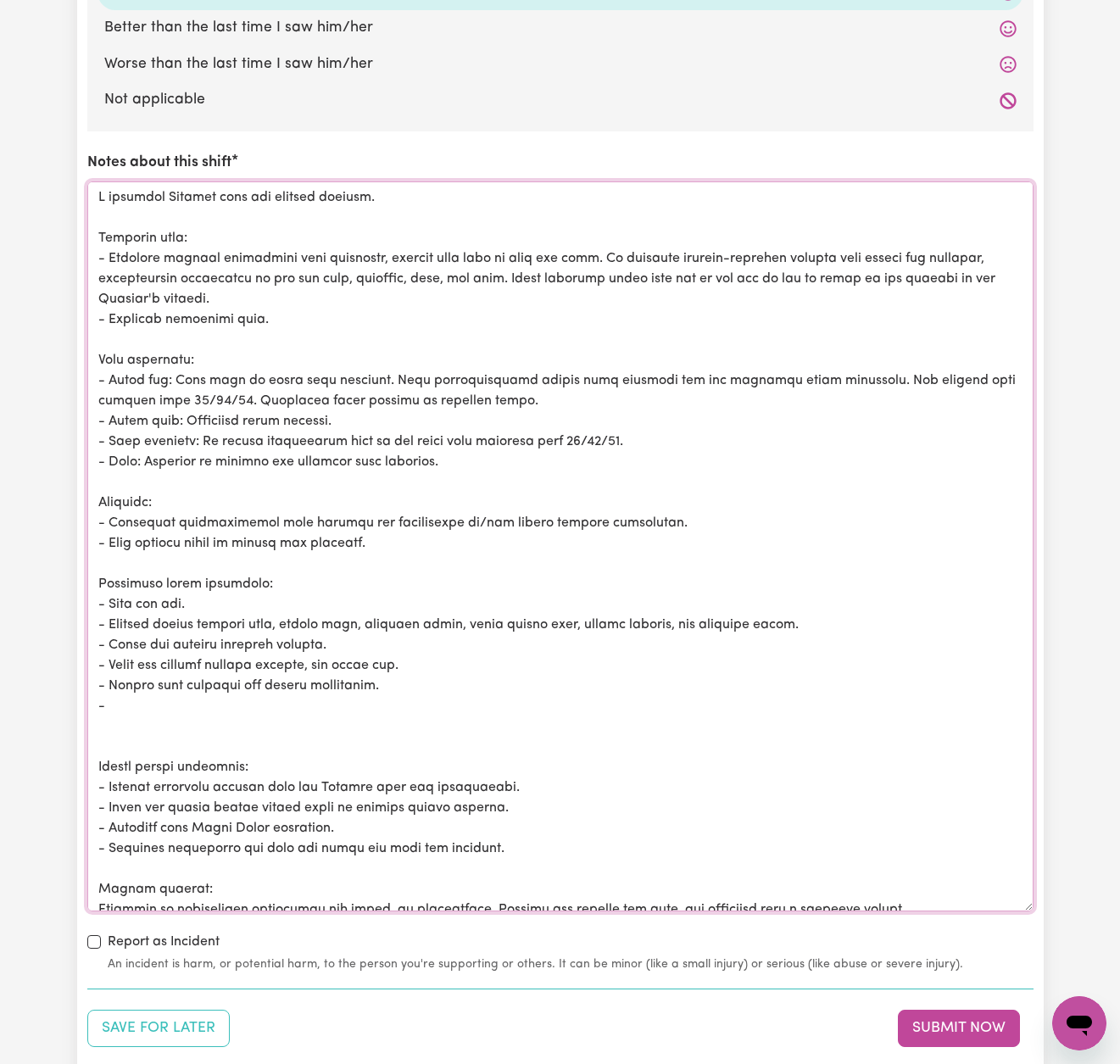
click at [124, 728] on textarea "Notes about this shift" at bounding box center [560, 547] width 946 height 730
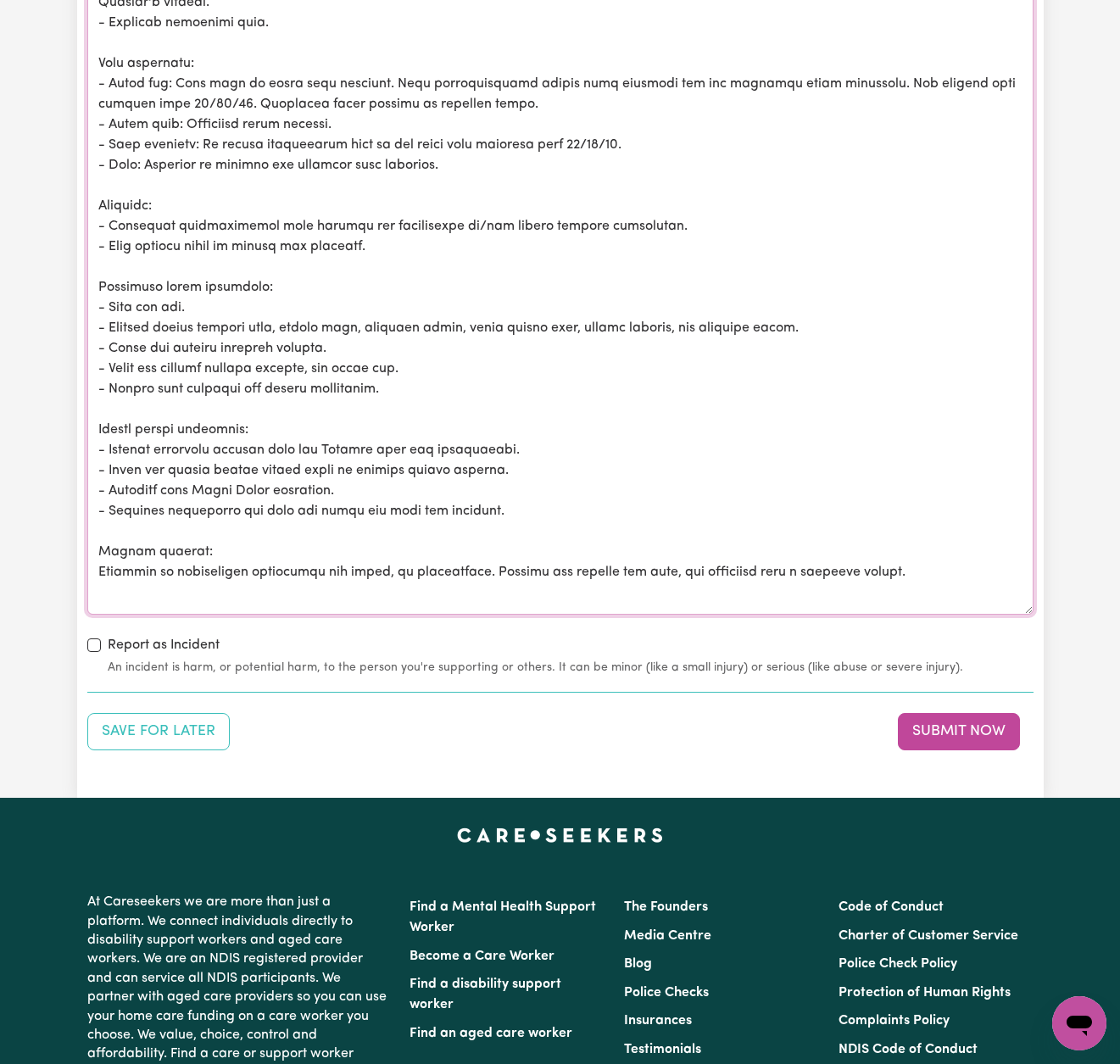
scroll to position [2218, 0]
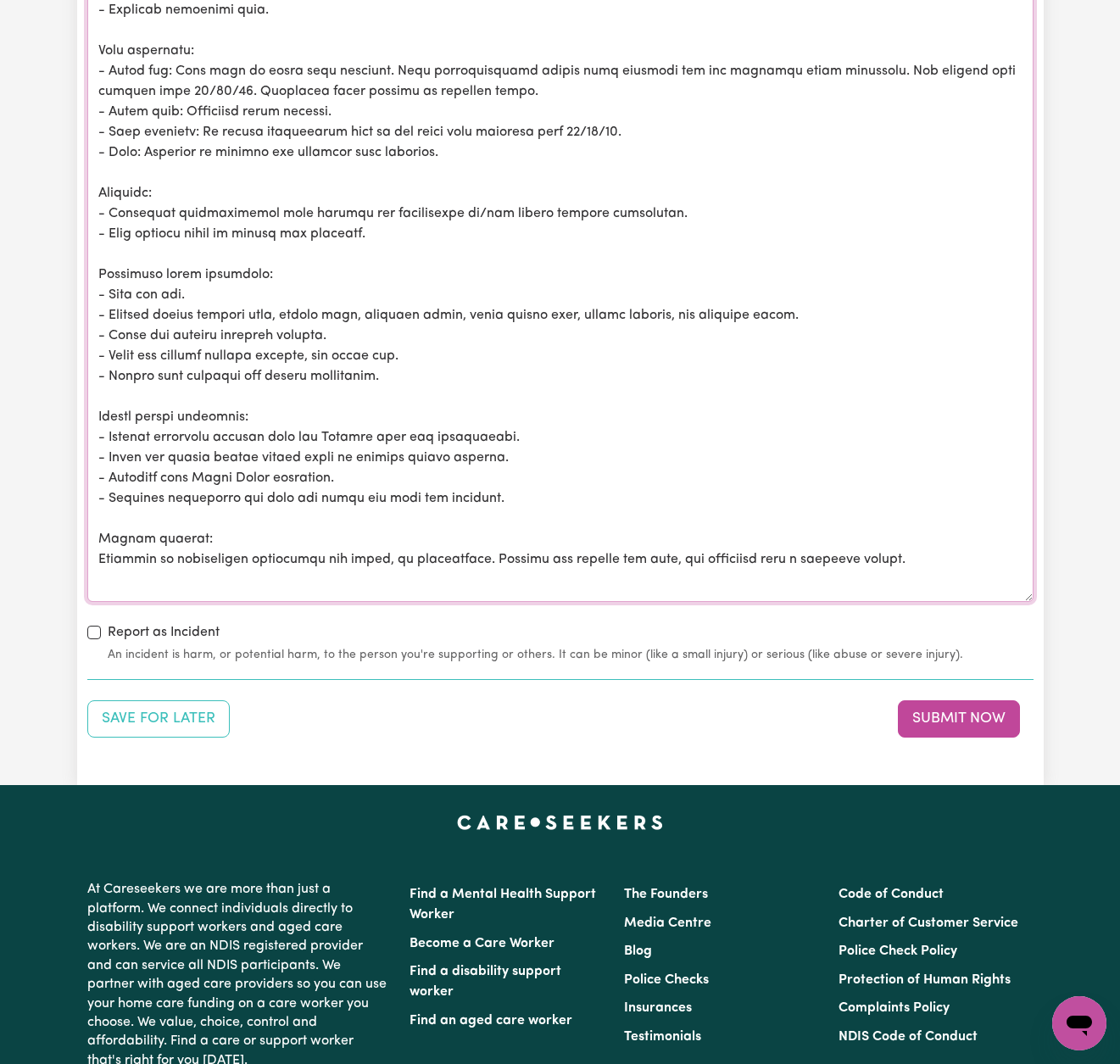
drag, startPoint x: 530, startPoint y: 449, endPoint x: 359, endPoint y: 445, distance: 171.0
click at [359, 445] on textarea "Notes about this shift" at bounding box center [560, 237] width 946 height 730
click at [283, 448] on textarea "Notes about this shift" at bounding box center [560, 237] width 946 height 730
drag, startPoint x: 272, startPoint y: 448, endPoint x: 251, endPoint y: 446, distance: 21.1
click at [251, 446] on textarea "Notes about this shift" at bounding box center [560, 237] width 946 height 730
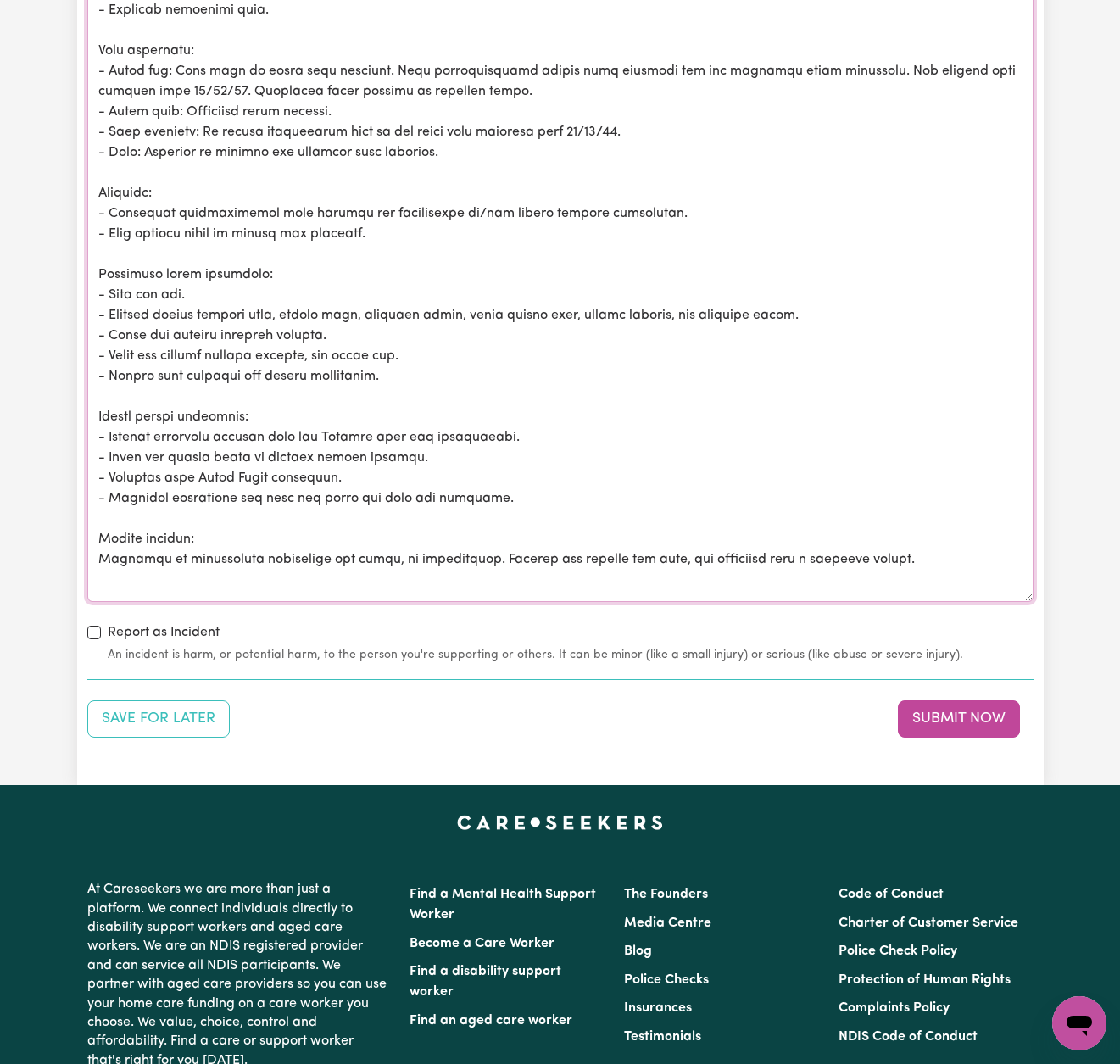
drag, startPoint x: 315, startPoint y: 451, endPoint x: 463, endPoint y: 449, distance: 148.0
click at [463, 449] on textarea "Notes about this shift" at bounding box center [560, 237] width 946 height 730
click at [943, 543] on textarea "Notes about this shift" at bounding box center [560, 237] width 946 height 730
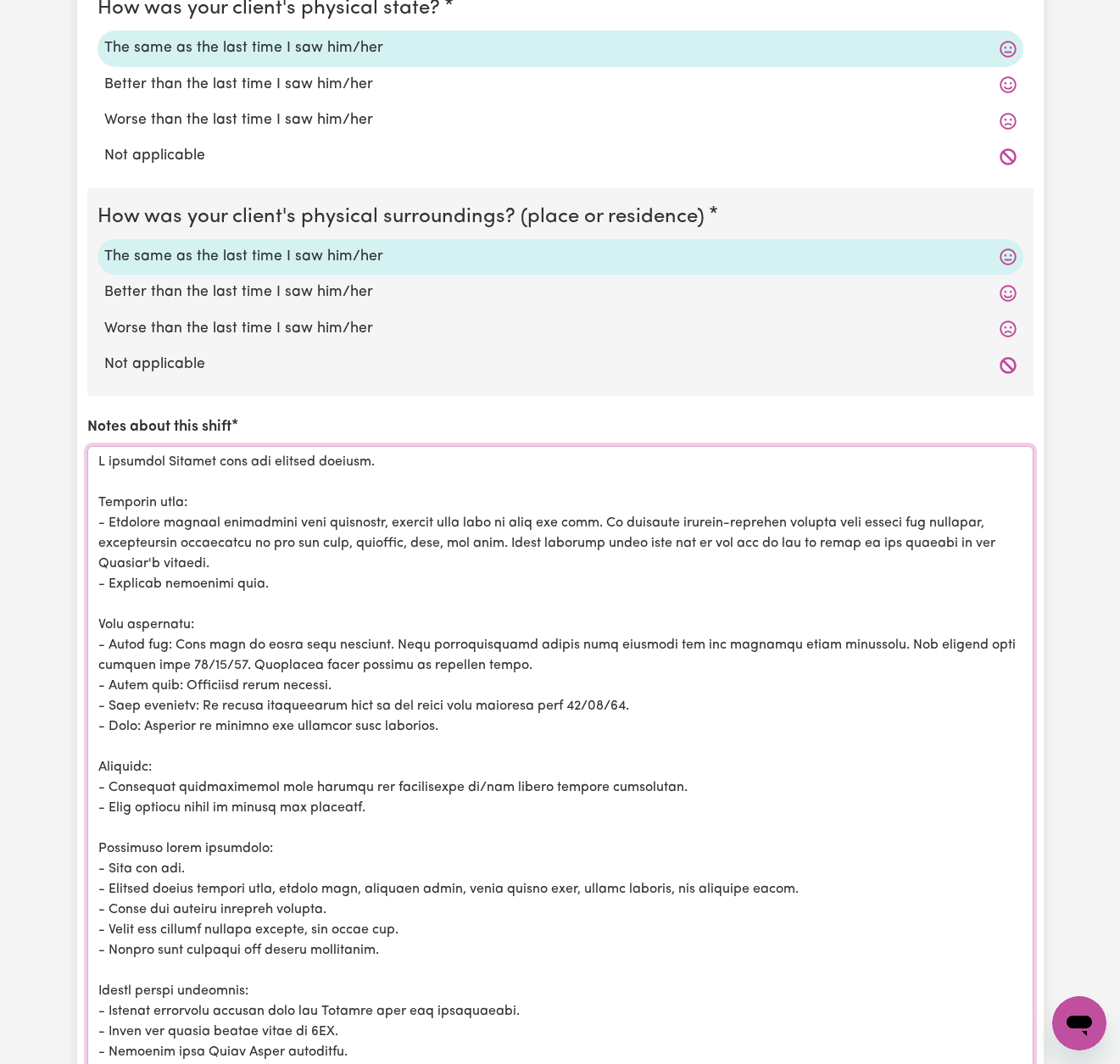
drag, startPoint x: 147, startPoint y: 562, endPoint x: 7, endPoint y: -61, distance: 638.5
click at [7, 0] on html "Menu About us How it works Safety & resources Blog Find jobs [PERSON_NAME] Subm…" at bounding box center [560, 249] width 1120 height 3789
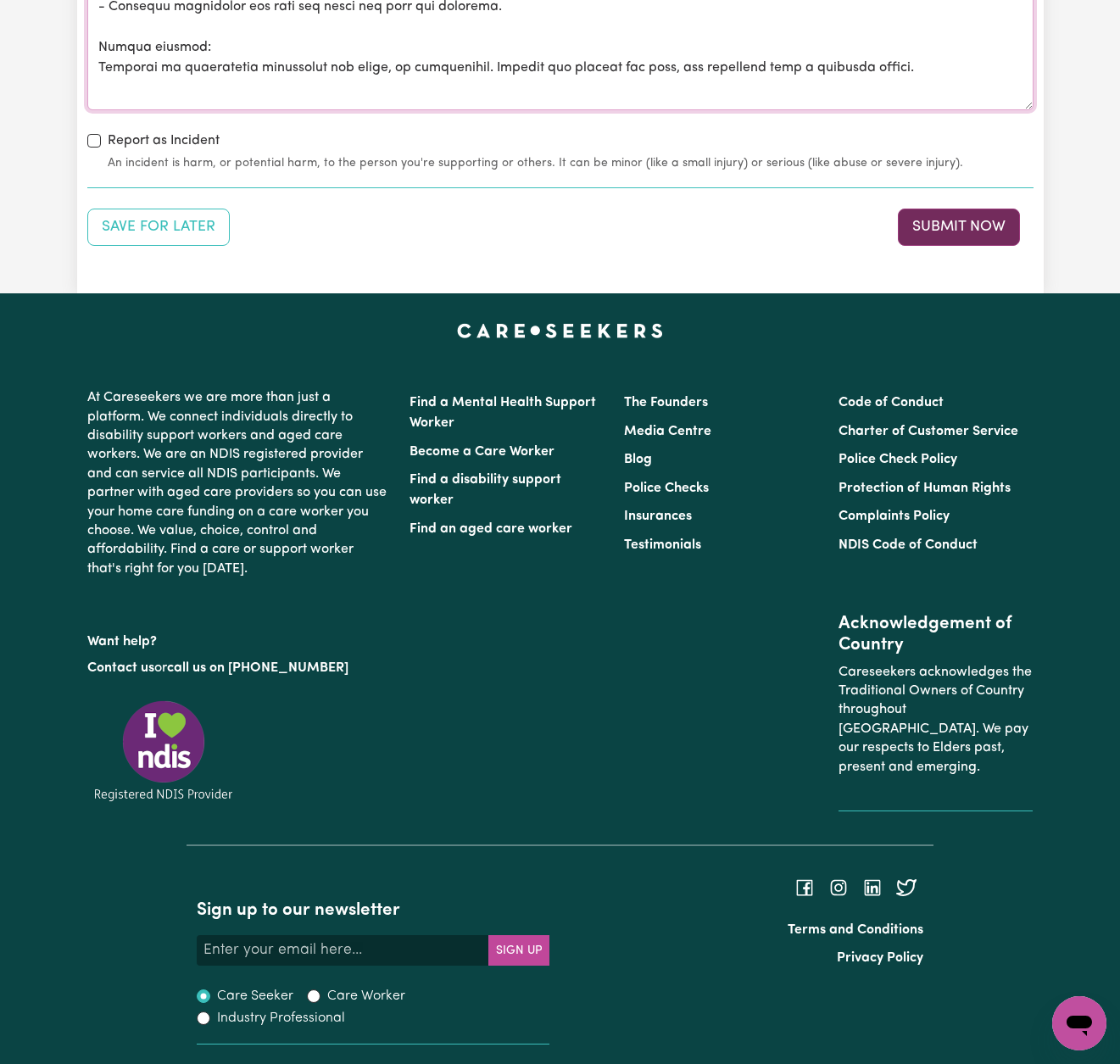
scroll to position [2710, 0]
type textarea "I assisted [PERSON_NAME] with his morning routine. Personal care: - Required mi…"
click at [941, 216] on button "Submit Now" at bounding box center [959, 228] width 122 height 37
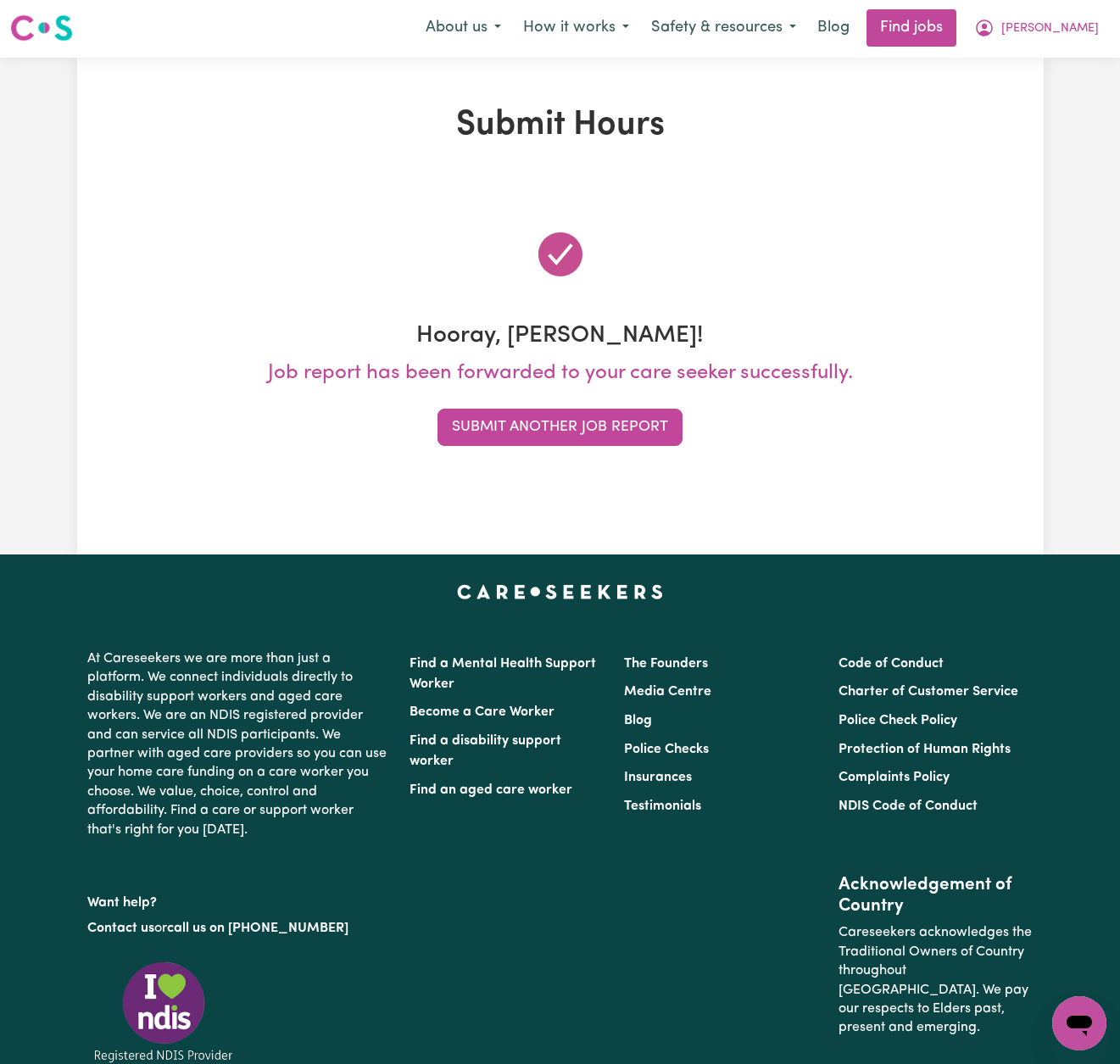
scroll to position [0, 0]
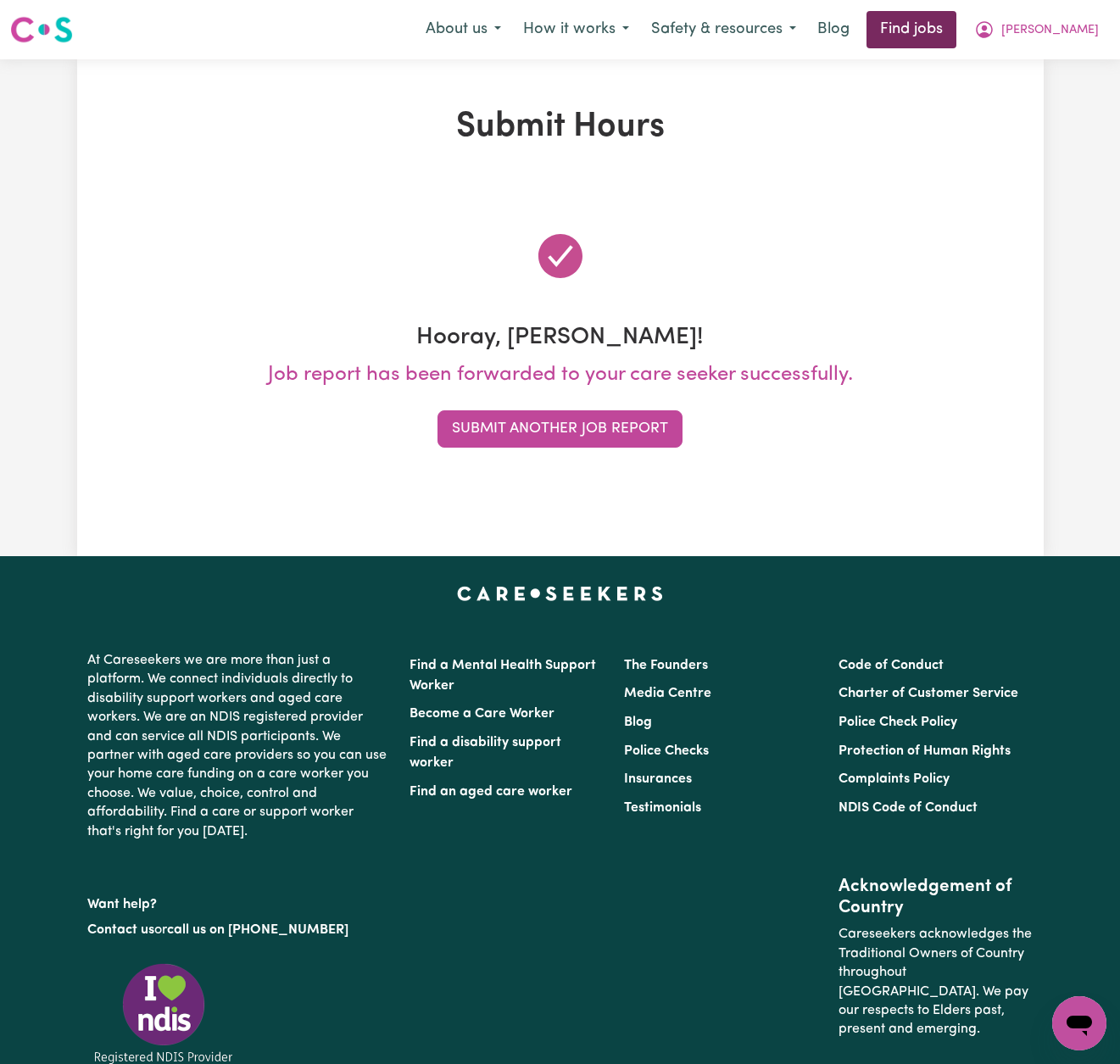
click at [957, 28] on link "Find jobs" at bounding box center [911, 30] width 90 height 37
